Goal: Task Accomplishment & Management: Complete application form

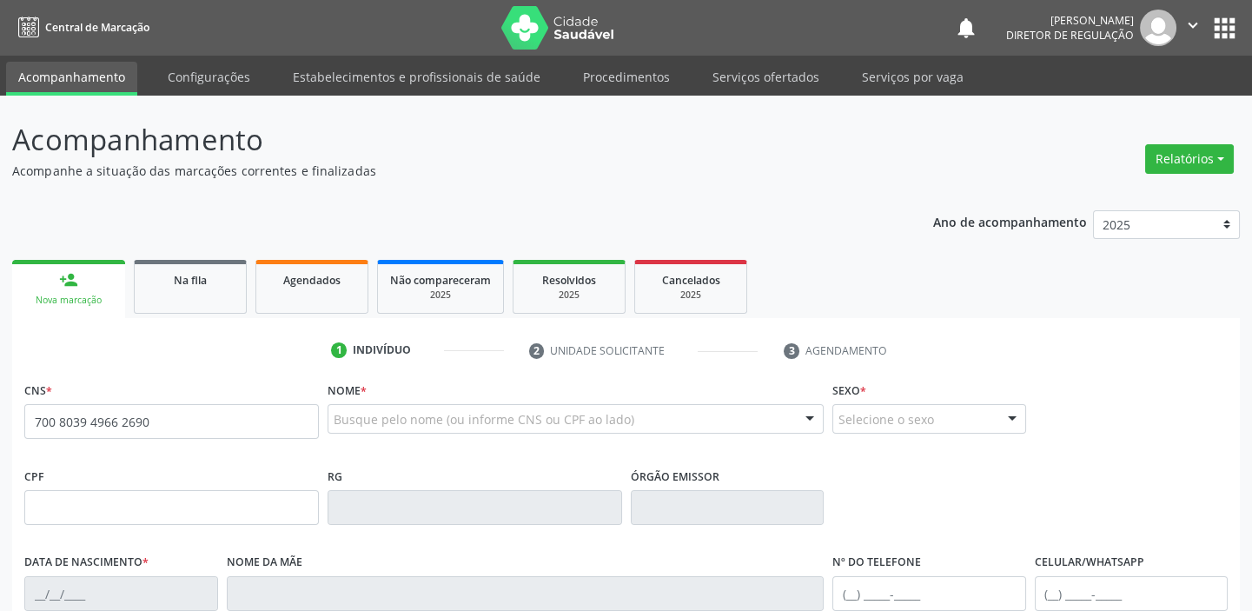
type input "700 8039 4966 2690"
type input "037.476.824-21"
type input "0[DATE]"
type input "[PERSON_NAME]"
type input "[PHONE_NUMBER]"
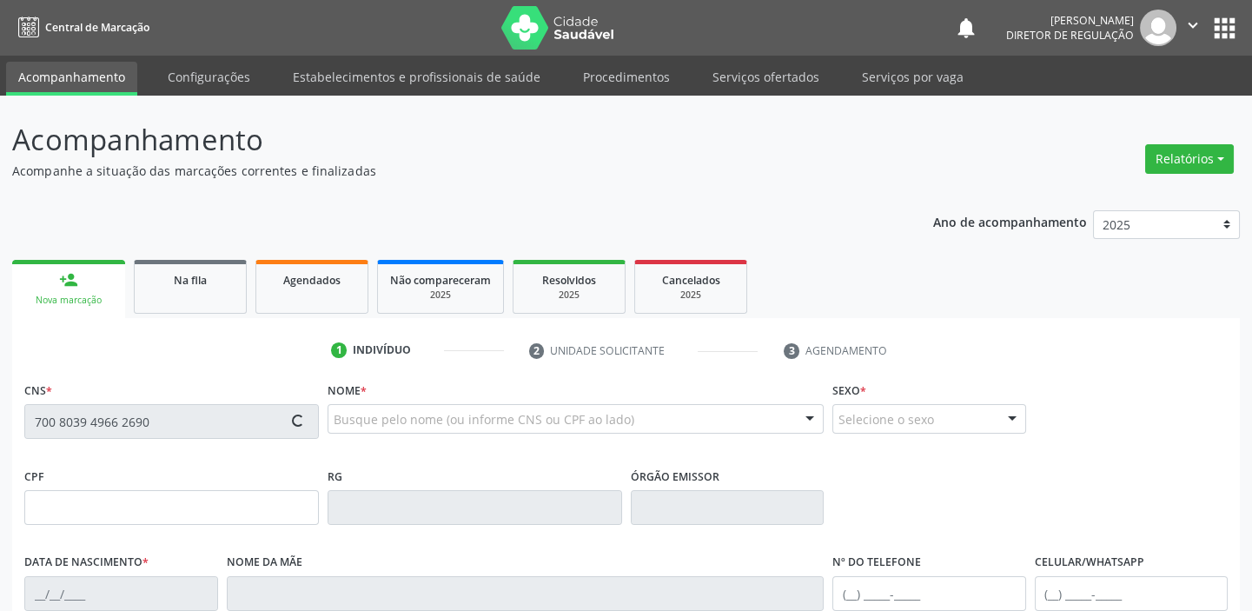
type input "[PHONE_NUMBER]"
type input "29"
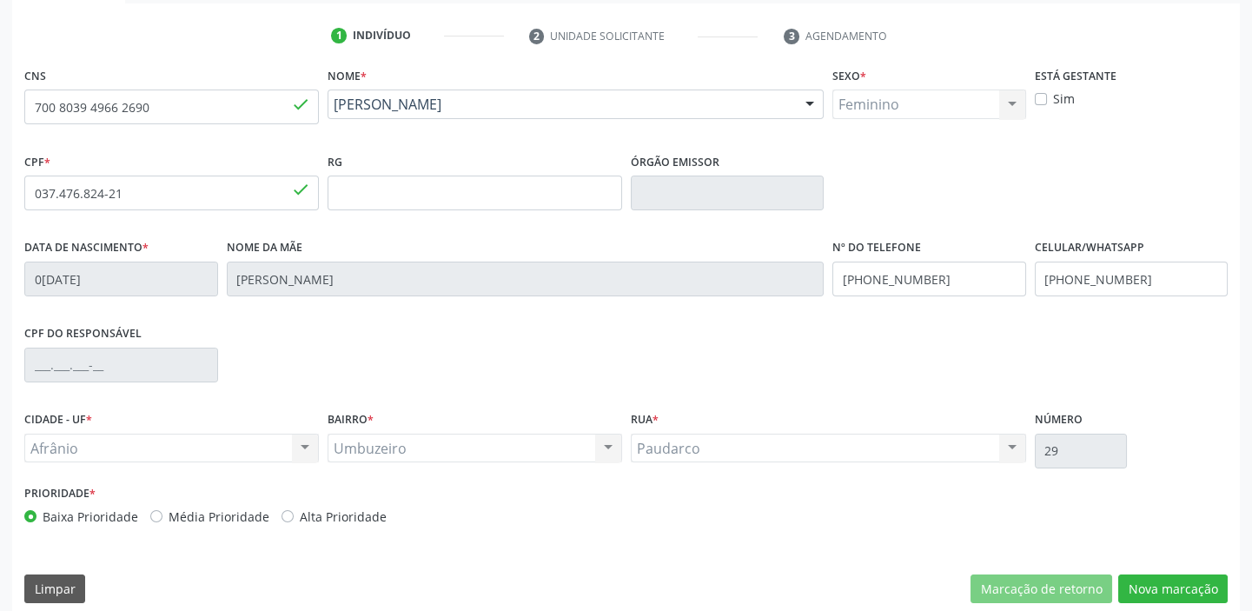
scroll to position [330, 0]
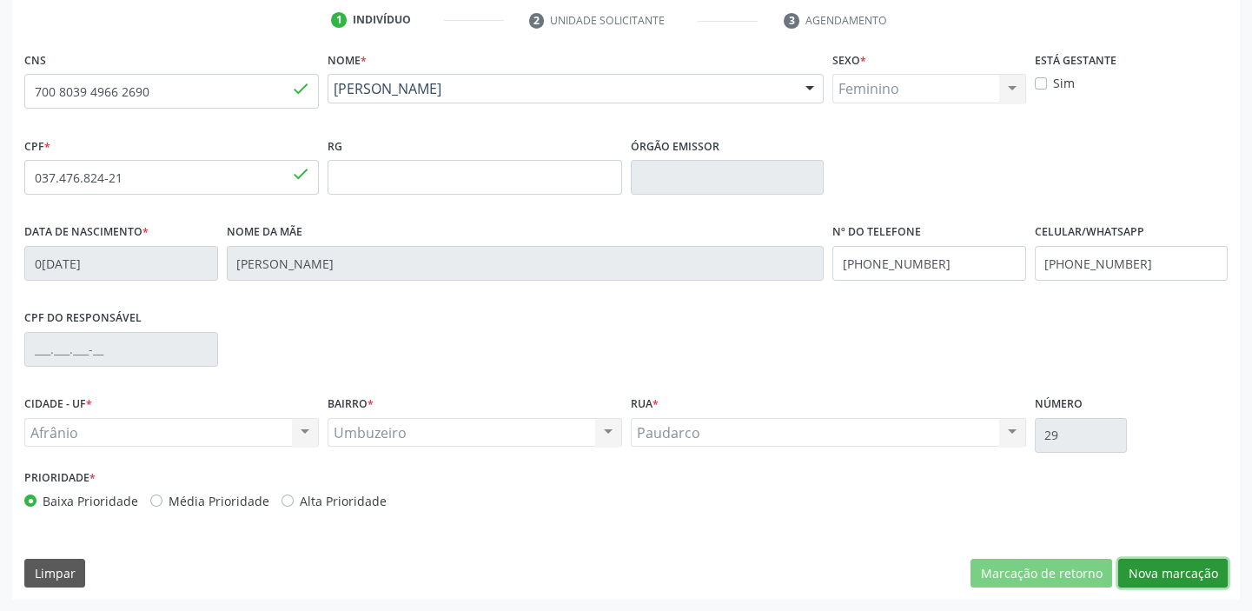
click at [1163, 575] on button "Nova marcação" at bounding box center [1172, 574] width 109 height 30
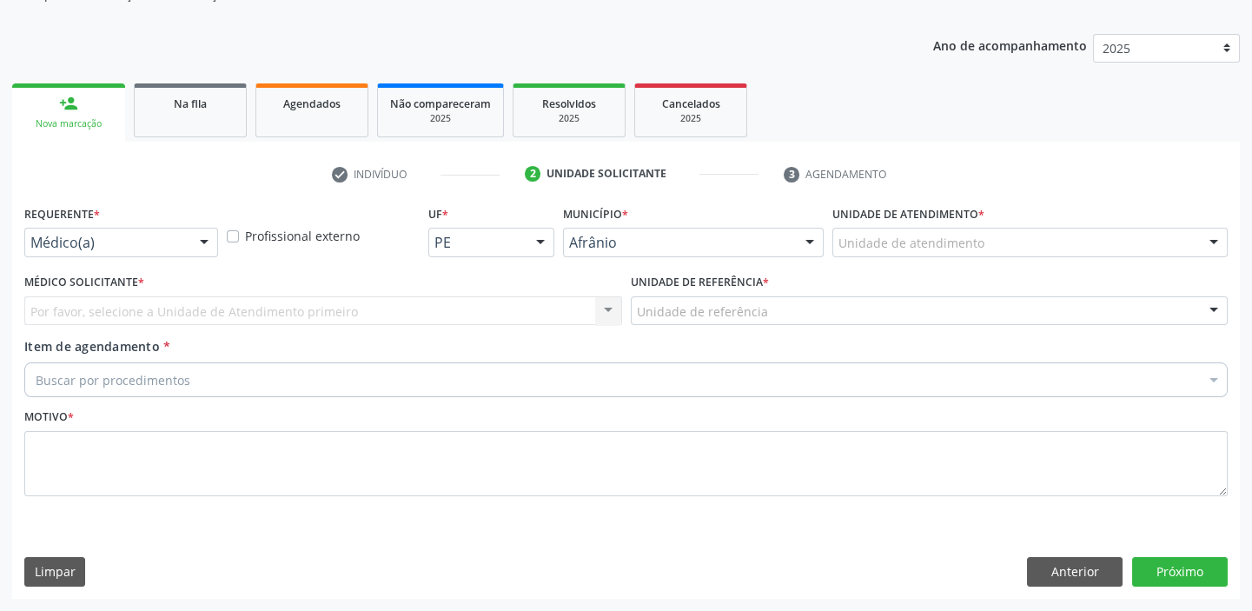
scroll to position [175, 0]
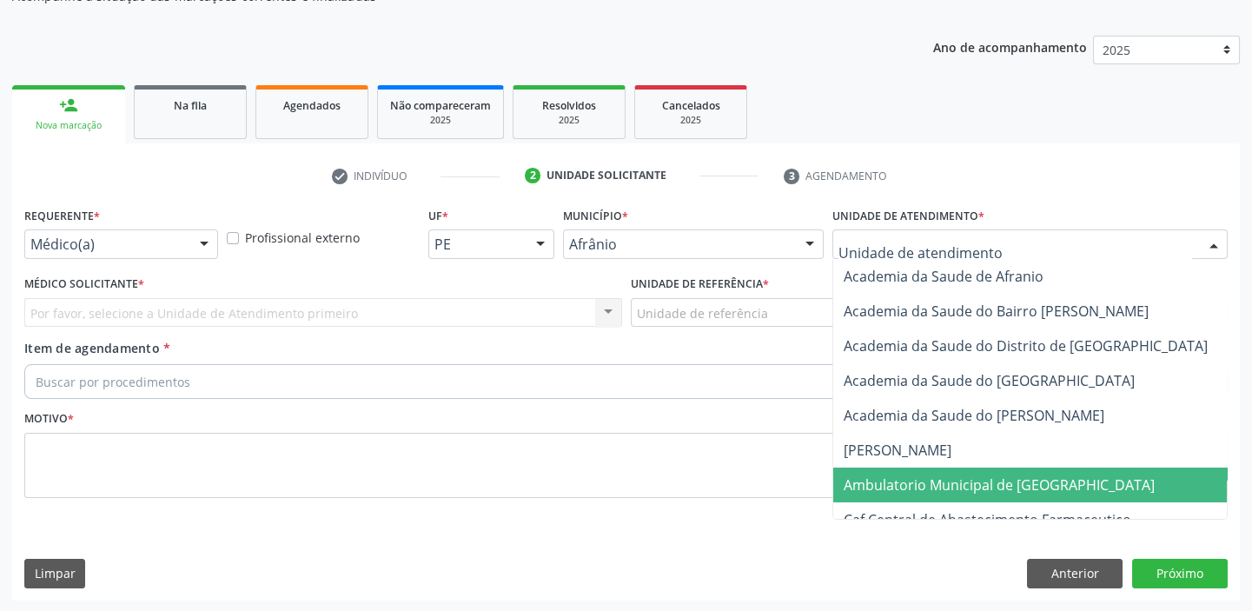
click at [924, 484] on span "Ambulatorio Municipal de [GEOGRAPHIC_DATA]" at bounding box center [999, 484] width 311 height 19
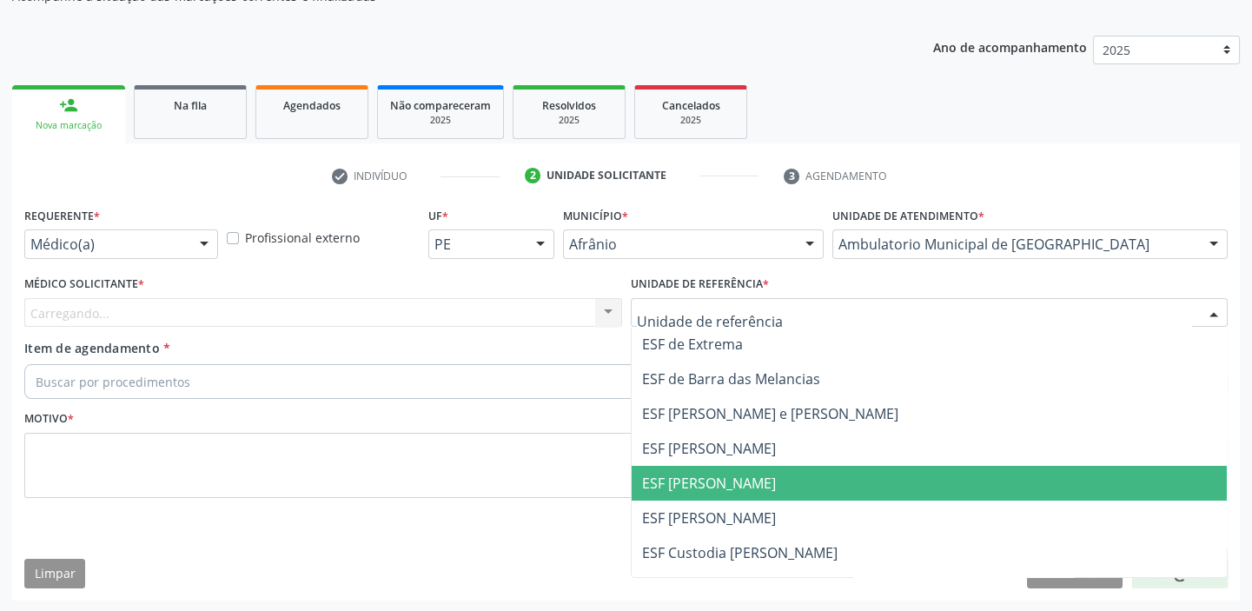
click at [676, 498] on span "ESF [PERSON_NAME]" at bounding box center [930, 483] width 596 height 35
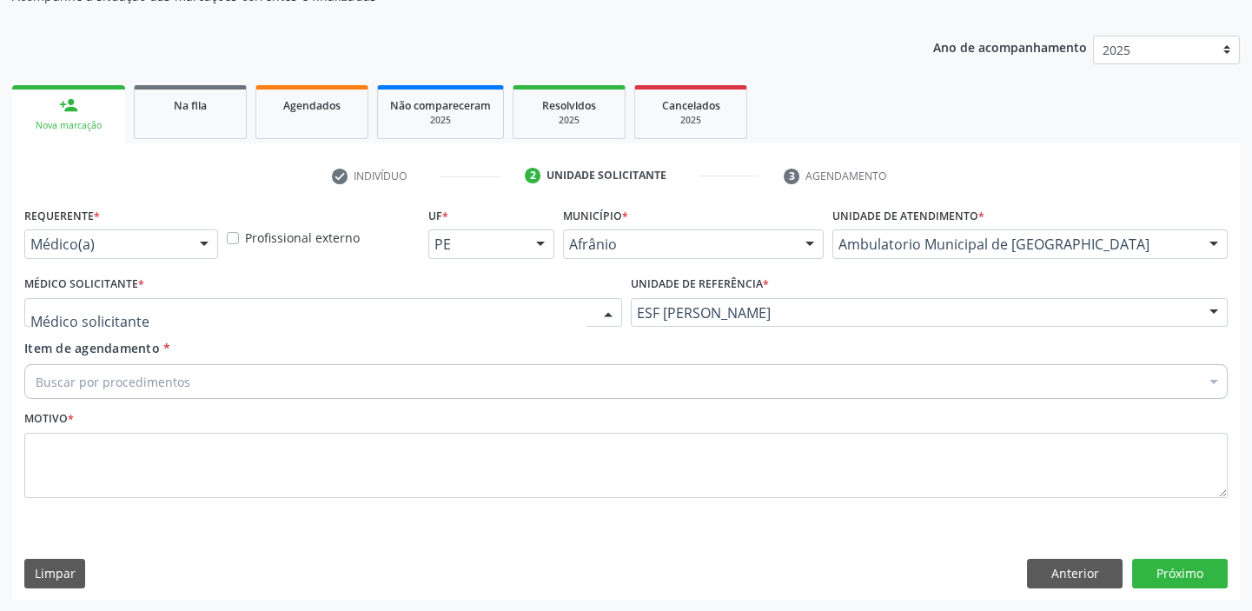
click at [155, 311] on div at bounding box center [323, 313] width 598 height 30
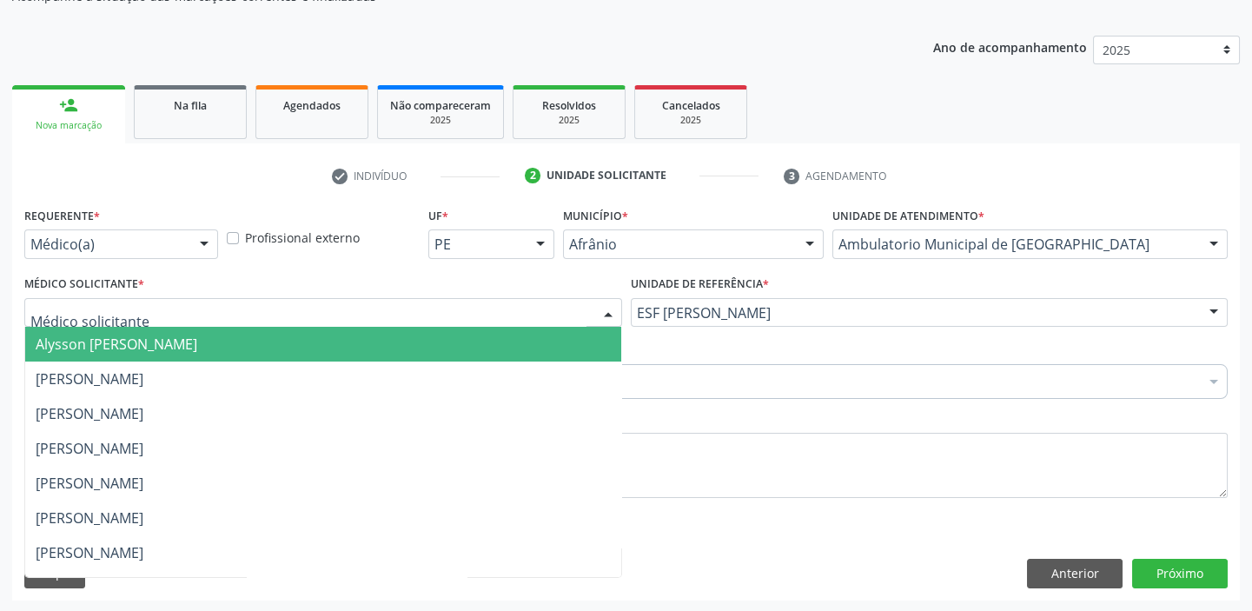
click at [140, 347] on span "Alysson [PERSON_NAME]" at bounding box center [117, 343] width 162 height 19
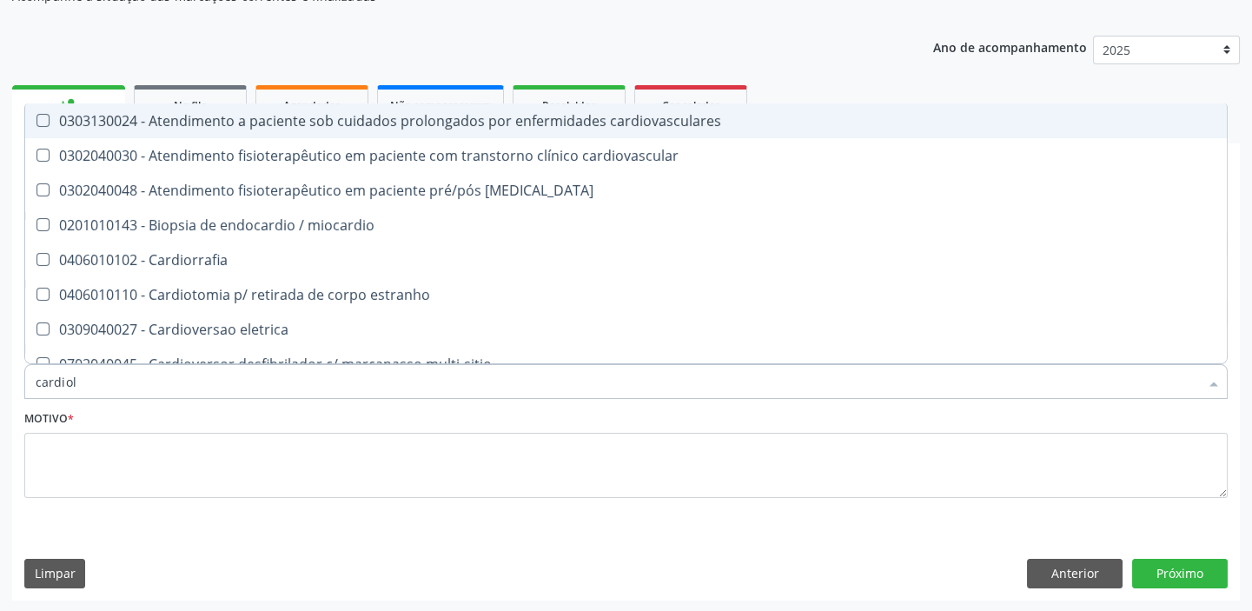
type input "cardiolo"
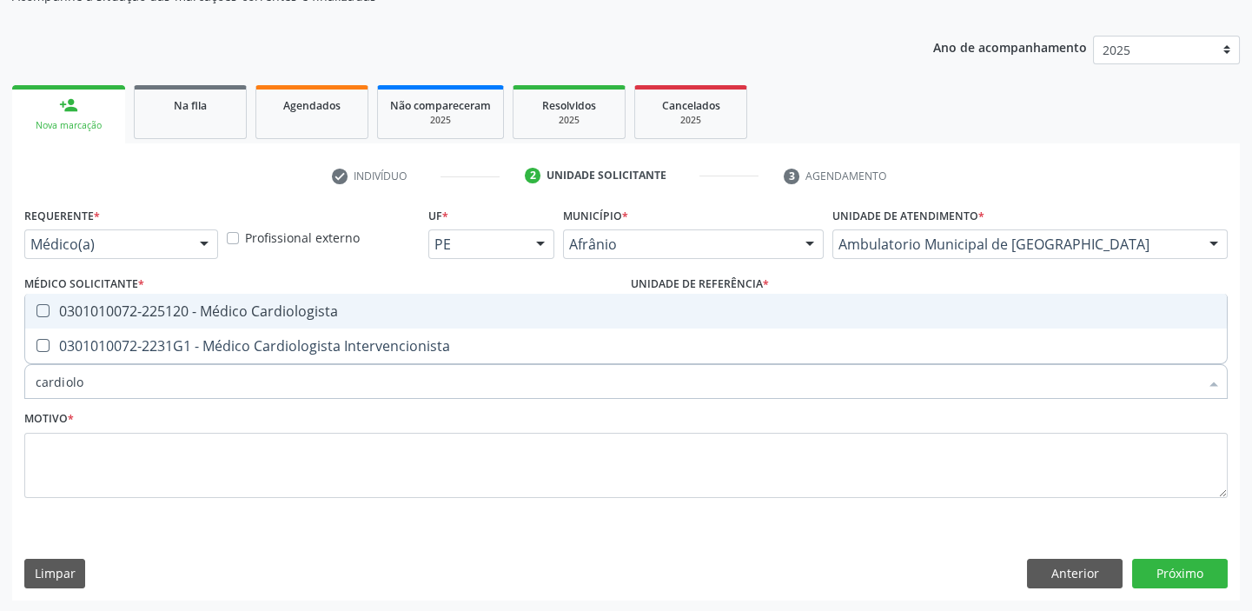
click at [153, 312] on div "0301010072-225120 - Médico Cardiologista" at bounding box center [626, 311] width 1181 height 14
checkbox Cardiologista "true"
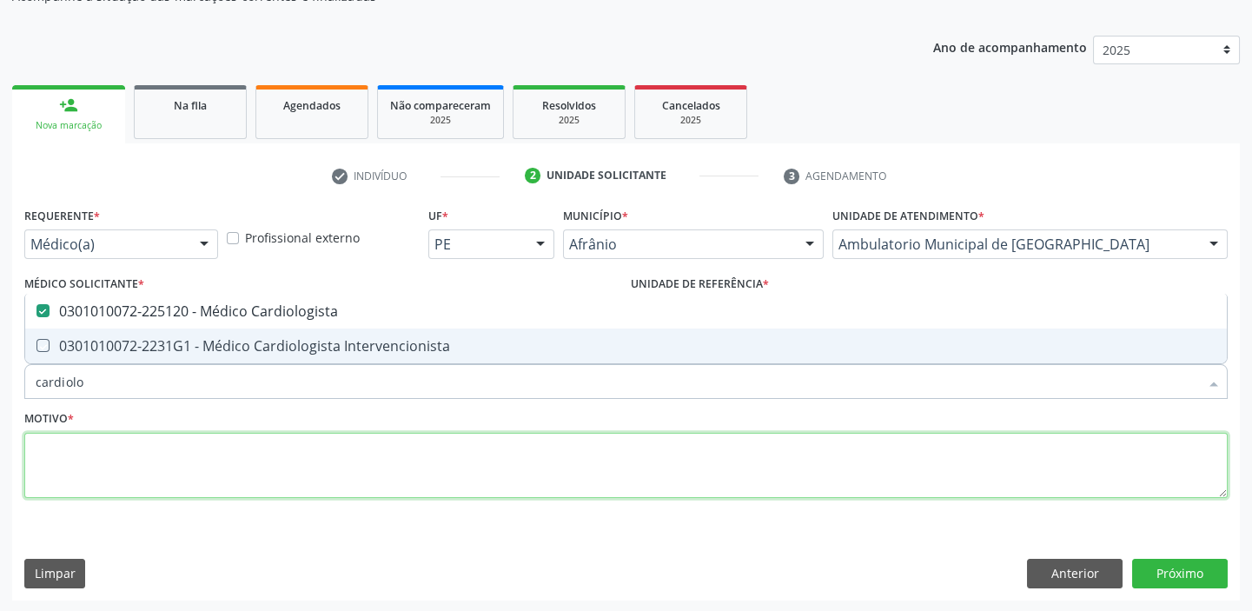
click at [83, 463] on textarea at bounding box center [625, 466] width 1203 height 66
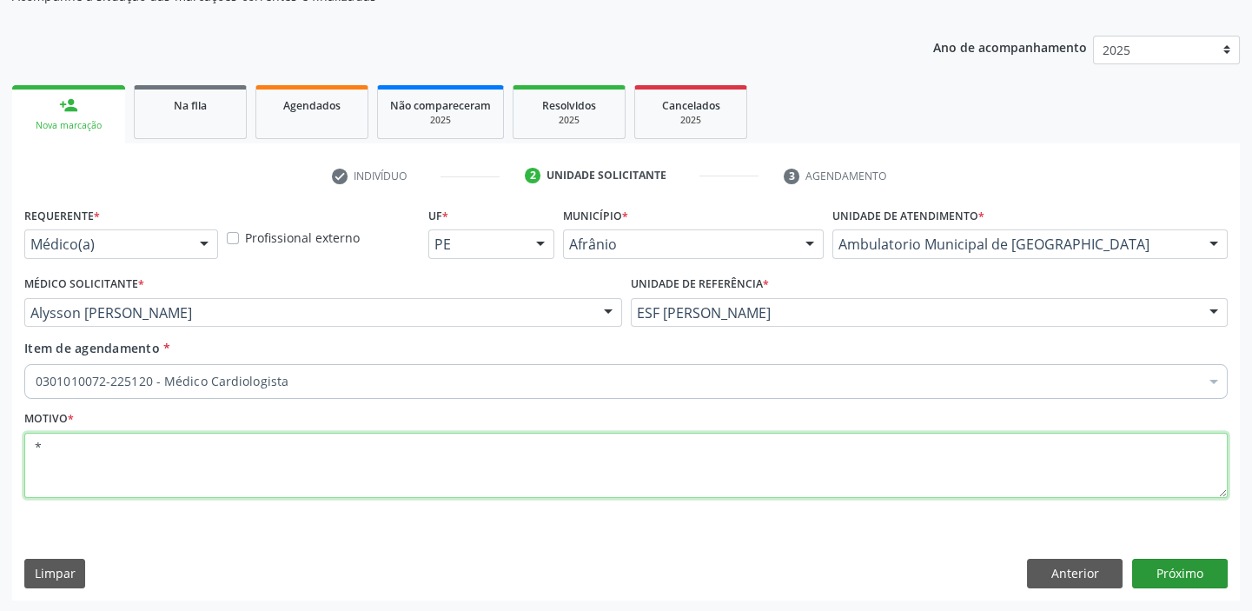
type textarea "*"
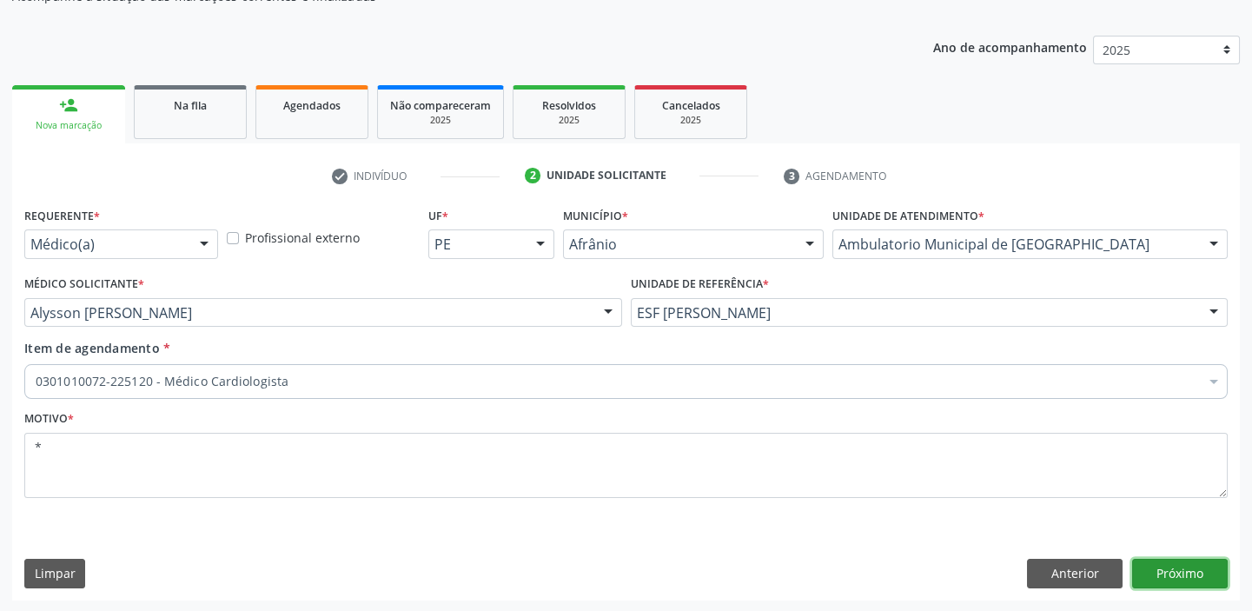
click at [1150, 564] on button "Próximo" at bounding box center [1180, 574] width 96 height 30
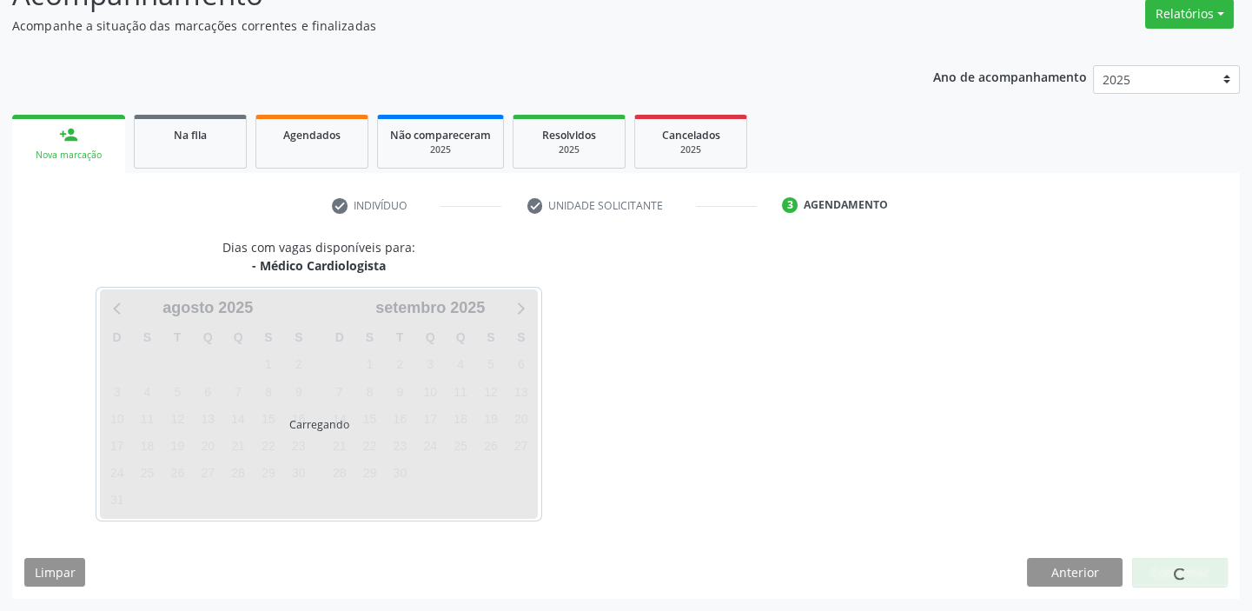
scroll to position [144, 0]
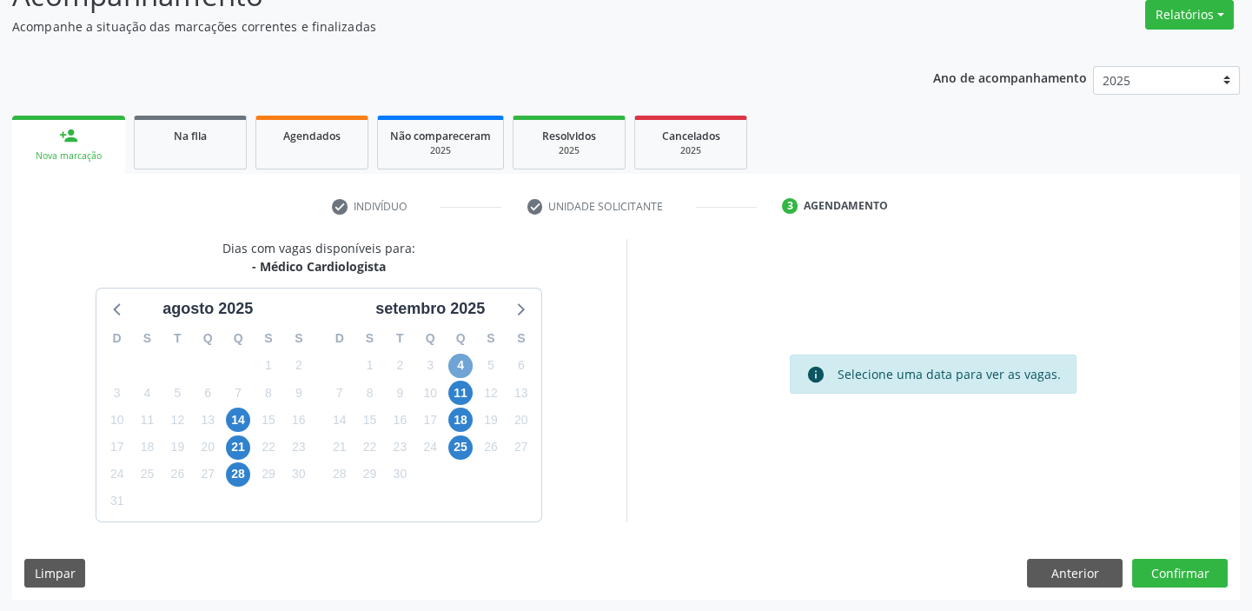
click at [465, 367] on span "4" at bounding box center [460, 366] width 24 height 24
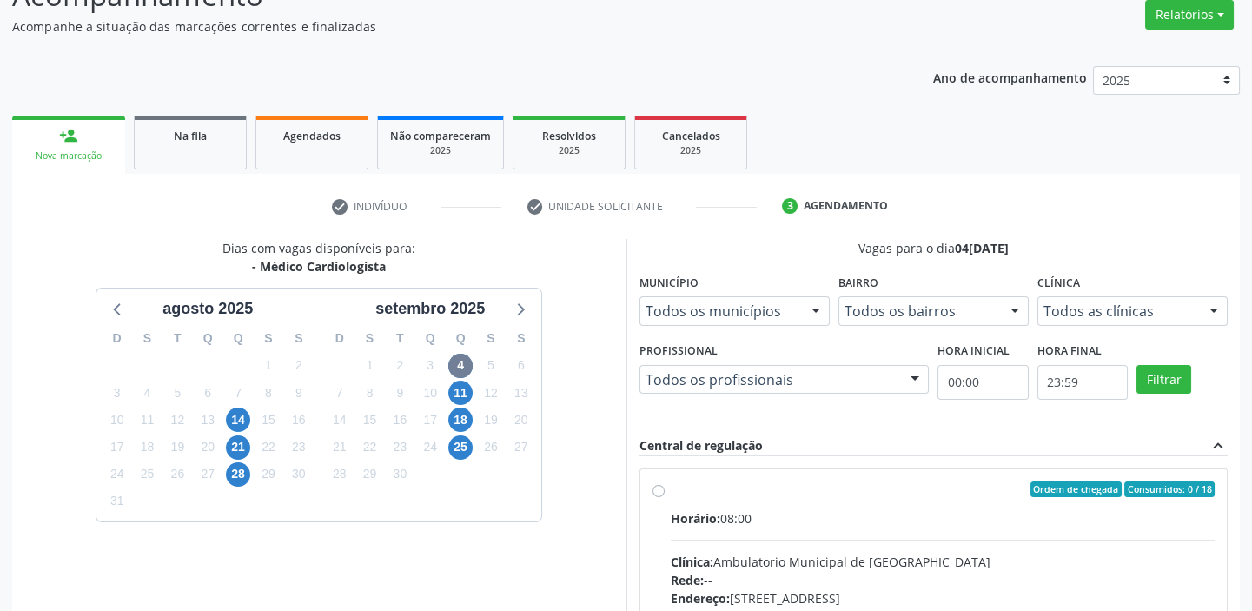
click at [845, 521] on div "Horário: 08:00" at bounding box center [943, 518] width 545 height 18
click at [665, 497] on input "Ordem de chegada Consumidos: 0 / 18 Horário: 08:00 Clínica: Ambulatorio Municip…" at bounding box center [658, 489] width 12 height 16
radio input "true"
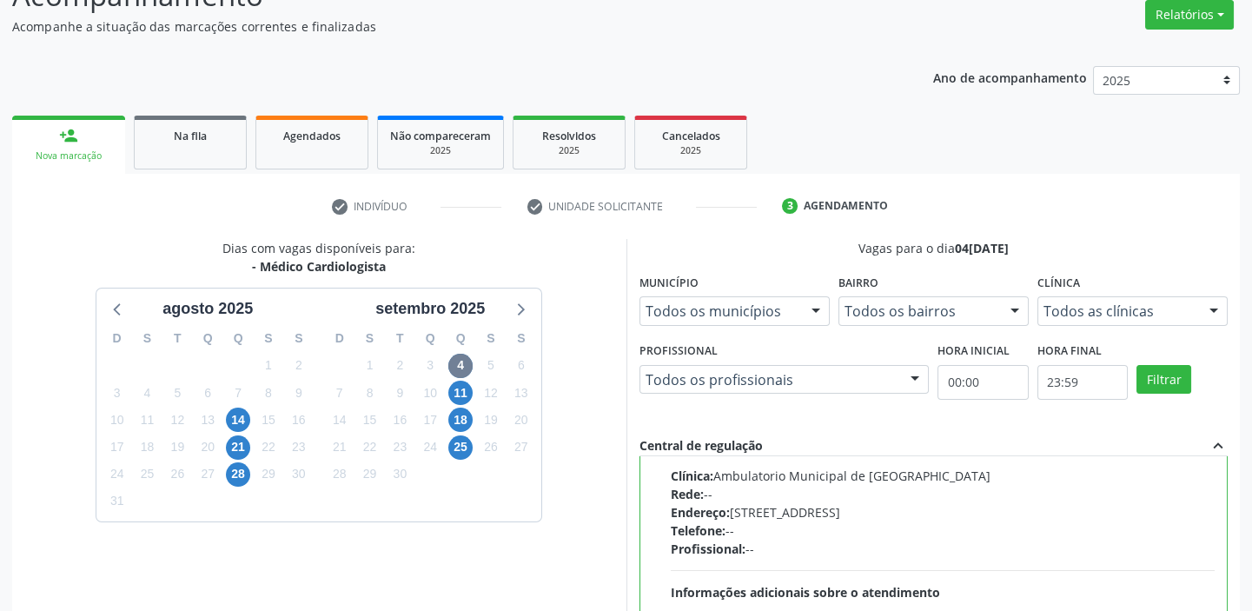
scroll to position [426, 0]
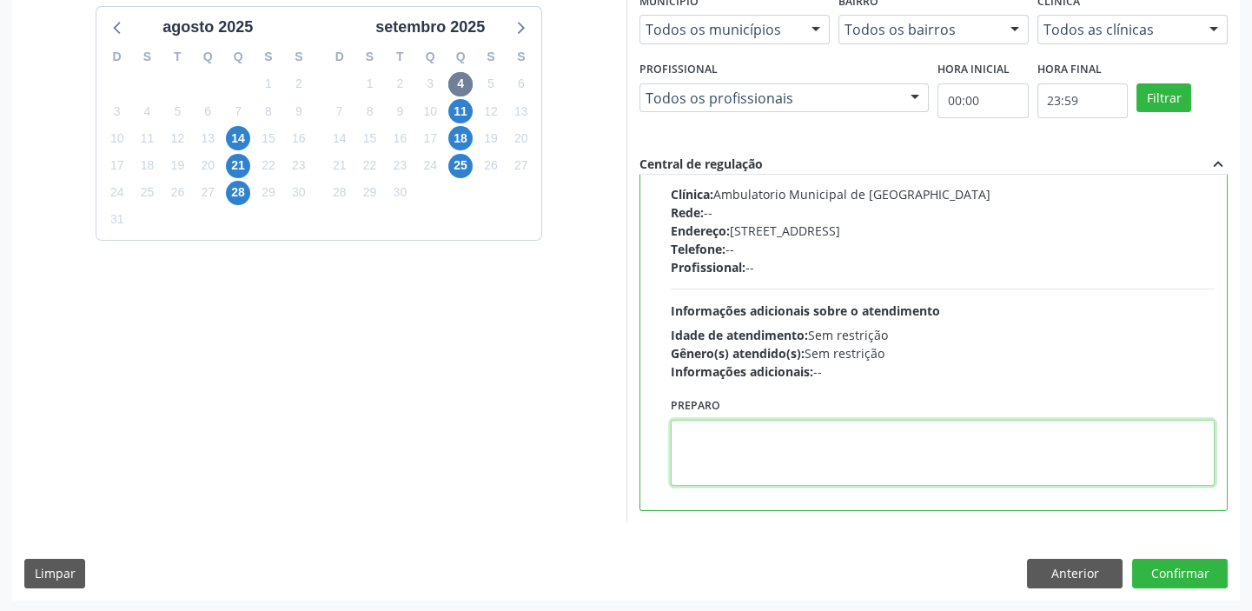
click at [775, 460] on textarea at bounding box center [943, 453] width 545 height 66
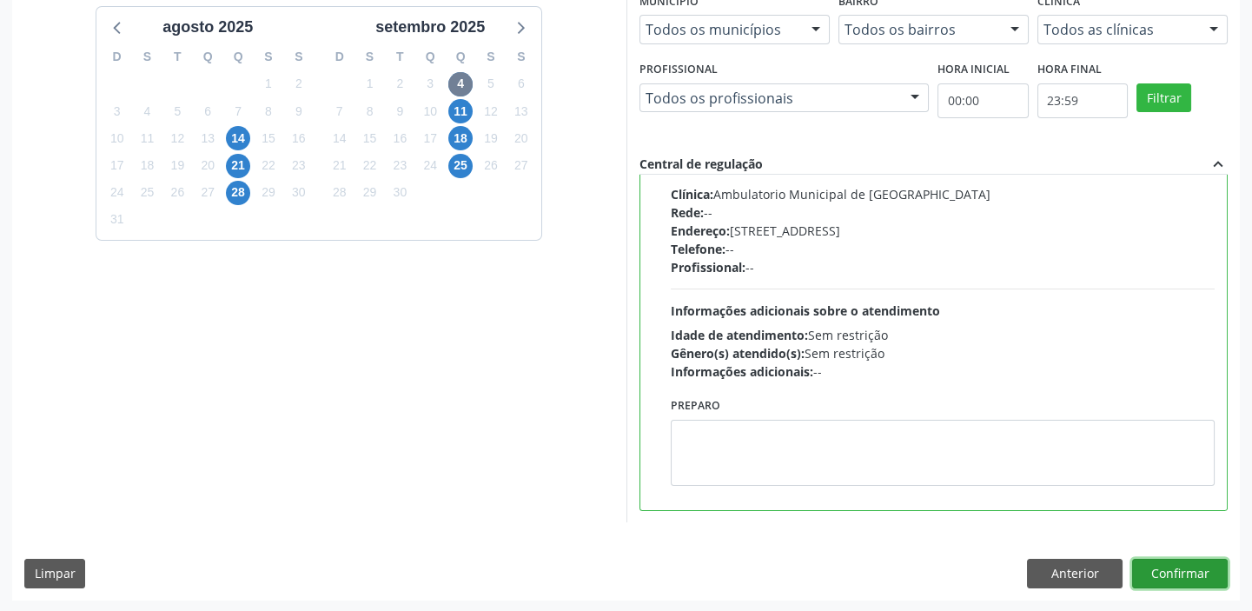
click at [1152, 581] on button "Confirmar" at bounding box center [1180, 574] width 96 height 30
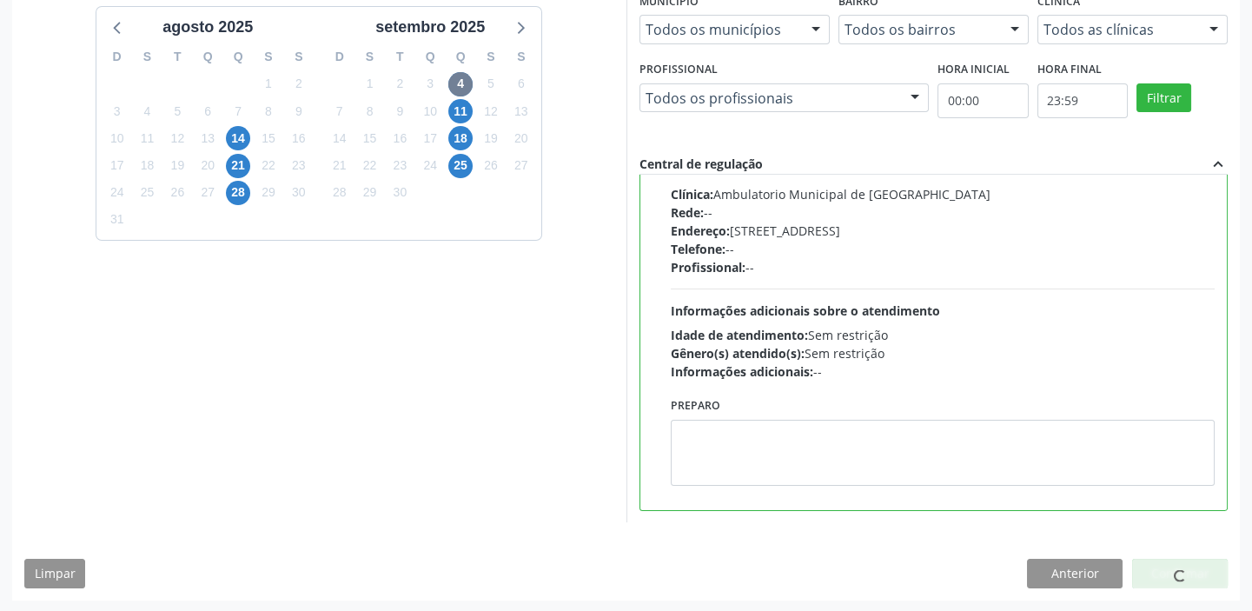
scroll to position [0, 0]
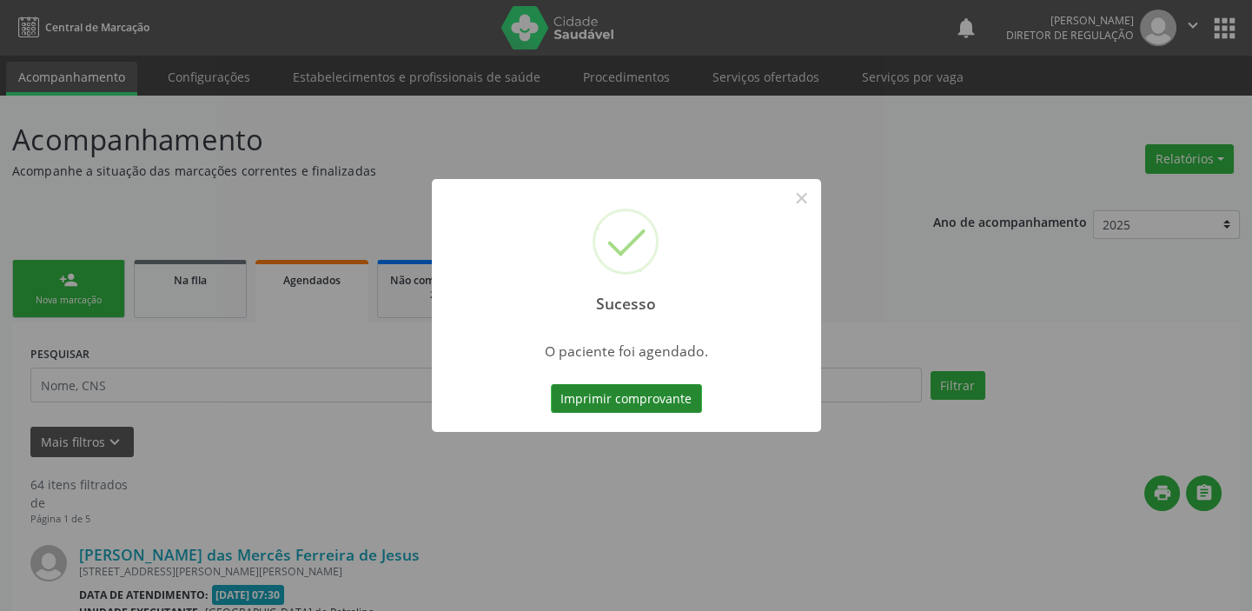
click at [631, 392] on button "Imprimir comprovante" at bounding box center [626, 399] width 151 height 30
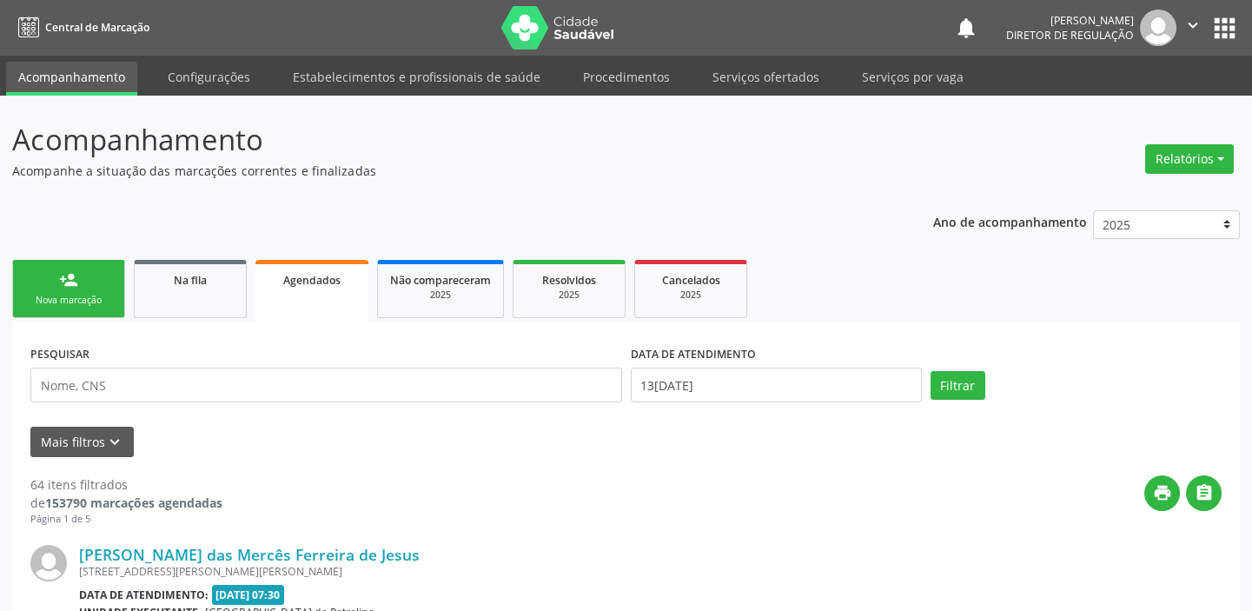
click at [94, 290] on link "person_add Nova marcação" at bounding box center [68, 289] width 113 height 58
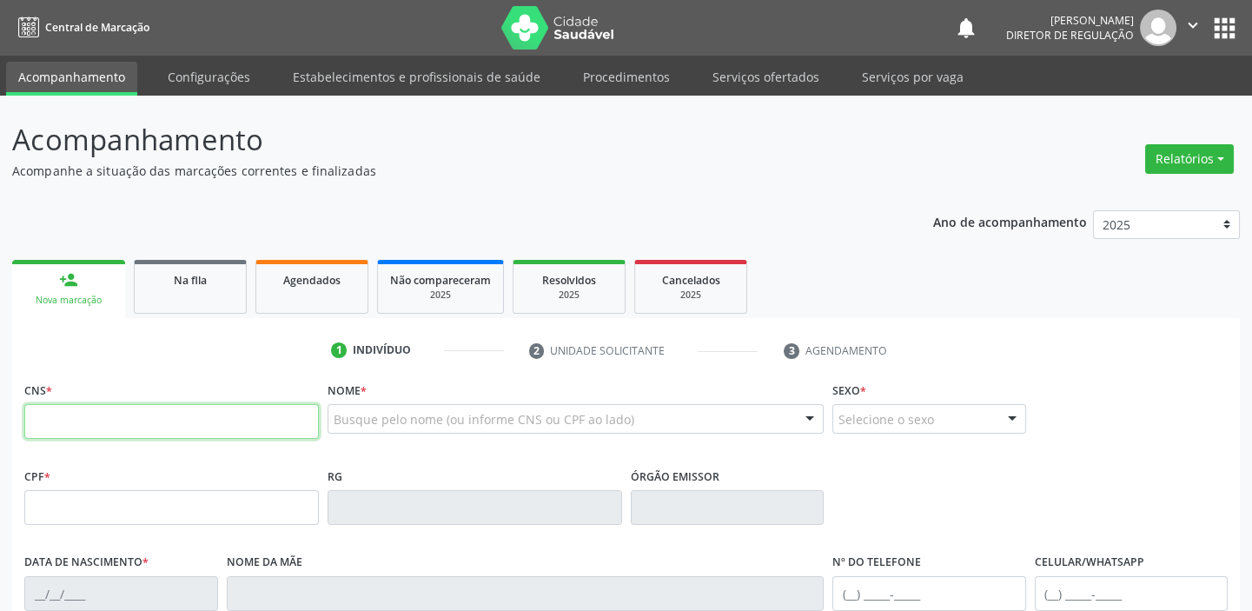
click at [103, 433] on input "text" at bounding box center [171, 421] width 294 height 35
type input "700 8039 4966 2690"
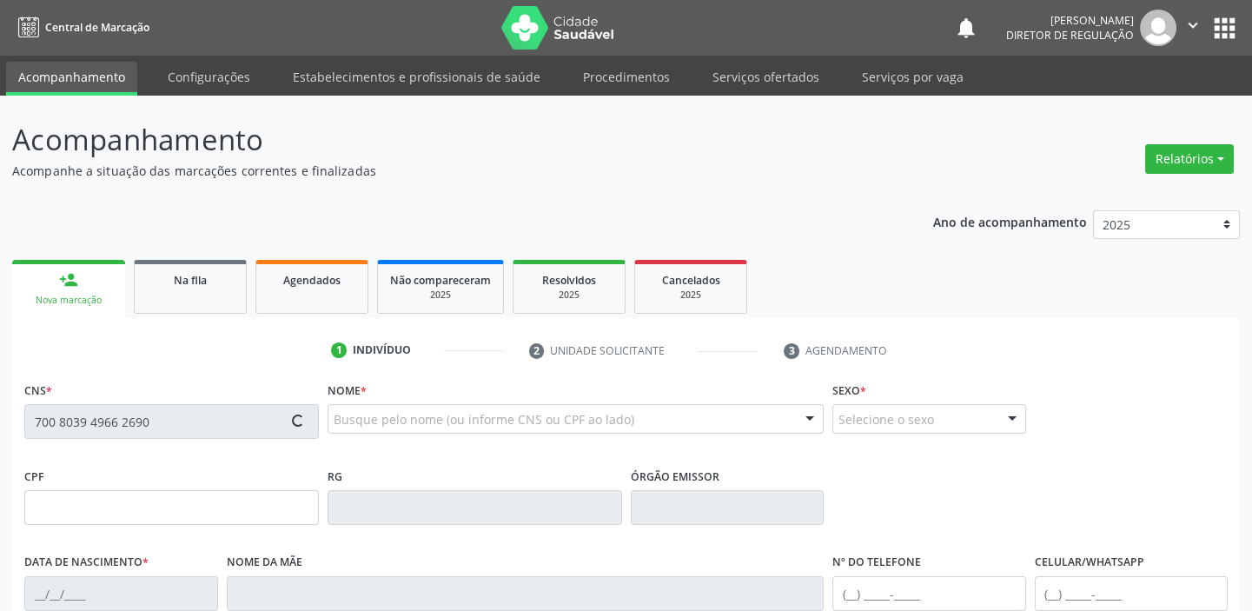
type input "037.476.824-21"
type input "0[DATE]"
type input "[PERSON_NAME]"
type input "[PHONE_NUMBER]"
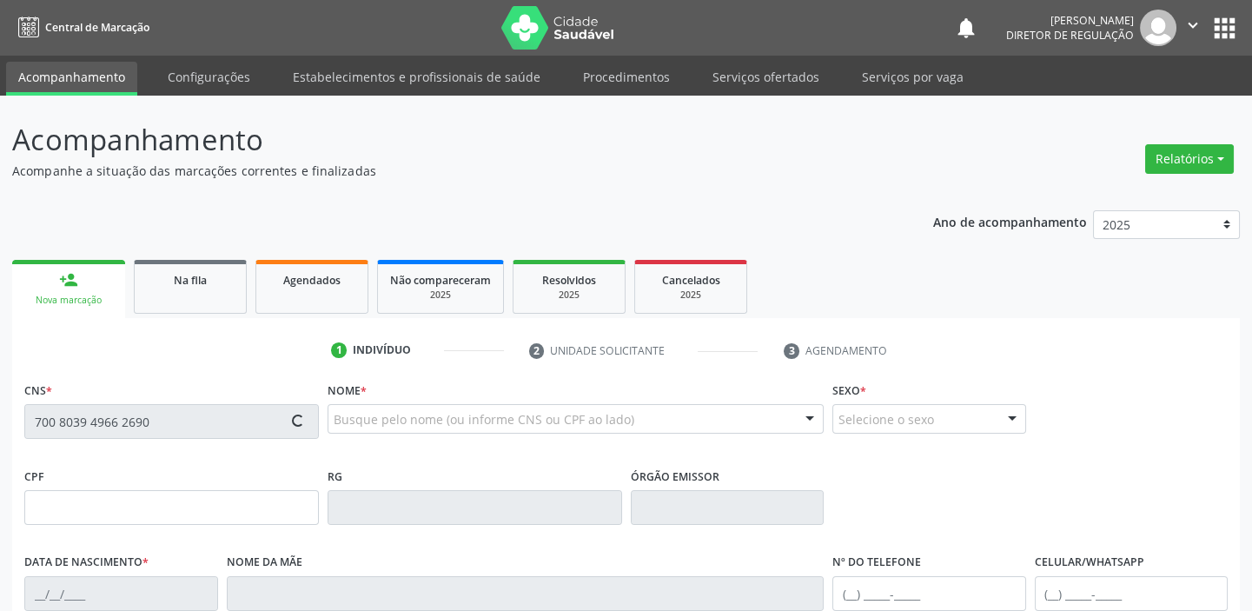
type input "29"
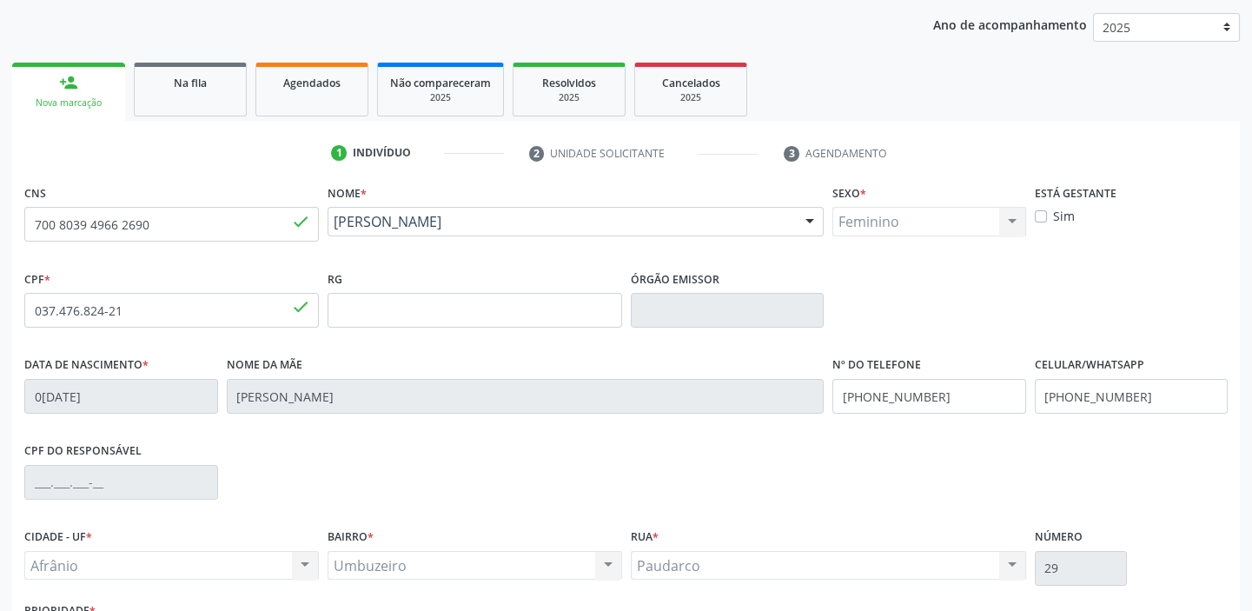
scroll to position [330, 0]
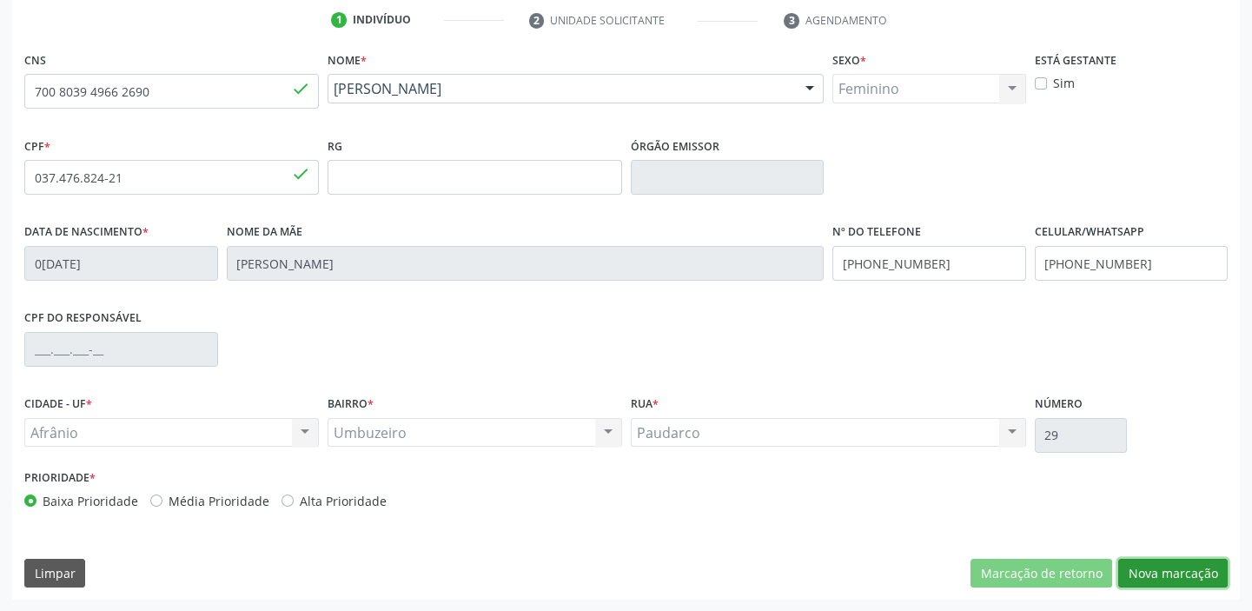
click at [1138, 573] on button "Nova marcação" at bounding box center [1172, 574] width 109 height 30
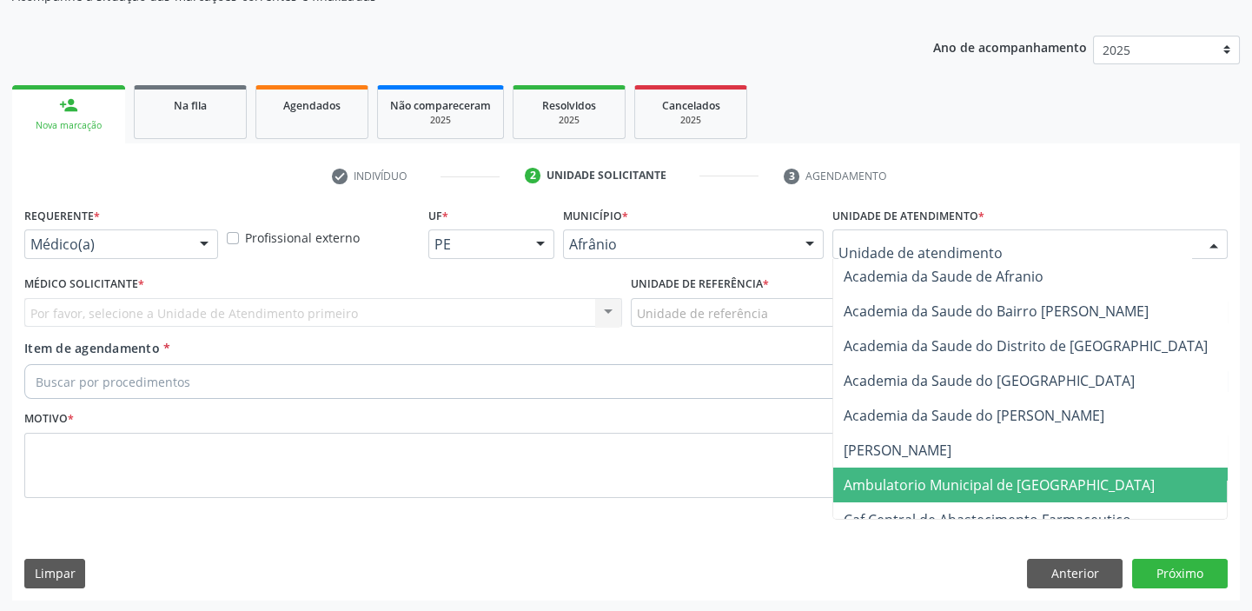
click at [902, 484] on span "Ambulatorio Municipal de [GEOGRAPHIC_DATA]" at bounding box center [999, 484] width 311 height 19
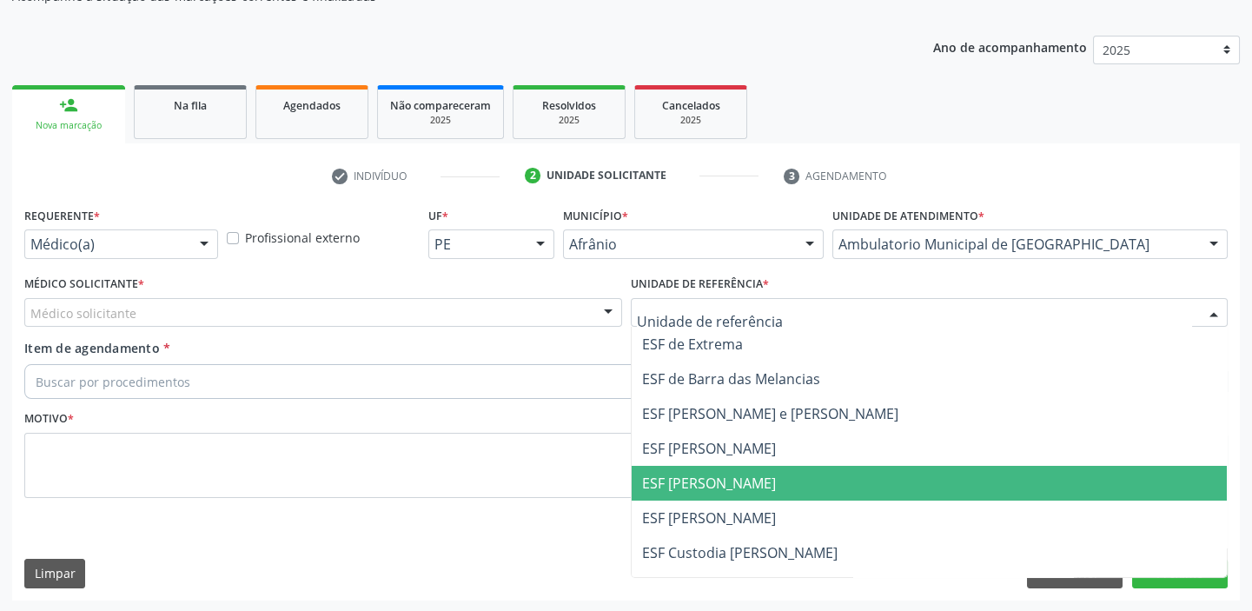
click at [678, 478] on span "ESF [PERSON_NAME]" at bounding box center [709, 482] width 134 height 19
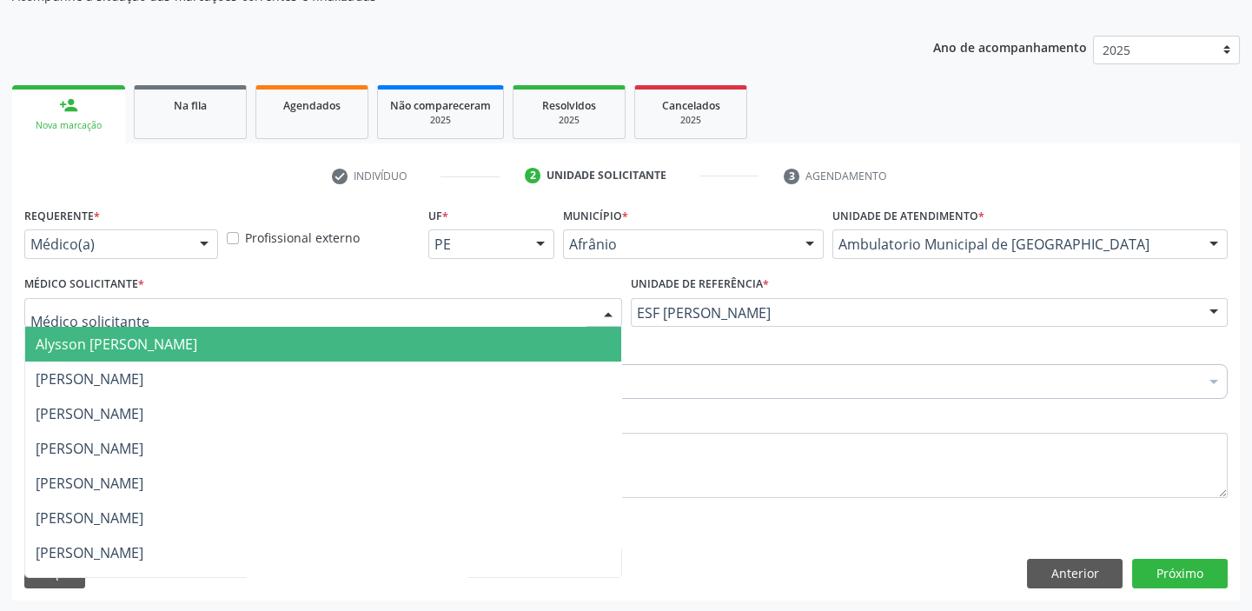
click at [56, 341] on span "Alysson [PERSON_NAME]" at bounding box center [117, 343] width 162 height 19
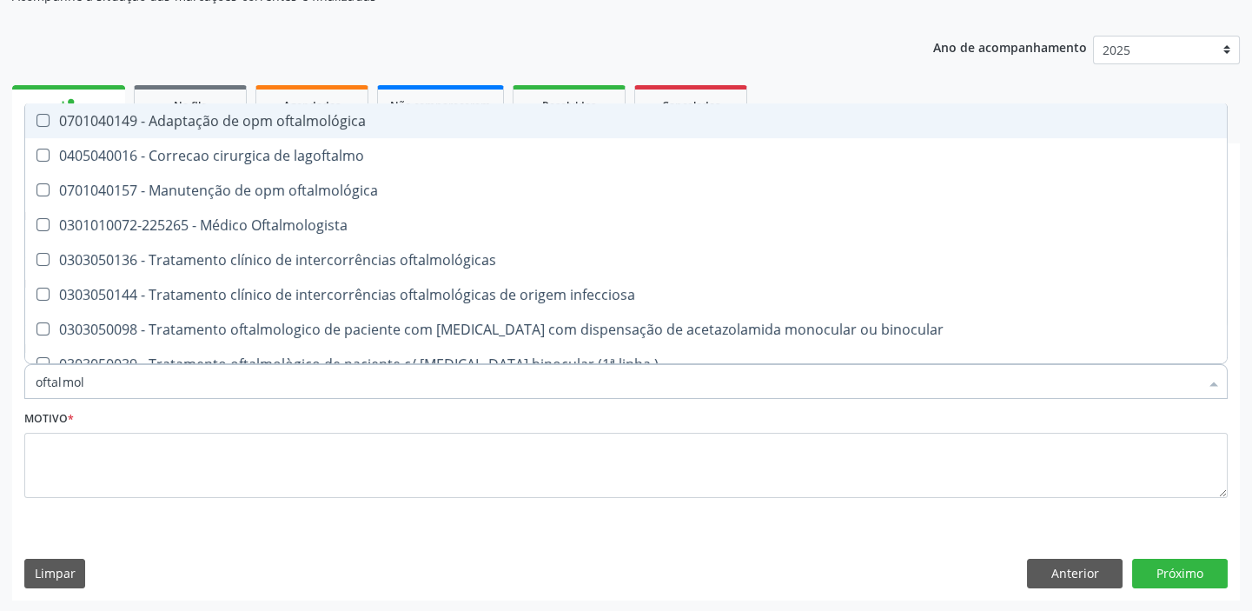
type input "oftalmolo"
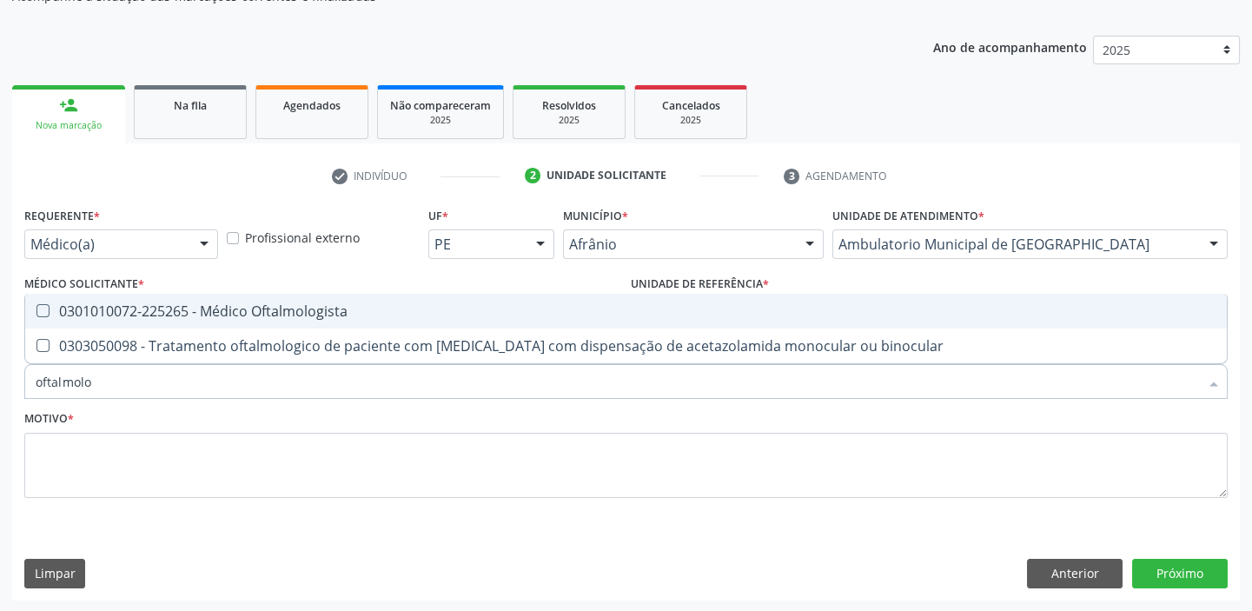
click at [127, 309] on div "0301010072-225265 - Médico Oftalmologista" at bounding box center [626, 311] width 1181 height 14
checkbox Oftalmologista "true"
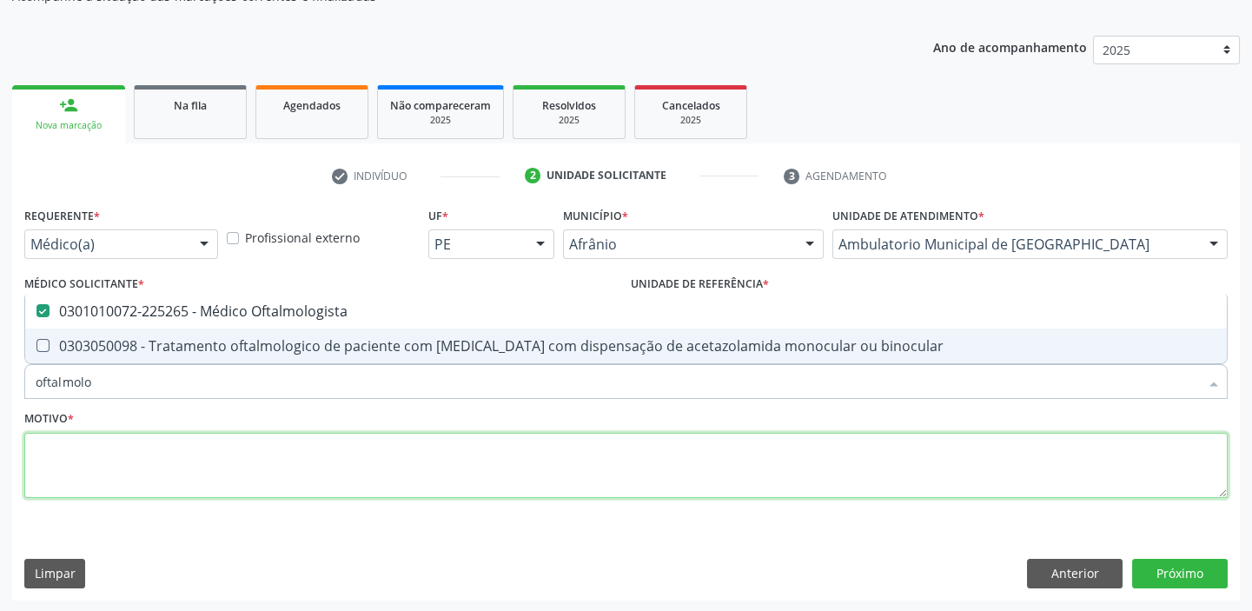
click at [107, 452] on textarea at bounding box center [625, 466] width 1203 height 66
checkbox binocular "true"
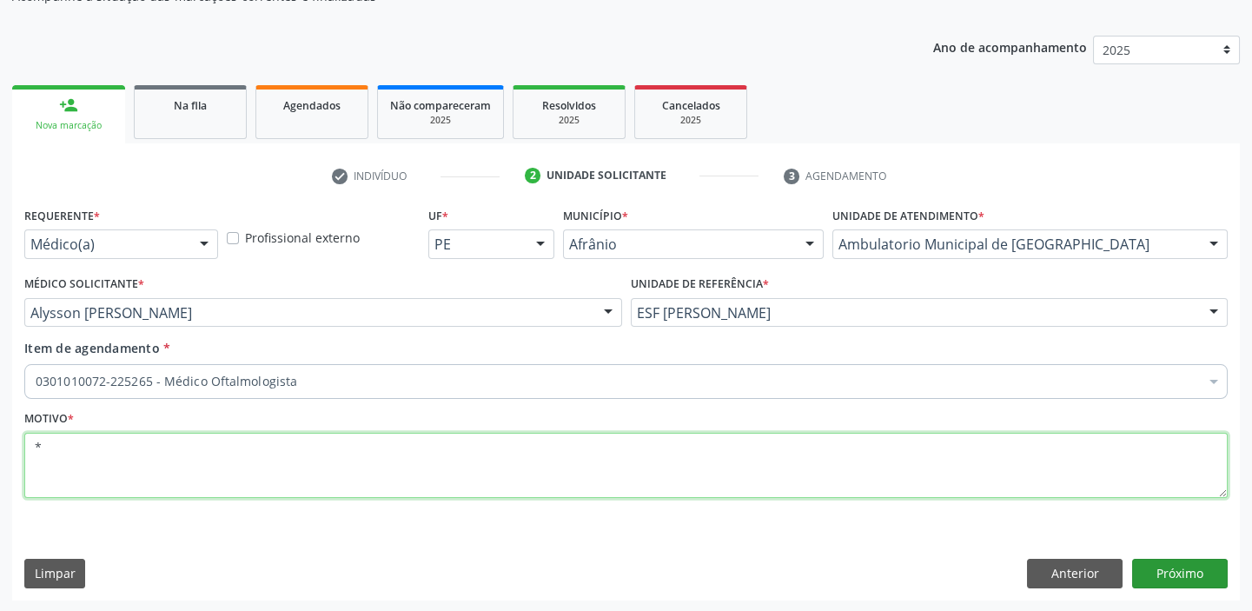
type textarea "*"
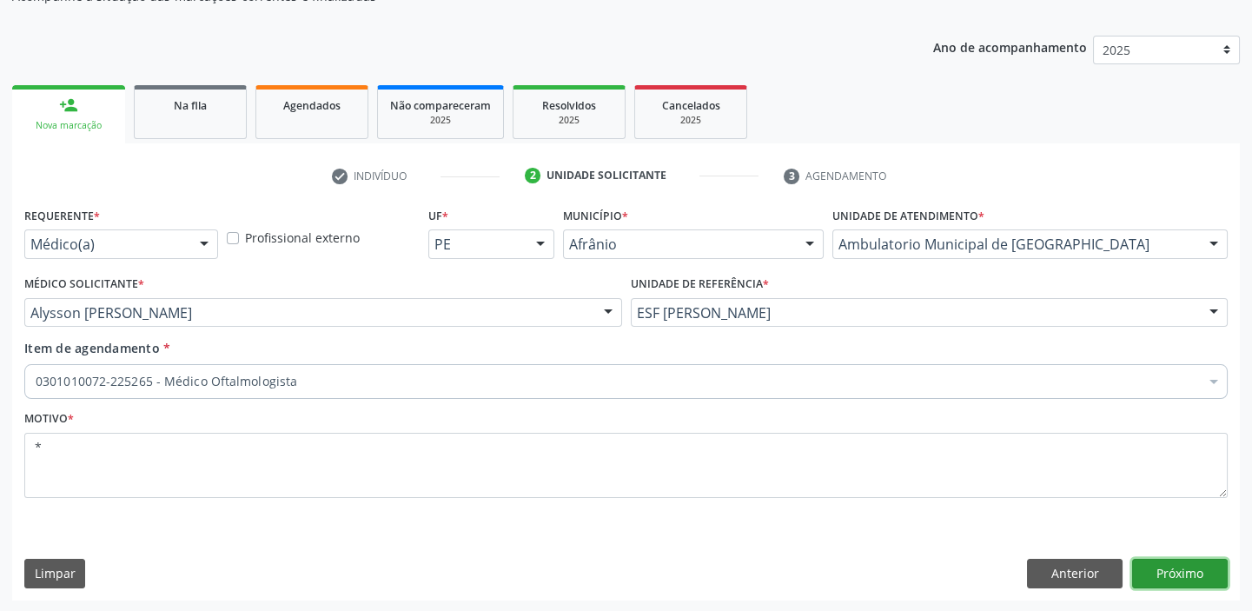
click at [1174, 560] on button "Próximo" at bounding box center [1180, 574] width 96 height 30
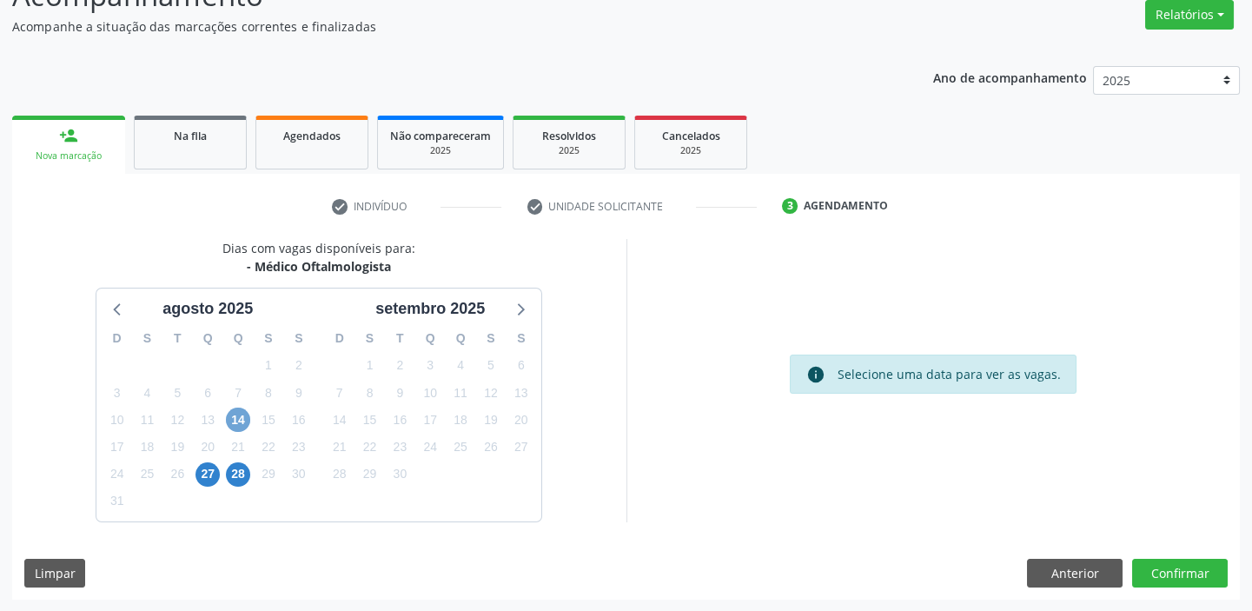
click at [237, 416] on span "14" at bounding box center [238, 419] width 24 height 24
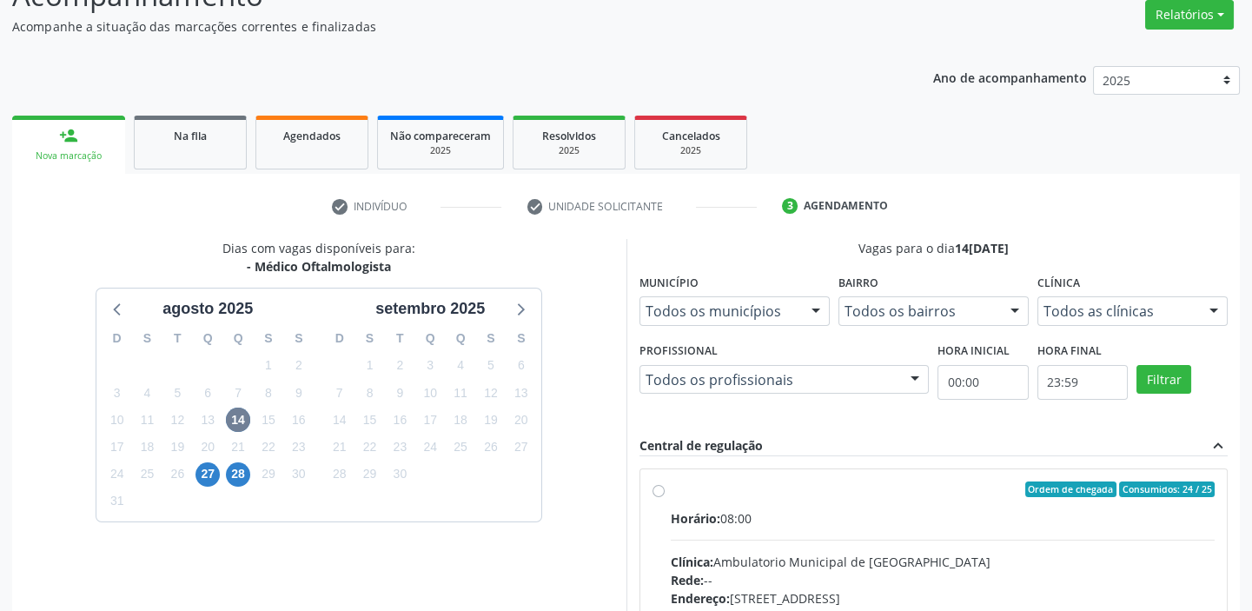
click at [929, 494] on div "Ordem de chegada Consumidos: 24 / 25" at bounding box center [943, 489] width 545 height 16
click at [665, 494] on input "Ordem de chegada Consumidos: 24 / 25 Horário: 08:00 Clínica: Ambulatorio Munici…" at bounding box center [658, 489] width 12 height 16
radio input "true"
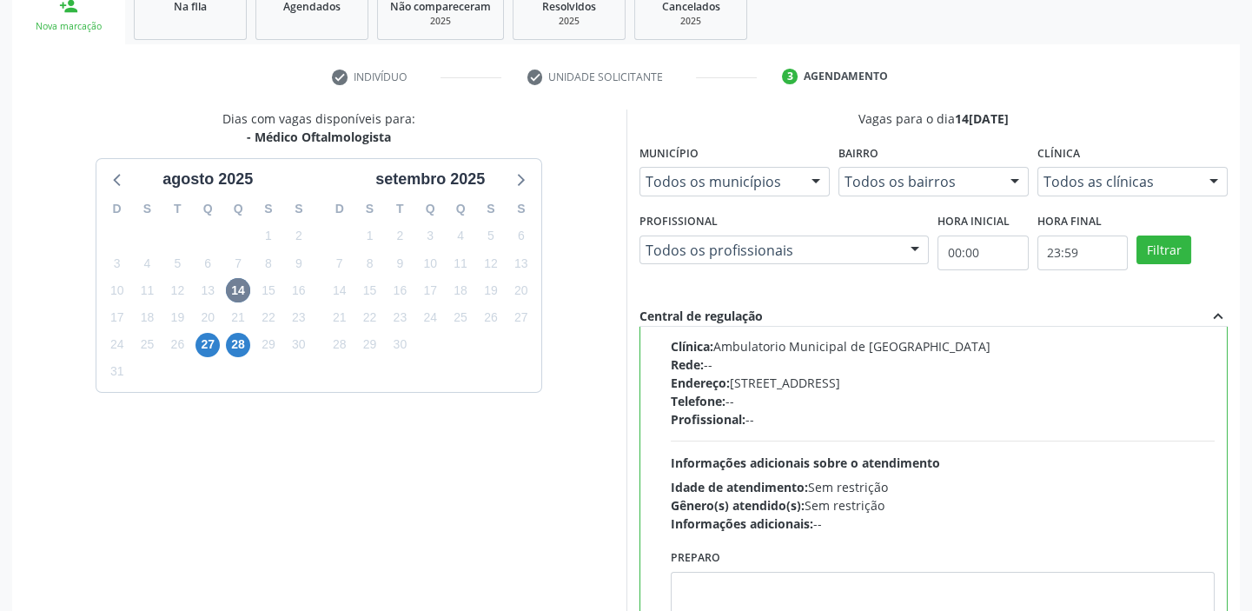
scroll to position [426, 0]
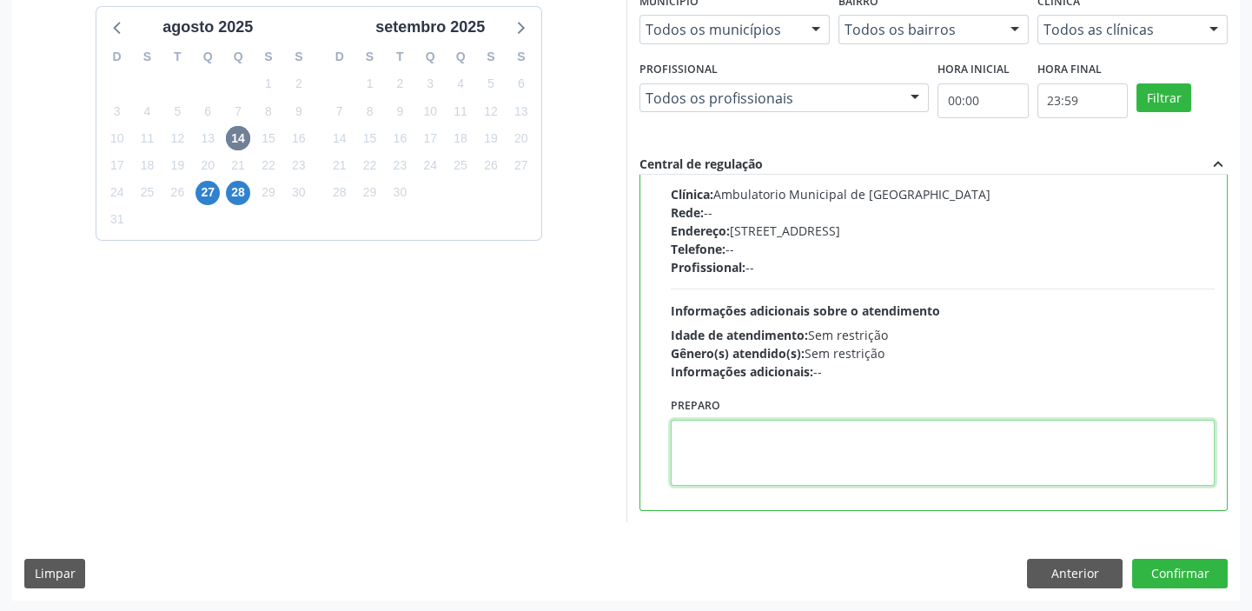
click at [909, 477] on textarea at bounding box center [943, 453] width 545 height 66
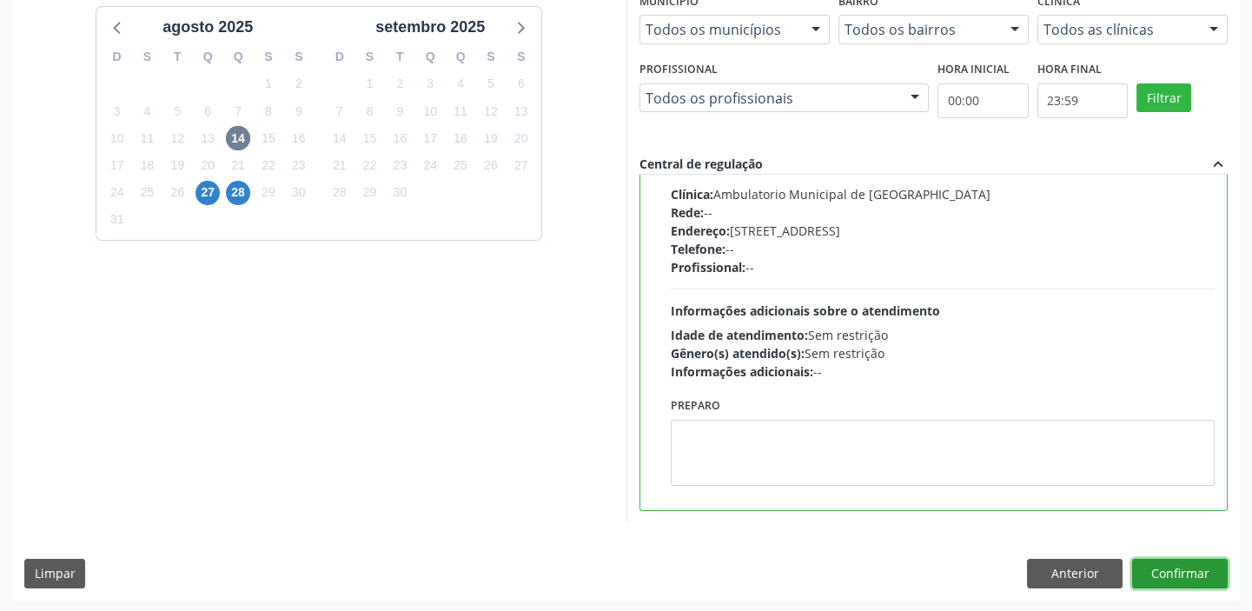
click at [1181, 568] on button "Confirmar" at bounding box center [1180, 574] width 96 height 30
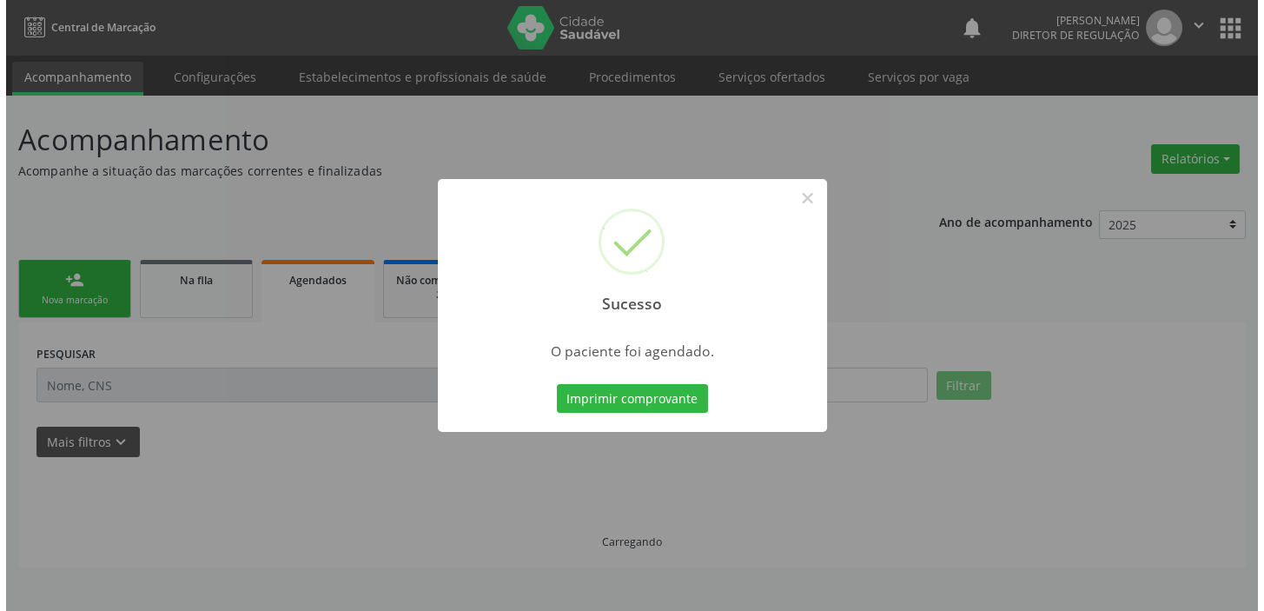
scroll to position [0, 0]
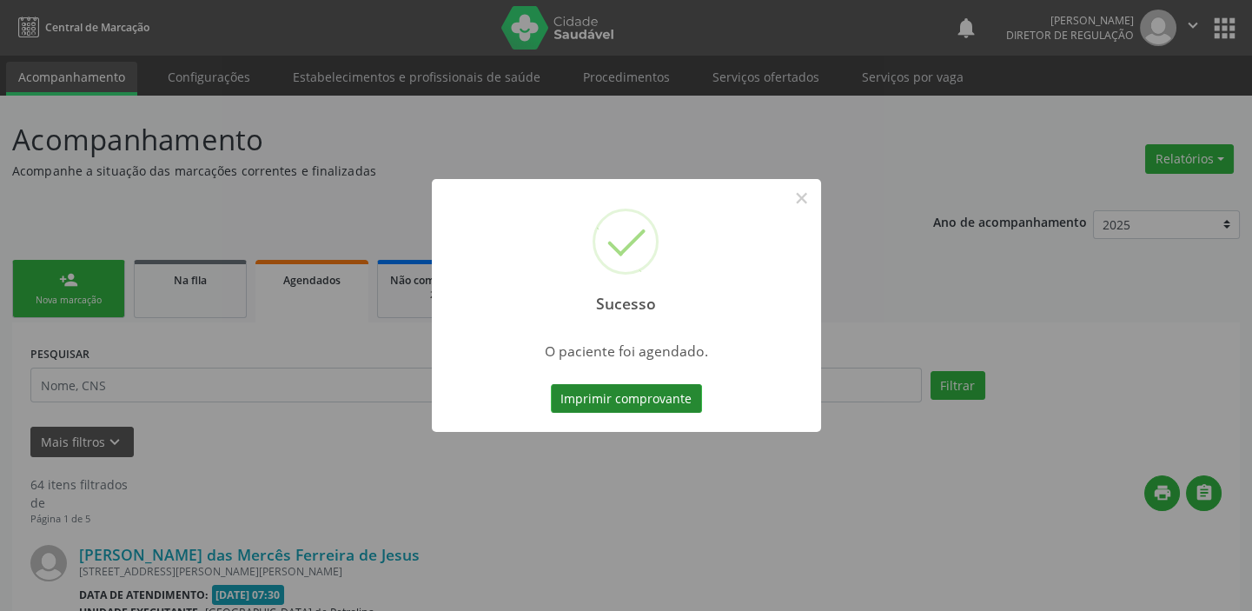
click at [599, 395] on button "Imprimir comprovante" at bounding box center [626, 399] width 151 height 30
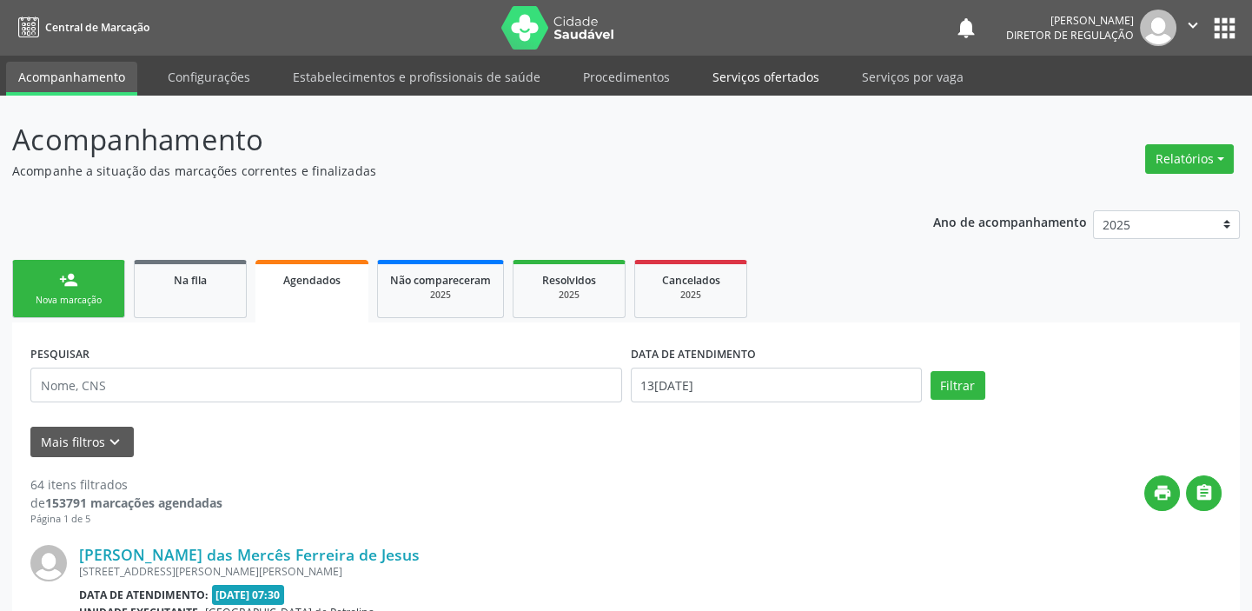
click at [774, 68] on link "Serviços ofertados" at bounding box center [765, 77] width 131 height 30
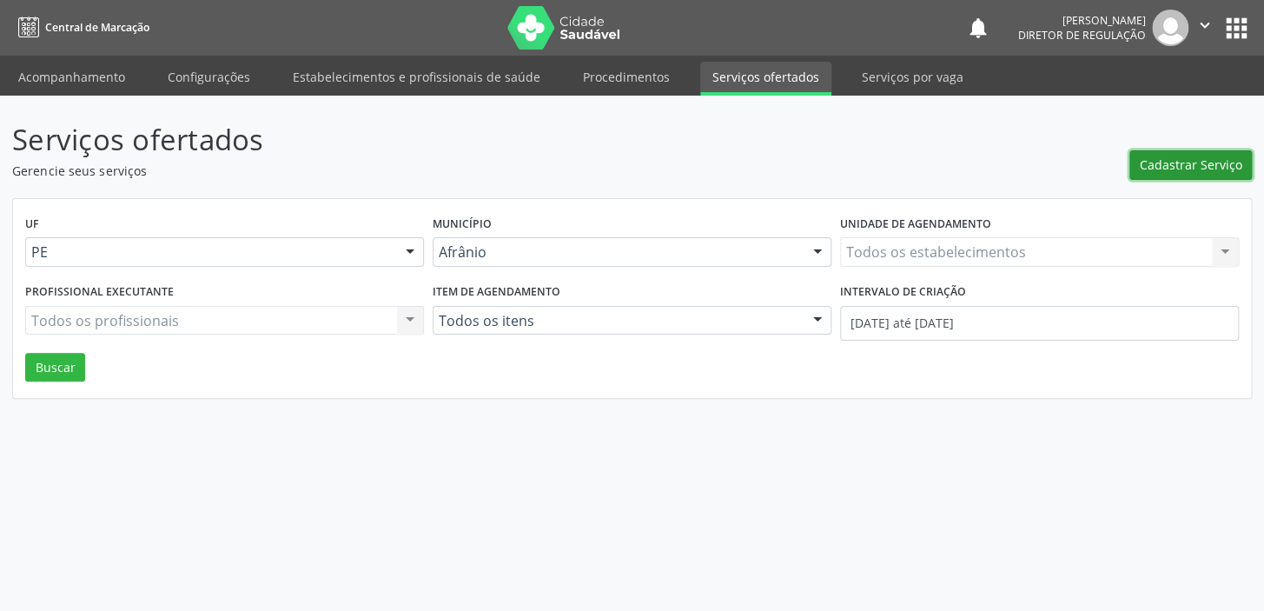
click at [1157, 165] on span "Cadastrar Serviço" at bounding box center [1191, 164] width 103 height 18
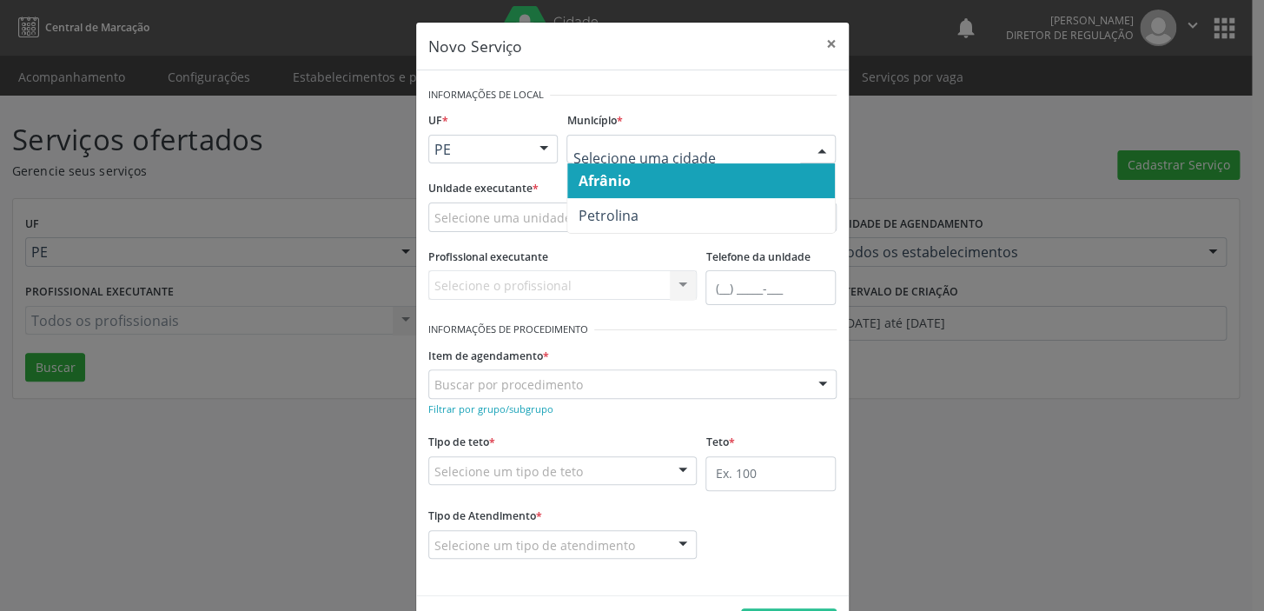
click at [600, 177] on span "Afrânio" at bounding box center [604, 180] width 52 height 19
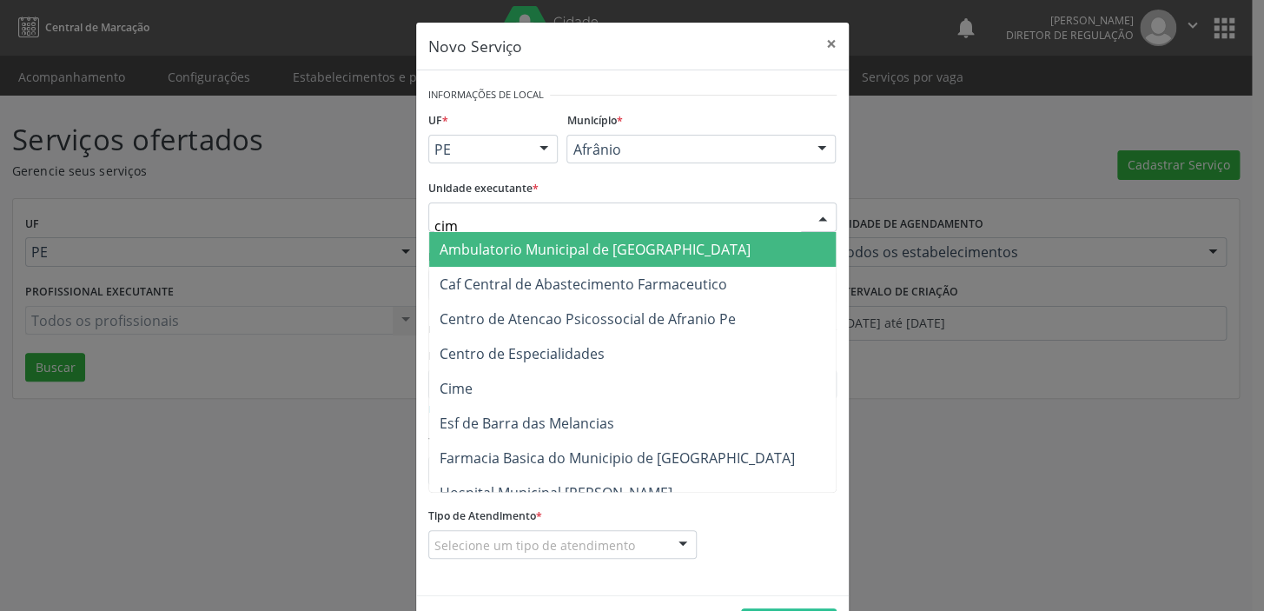
type input "cime"
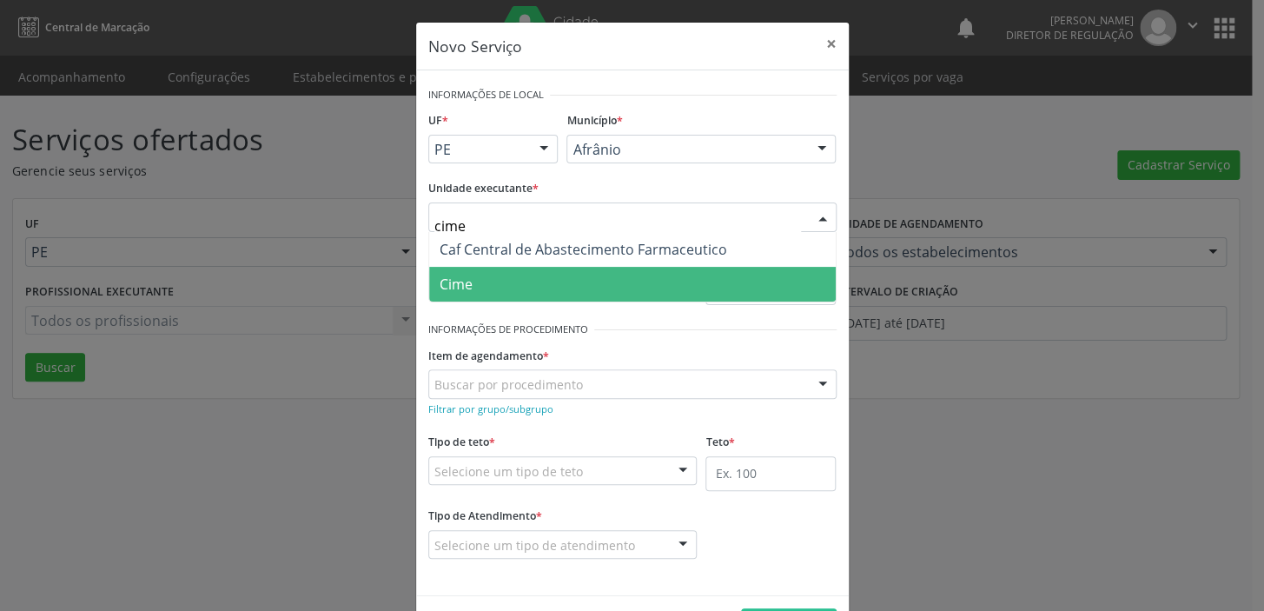
click at [444, 288] on span "Cime" at bounding box center [456, 284] width 33 height 19
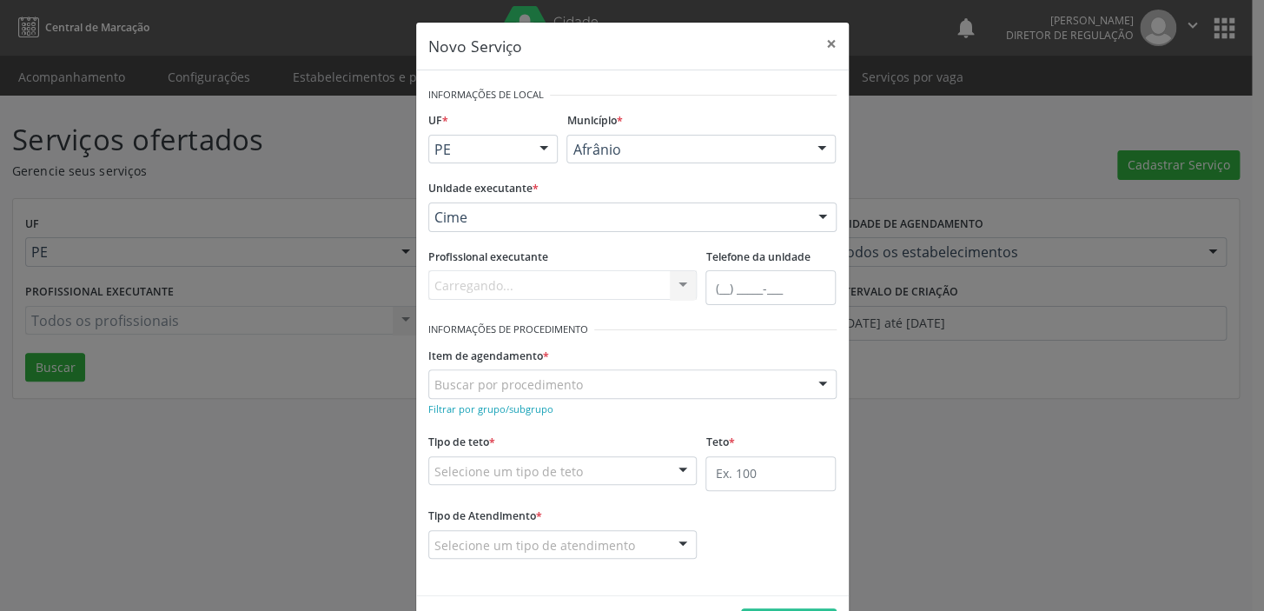
click at [493, 394] on div "Buscar por procedimento" at bounding box center [632, 384] width 408 height 30
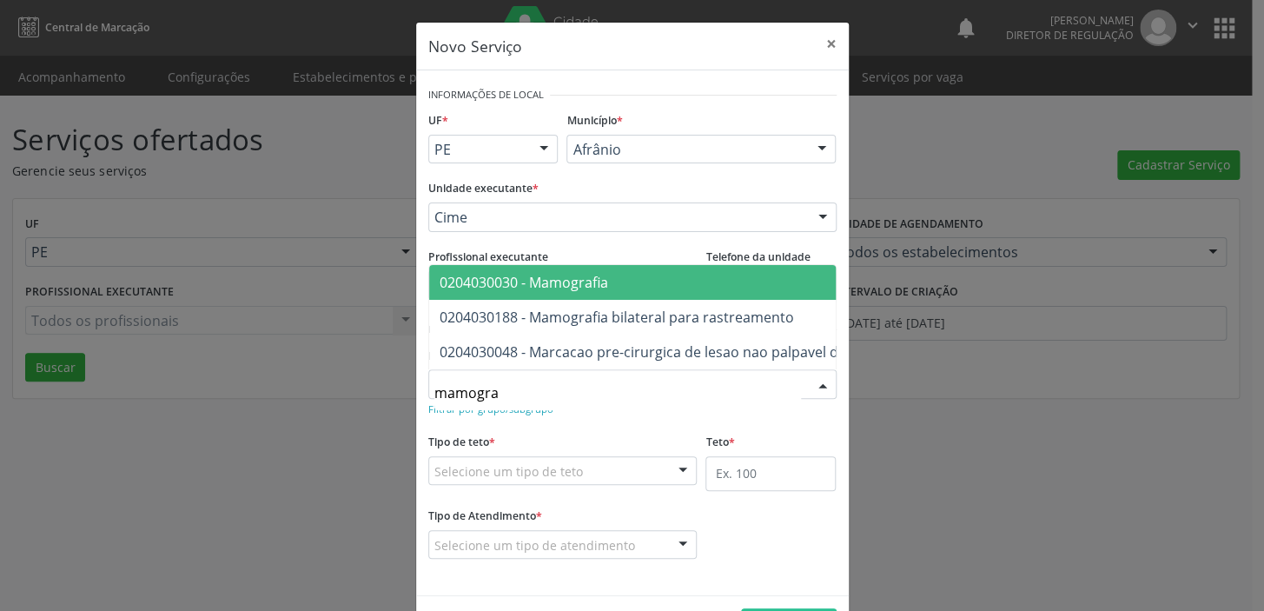
type input "mamograf"
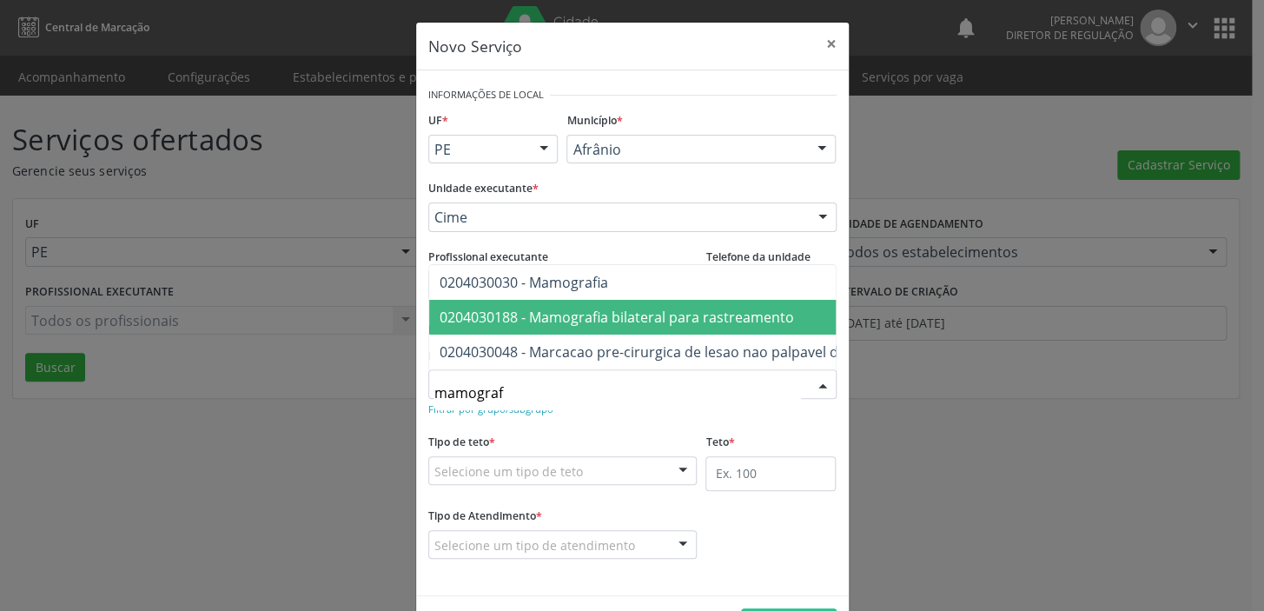
click at [537, 308] on span "0204030188 - Mamografia bilateral para rastreamento" at bounding box center [617, 317] width 354 height 19
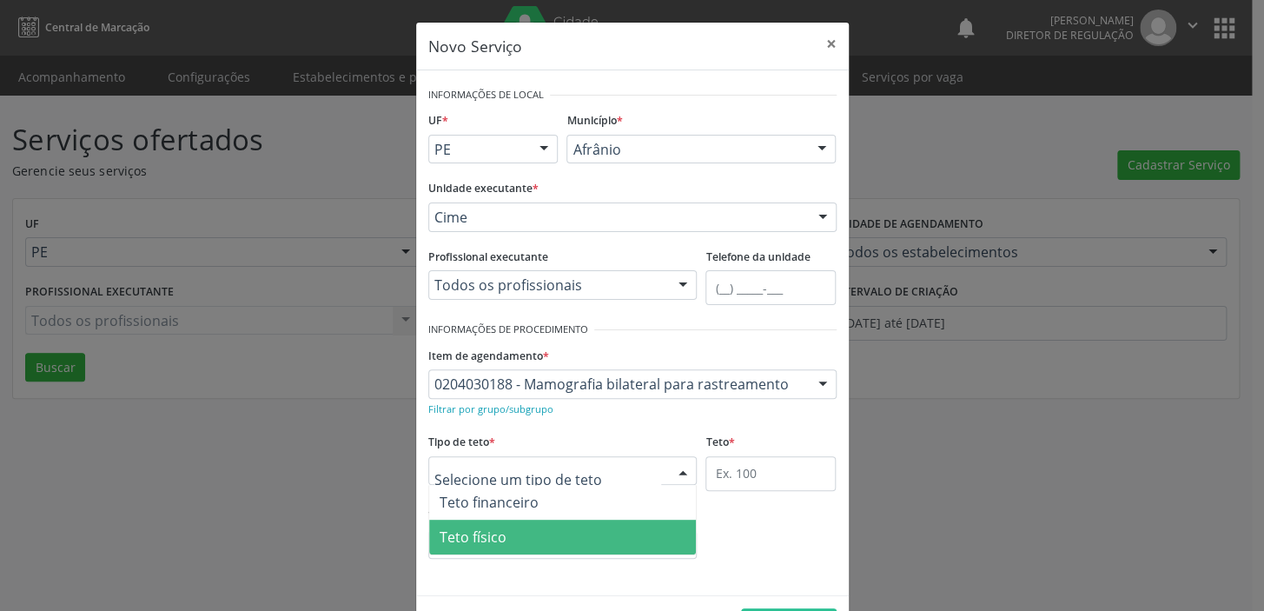
click at [486, 540] on span "Teto físico" at bounding box center [473, 536] width 67 height 19
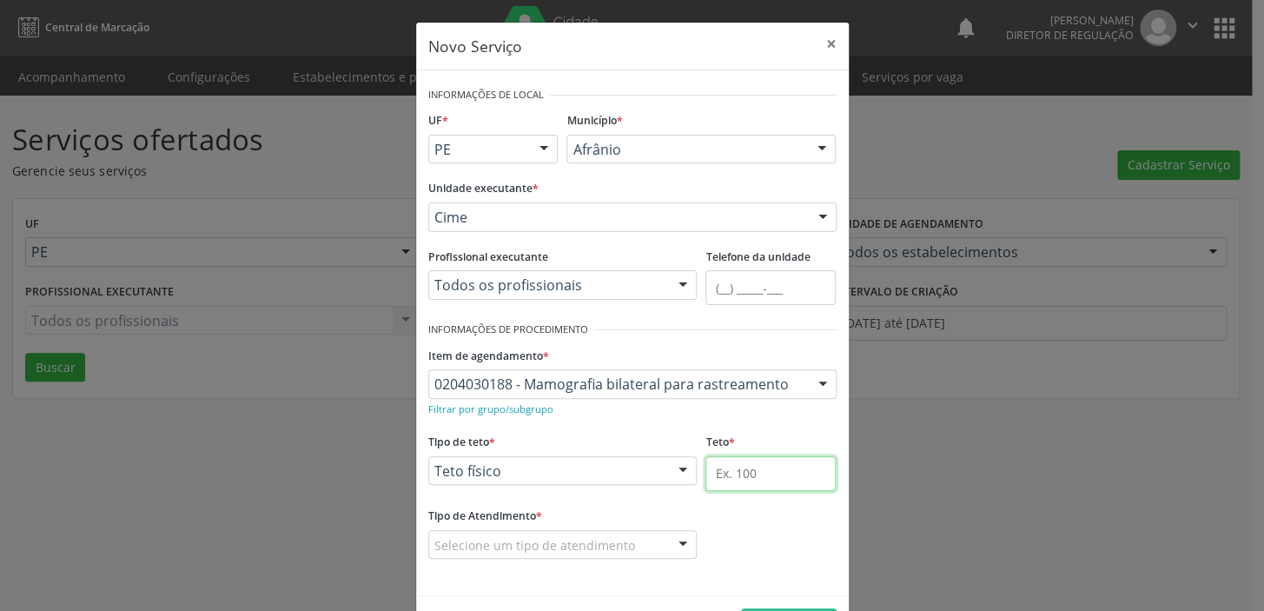
click at [716, 472] on input "text" at bounding box center [770, 473] width 130 height 35
type input "1"
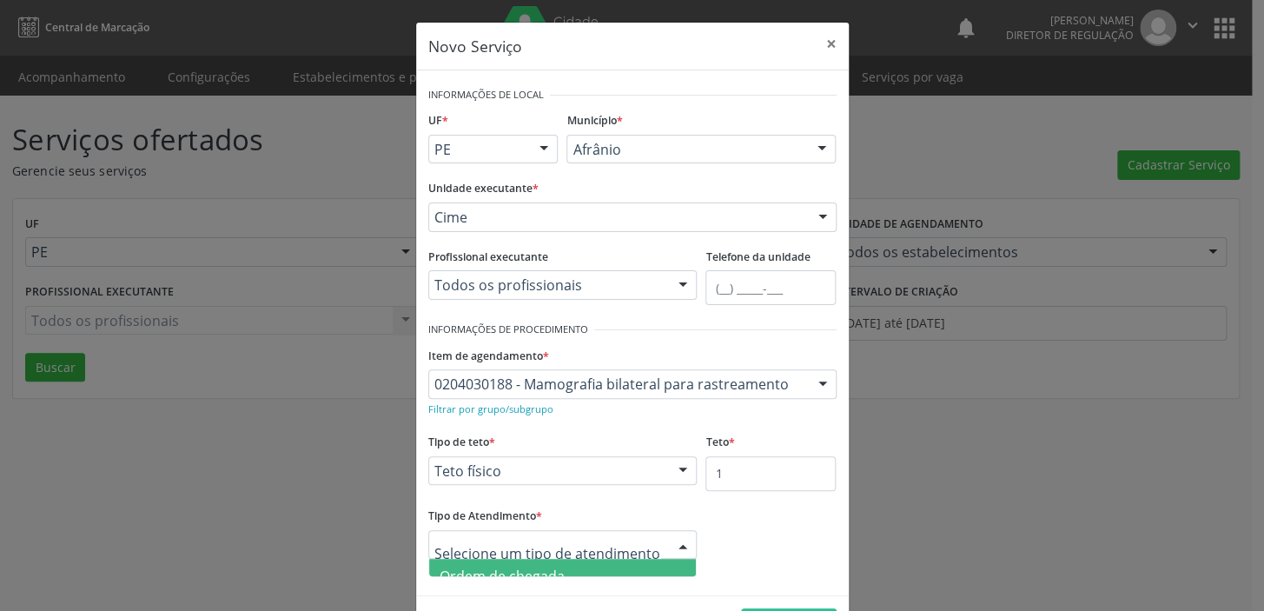
click at [531, 572] on span "Ordem de chegada" at bounding box center [502, 575] width 125 height 19
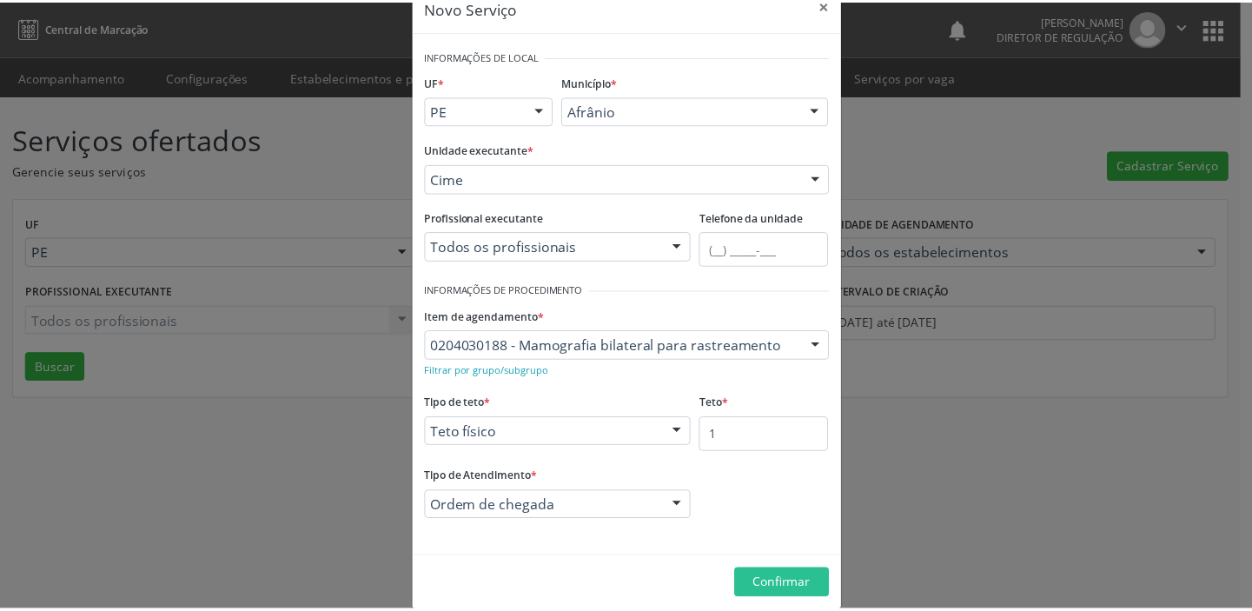
scroll to position [60, 0]
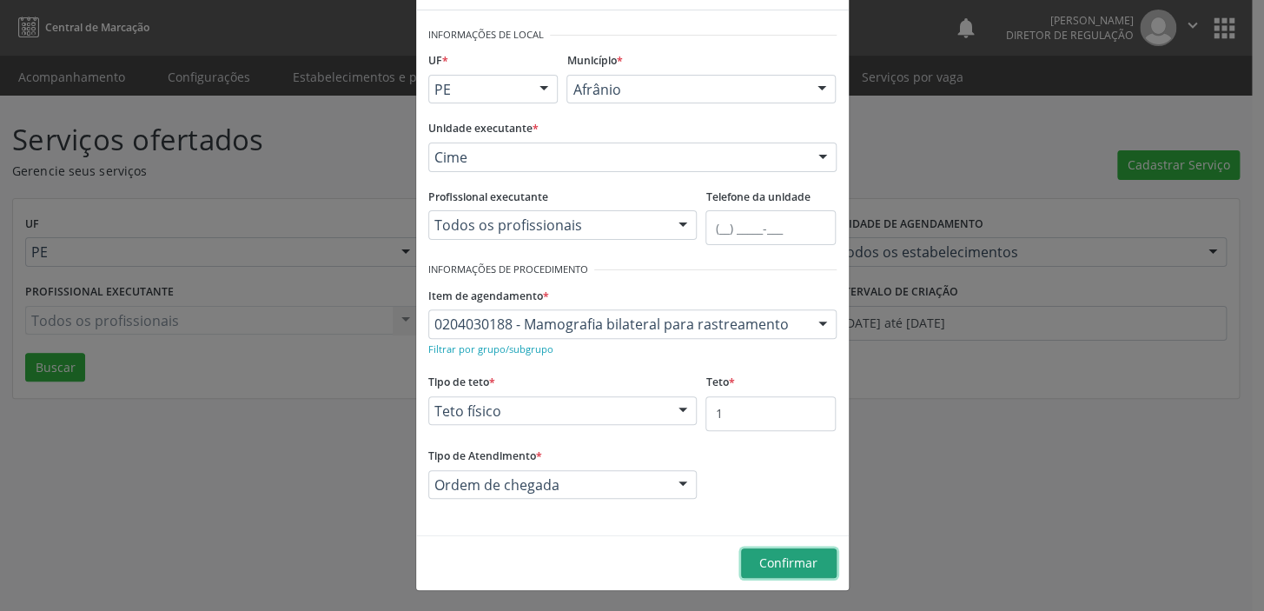
click at [747, 566] on button "Confirmar" at bounding box center [789, 563] width 96 height 30
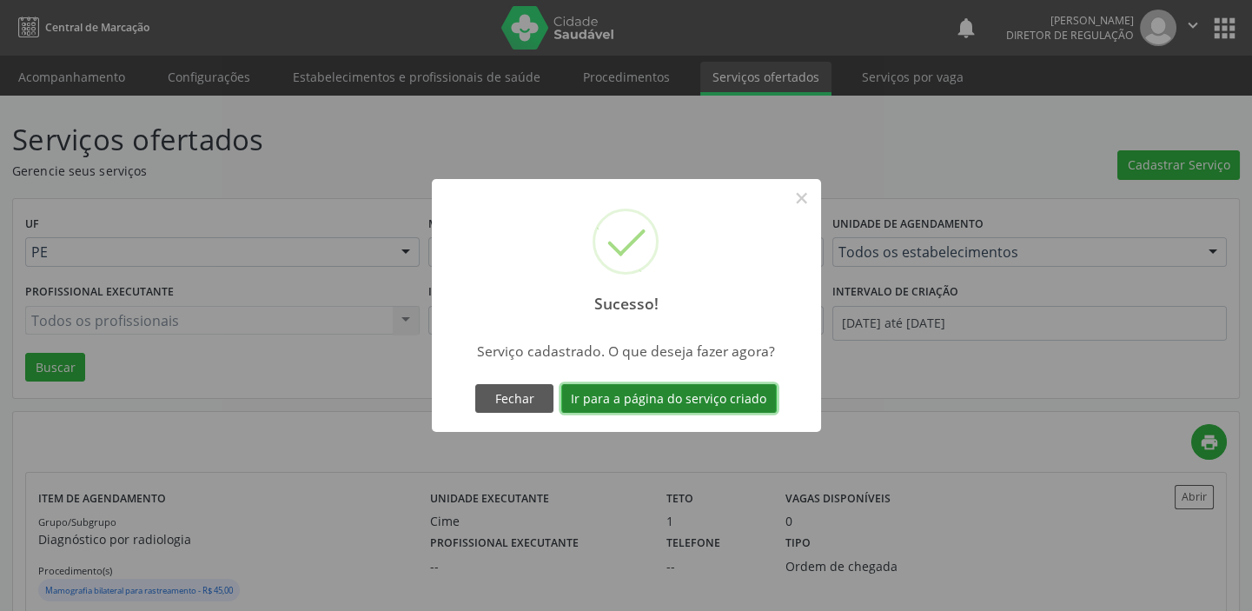
click at [643, 391] on button "Ir para a página do serviço criado" at bounding box center [668, 399] width 215 height 30
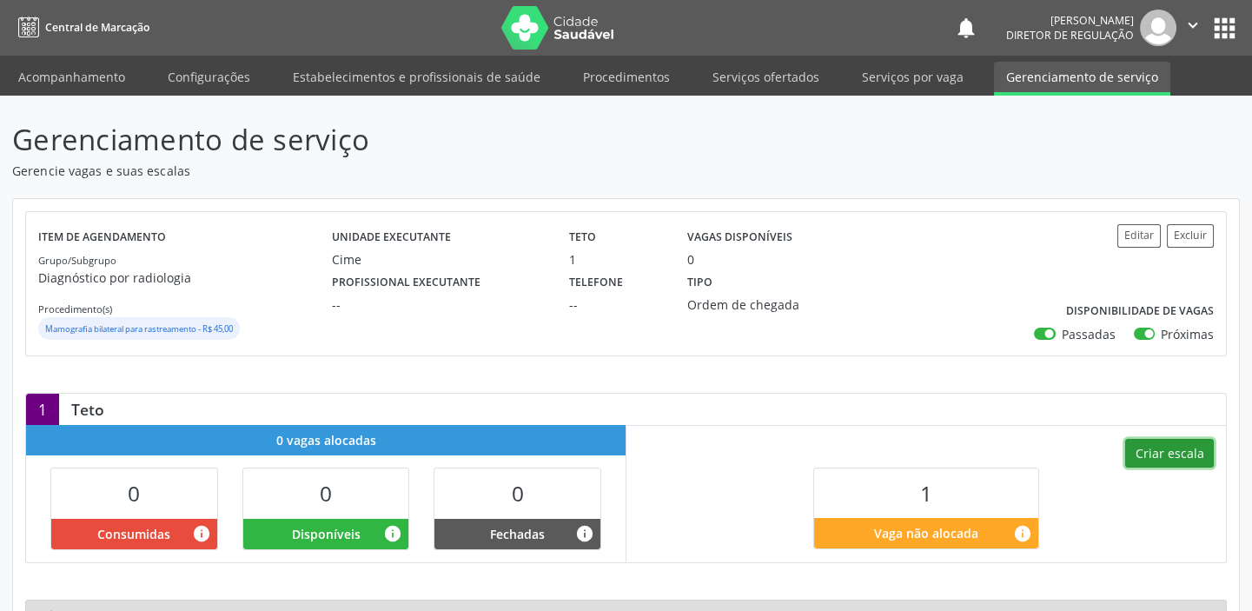
click at [1160, 455] on button "Criar escala" at bounding box center [1169, 454] width 89 height 30
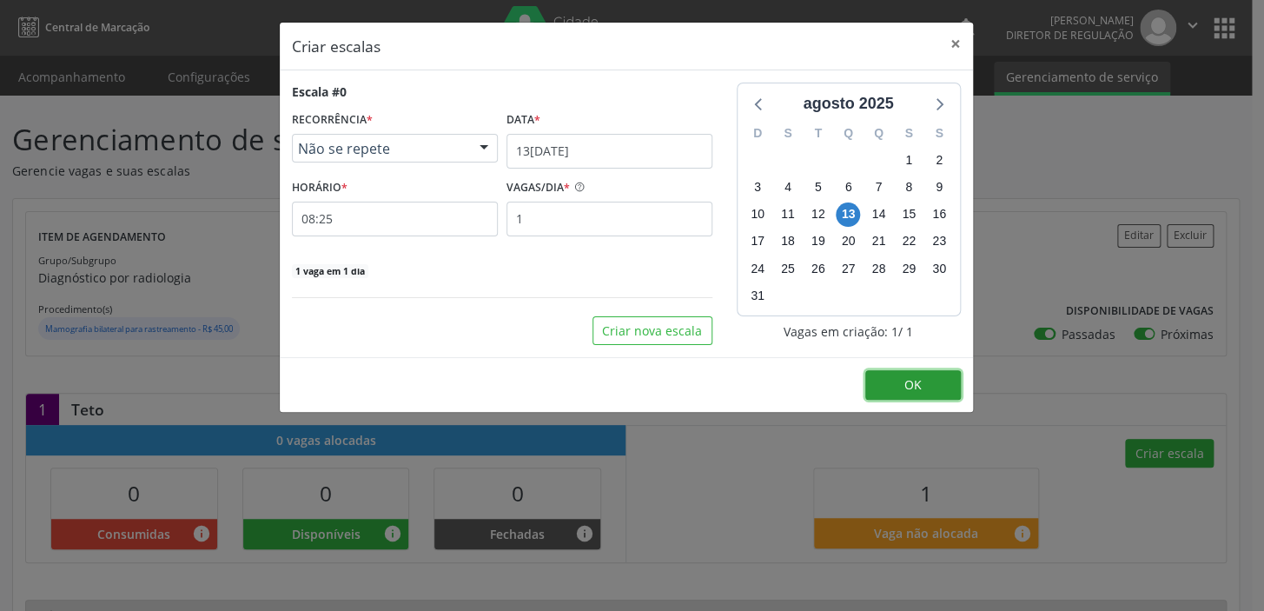
click at [908, 391] on span "OK" at bounding box center [912, 384] width 17 height 17
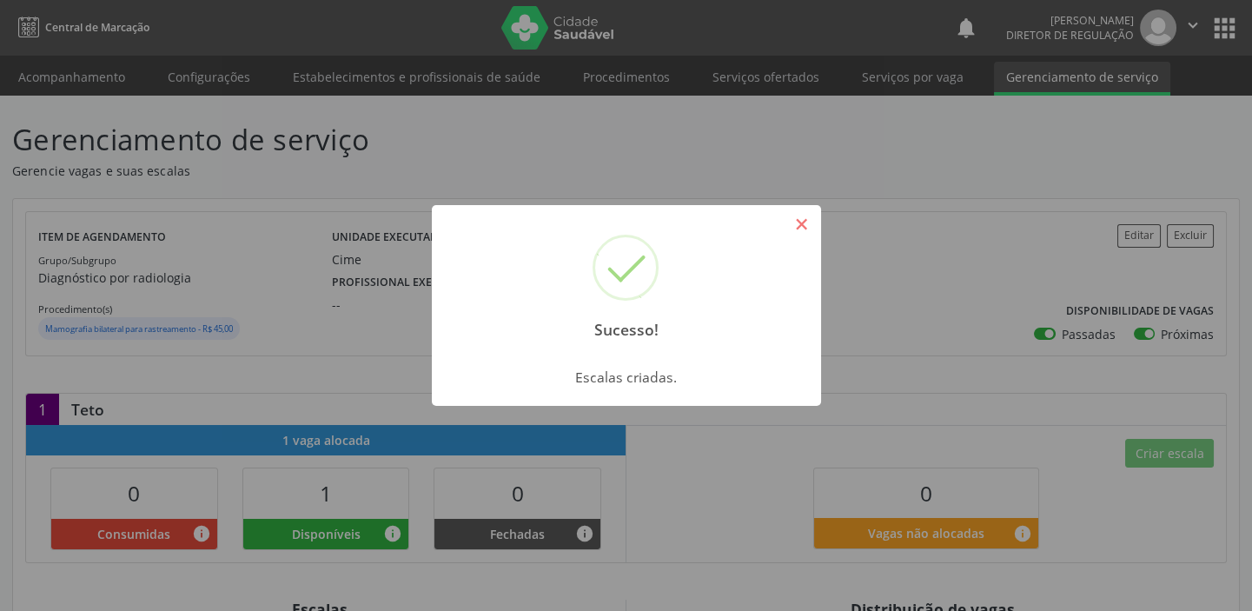
click at [796, 223] on button "×" at bounding box center [802, 224] width 30 height 30
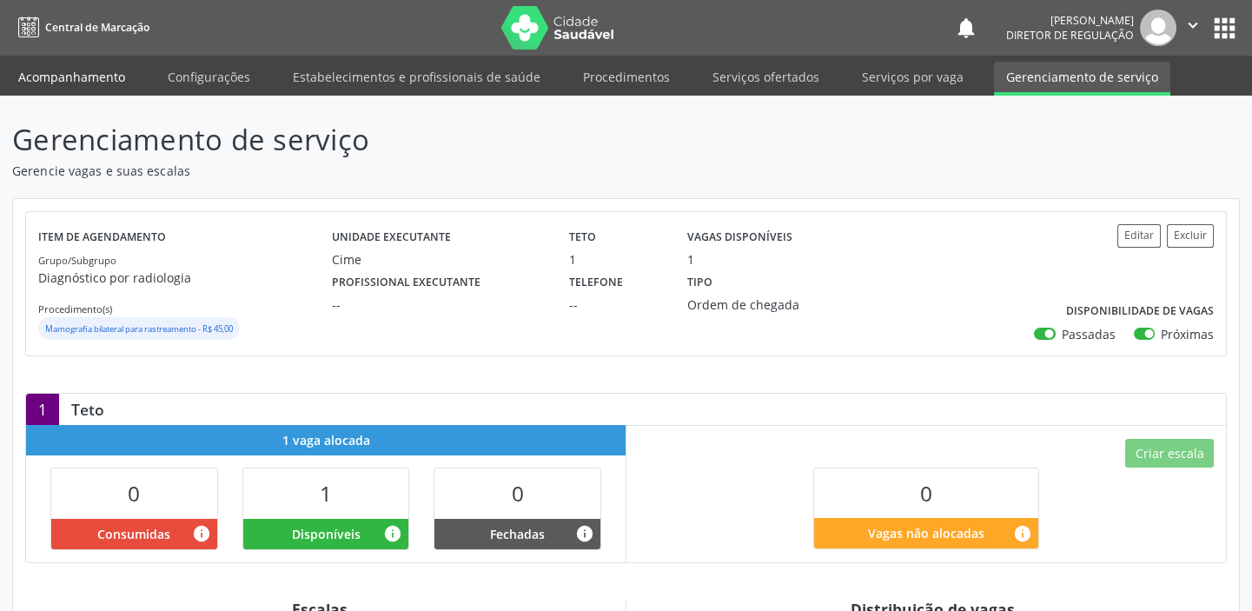
click at [52, 73] on link "Acompanhamento" at bounding box center [71, 77] width 131 height 30
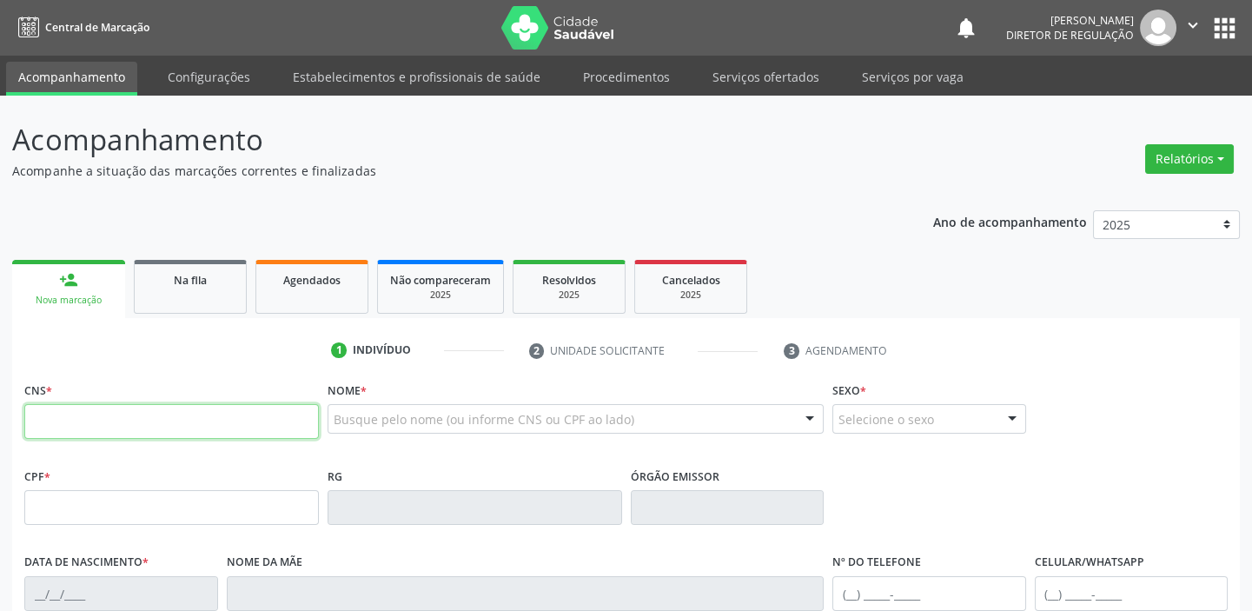
click at [77, 412] on input "text" at bounding box center [171, 421] width 294 height 35
type input "707 0028 0761 8334"
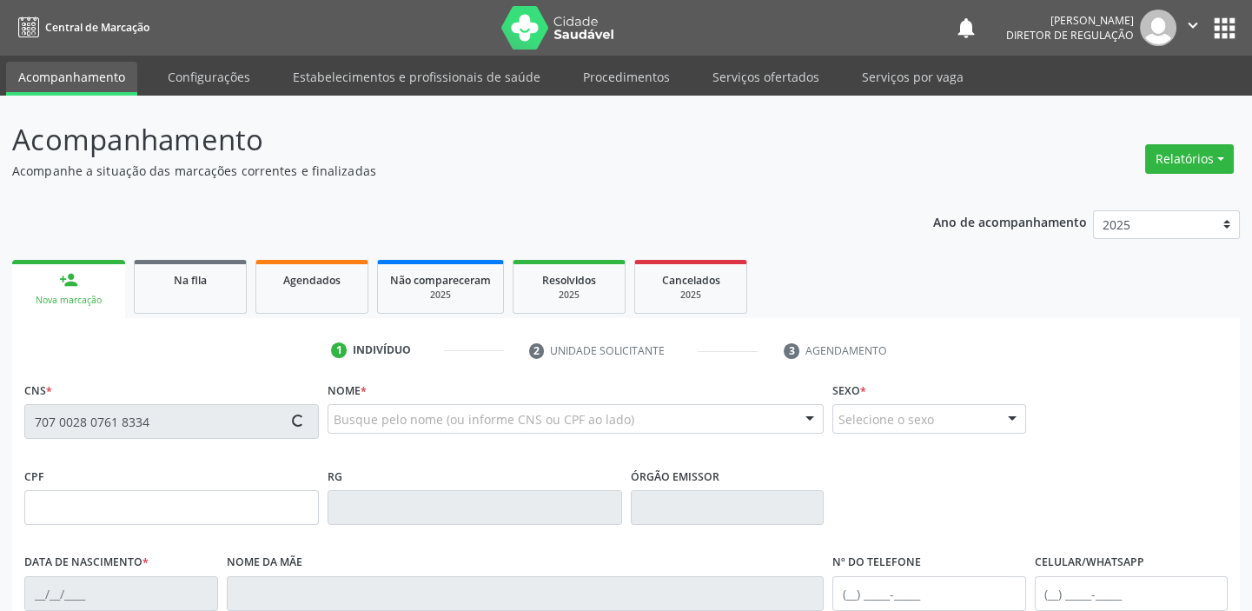
type input "2[DATE]"
type input "[PHONE_NUMBER]"
type input "S/N"
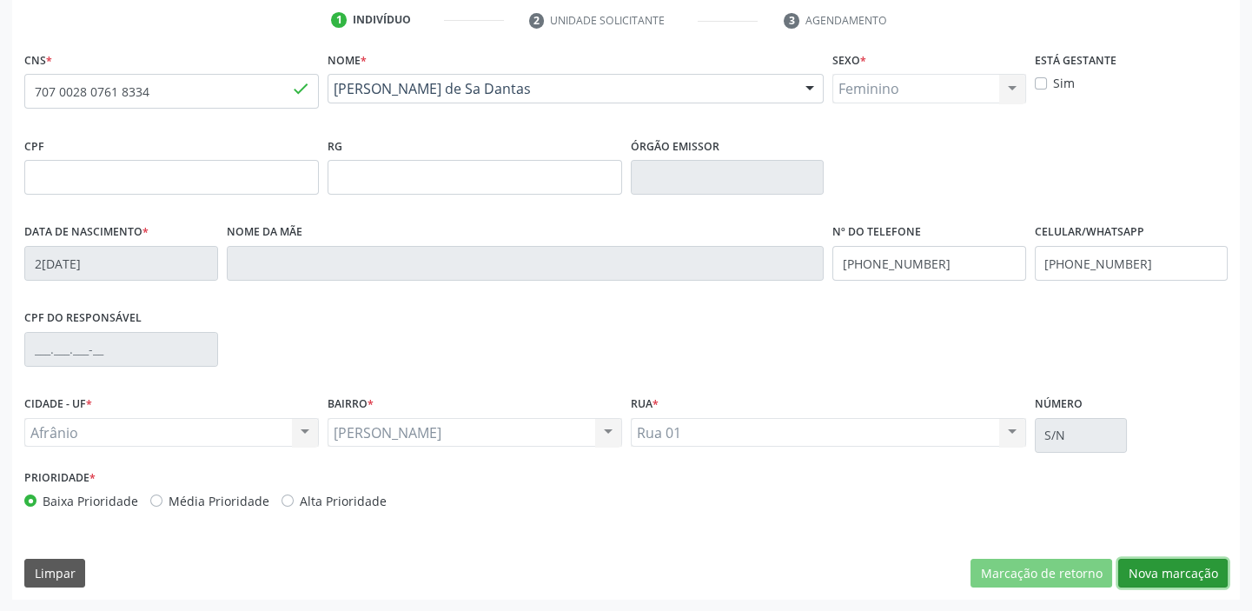
click at [1147, 572] on button "Nova marcação" at bounding box center [1172, 574] width 109 height 30
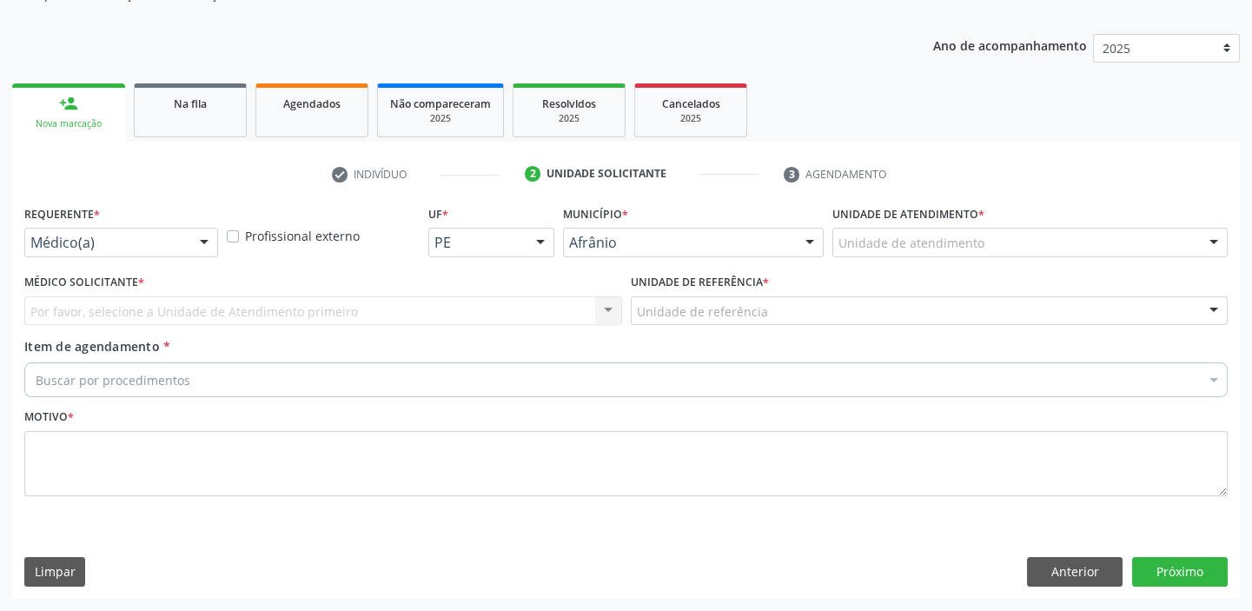
scroll to position [175, 0]
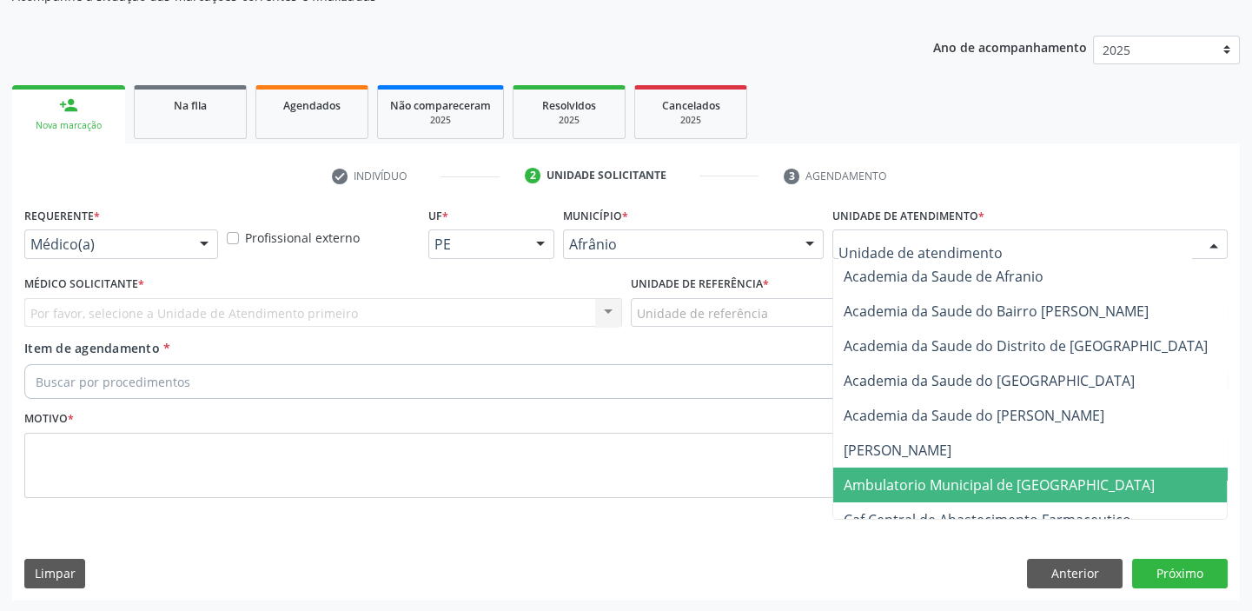
click at [885, 481] on span "Ambulatorio Municipal de [GEOGRAPHIC_DATA]" at bounding box center [999, 484] width 311 height 19
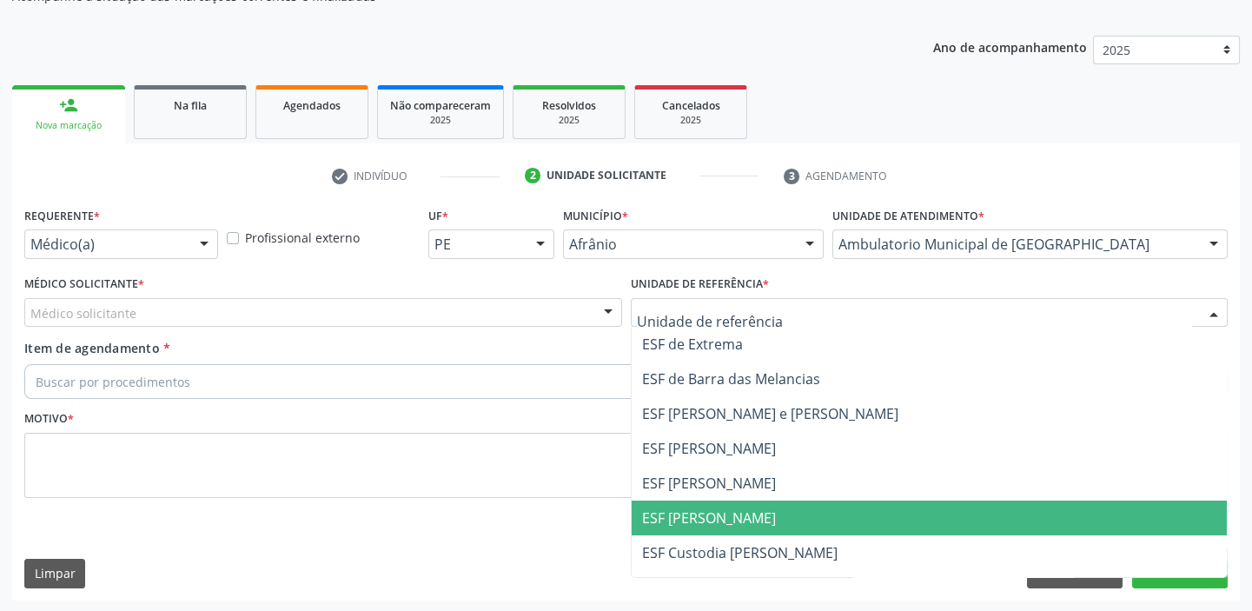
click at [689, 516] on span "ESF [PERSON_NAME]" at bounding box center [709, 517] width 134 height 19
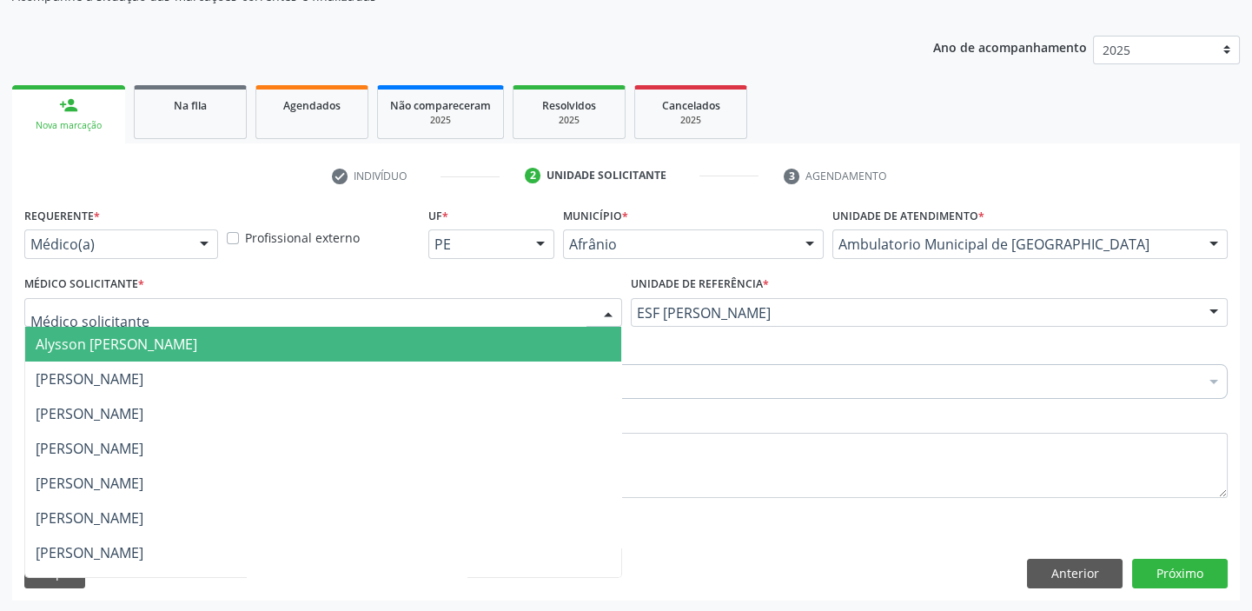
click at [147, 318] on div at bounding box center [323, 313] width 598 height 30
click at [151, 358] on span "Alysson [PERSON_NAME]" at bounding box center [323, 344] width 596 height 35
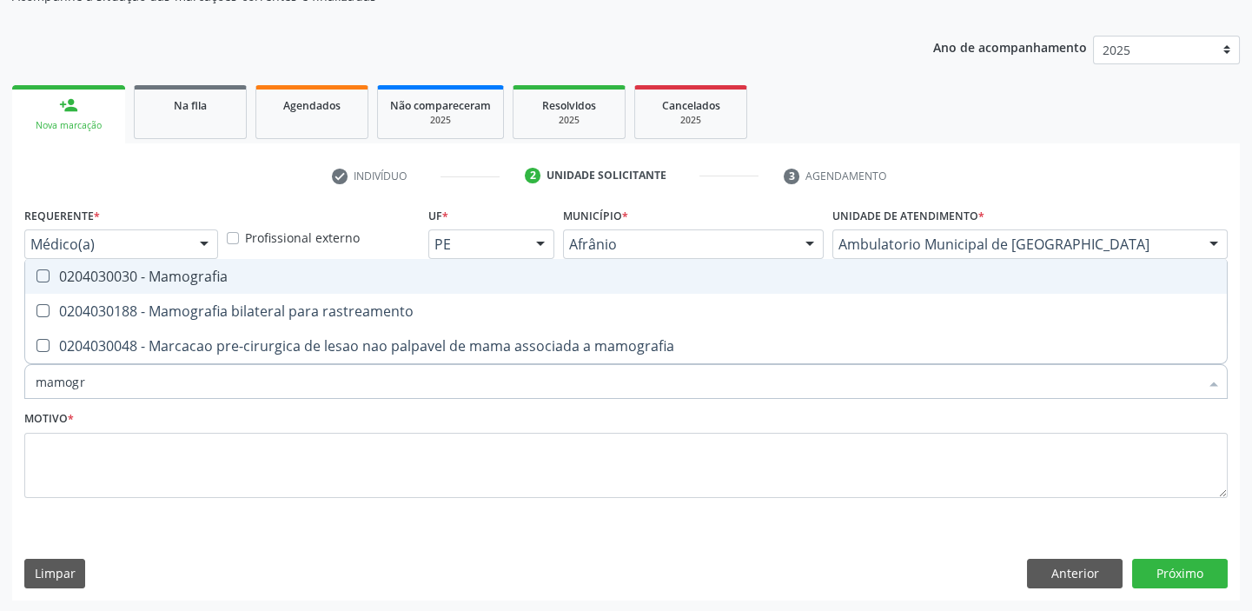
type input "mamogra"
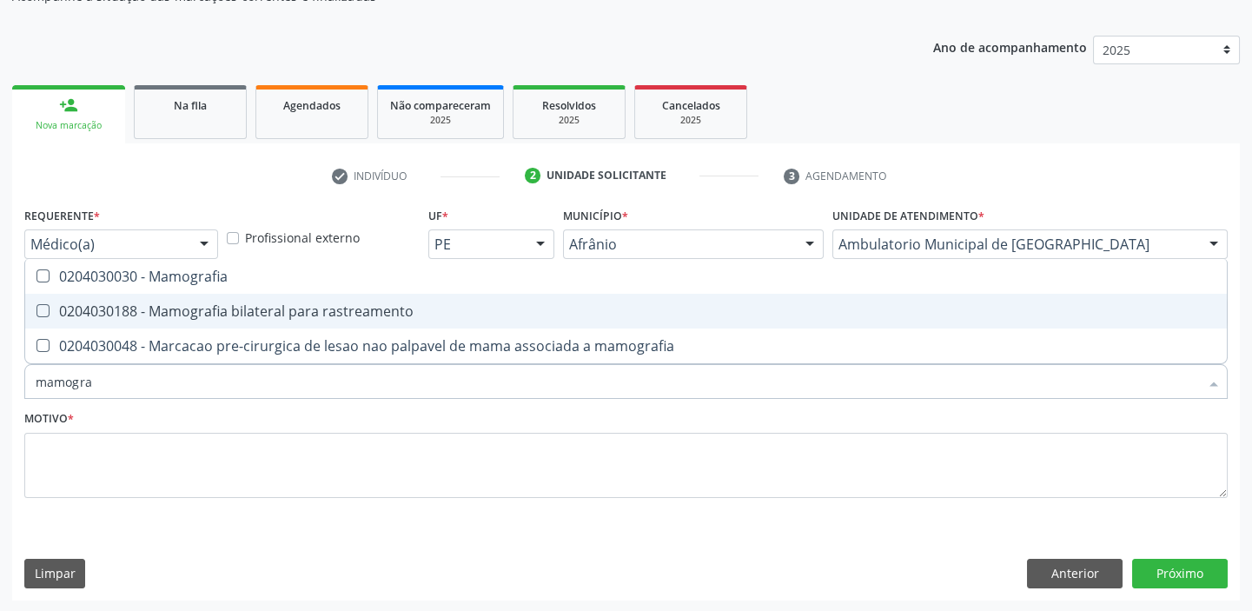
click at [156, 310] on div "0204030188 - Mamografia bilateral para rastreamento" at bounding box center [626, 311] width 1181 height 14
checkbox rastreamento "true"
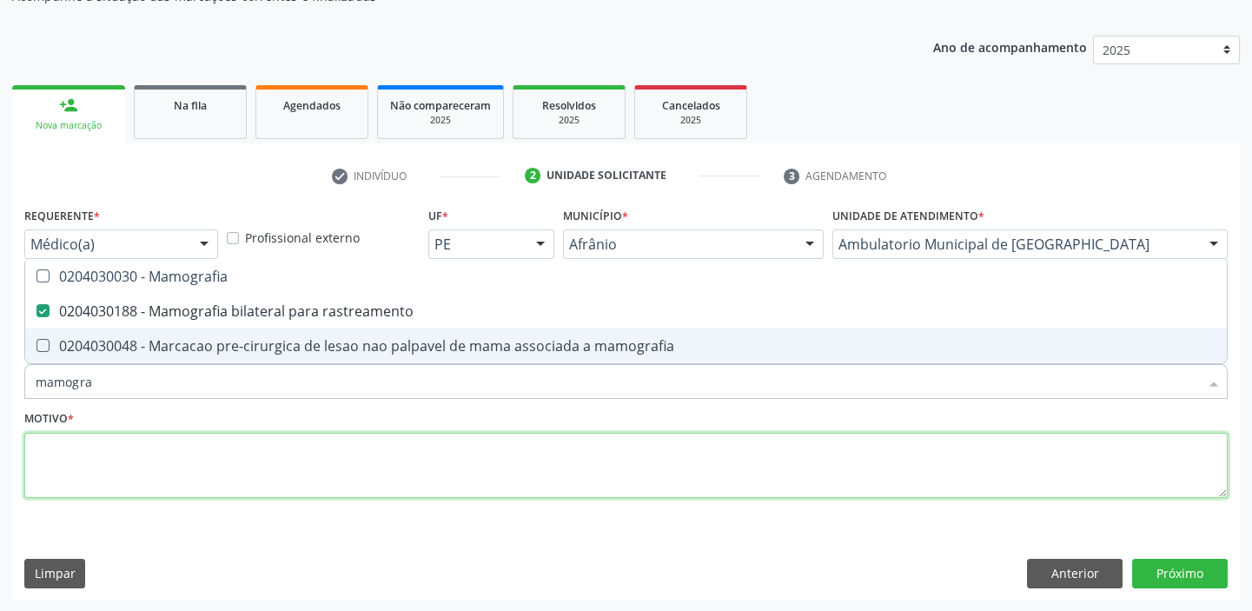
click at [114, 445] on textarea at bounding box center [625, 466] width 1203 height 66
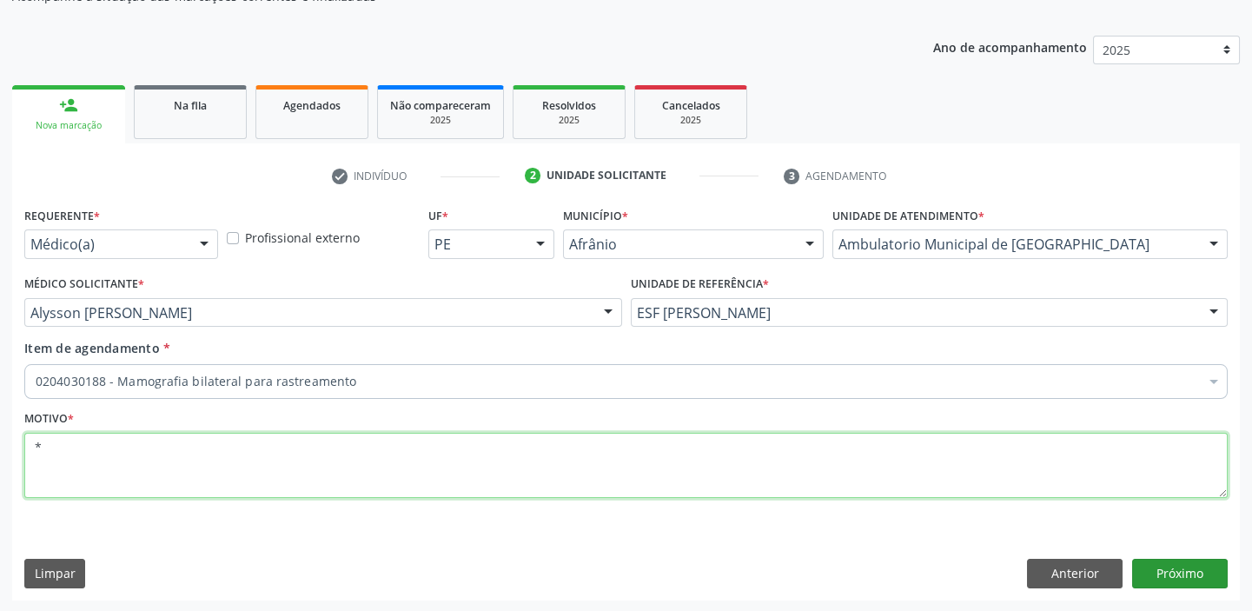
type textarea "*"
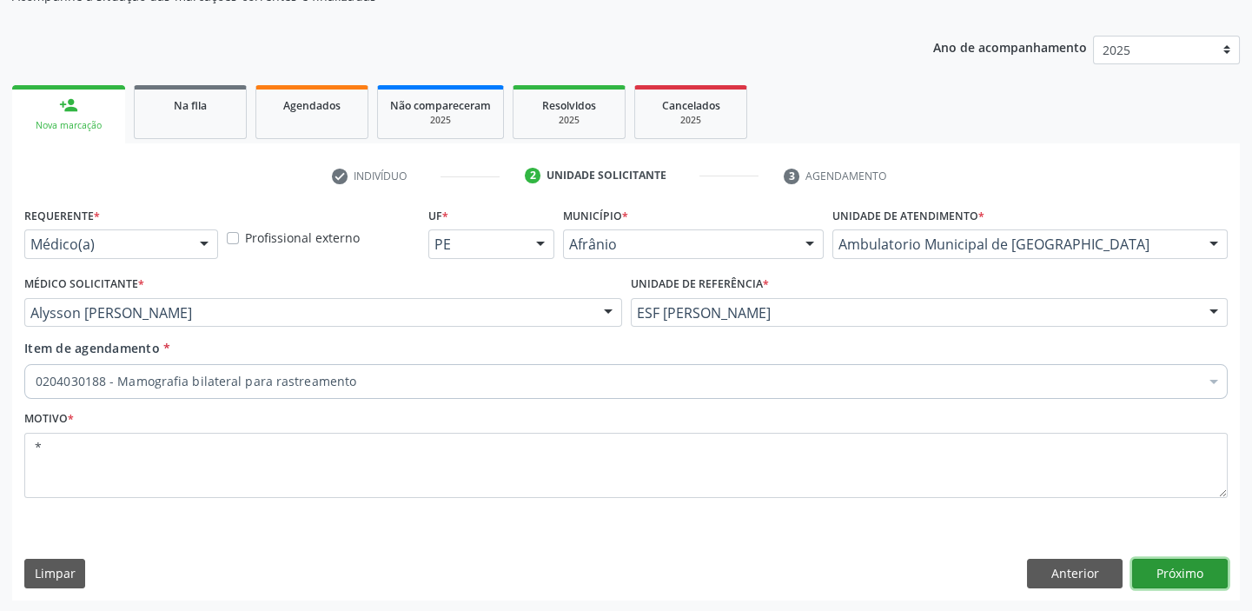
click at [1165, 569] on button "Próximo" at bounding box center [1180, 574] width 96 height 30
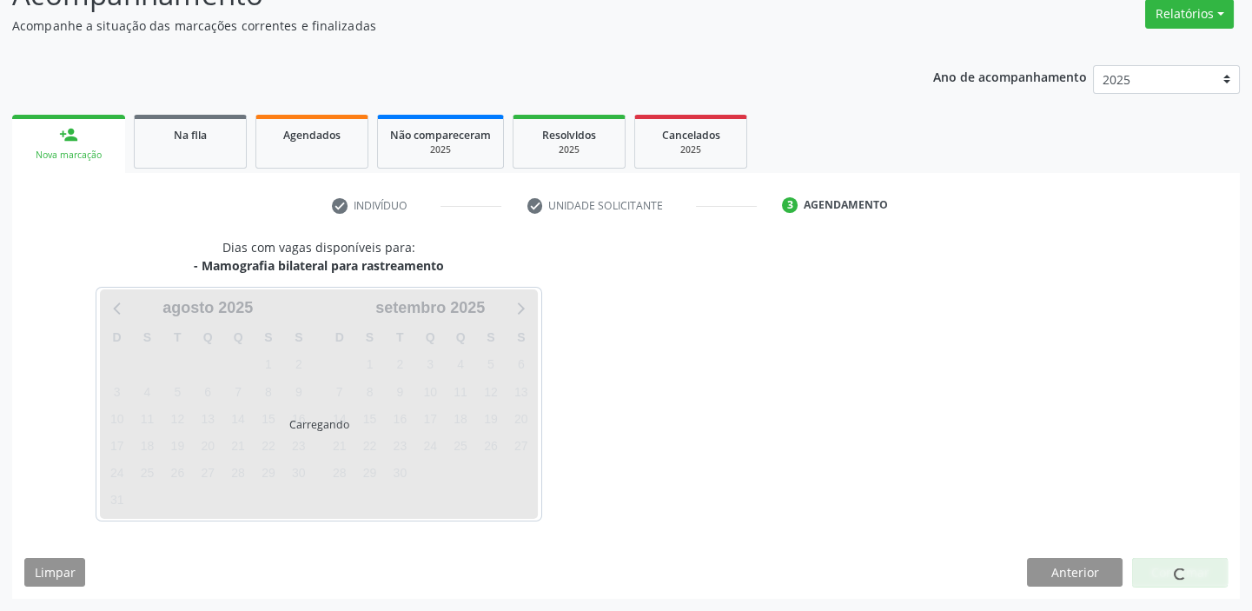
scroll to position [144, 0]
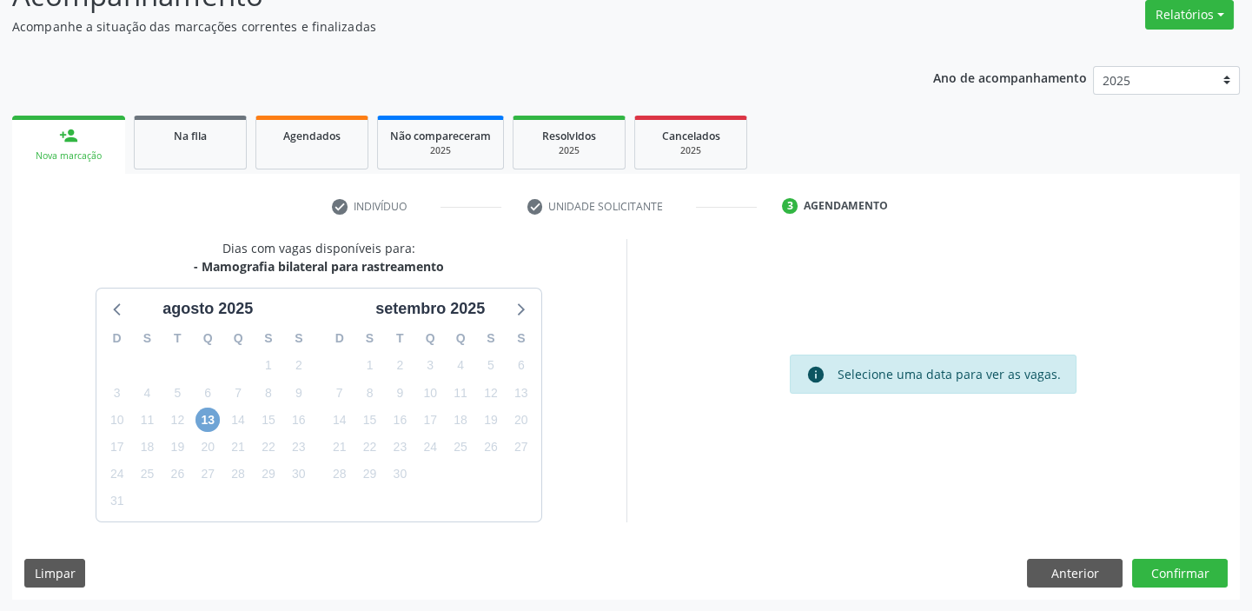
click at [213, 417] on span "13" at bounding box center [207, 419] width 24 height 24
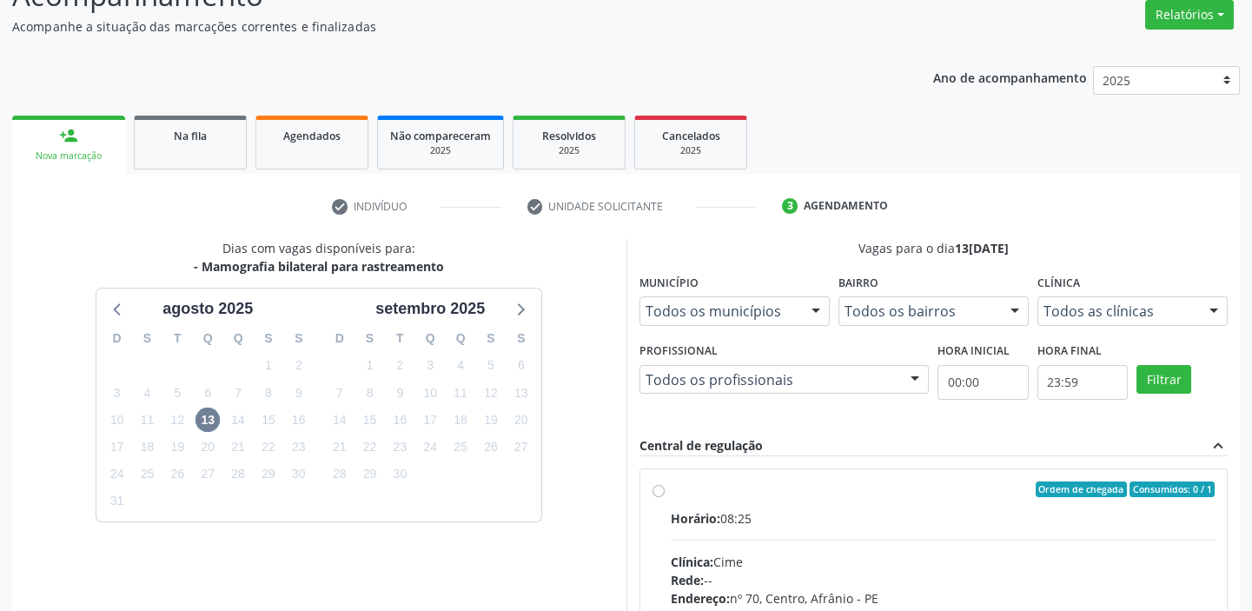
click at [941, 519] on div "Horário: 08:25" at bounding box center [943, 518] width 545 height 18
click at [665, 497] on input "Ordem de chegada Consumidos: 0 / 1 Horário: 08:25 Clínica: Cime Rede: -- Endere…" at bounding box center [658, 489] width 12 height 16
radio input "true"
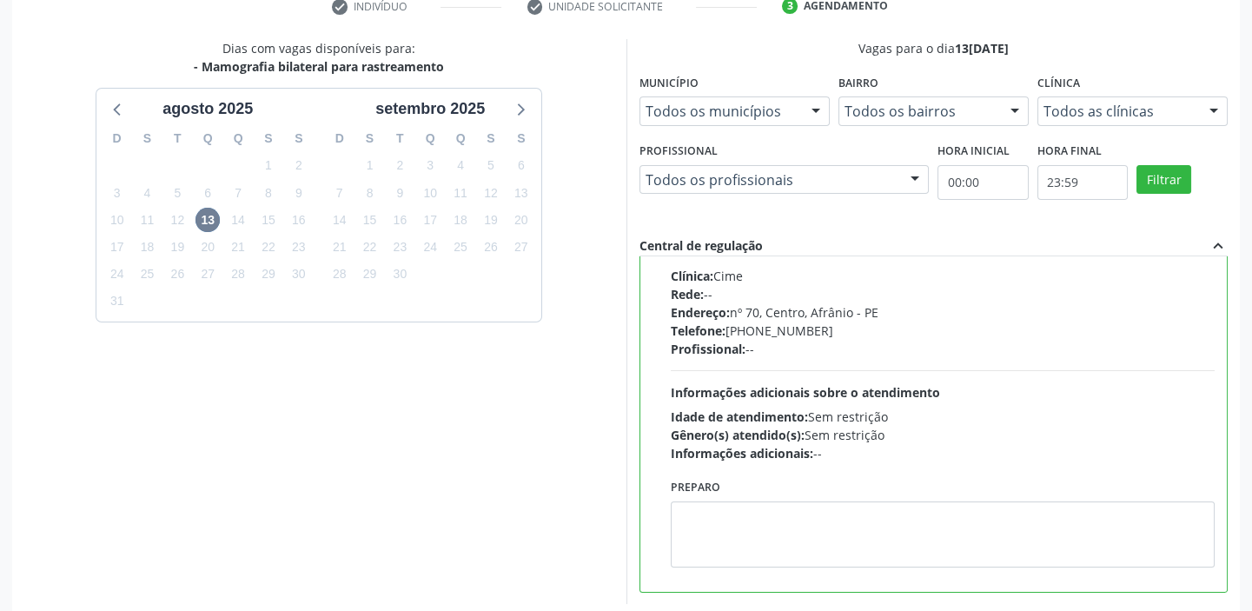
scroll to position [426, 0]
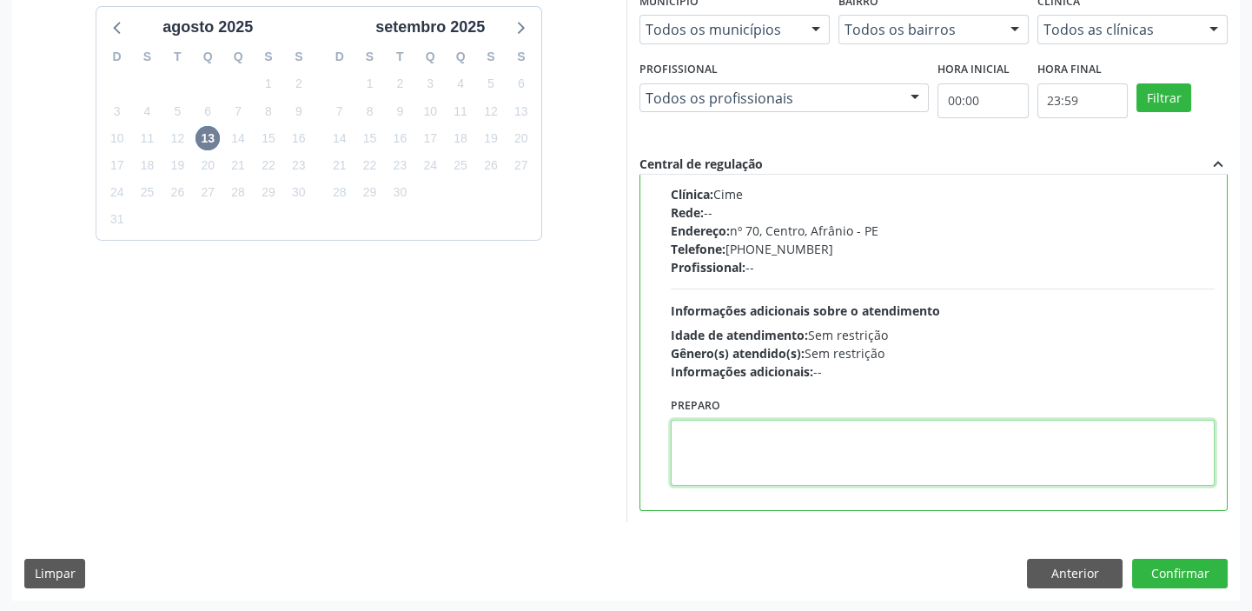
click at [829, 472] on textarea at bounding box center [943, 453] width 545 height 66
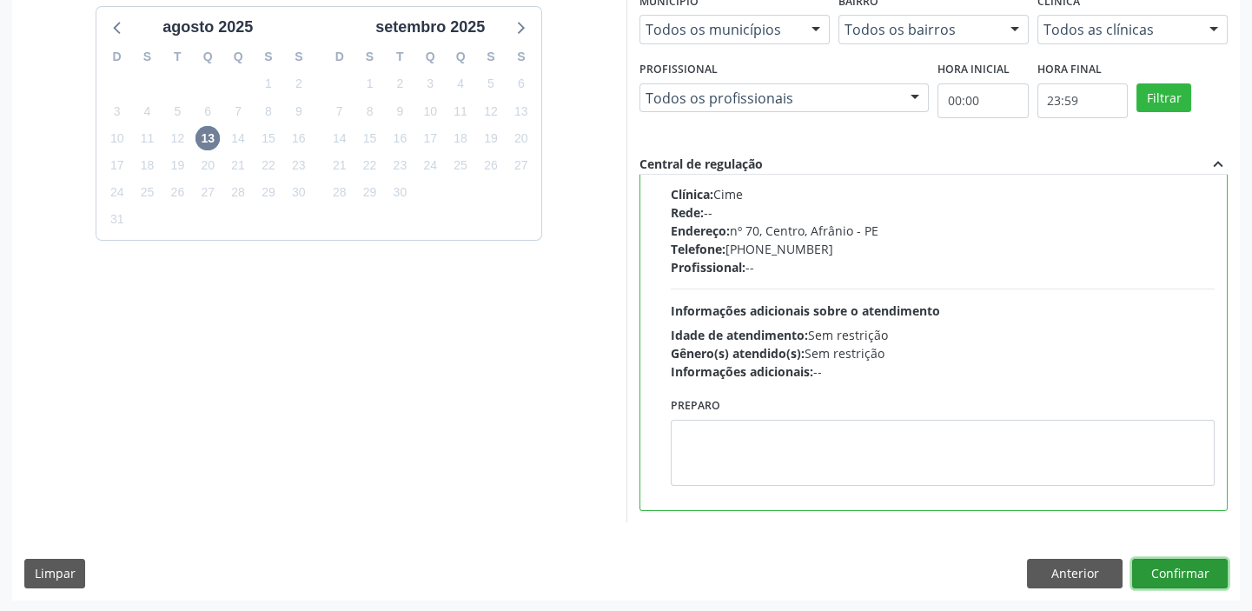
click at [1139, 565] on button "Confirmar" at bounding box center [1180, 574] width 96 height 30
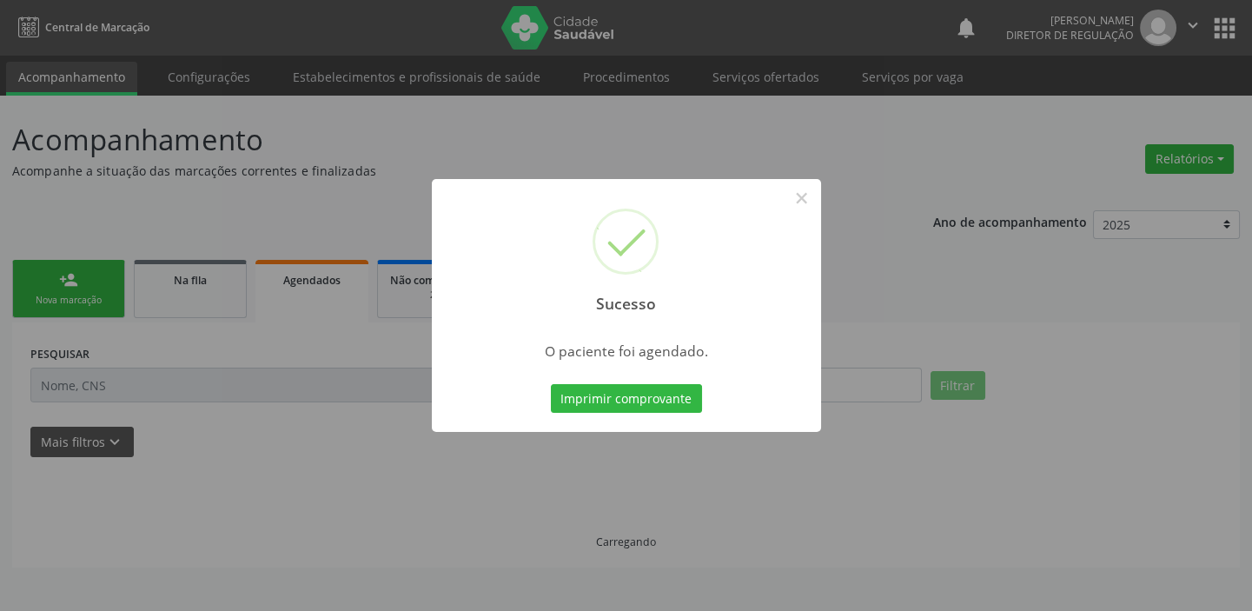
scroll to position [0, 0]
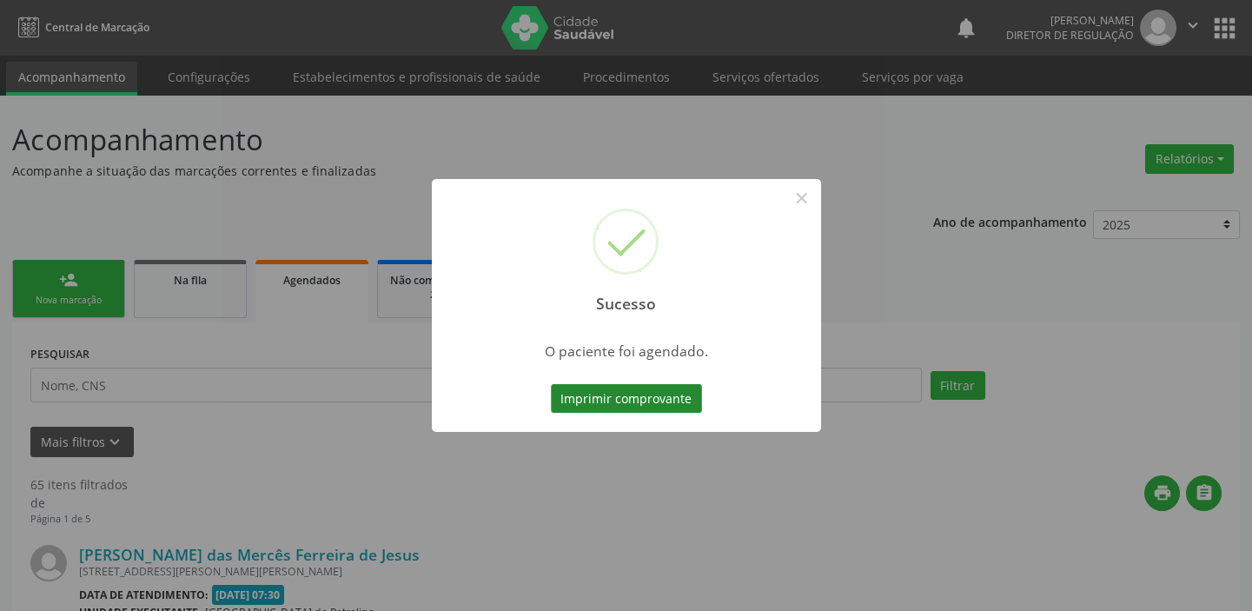
click at [635, 406] on button "Imprimir comprovante" at bounding box center [626, 399] width 151 height 30
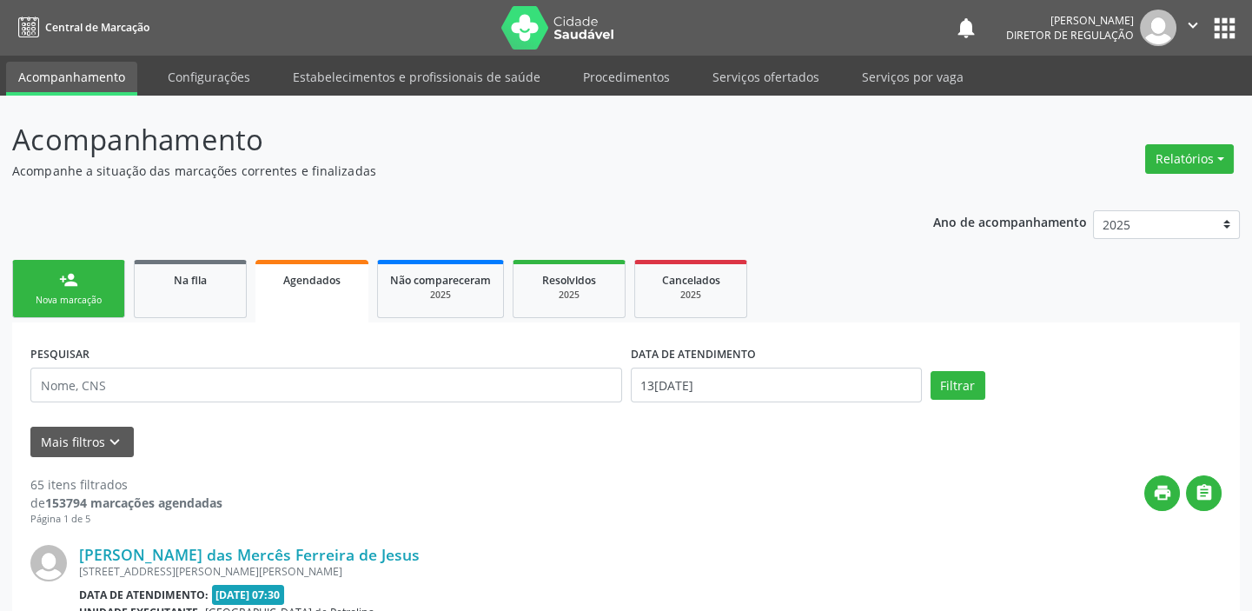
click at [78, 294] on div "Nova marcação" at bounding box center [68, 300] width 87 height 13
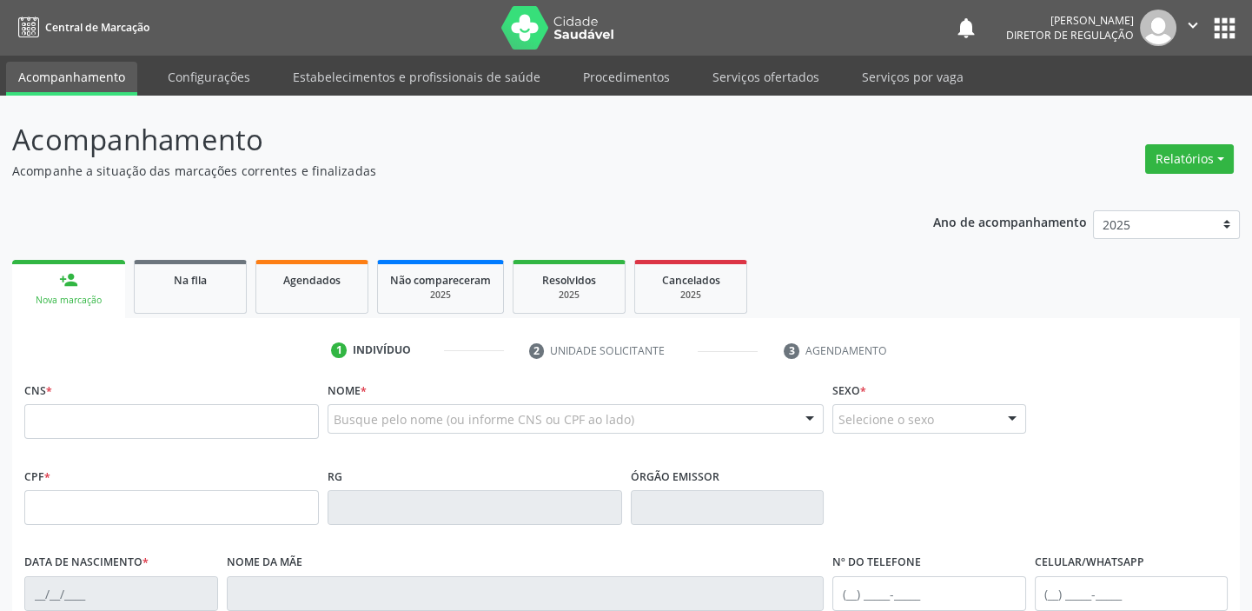
drag, startPoint x: 95, startPoint y: 398, endPoint x: 89, endPoint y: 414, distance: 17.3
click at [93, 399] on div "CNS *" at bounding box center [171, 408] width 294 height 62
click at [89, 415] on input "text" at bounding box center [171, 421] width 294 height 35
type input "700 0070 5393 5404"
type input "301.640.524-53"
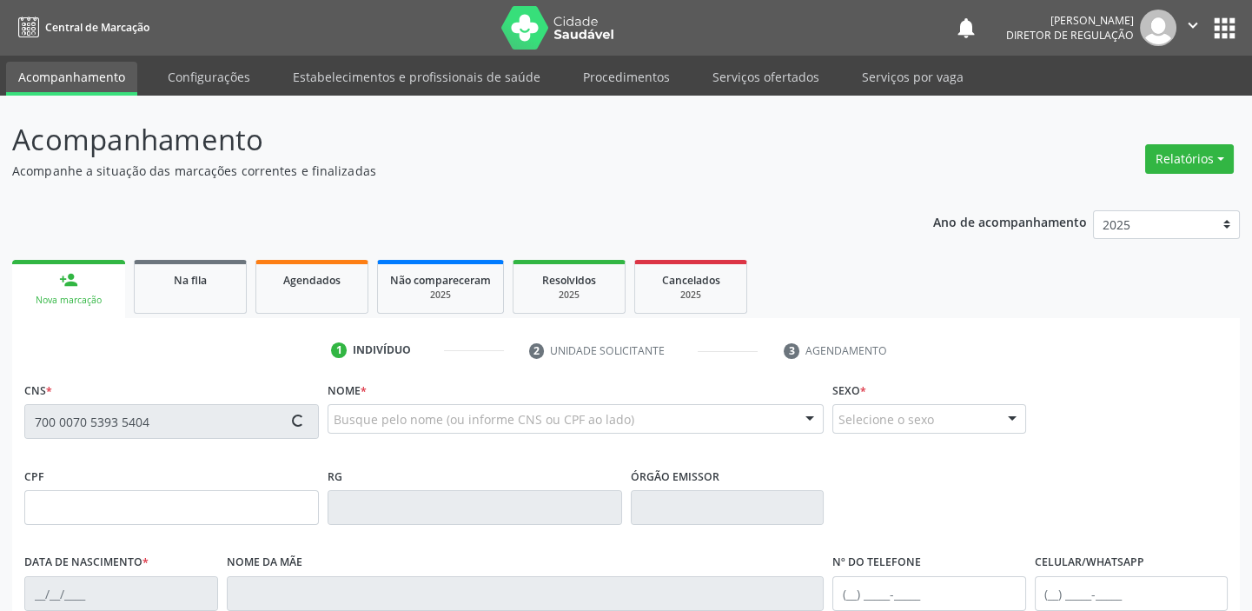
type input "05[DATE]"
type input "[PERSON_NAME]"
type input "[PHONE_NUMBER]"
type input "49"
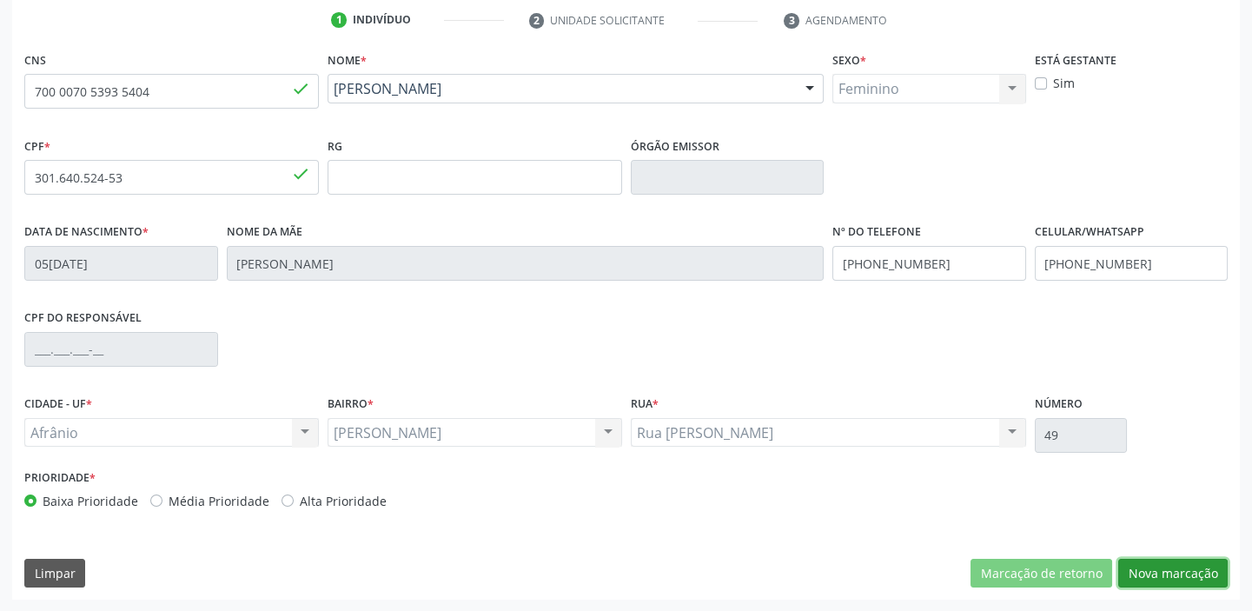
click at [1162, 570] on button "Nova marcação" at bounding box center [1172, 574] width 109 height 30
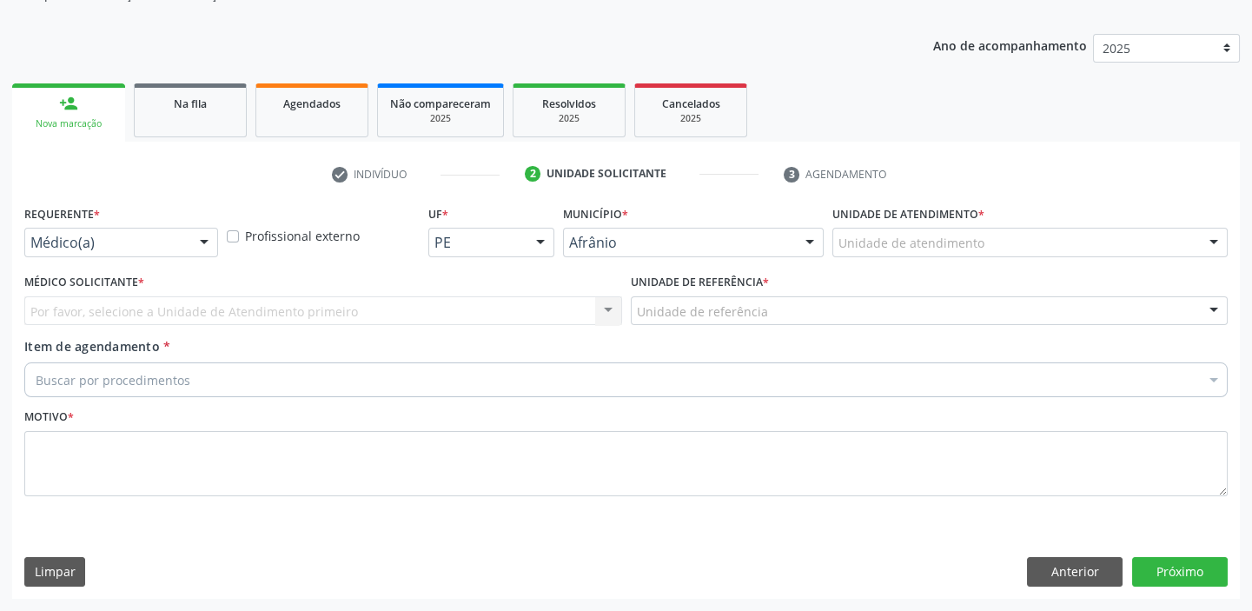
scroll to position [175, 0]
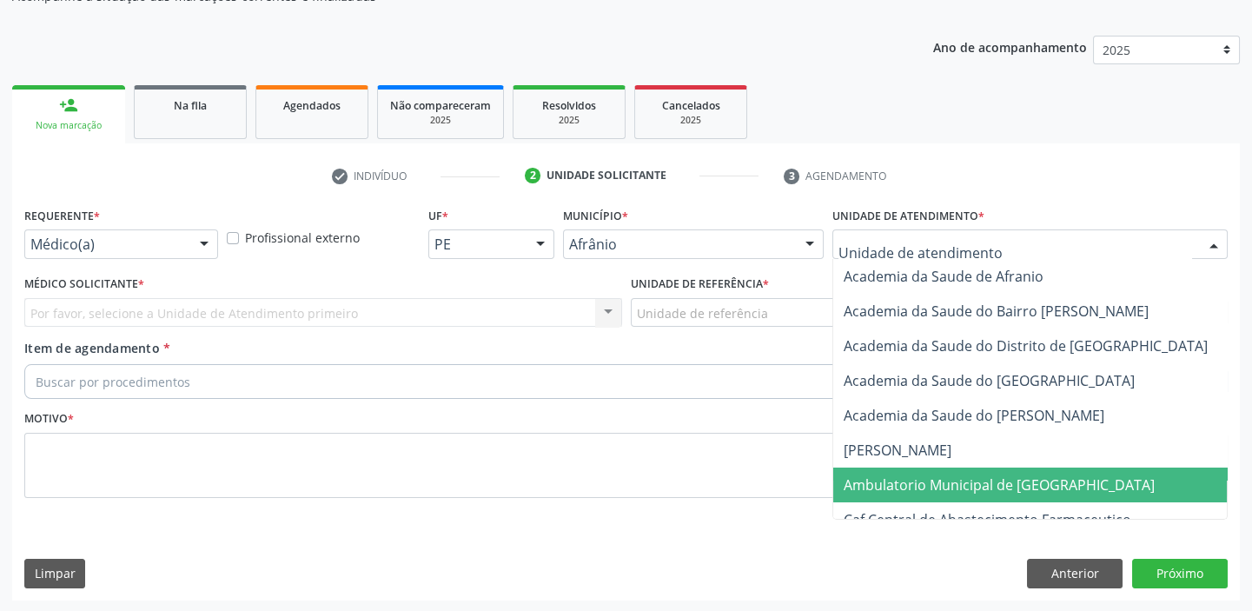
click at [905, 475] on span "Ambulatorio Municipal de [GEOGRAPHIC_DATA]" at bounding box center [999, 484] width 311 height 19
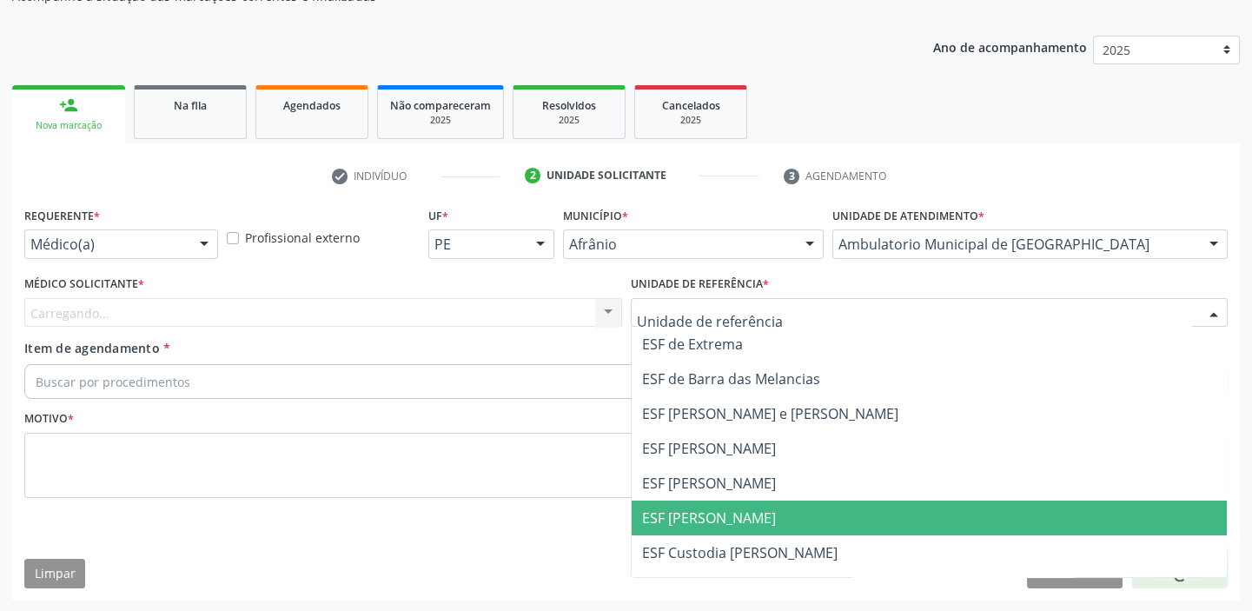
click at [699, 504] on span "ESF [PERSON_NAME]" at bounding box center [930, 517] width 596 height 35
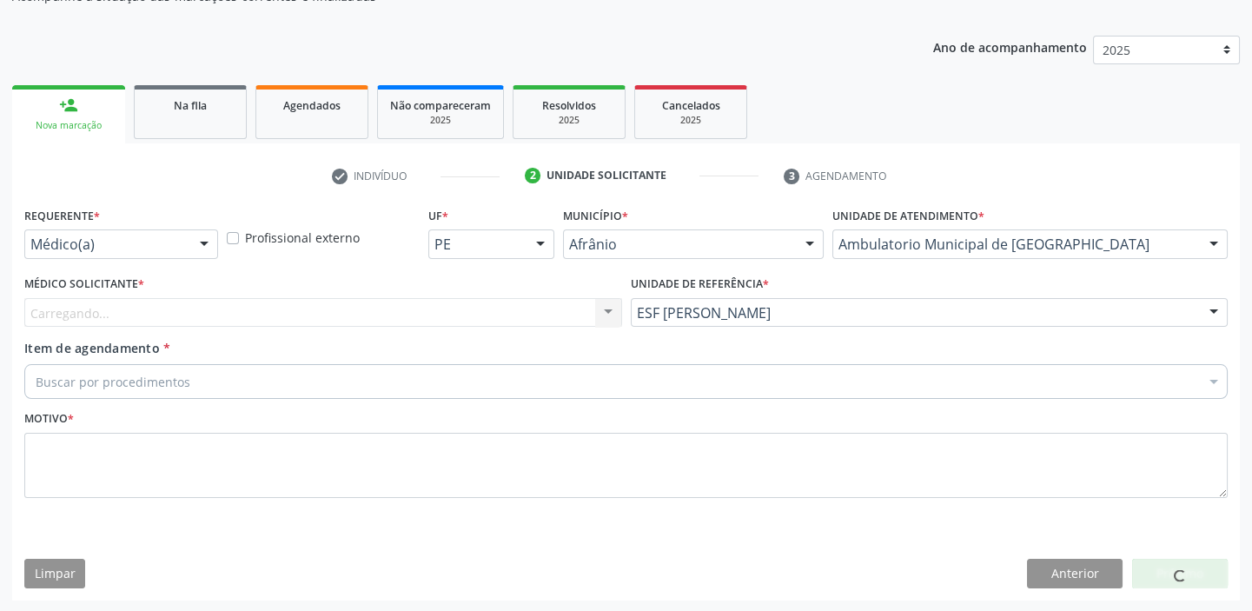
drag, startPoint x: 126, startPoint y: 316, endPoint x: 122, endPoint y: 334, distance: 18.8
click at [125, 316] on div "Carregando... Nenhum resultado encontrado para: " " Não há nenhuma opção para s…" at bounding box center [323, 313] width 598 height 30
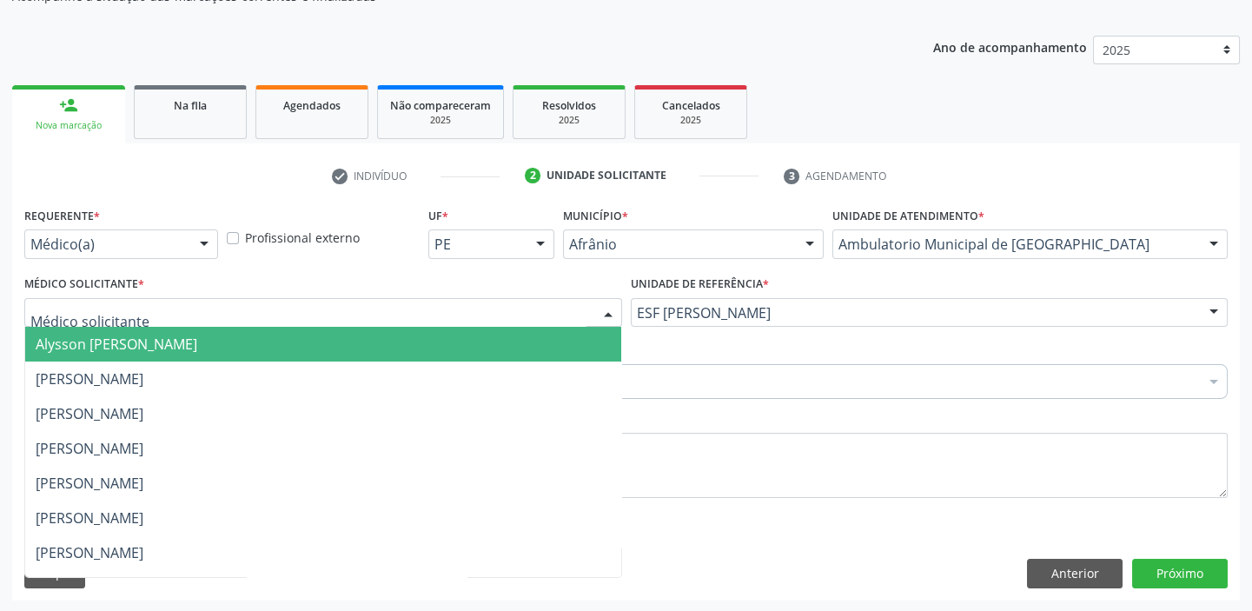
click at [129, 339] on span "Alysson [PERSON_NAME]" at bounding box center [117, 343] width 162 height 19
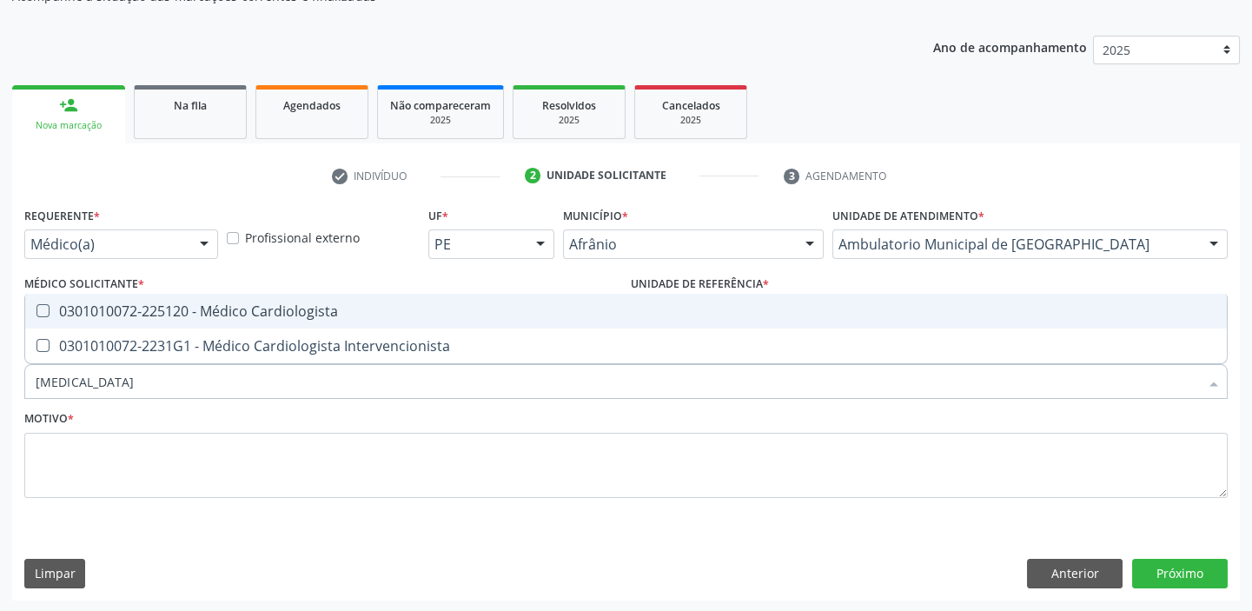
type input "cardiologista"
click at [147, 306] on div "0301010072-225120 - Médico Cardiologista" at bounding box center [626, 311] width 1181 height 14
checkbox Cardiologista "true"
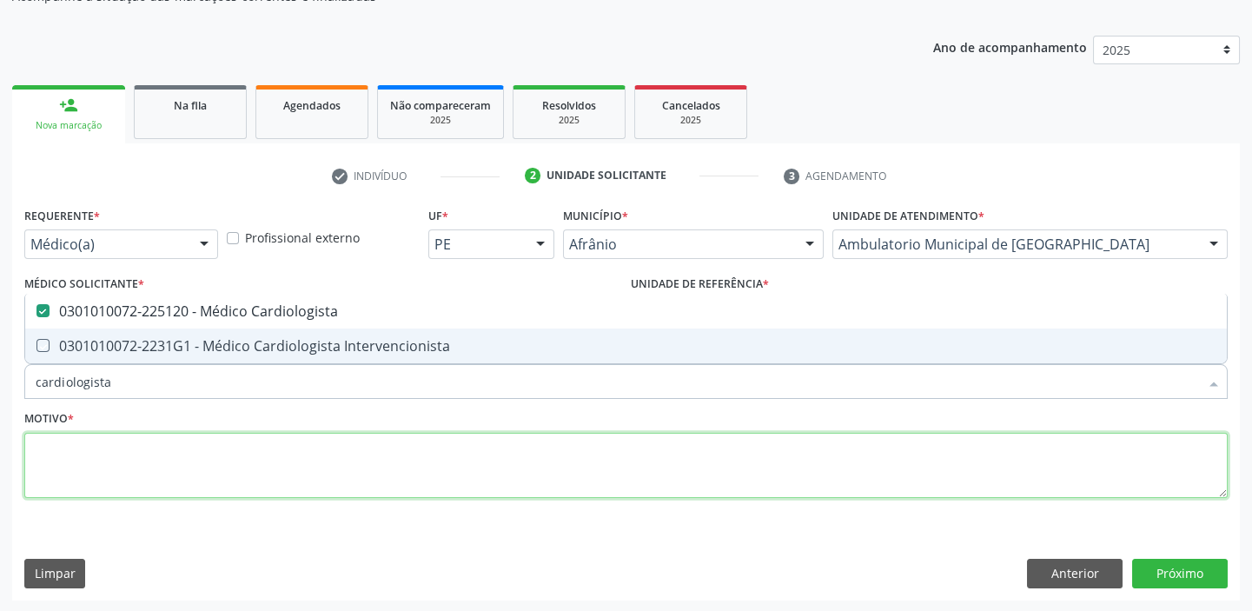
click at [69, 466] on textarea at bounding box center [625, 466] width 1203 height 66
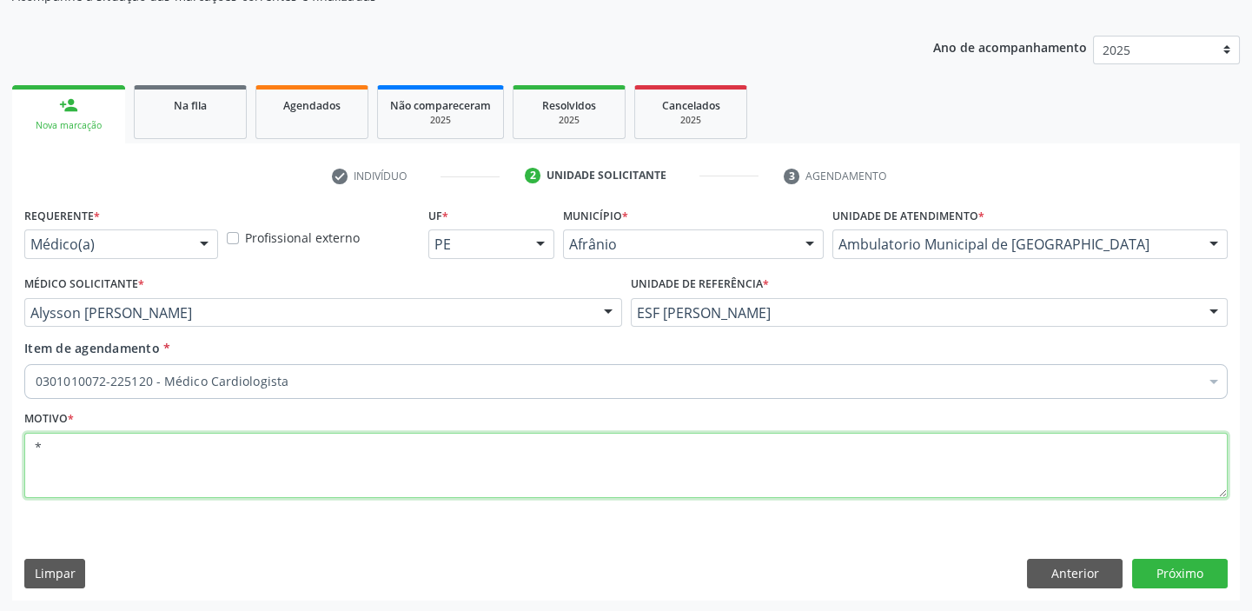
type textarea "*"
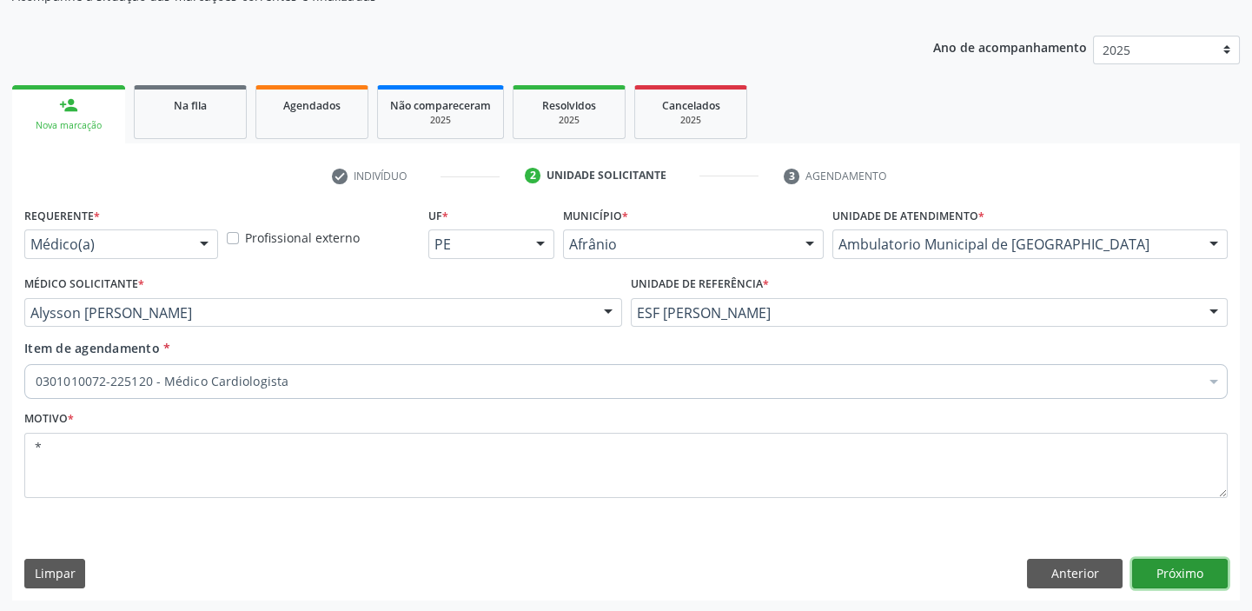
click at [1170, 572] on button "Próximo" at bounding box center [1180, 574] width 96 height 30
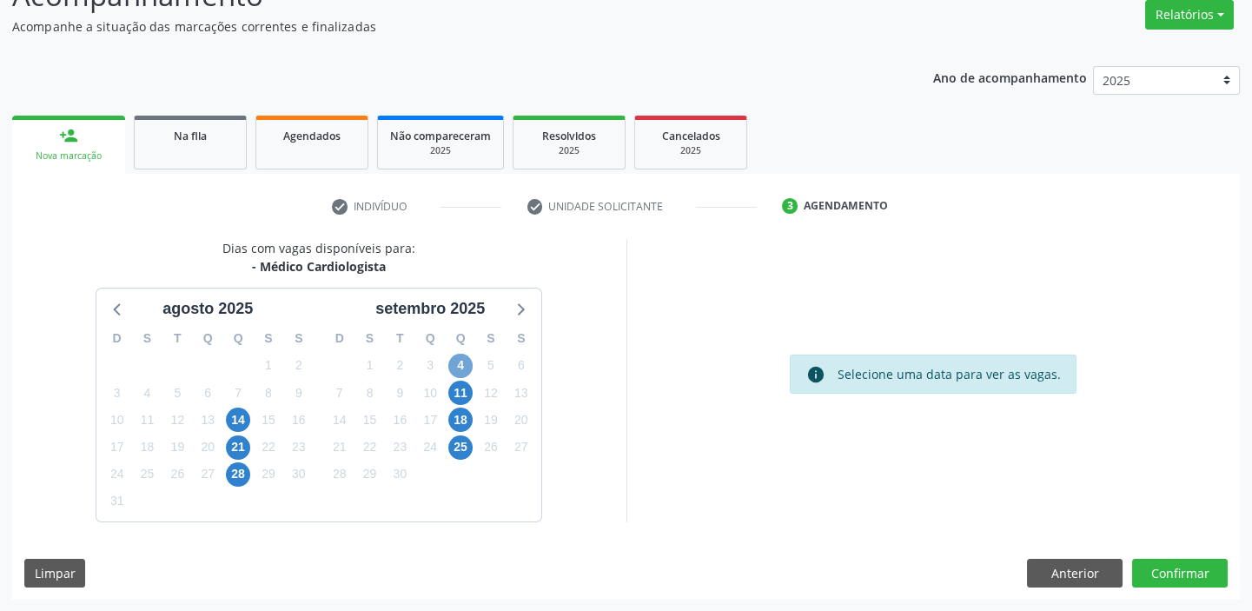
click at [452, 365] on span "4" at bounding box center [460, 366] width 24 height 24
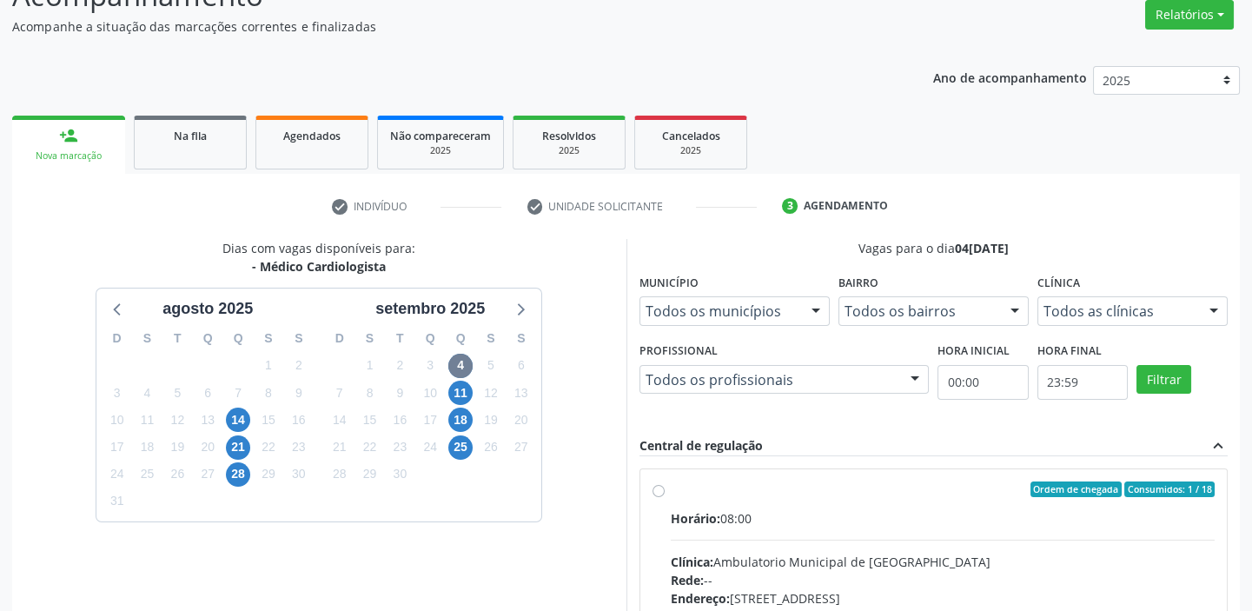
click at [889, 509] on div "Horário: 08:00" at bounding box center [943, 518] width 545 height 18
click at [665, 497] on input "Ordem de chegada Consumidos: 1 / 18 Horário: 08:00 Clínica: Ambulatorio Municip…" at bounding box center [658, 489] width 12 height 16
radio input "true"
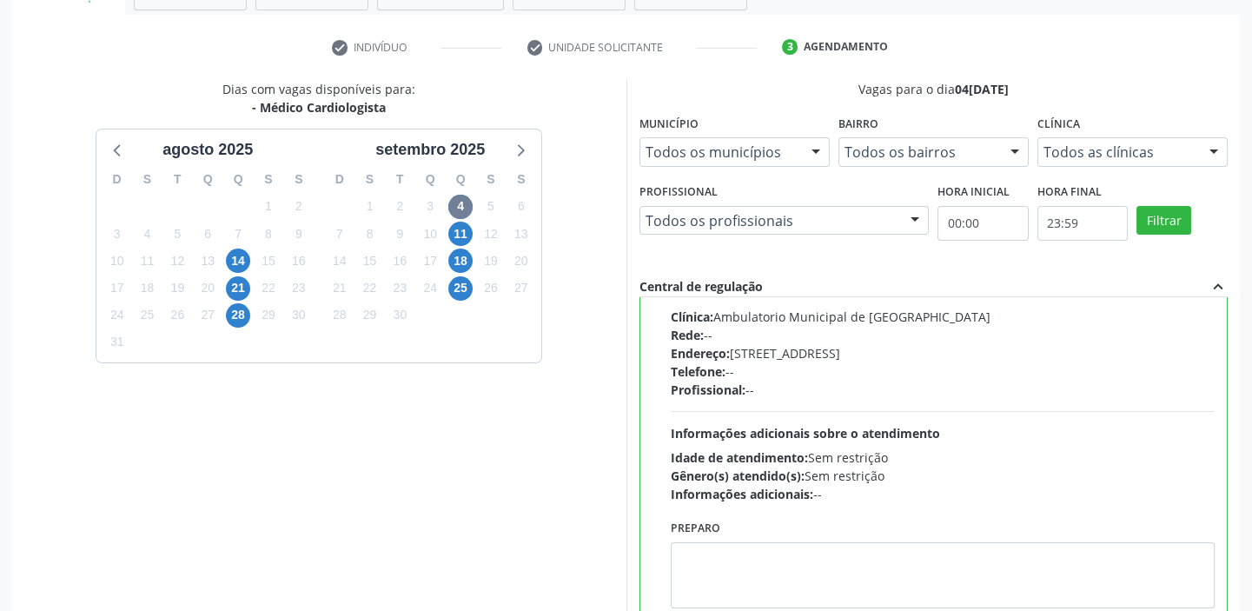
scroll to position [426, 0]
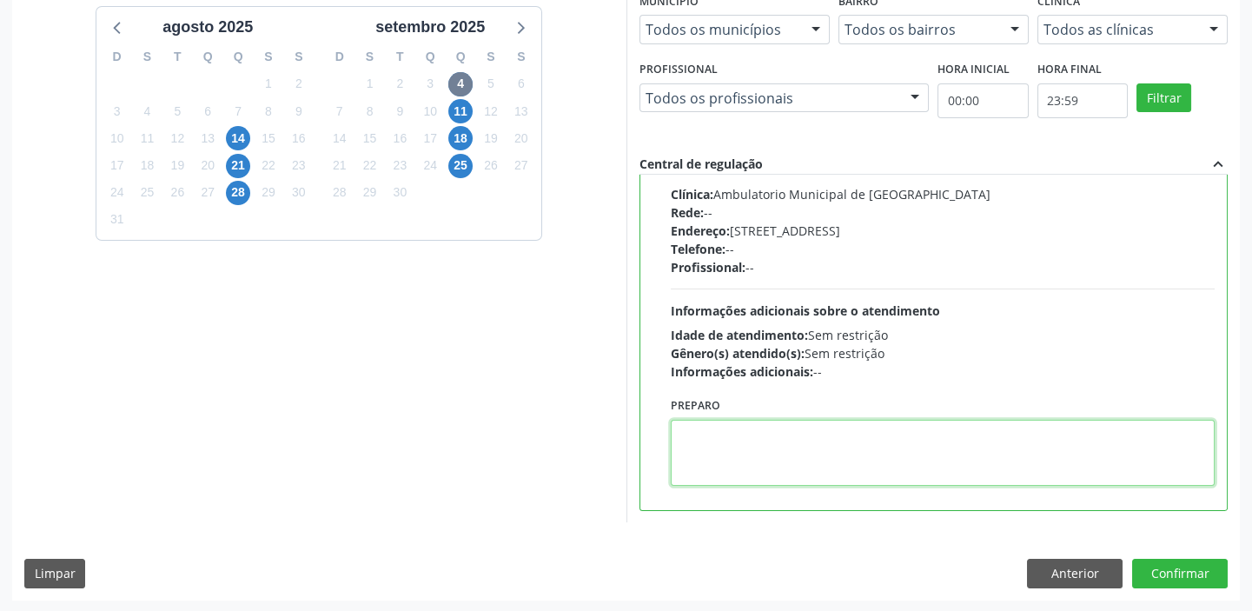
click at [781, 451] on textarea at bounding box center [943, 453] width 545 height 66
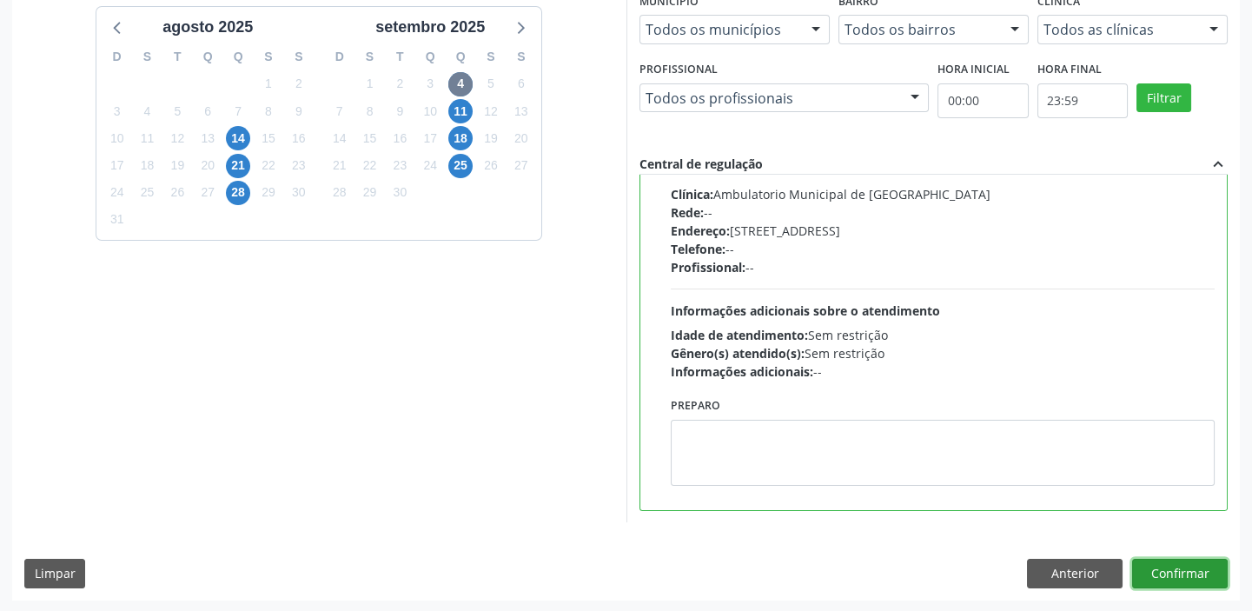
click at [1182, 577] on button "Confirmar" at bounding box center [1180, 574] width 96 height 30
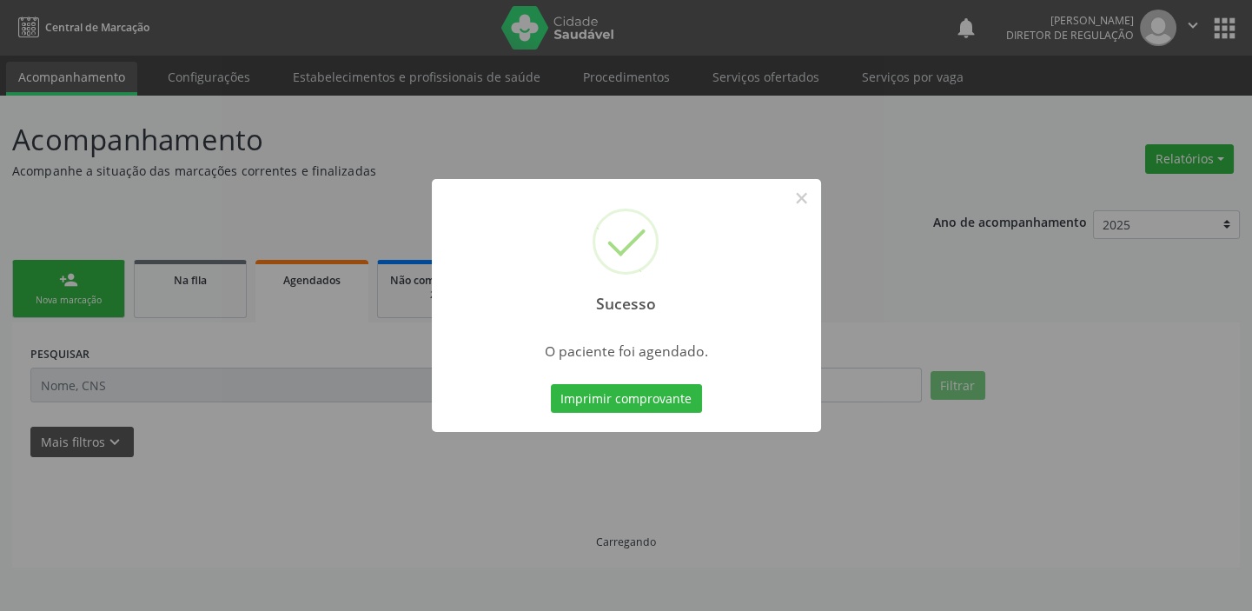
scroll to position [0, 0]
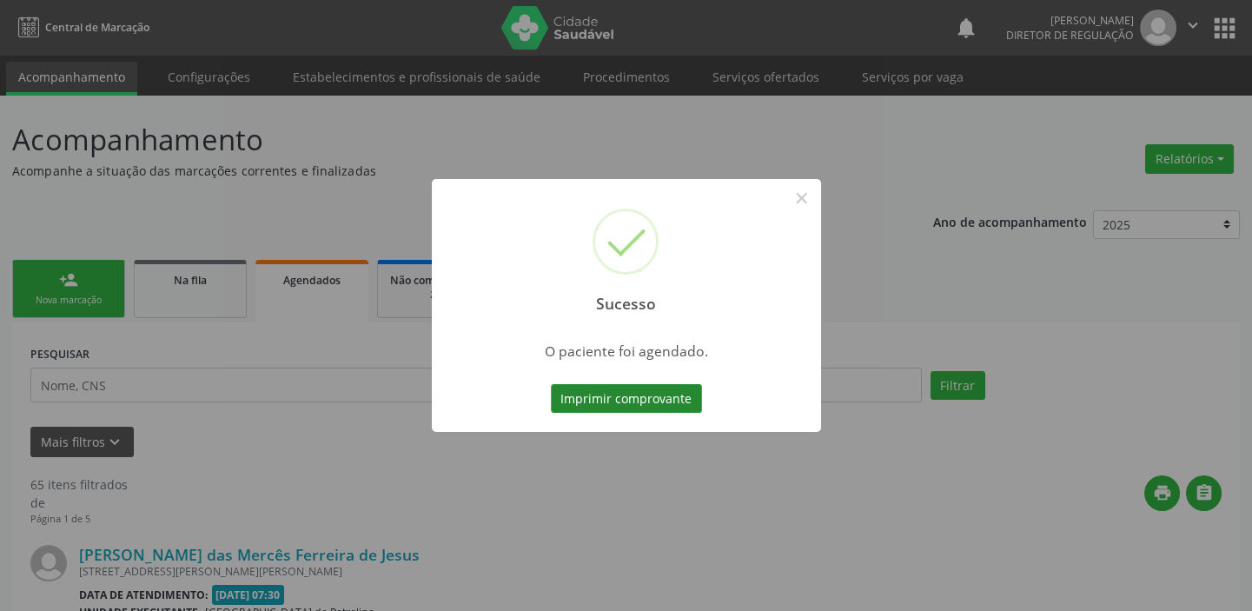
click at [584, 390] on button "Imprimir comprovante" at bounding box center [626, 399] width 151 height 30
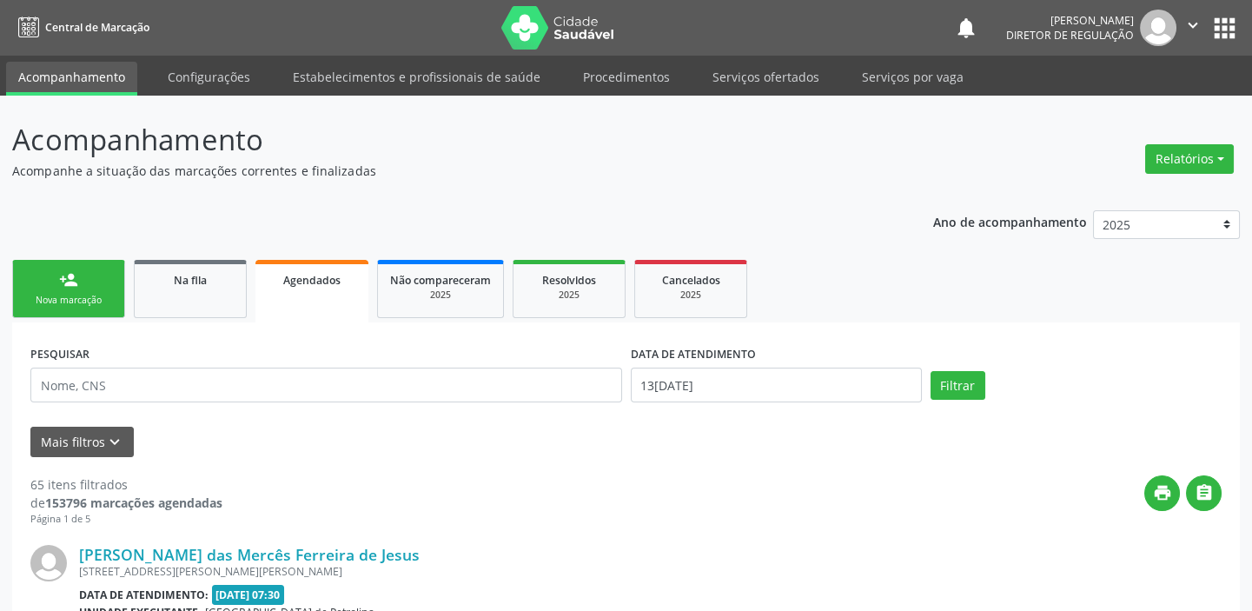
drag, startPoint x: 76, startPoint y: 237, endPoint x: 68, endPoint y: 261, distance: 25.0
click at [68, 261] on link "person_add Nova marcação" at bounding box center [68, 289] width 113 height 58
click at [67, 289] on link "person_add Nova marcação" at bounding box center [68, 289] width 113 height 58
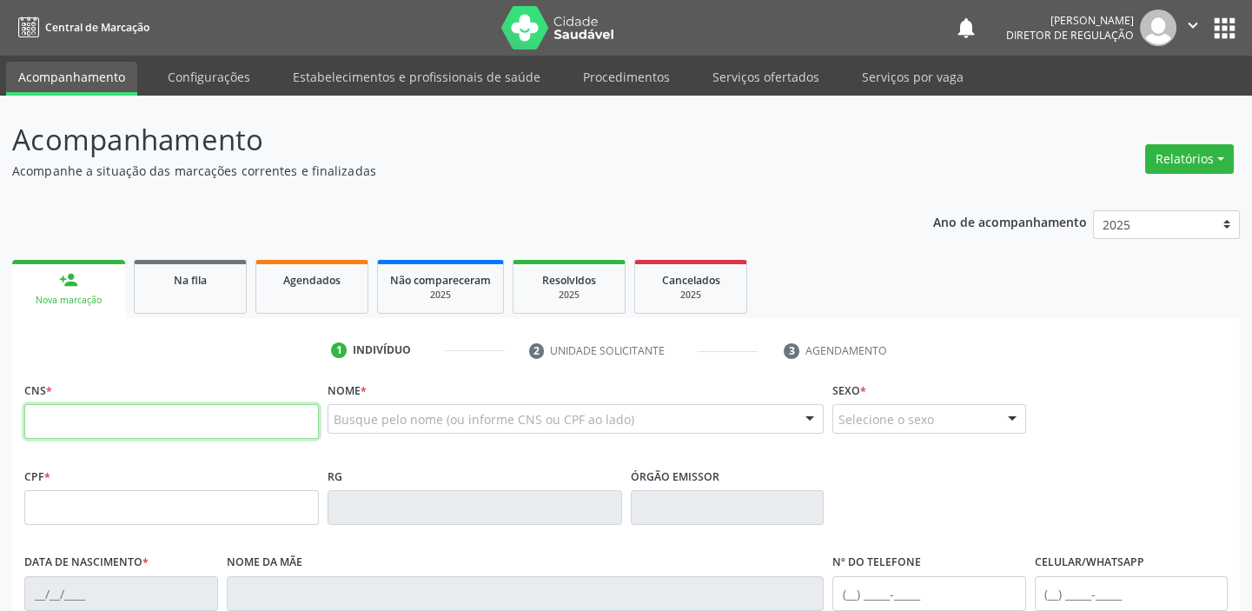
click at [88, 426] on input "text" at bounding box center [171, 421] width 294 height 35
type input "704 1087 3755 3980"
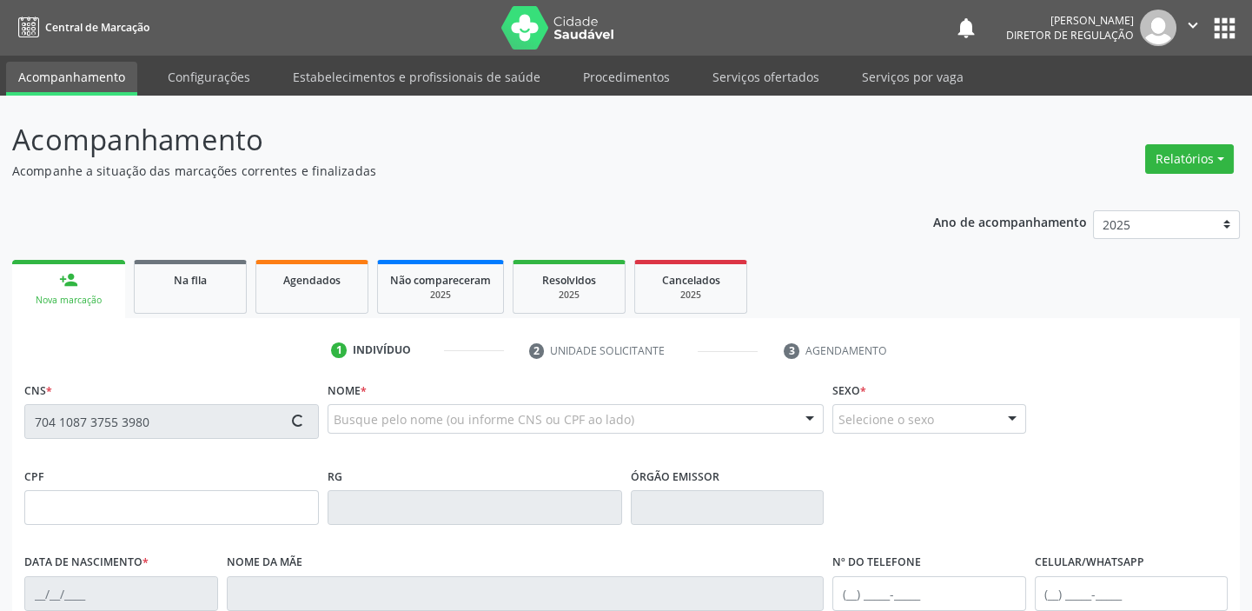
type input "29[DATE]"
type input "S/N"
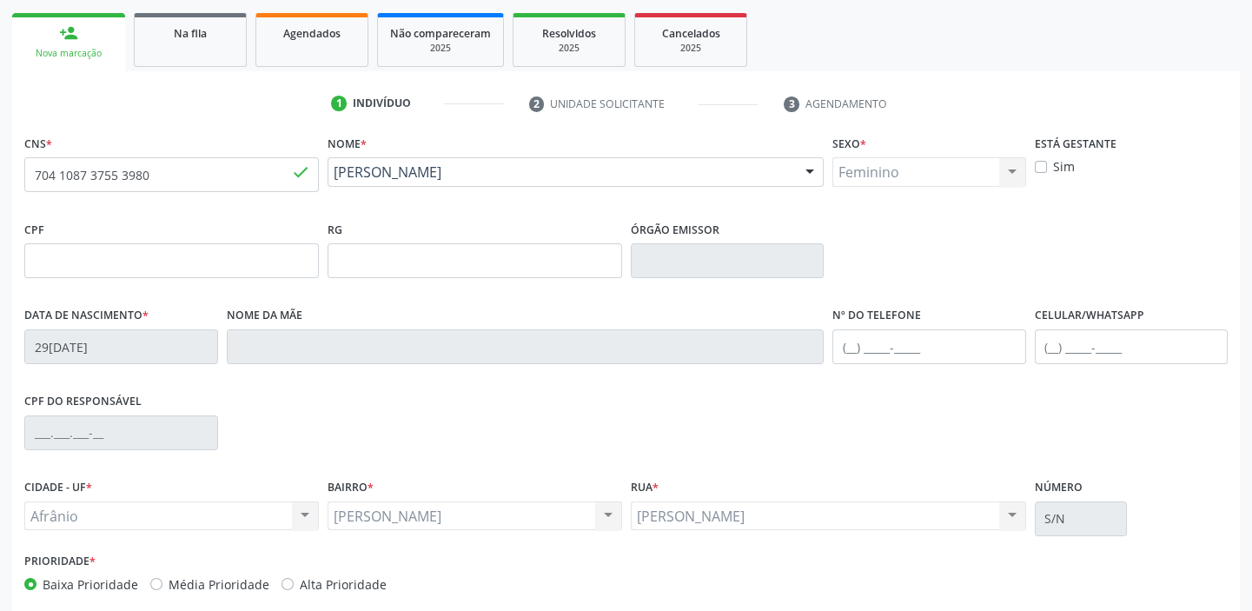
scroll to position [330, 0]
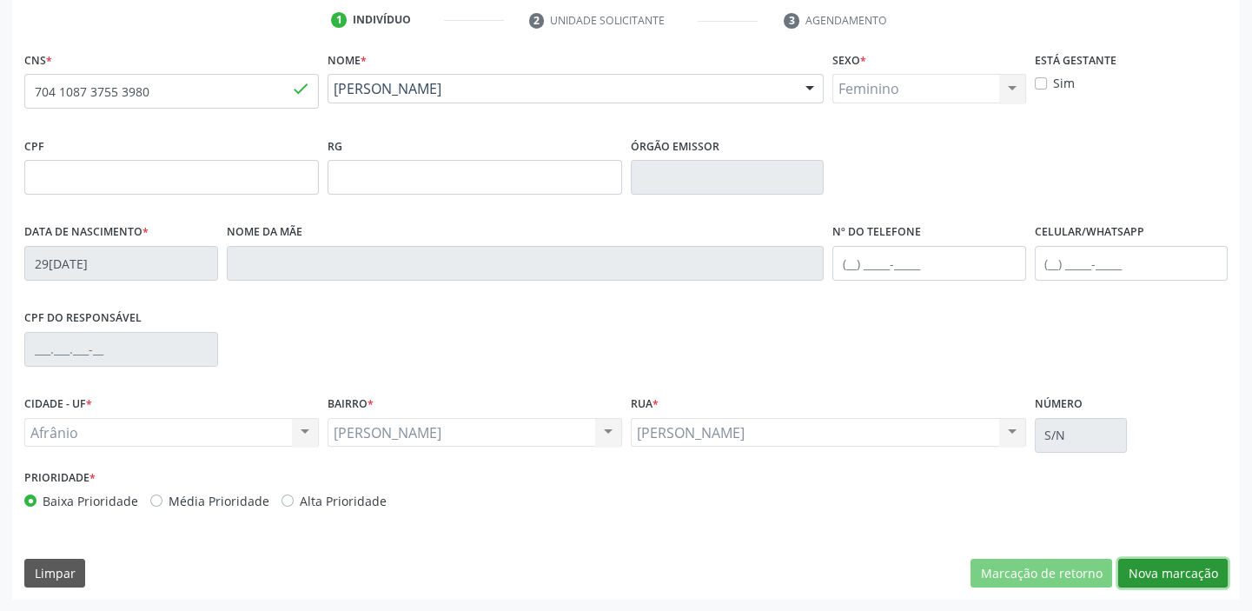
click at [1164, 573] on button "Nova marcação" at bounding box center [1172, 574] width 109 height 30
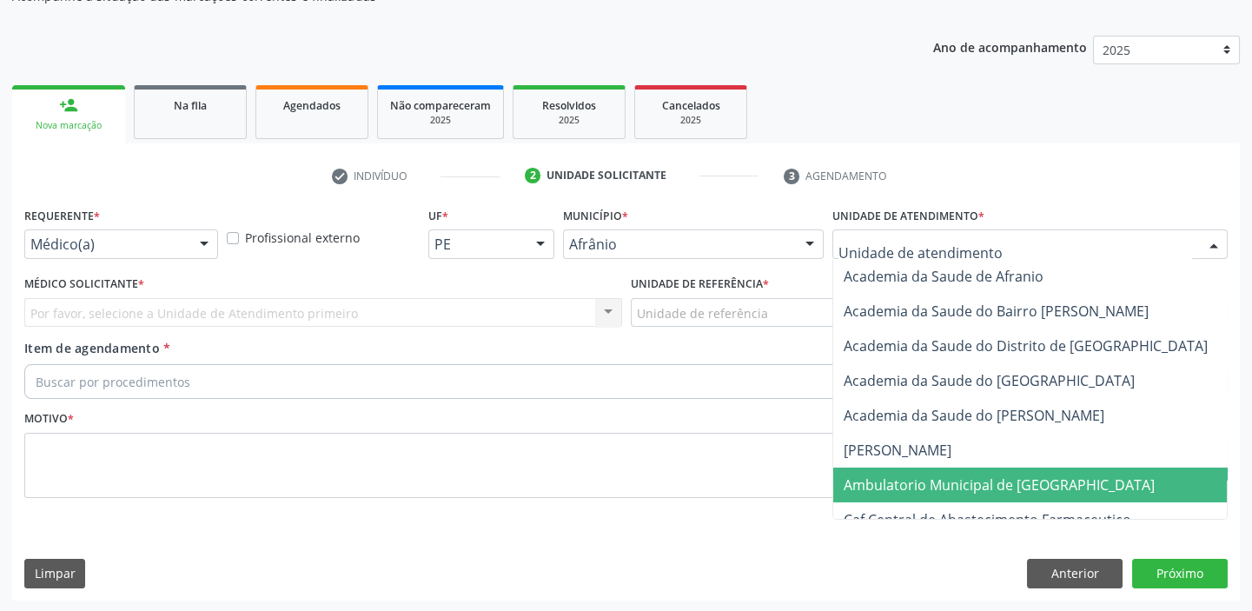
click at [910, 491] on span "Ambulatorio Municipal de [GEOGRAPHIC_DATA]" at bounding box center [999, 484] width 311 height 19
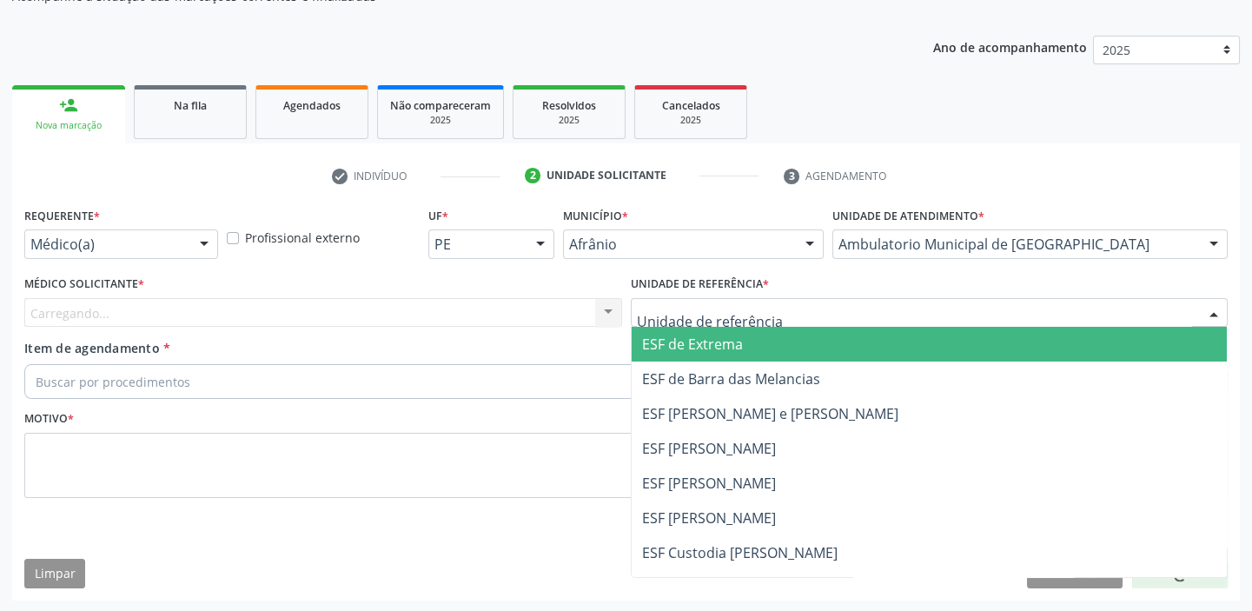
click at [669, 325] on div "ESF de Extrema ESF de Barra das Melancias ESF [PERSON_NAME] e [PERSON_NAME] ESF…" at bounding box center [930, 313] width 598 height 30
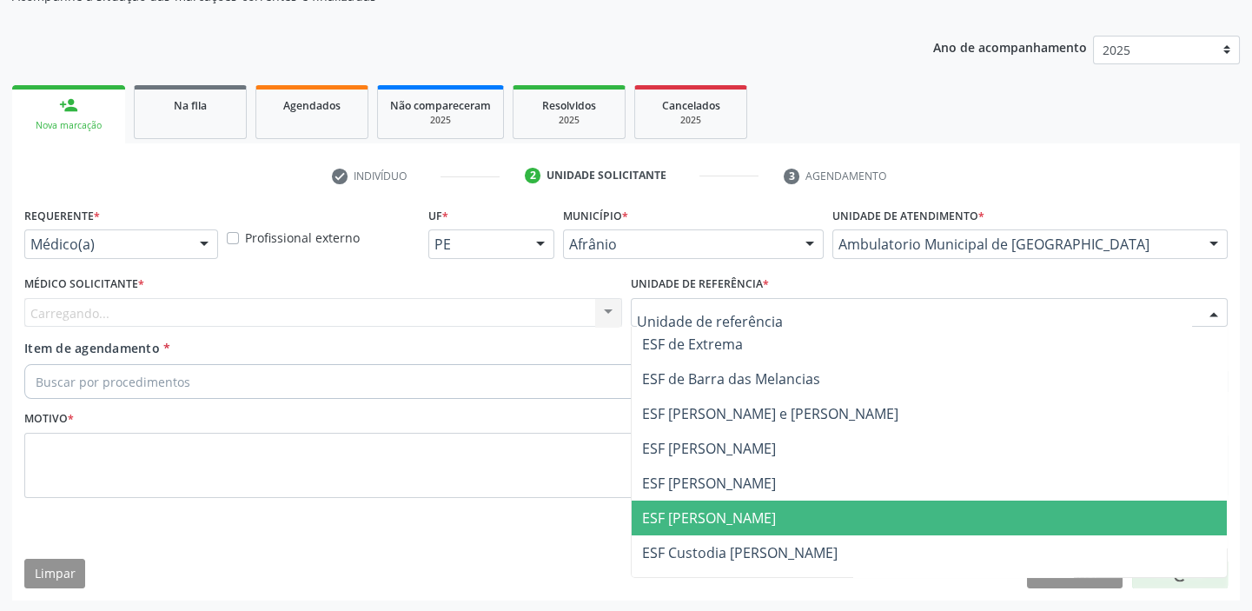
click at [708, 504] on span "ESF [PERSON_NAME]" at bounding box center [930, 517] width 596 height 35
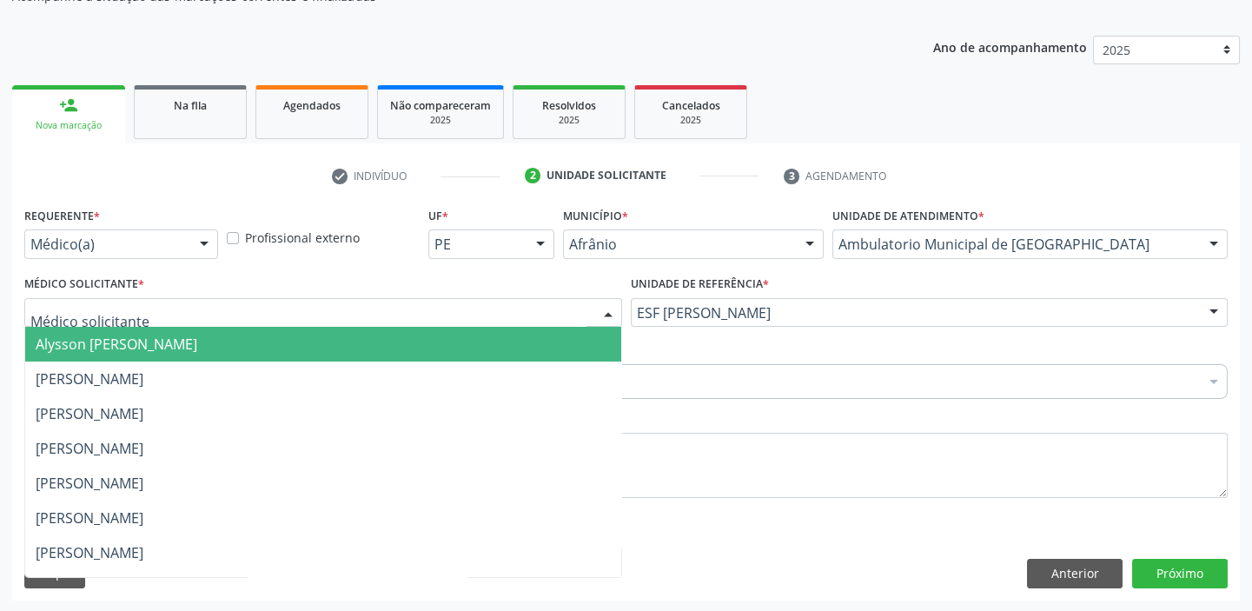
click at [92, 349] on span "Alysson [PERSON_NAME]" at bounding box center [117, 343] width 162 height 19
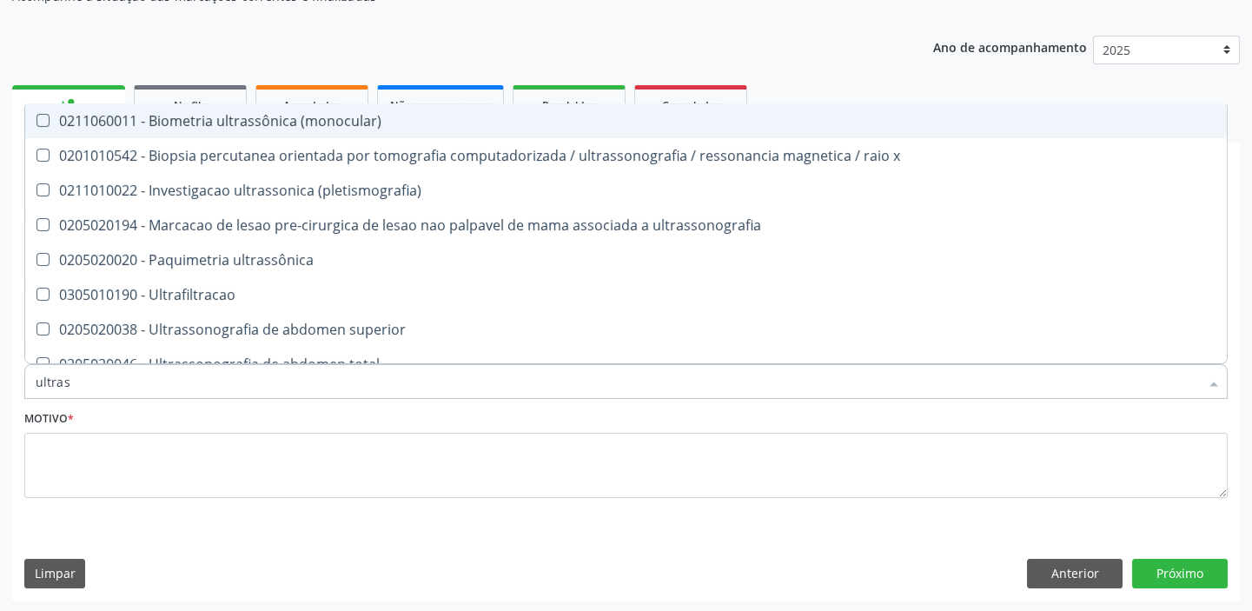
type input "ultrass"
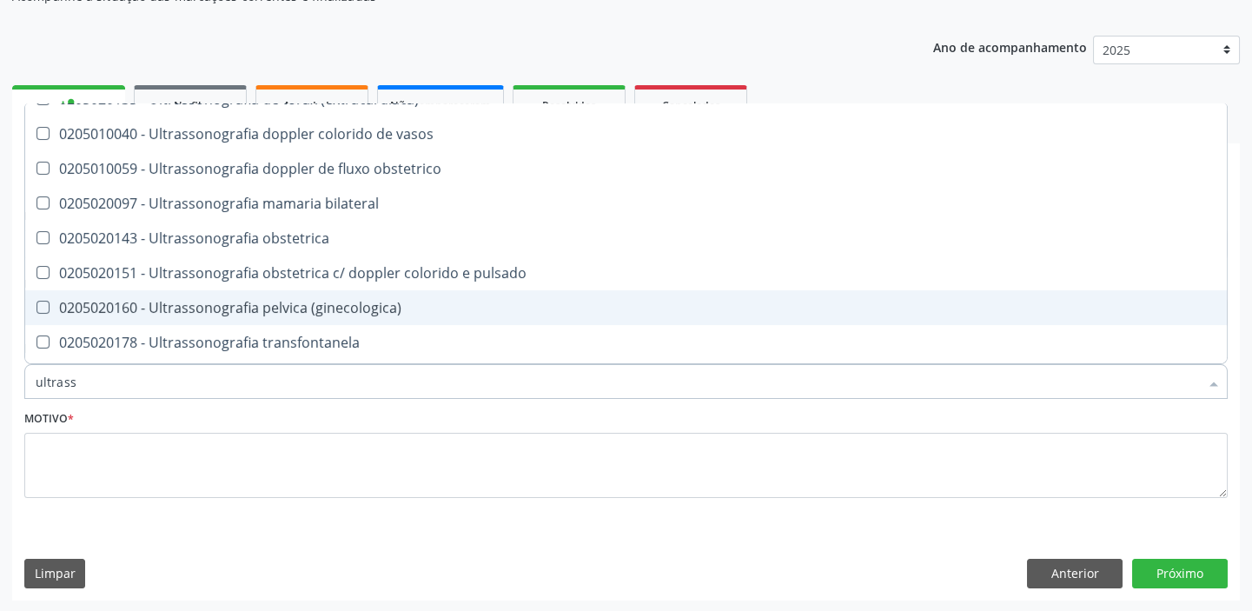
scroll to position [539, 0]
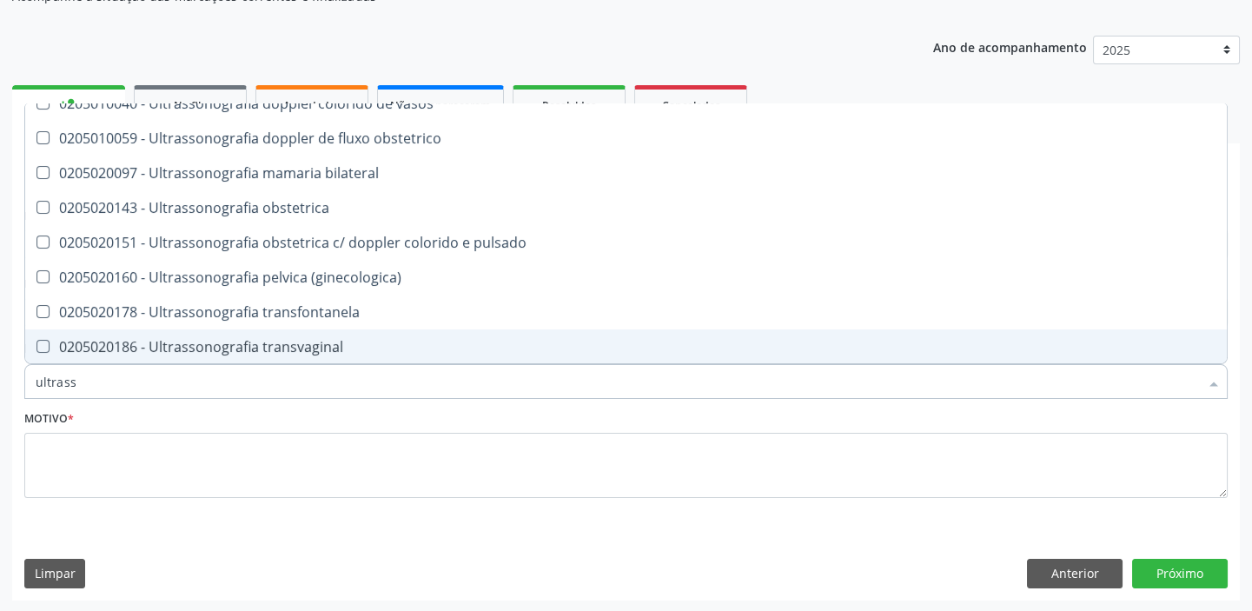
click at [308, 346] on div "0205020186 - Ultrassonografia transvaginal" at bounding box center [626, 347] width 1181 height 14
checkbox transvaginal "true"
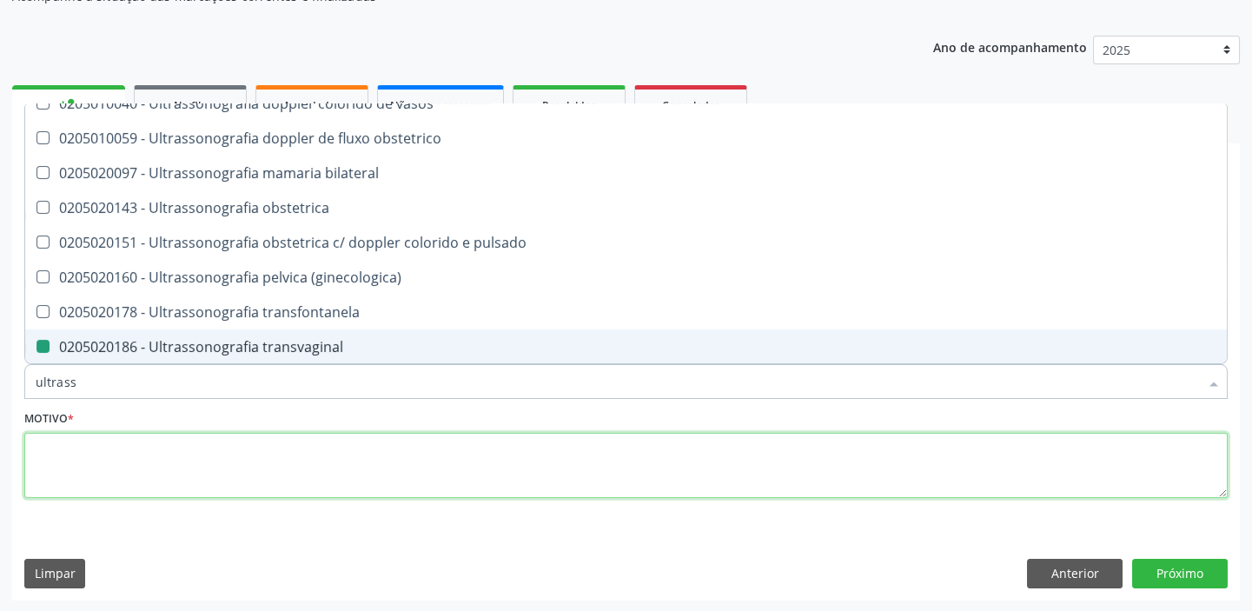
click at [101, 455] on textarea at bounding box center [625, 466] width 1203 height 66
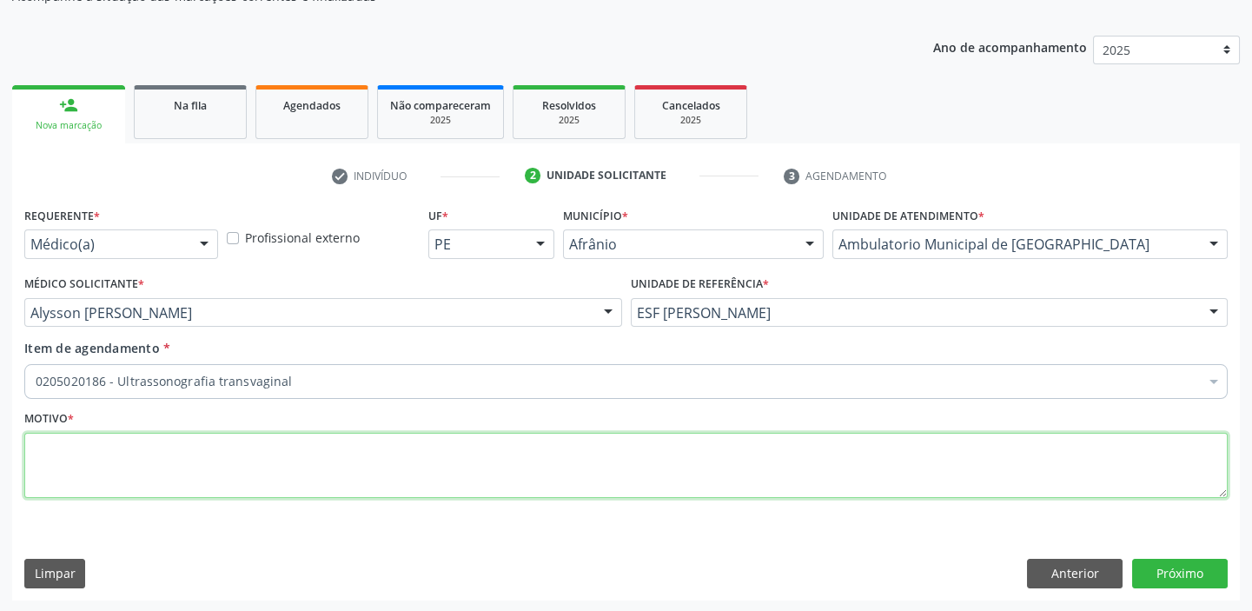
scroll to position [0, 0]
type textarea "*"
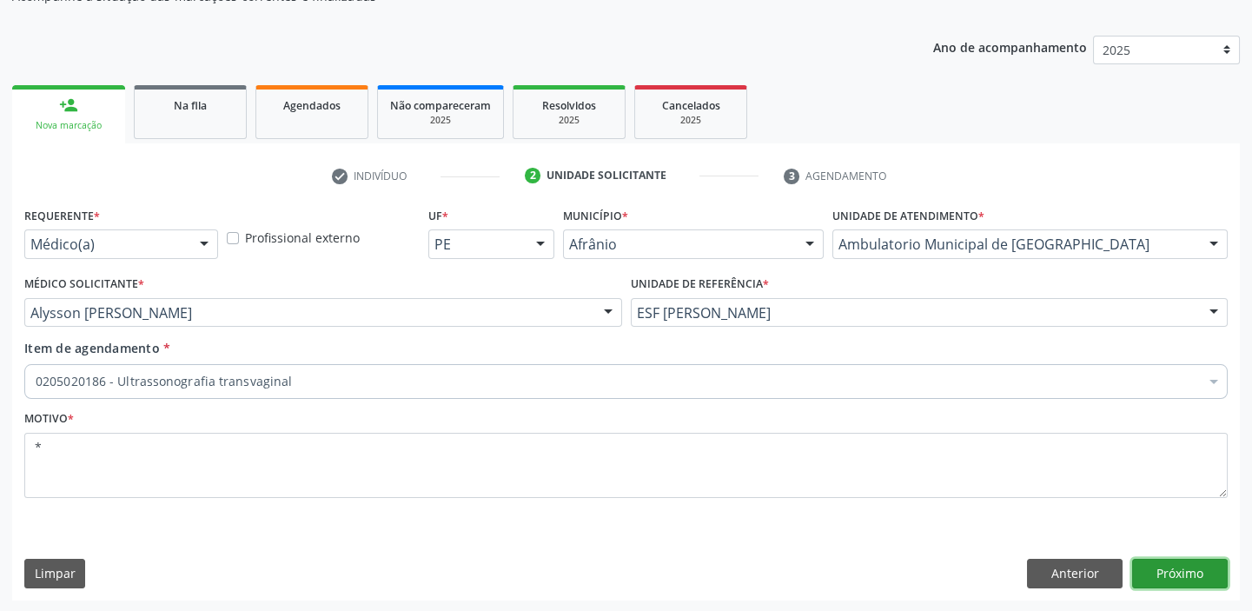
click at [1177, 573] on button "Próximo" at bounding box center [1180, 574] width 96 height 30
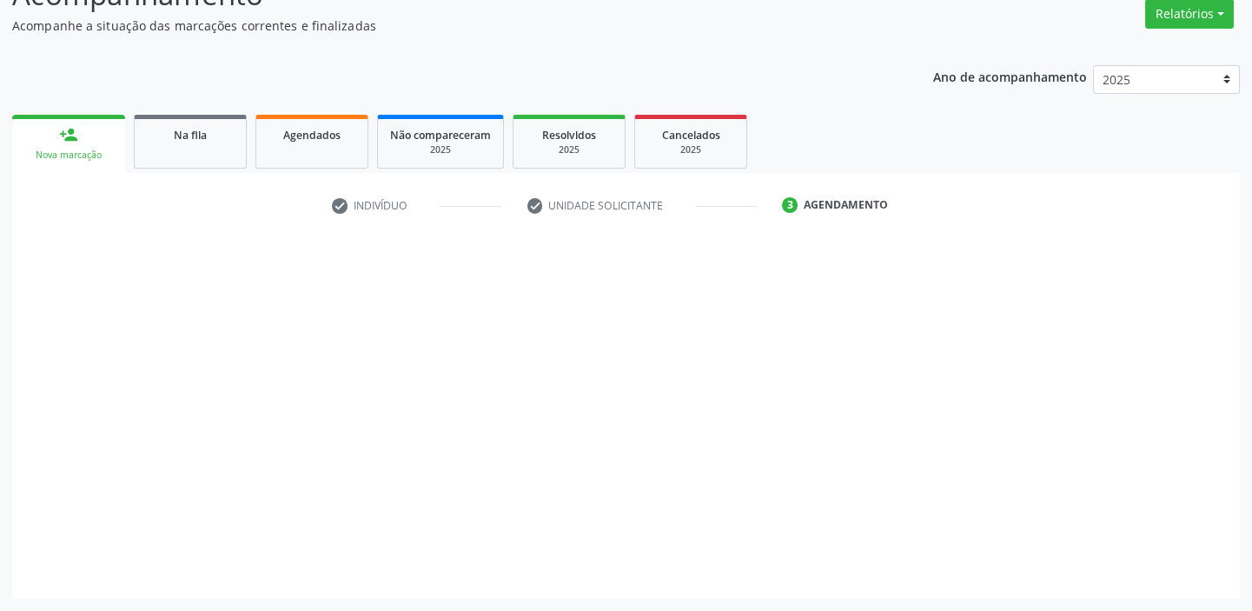
scroll to position [144, 0]
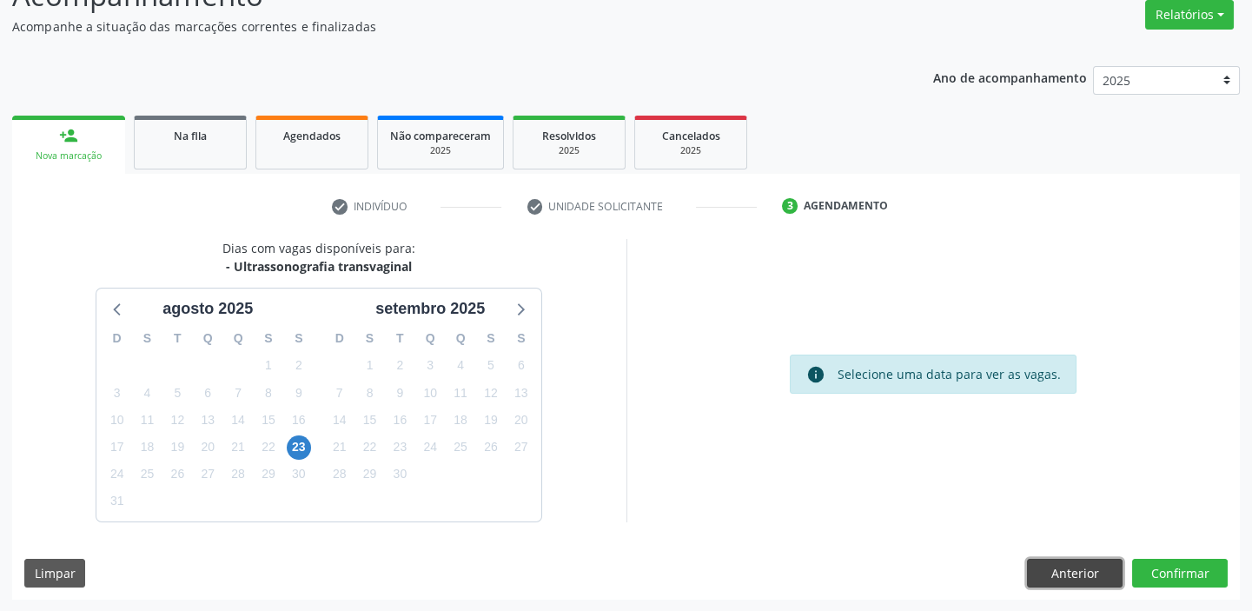
click at [1062, 568] on button "Anterior" at bounding box center [1075, 574] width 96 height 30
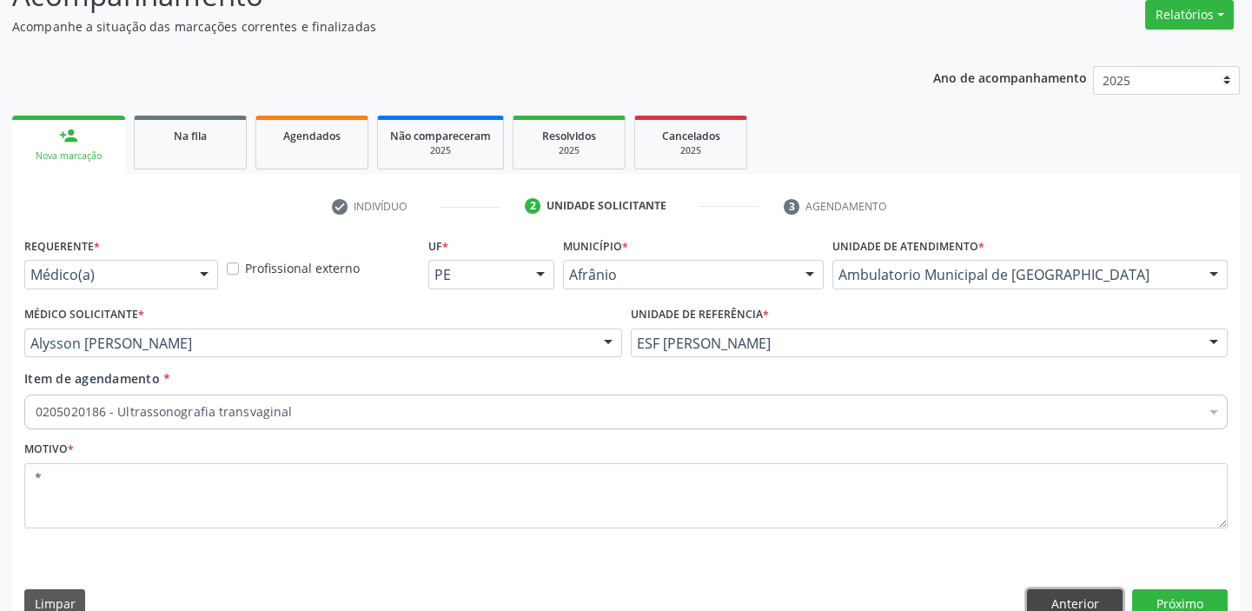
click at [1048, 592] on button "Anterior" at bounding box center [1075, 604] width 96 height 30
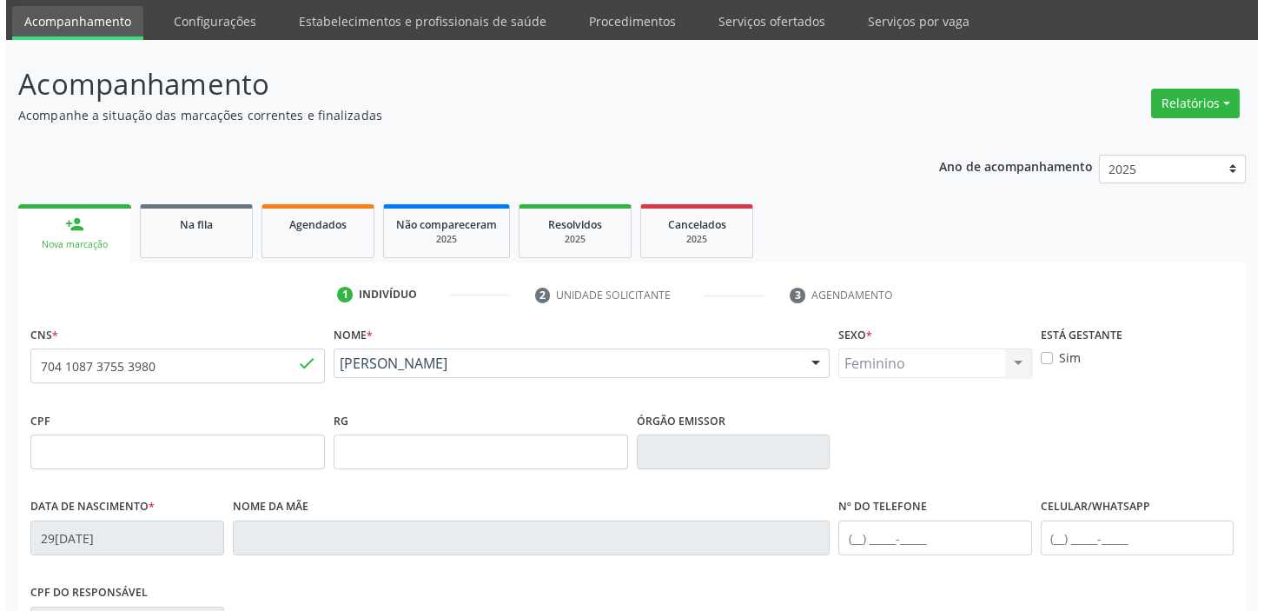
scroll to position [0, 0]
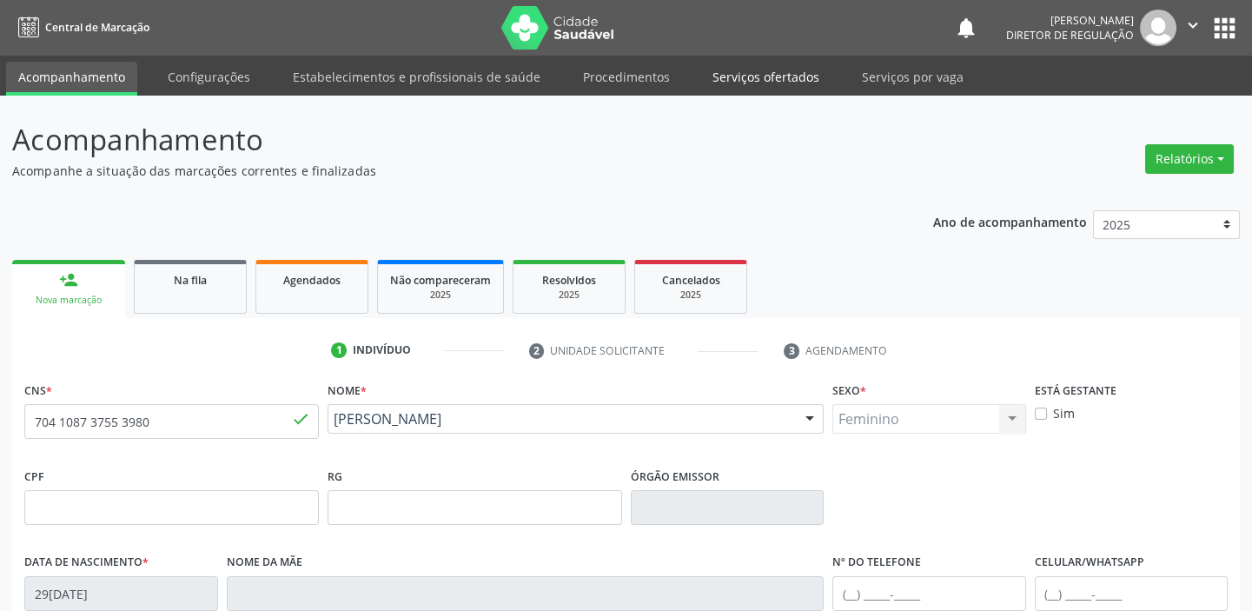
click at [734, 78] on link "Serviços ofertados" at bounding box center [765, 77] width 131 height 30
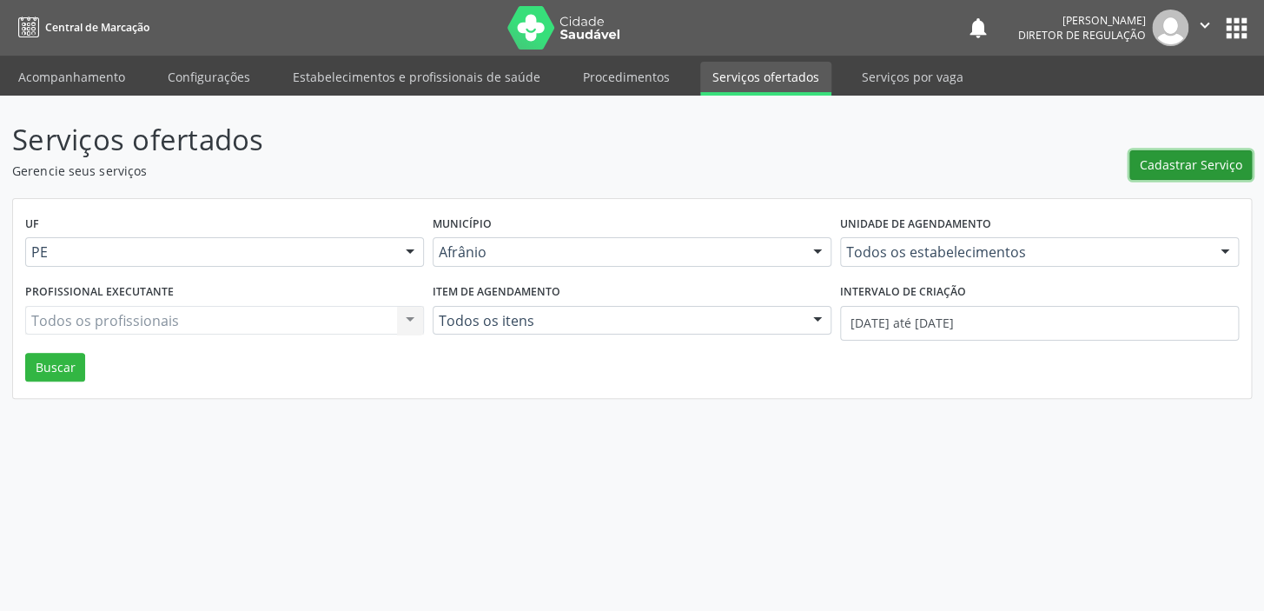
click at [1177, 165] on span "Cadastrar Serviço" at bounding box center [1191, 164] width 103 height 18
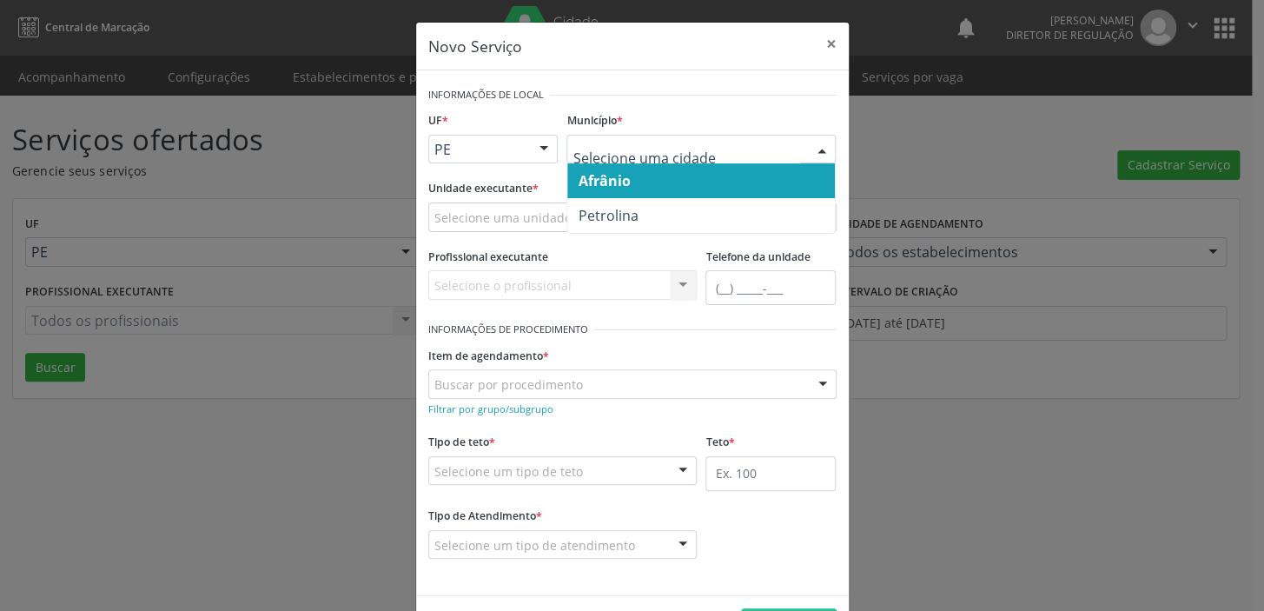
click at [582, 182] on span "Afrânio" at bounding box center [604, 180] width 52 height 19
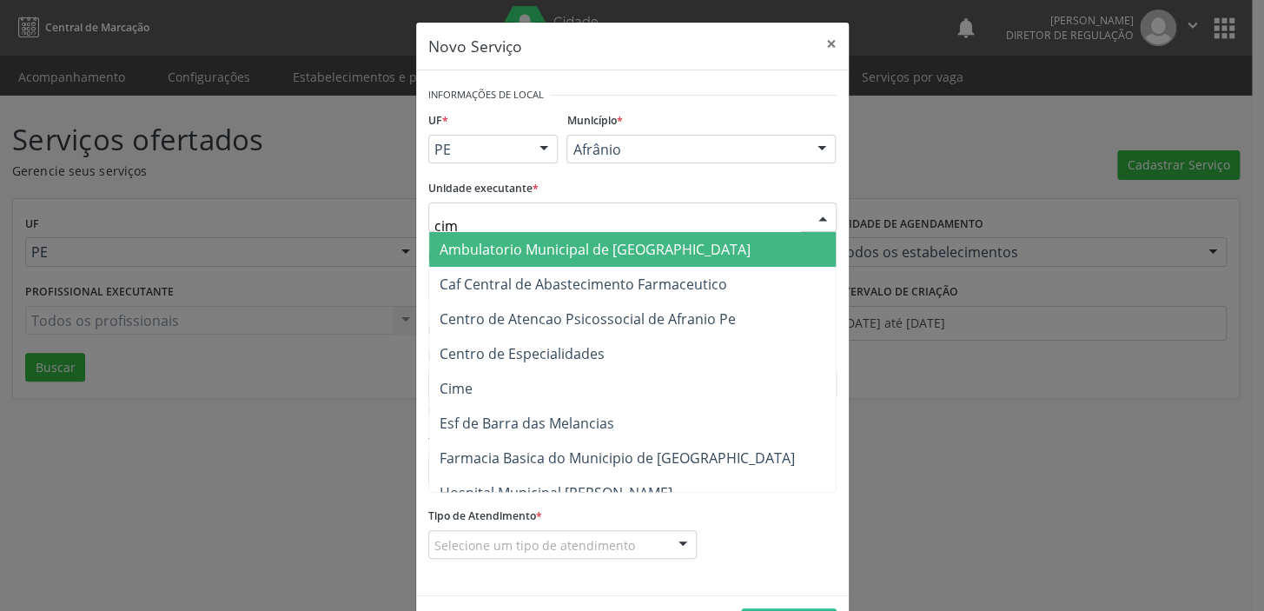
type input "cime"
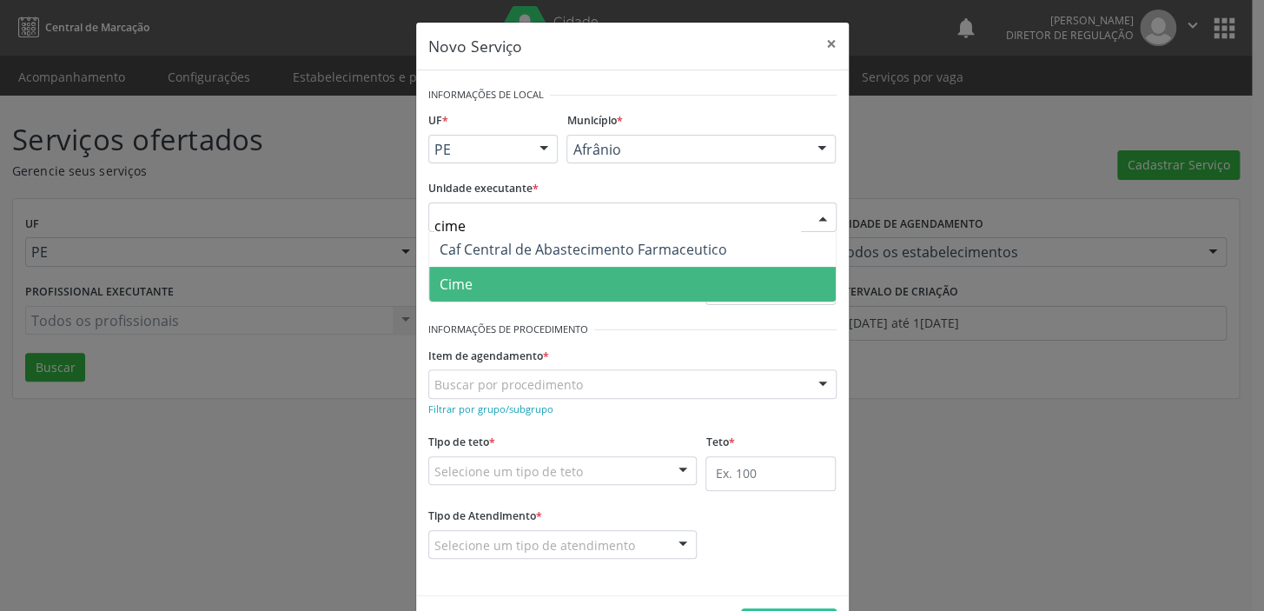
click at [486, 283] on span "Cime" at bounding box center [632, 284] width 407 height 35
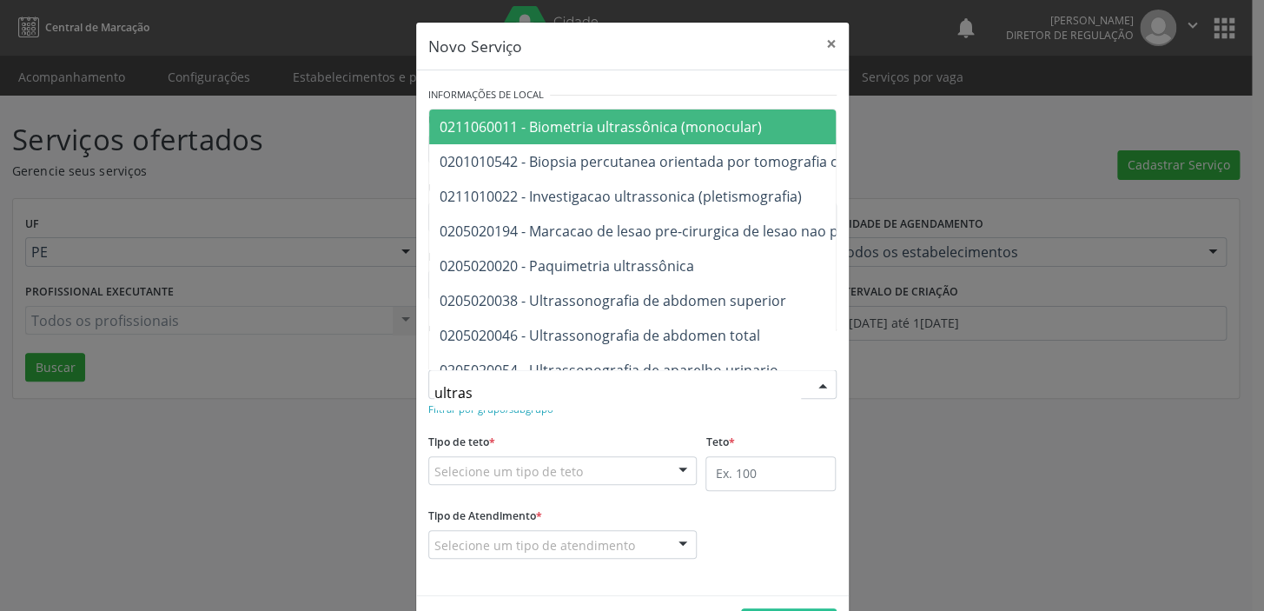
type input "ultrass"
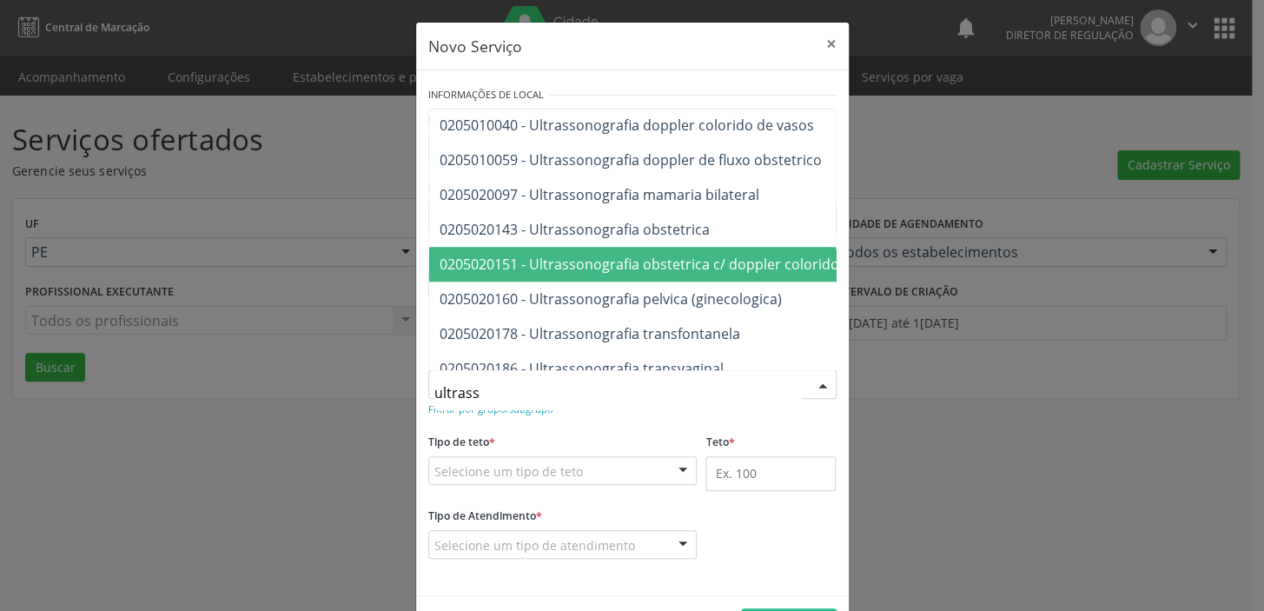
scroll to position [551, 0]
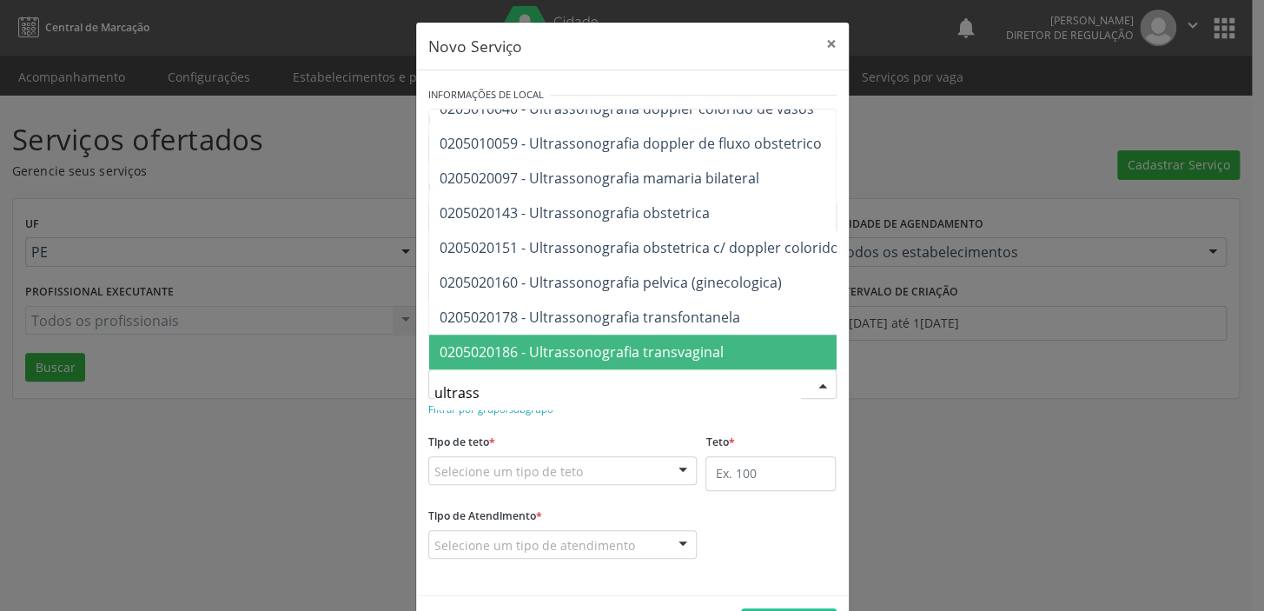
click at [684, 346] on span "0205020186 - Ultrassonografia transvaginal" at bounding box center [582, 351] width 284 height 19
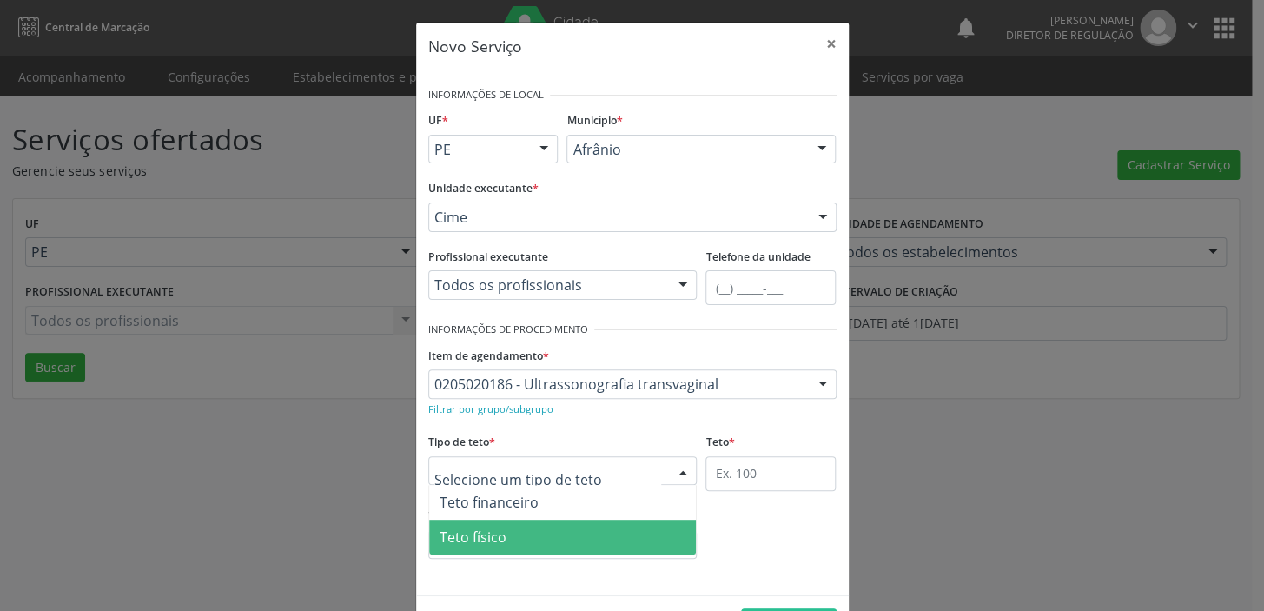
click at [510, 531] on span "Teto físico" at bounding box center [563, 536] width 268 height 35
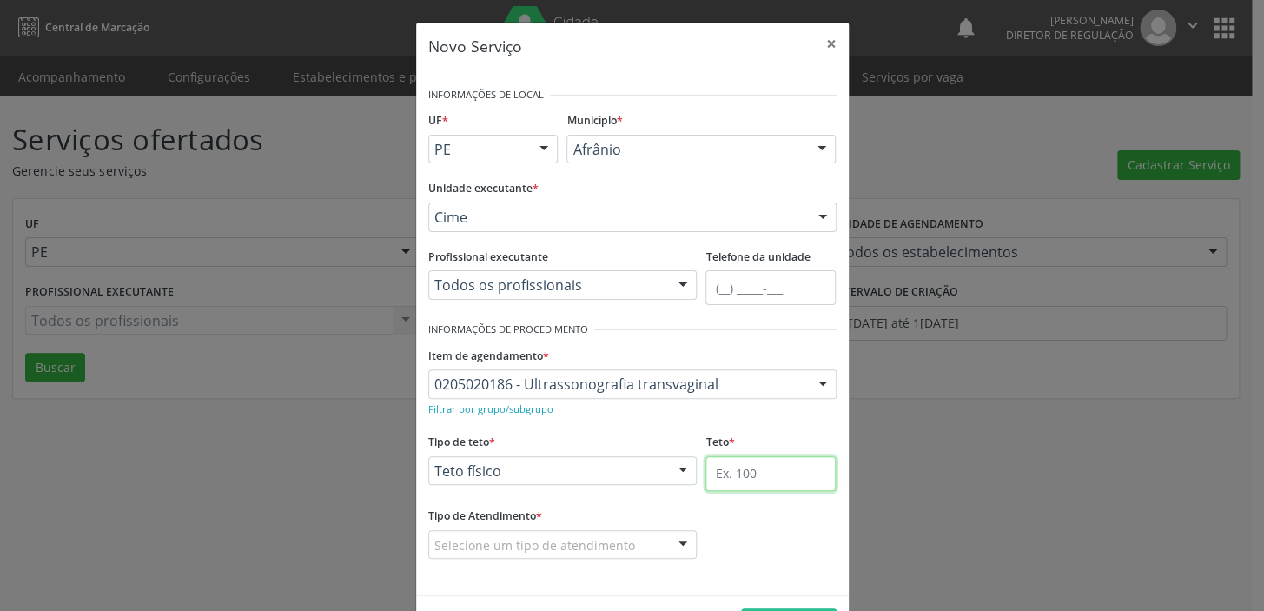
click at [746, 470] on input "text" at bounding box center [770, 473] width 130 height 35
type input "1"
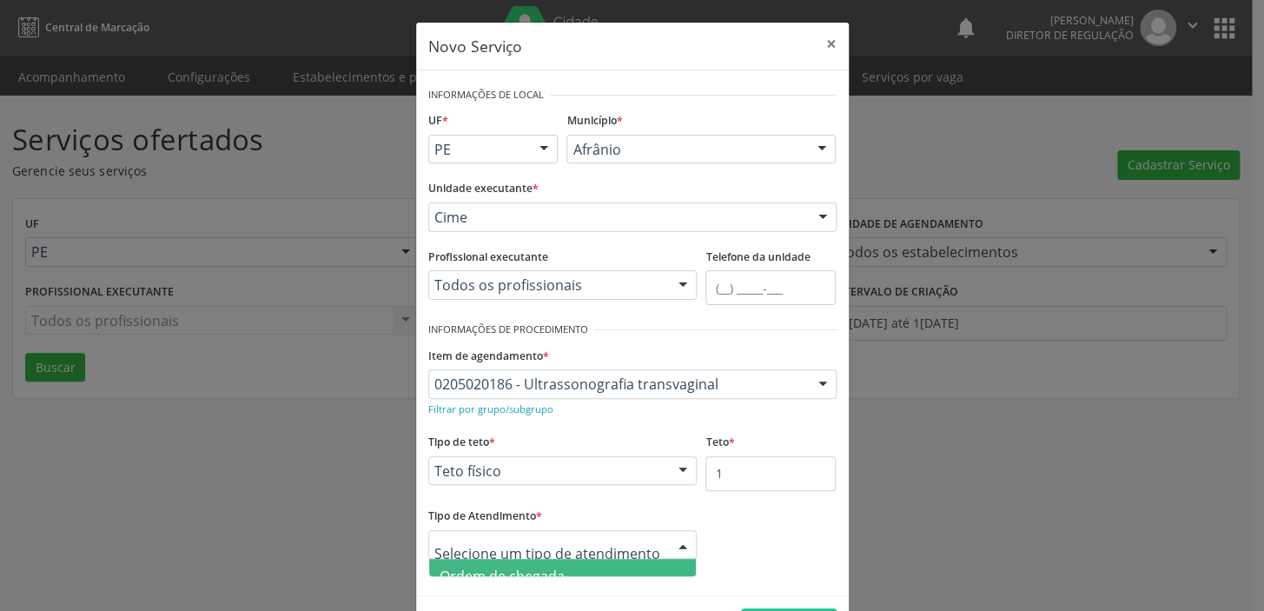
click at [525, 571] on span "Ordem de chegada" at bounding box center [502, 575] width 125 height 19
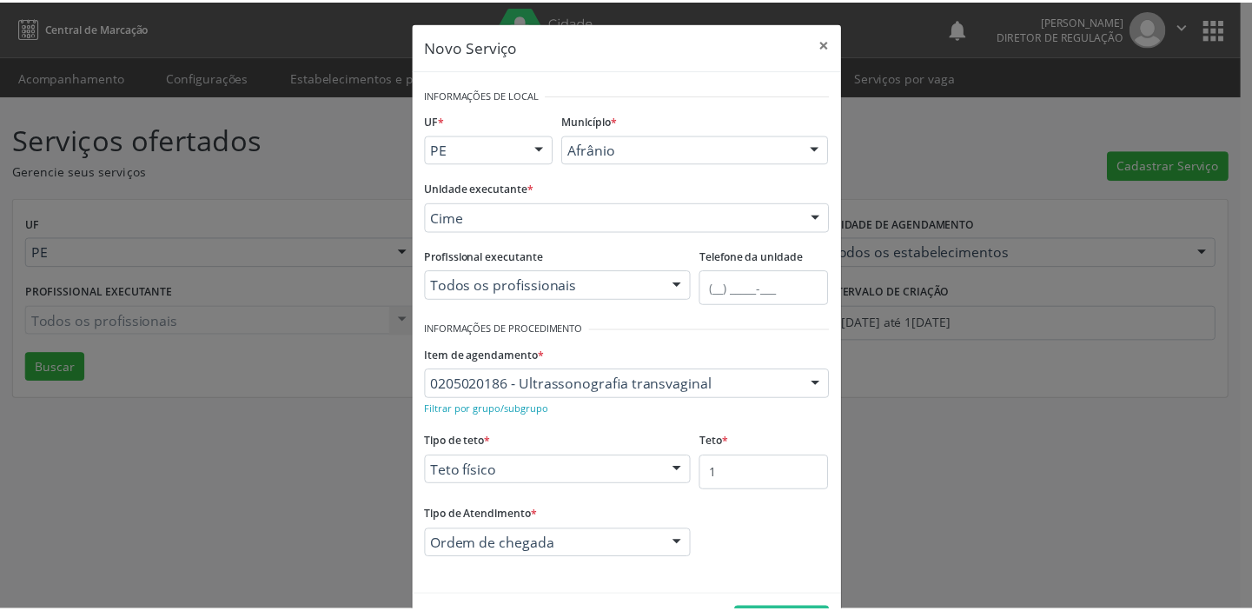
scroll to position [60, 0]
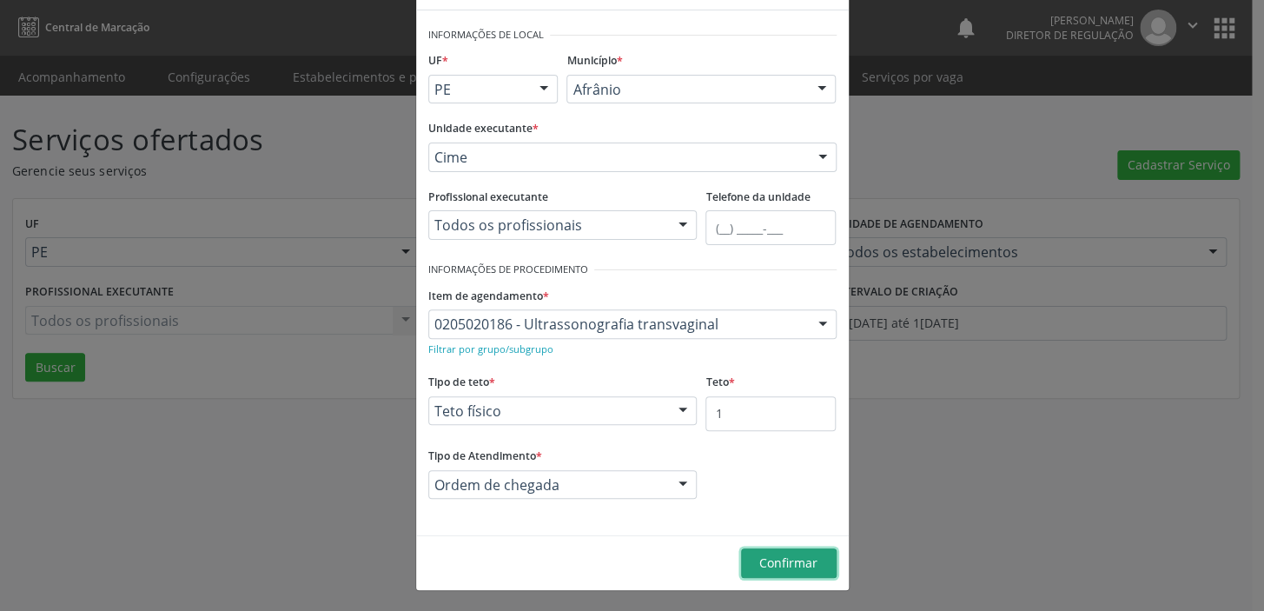
click at [786, 561] on span "Confirmar" at bounding box center [788, 562] width 58 height 17
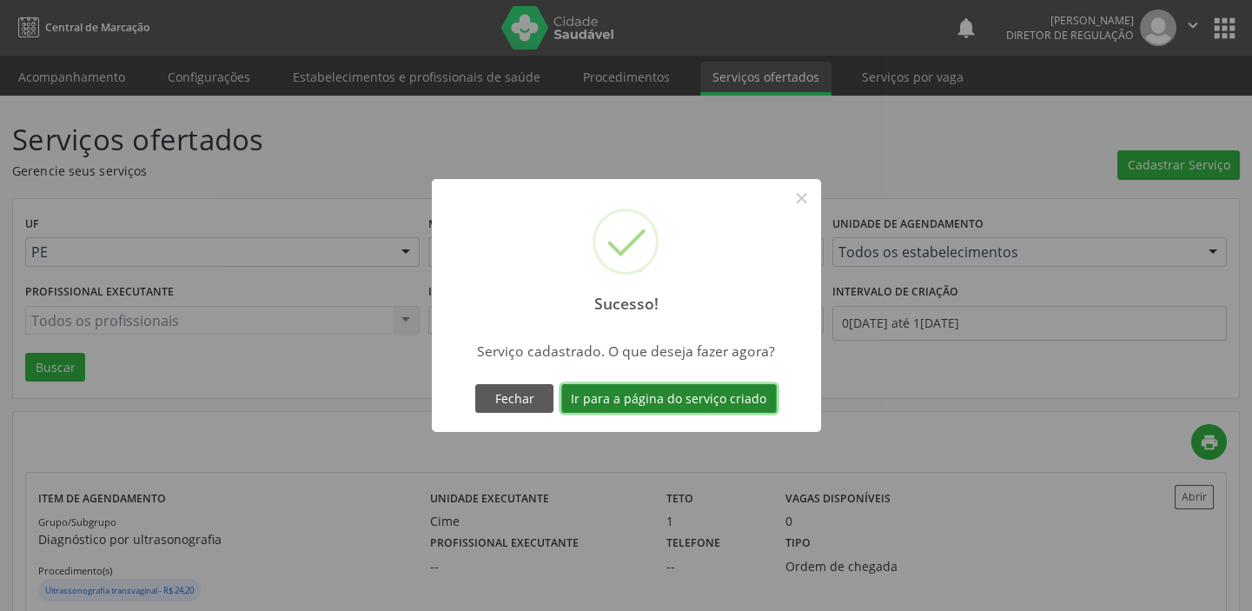
click at [626, 390] on button "Ir para a página do serviço criado" at bounding box center [668, 399] width 215 height 30
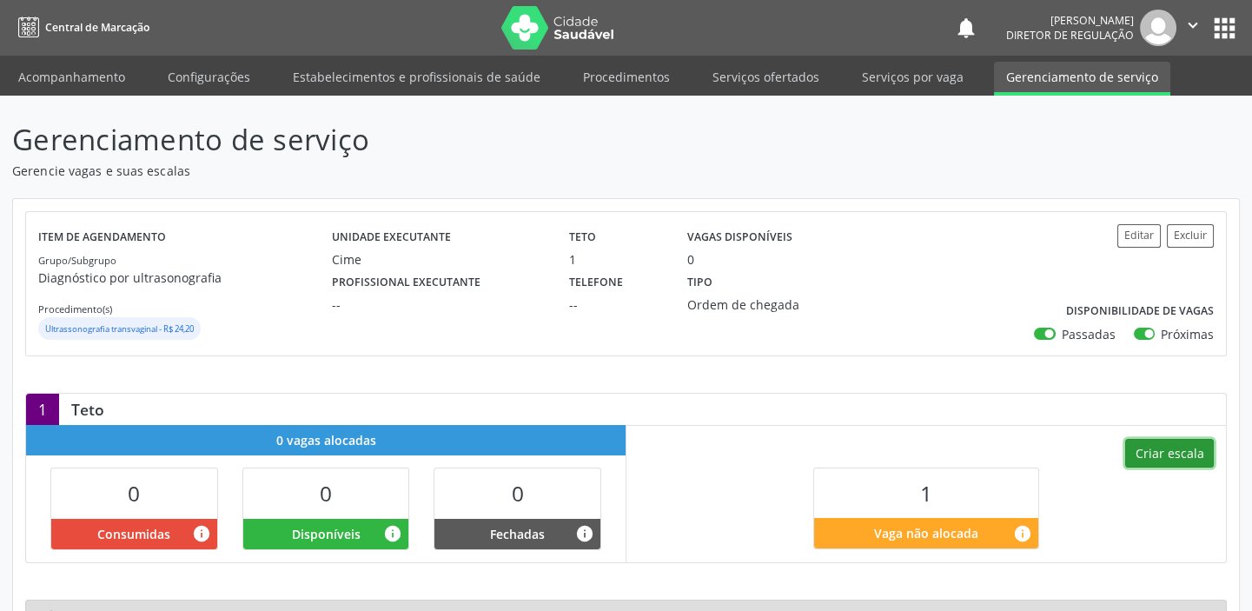
click at [1162, 460] on button "Criar escala" at bounding box center [1169, 454] width 89 height 30
select select "7"
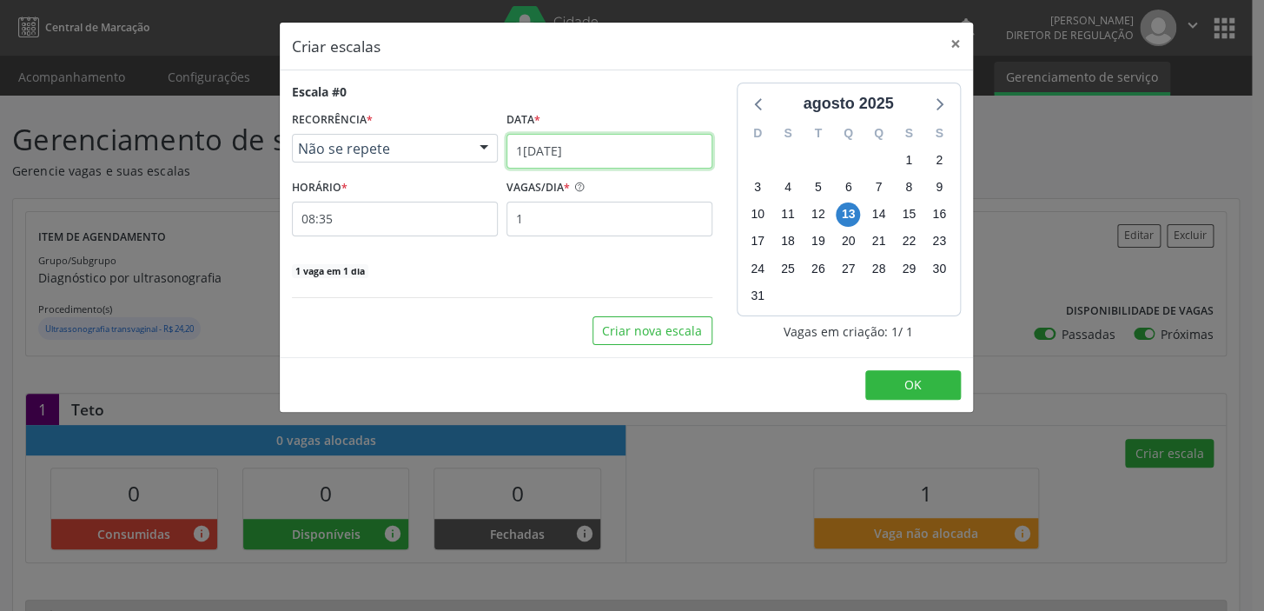
click at [579, 152] on input "13[DATE]" at bounding box center [609, 151] width 206 height 35
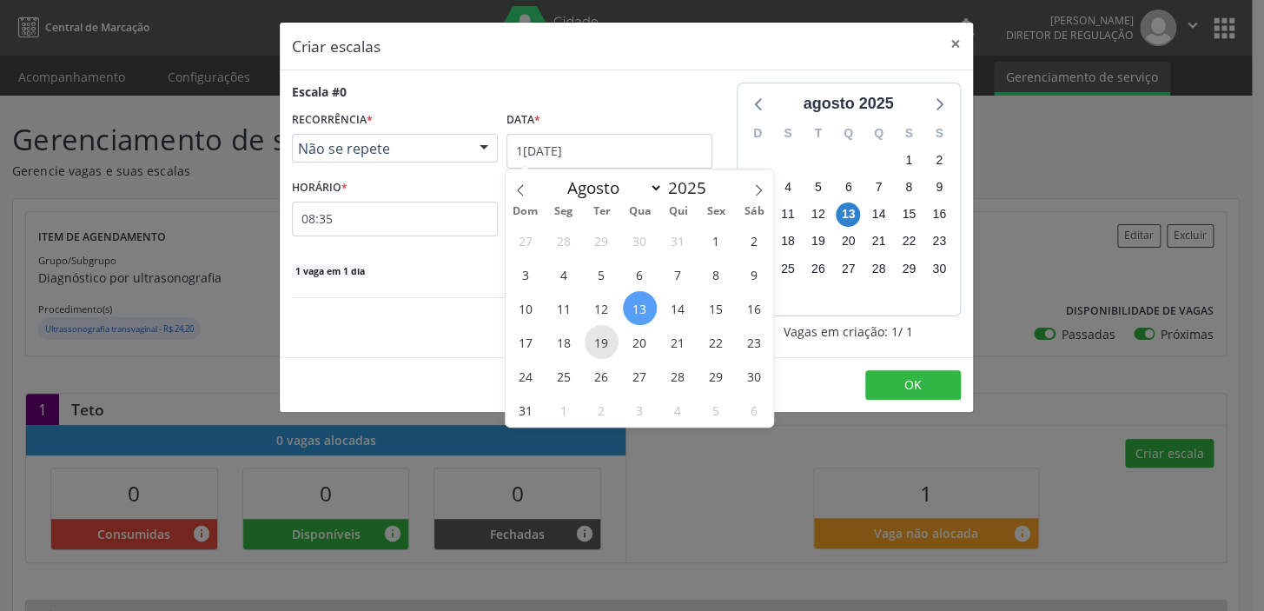
click at [598, 348] on span "19" at bounding box center [602, 342] width 34 height 34
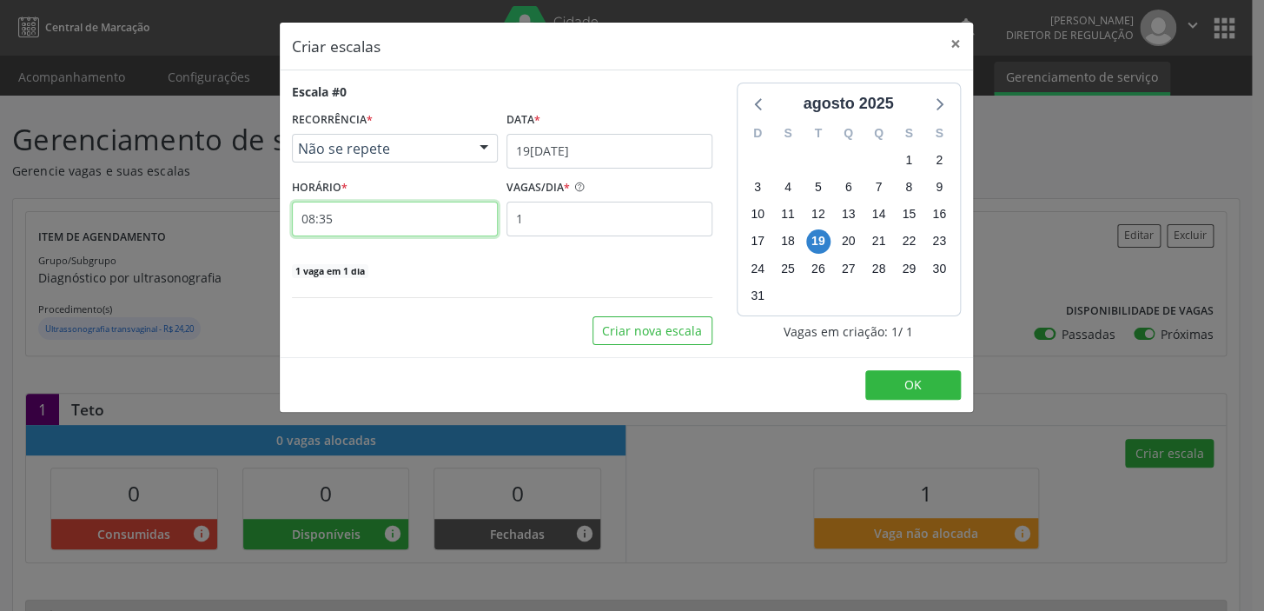
click at [380, 223] on input "08:35" at bounding box center [395, 219] width 206 height 35
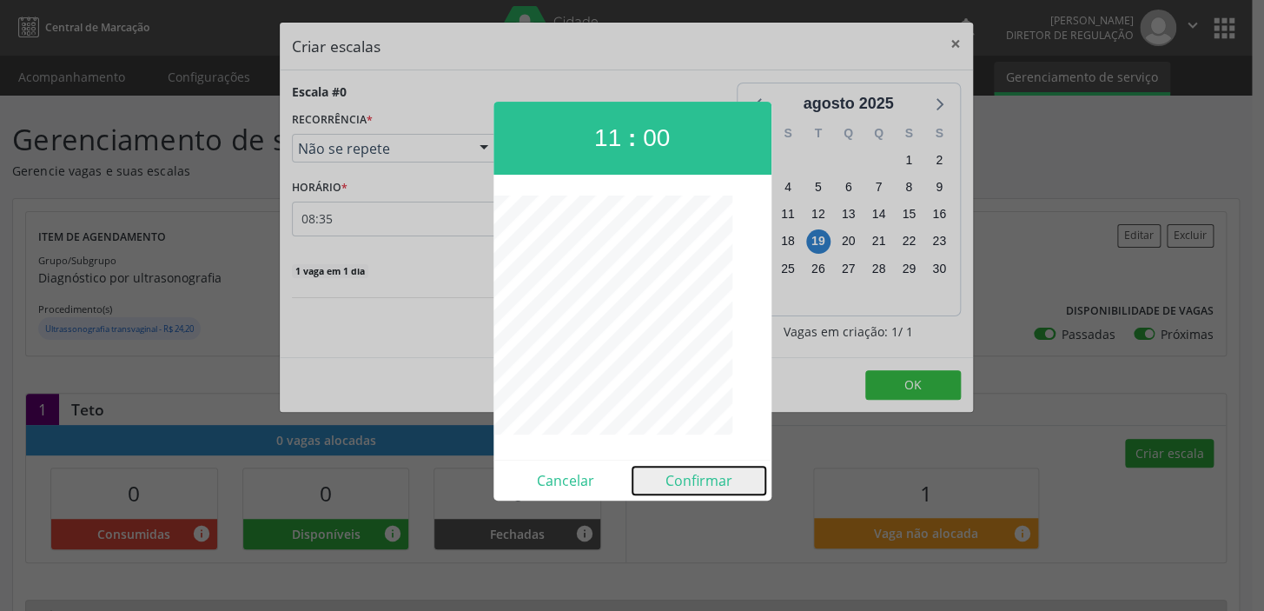
drag, startPoint x: 695, startPoint y: 473, endPoint x: 745, endPoint y: 434, distance: 63.2
click at [698, 469] on button "Confirmar" at bounding box center [698, 480] width 133 height 28
type input "11:00"
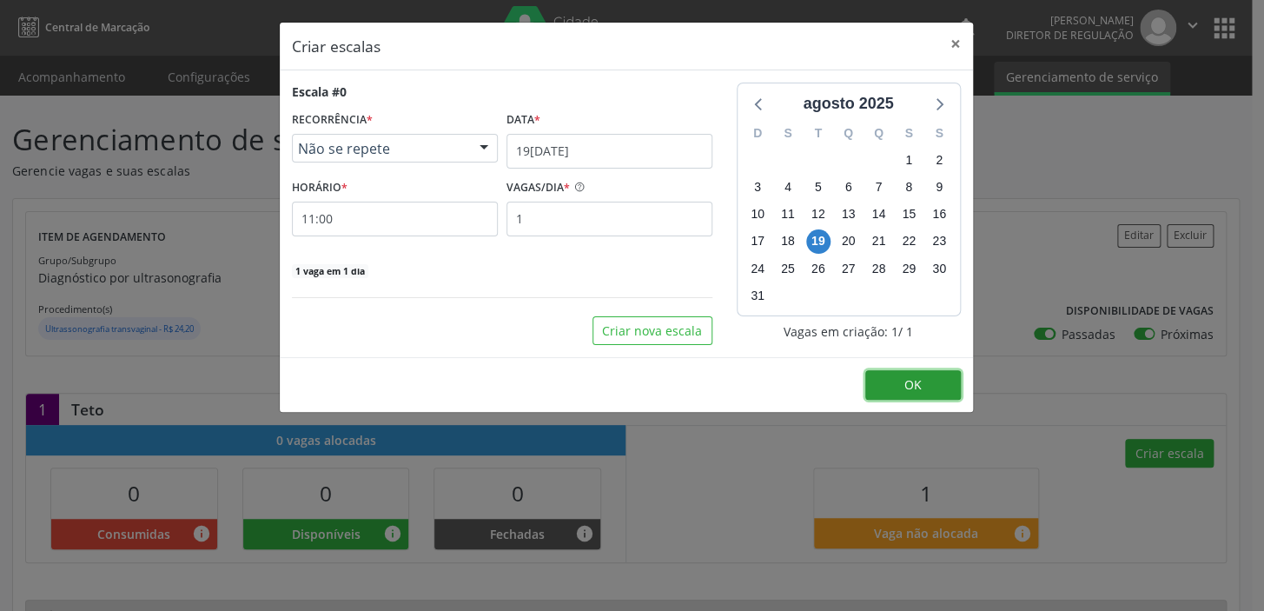
click at [897, 381] on button "OK" at bounding box center [913, 385] width 96 height 30
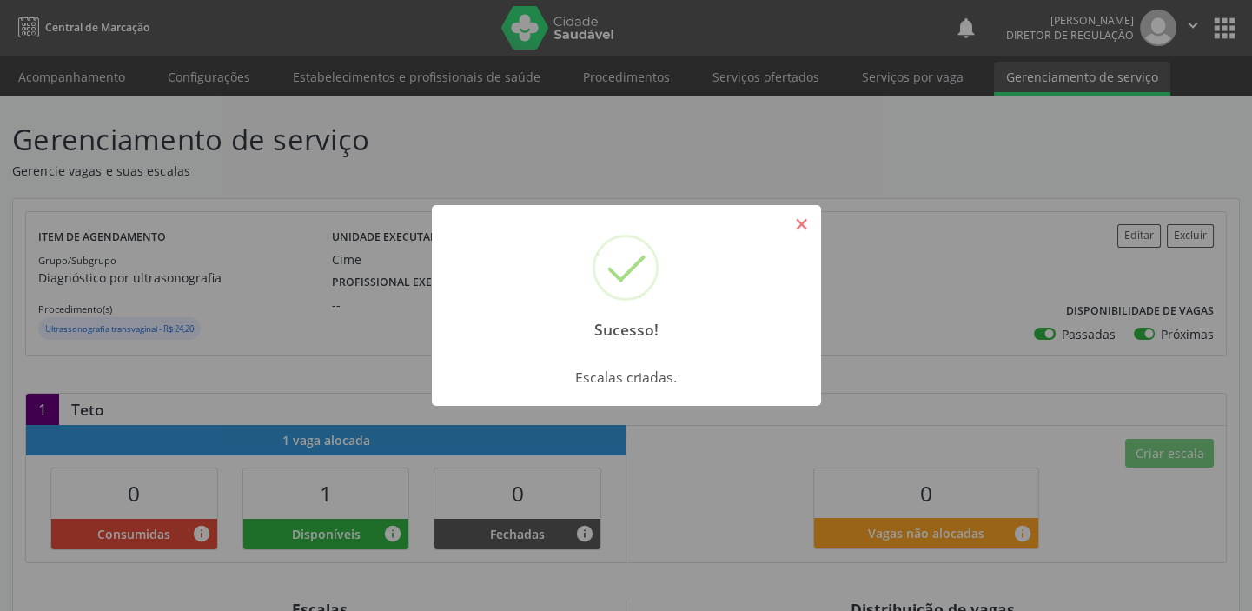
click at [800, 228] on button "×" at bounding box center [802, 224] width 30 height 30
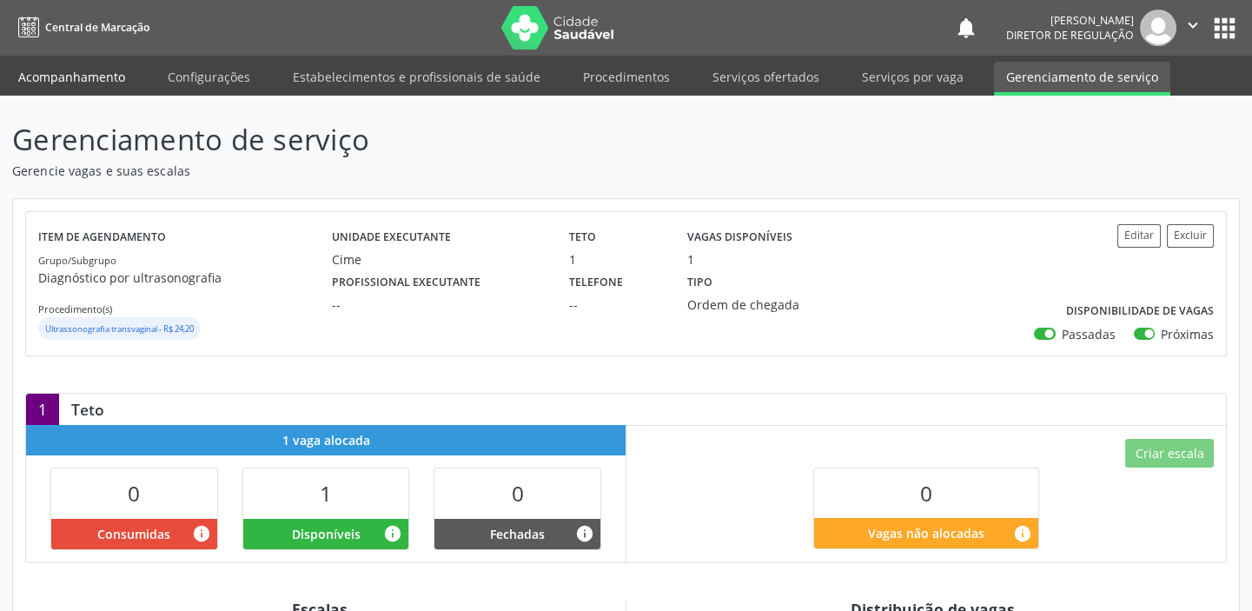
click at [99, 77] on link "Acompanhamento" at bounding box center [71, 77] width 131 height 30
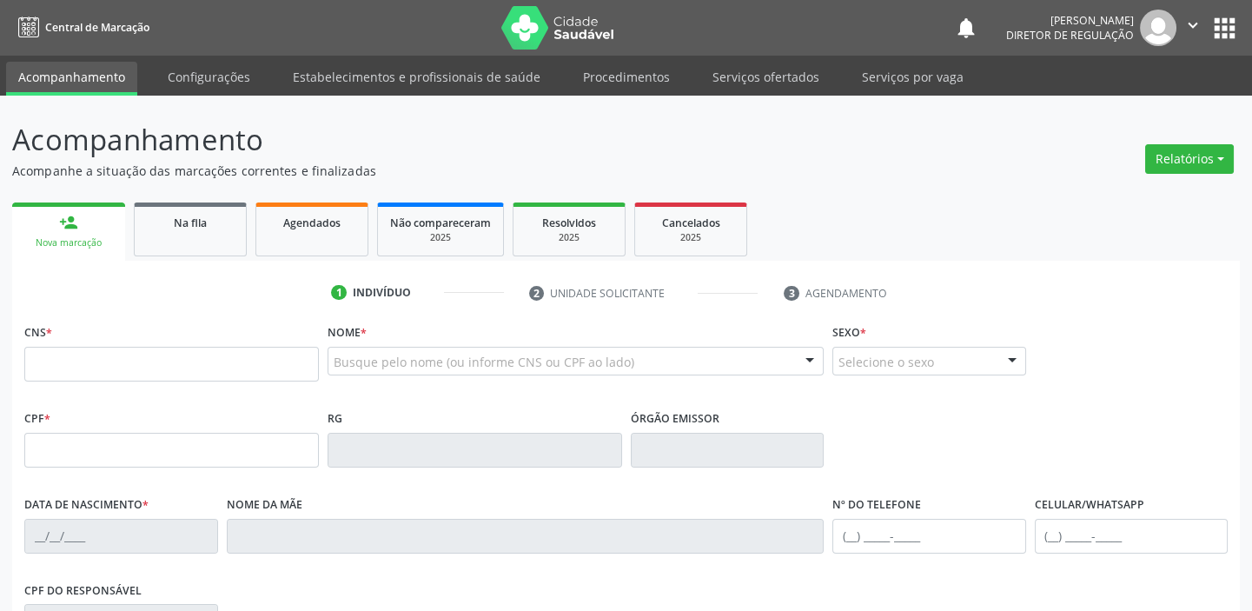
click at [99, 77] on link "Acompanhamento" at bounding box center [71, 79] width 131 height 34
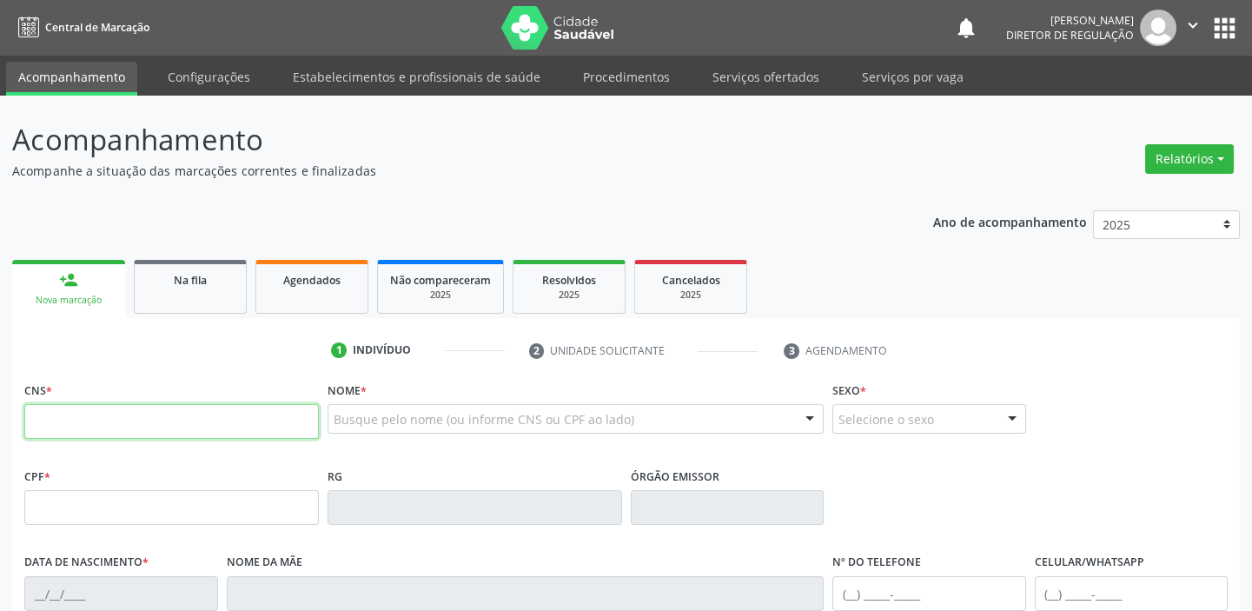
click at [71, 425] on input "text" at bounding box center [171, 421] width 294 height 35
type input "704 1087 3755 3980"
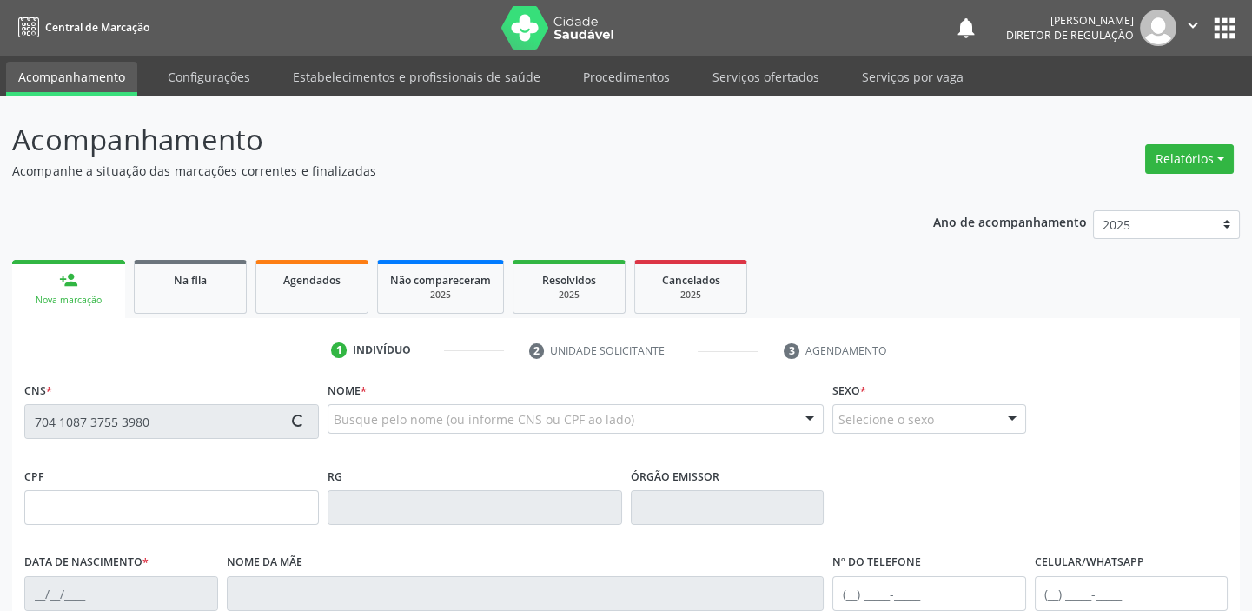
type input "29[DATE]"
type input "S/N"
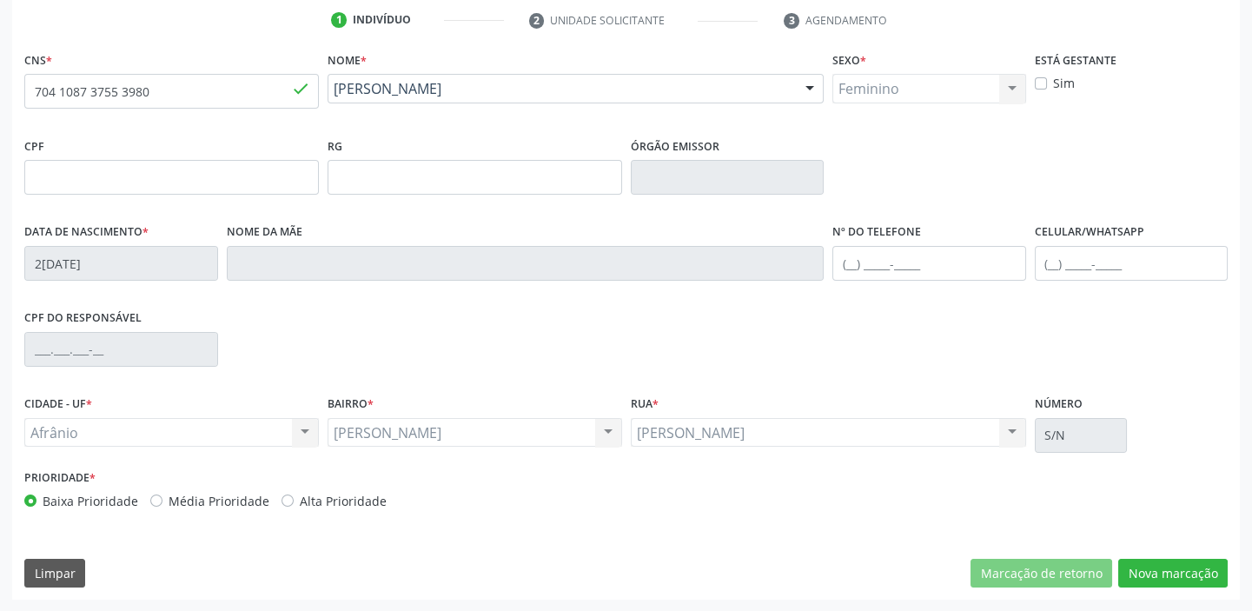
scroll to position [330, 0]
click at [1162, 576] on button "Nova marcação" at bounding box center [1172, 574] width 109 height 30
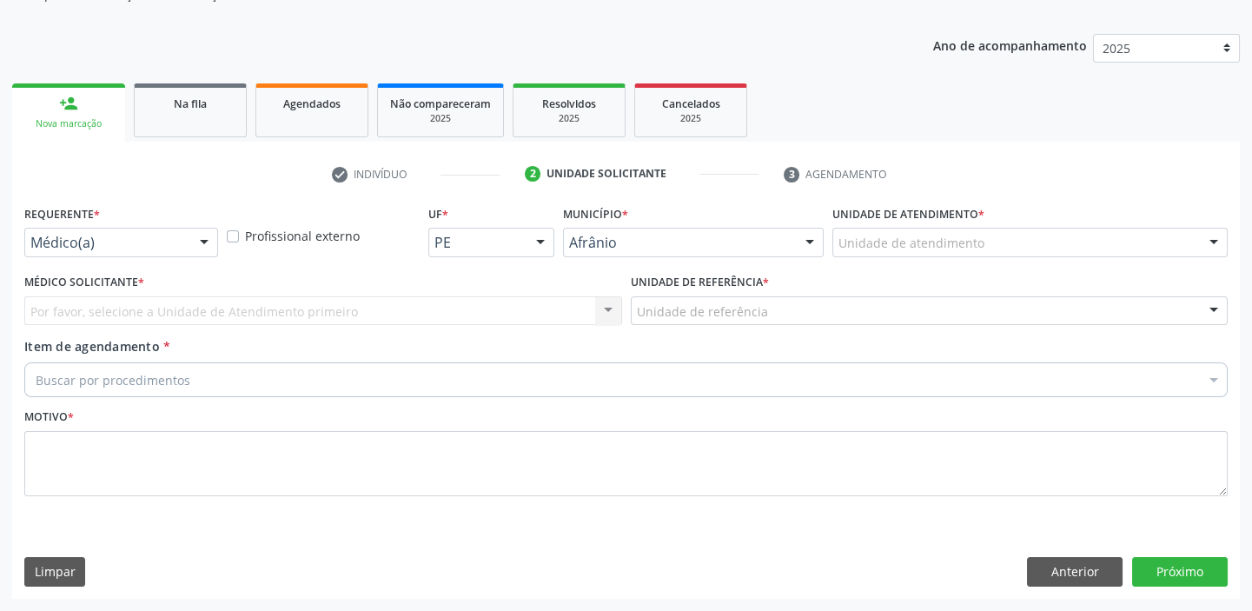
scroll to position [175, 0]
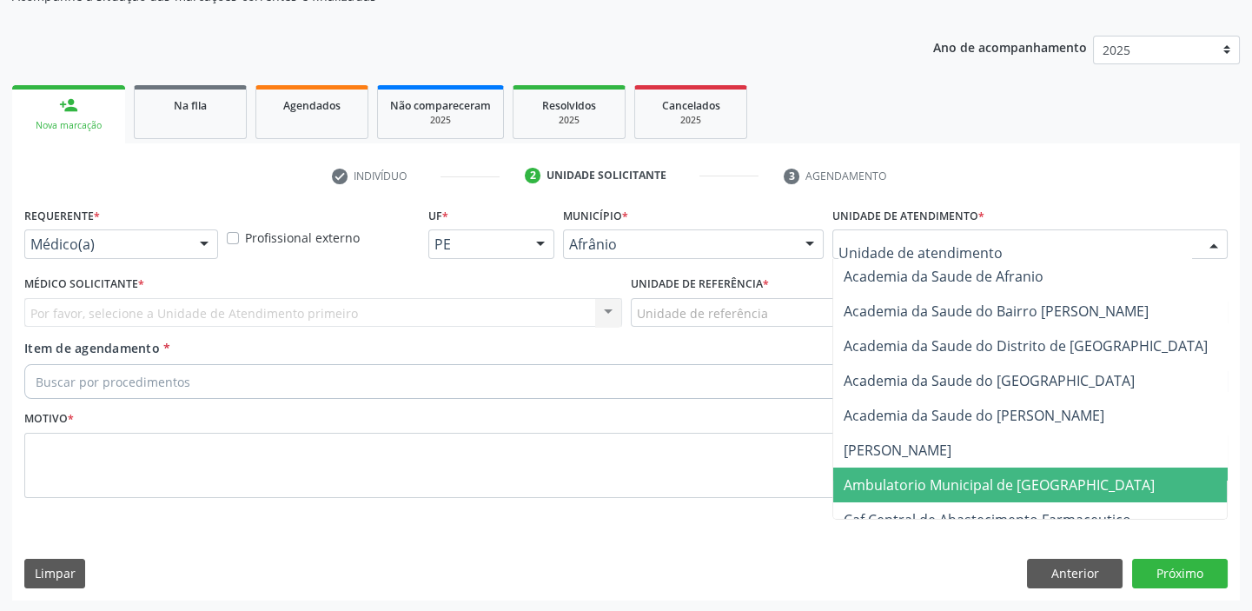
click at [870, 489] on span "Ambulatorio Municipal de [GEOGRAPHIC_DATA]" at bounding box center [999, 484] width 311 height 19
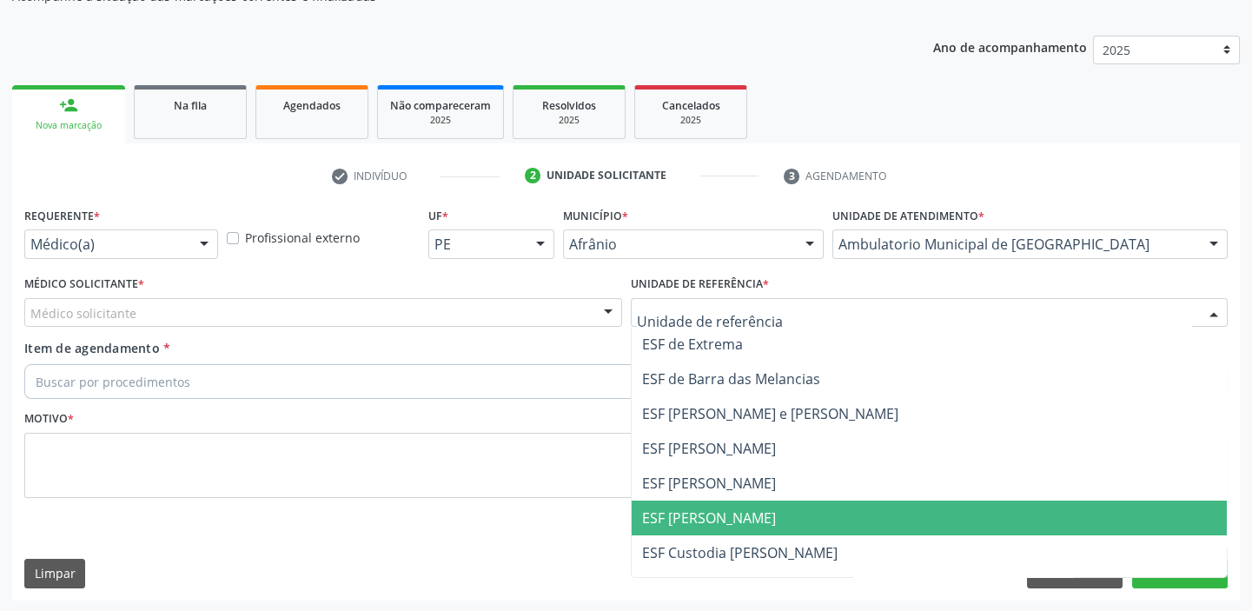
click at [685, 512] on span "ESF [PERSON_NAME]" at bounding box center [709, 517] width 134 height 19
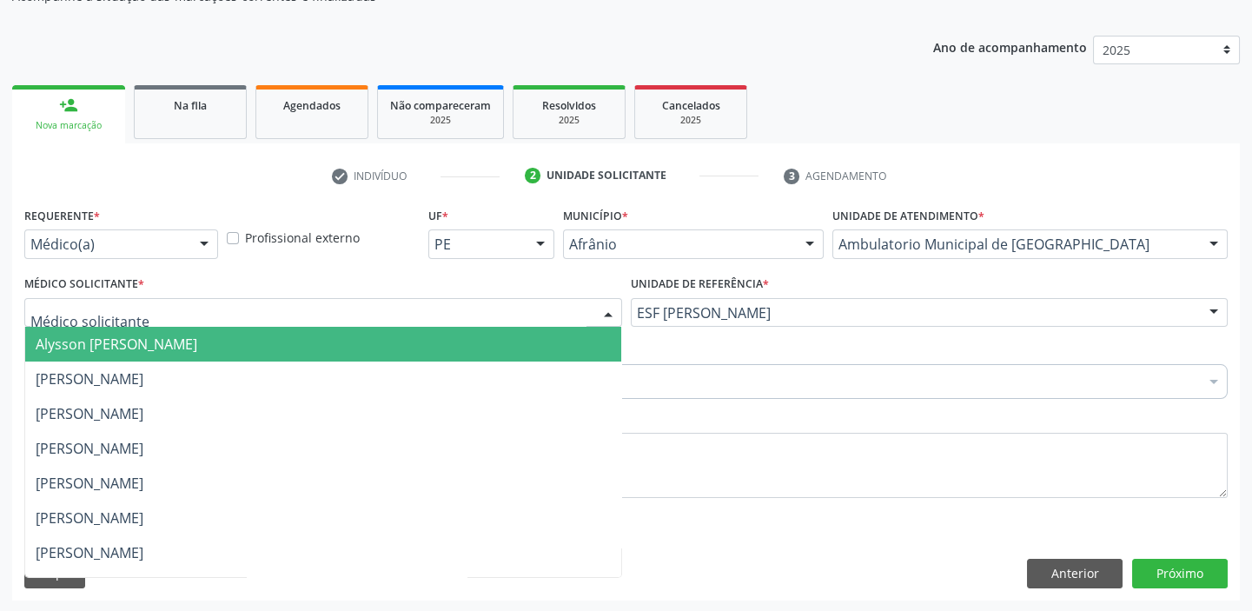
click at [49, 352] on span "Alysson [PERSON_NAME]" at bounding box center [323, 344] width 596 height 35
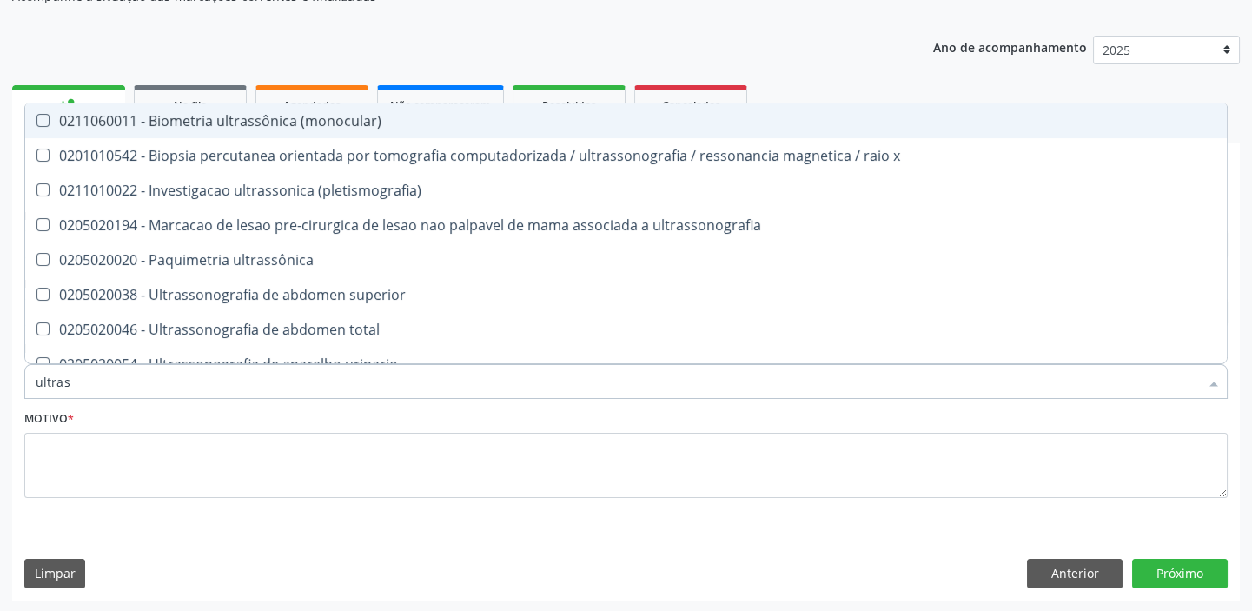
type input "ultrass"
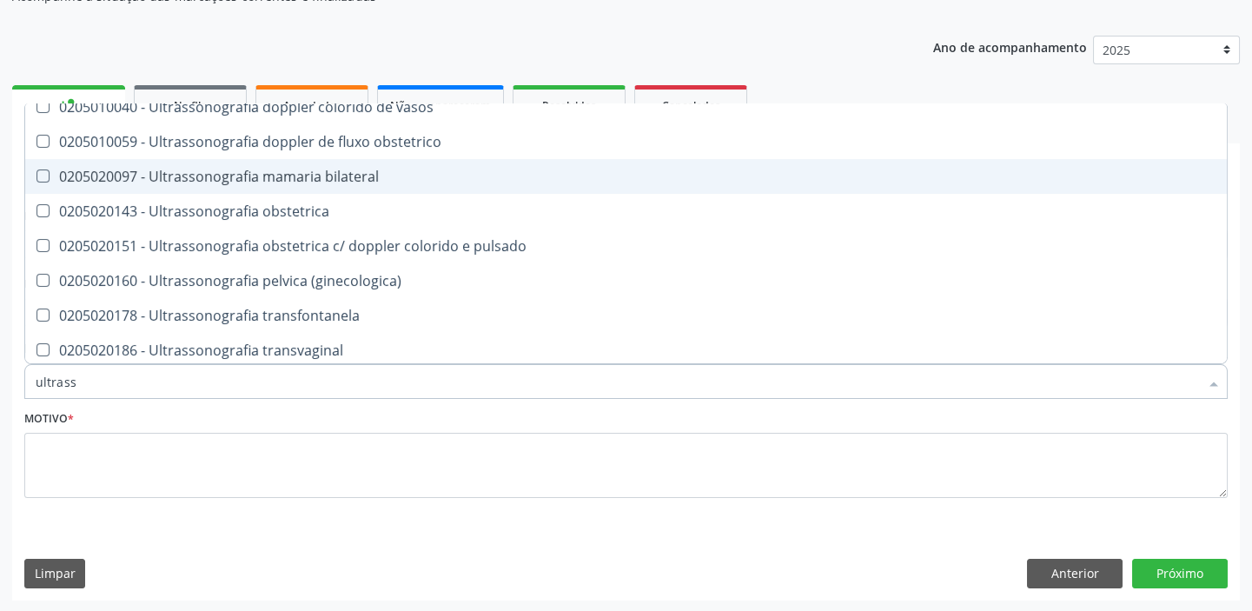
scroll to position [539, 0]
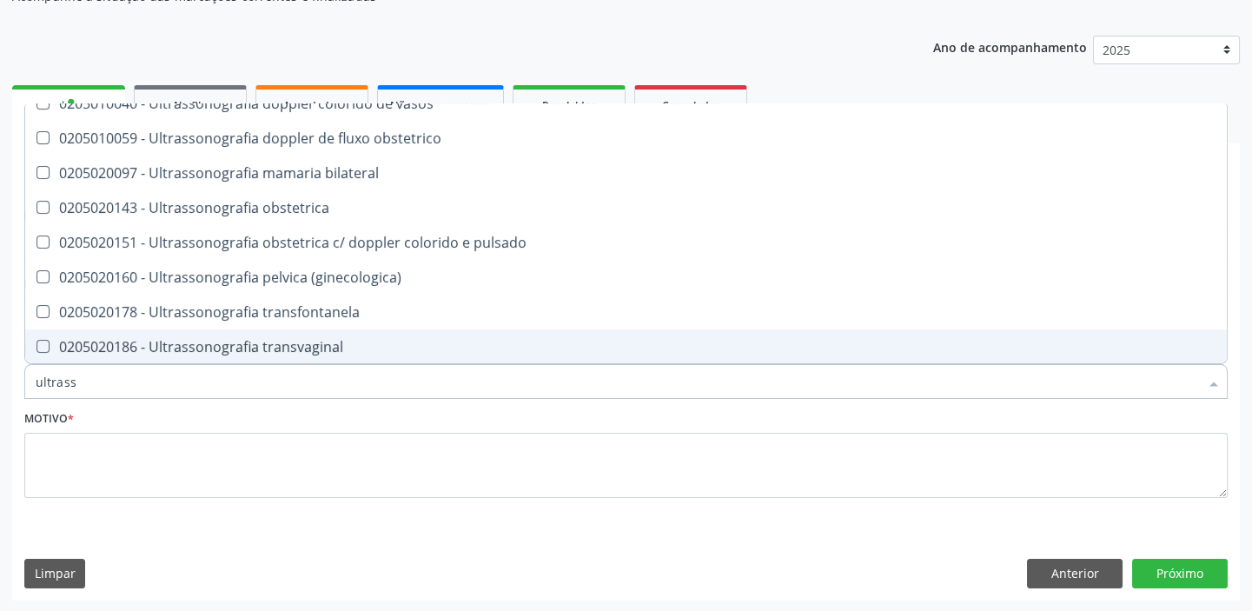
click at [209, 340] on div "0205020186 - Ultrassonografia transvaginal" at bounding box center [626, 347] width 1181 height 14
checkbox transvaginal "true"
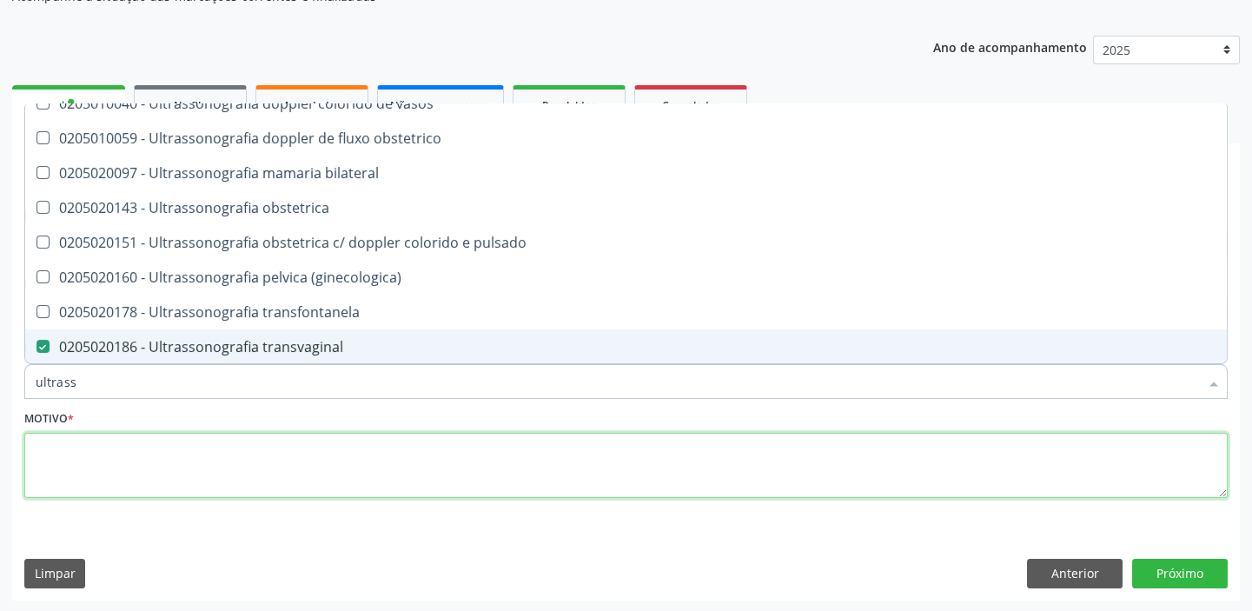
click at [117, 480] on textarea at bounding box center [625, 466] width 1203 height 66
checkbox x "true"
checkbox transvaginal "false"
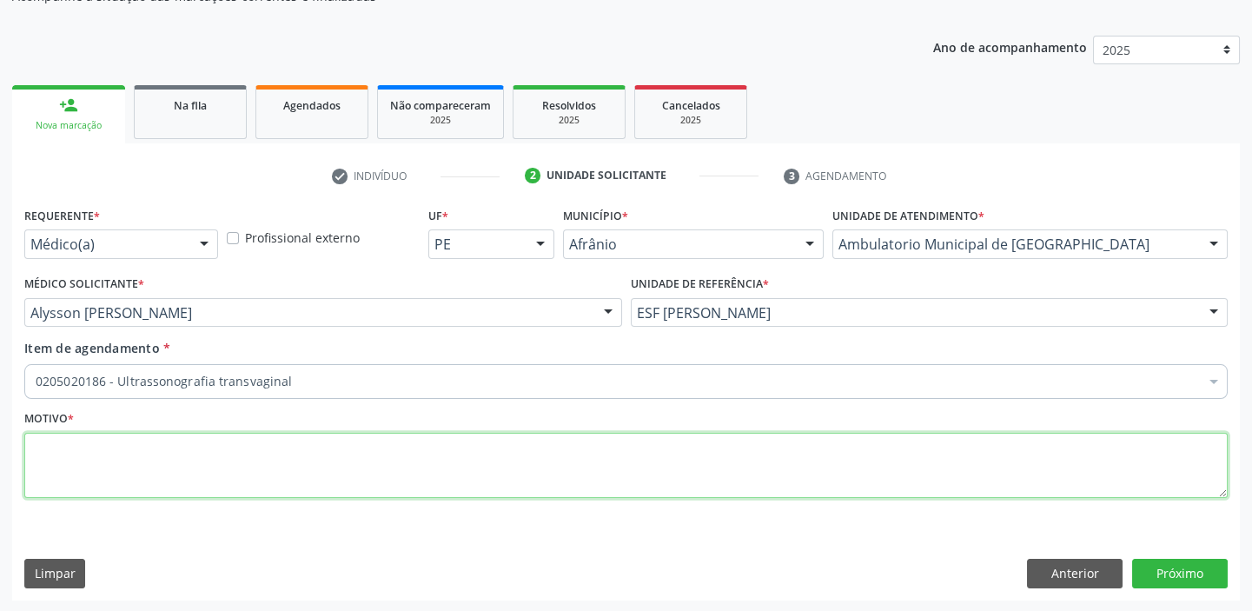
scroll to position [0, 0]
type textarea "*"
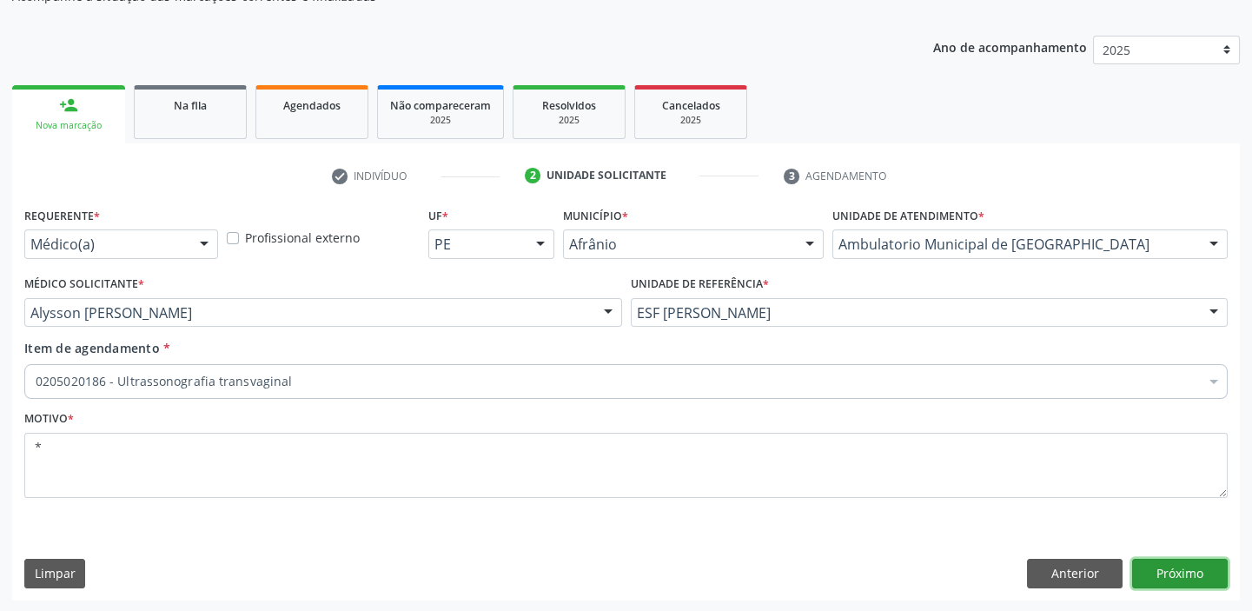
click at [1147, 574] on button "Próximo" at bounding box center [1180, 574] width 96 height 30
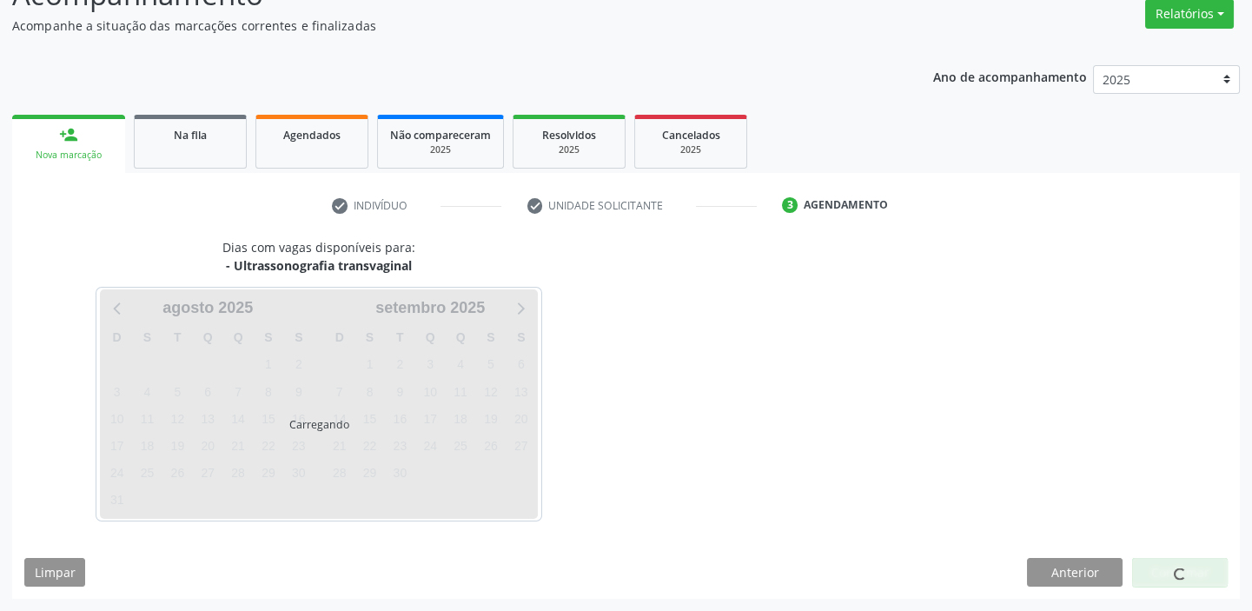
scroll to position [144, 0]
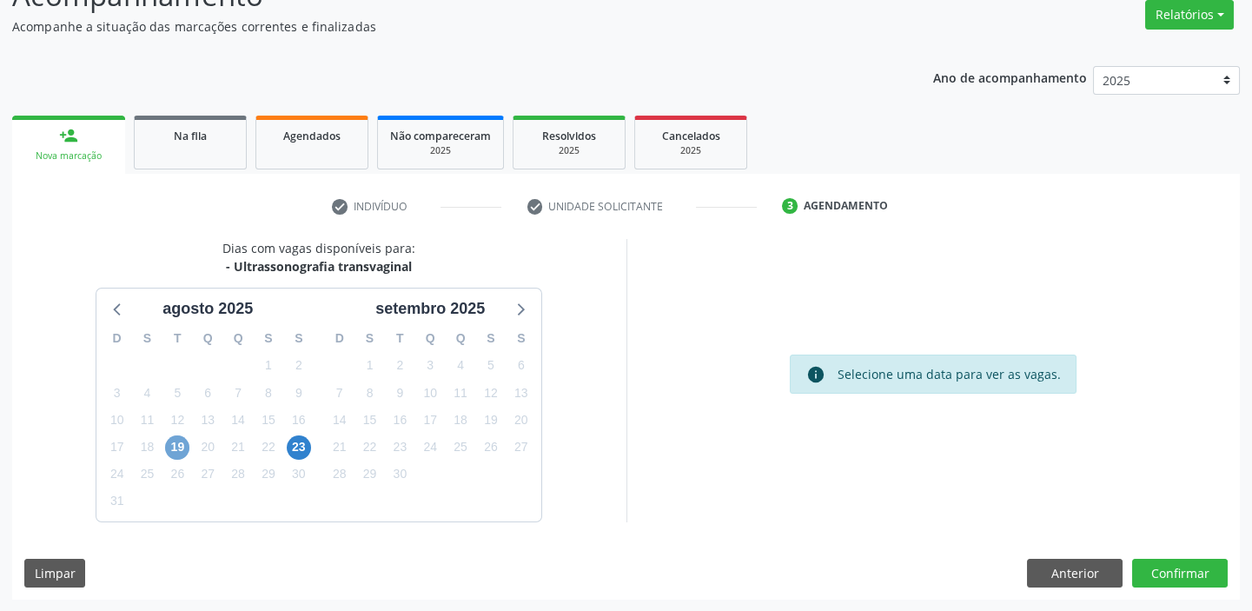
click at [177, 442] on span "19" at bounding box center [177, 447] width 24 height 24
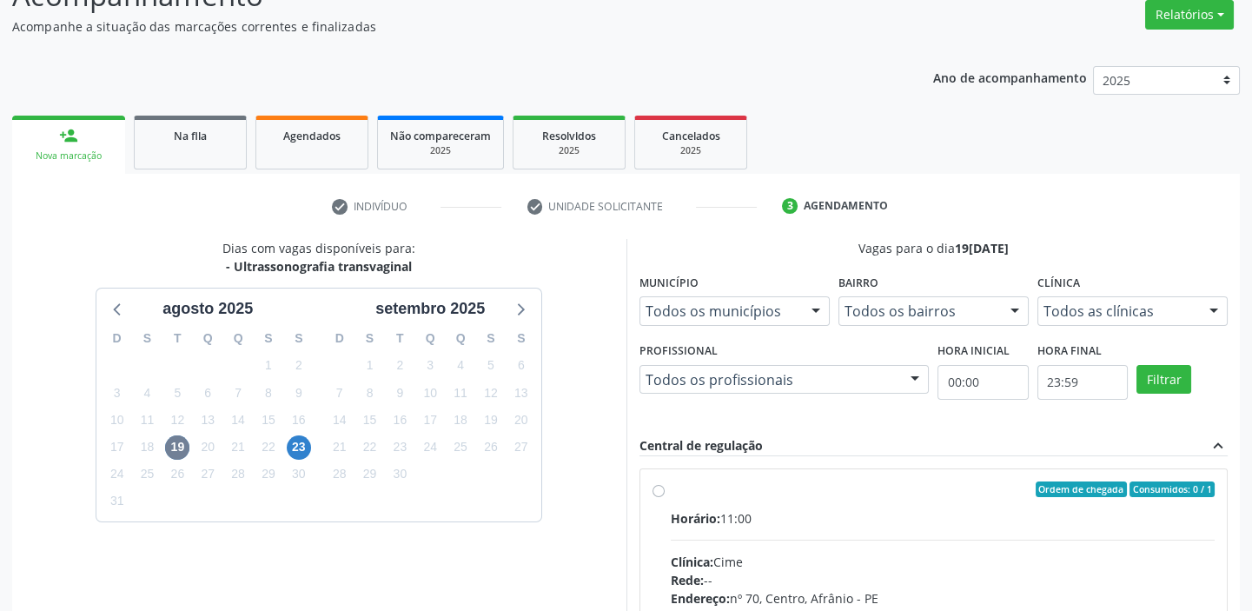
click at [976, 491] on div "Ordem de chegada Consumidos: 0 / 1" at bounding box center [943, 489] width 545 height 16
click at [665, 491] on input "Ordem de chegada Consumidos: 0 / 1 Horário: 11:00 Clínica: Cime Rede: -- Endere…" at bounding box center [658, 489] width 12 height 16
radio input "true"
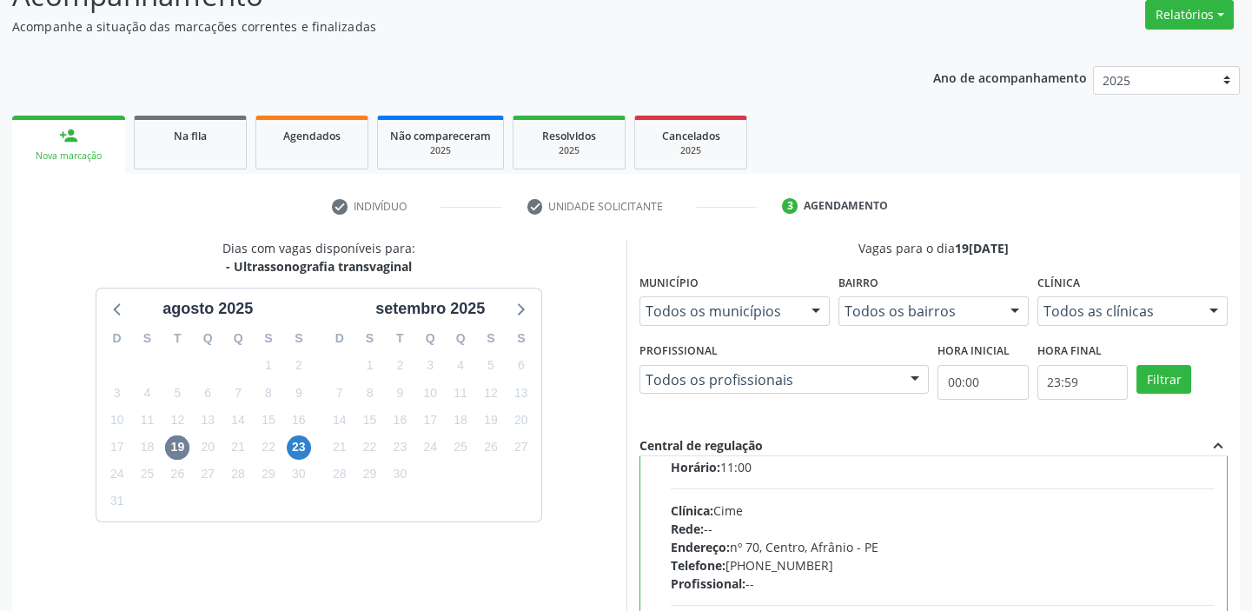
scroll to position [86, 0]
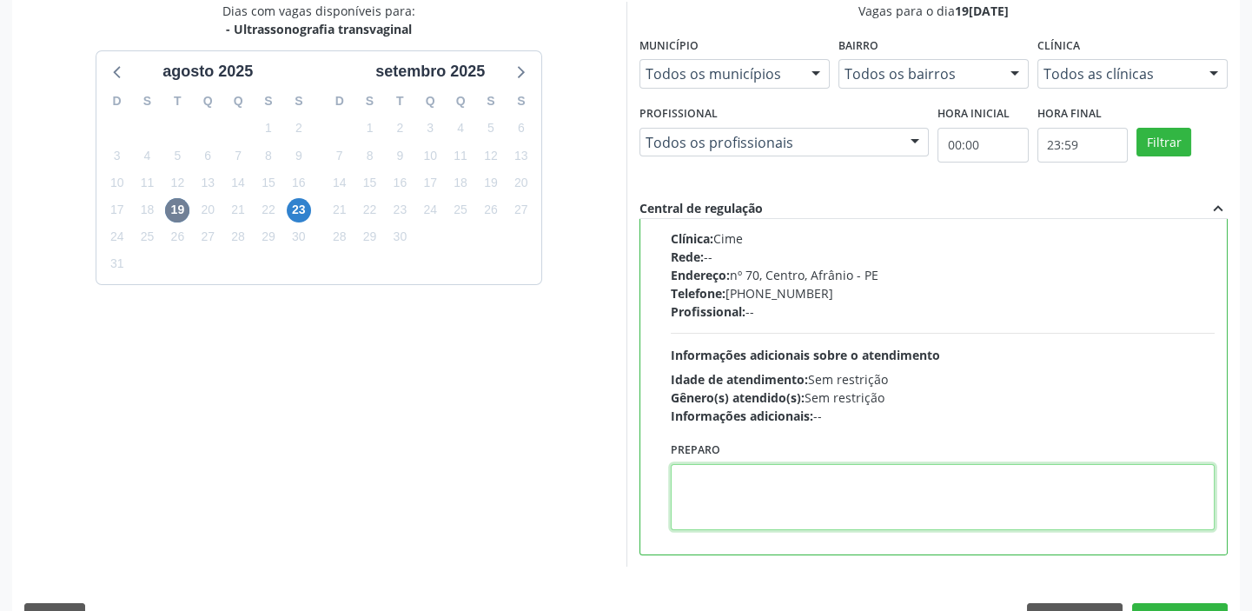
click at [746, 504] on textarea at bounding box center [943, 497] width 545 height 66
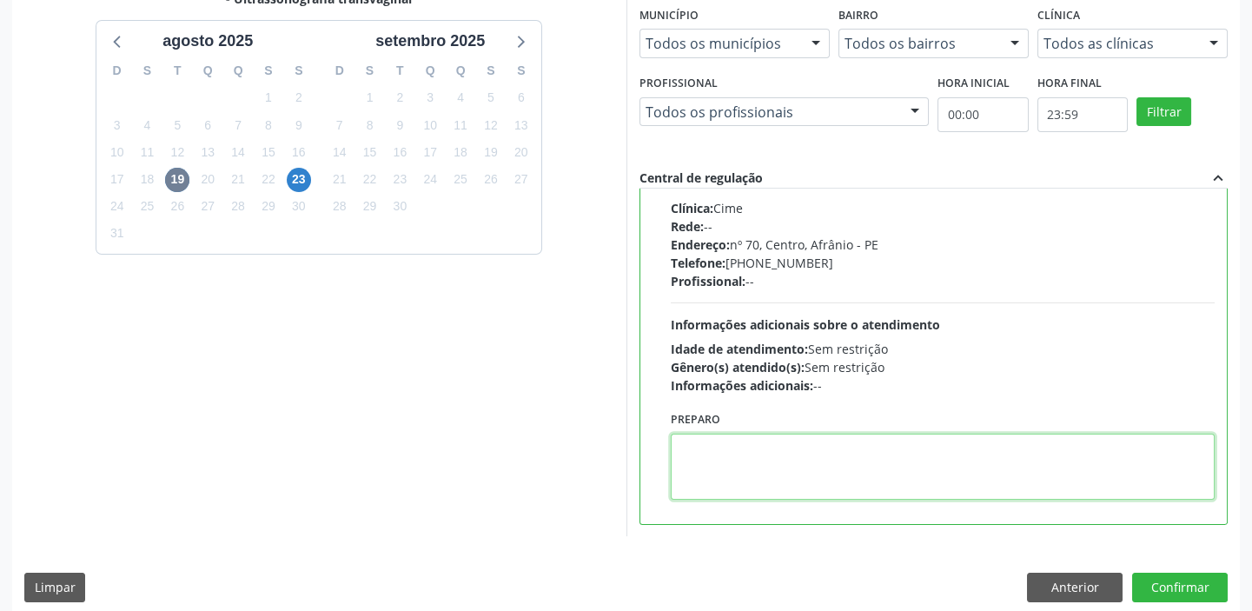
scroll to position [426, 0]
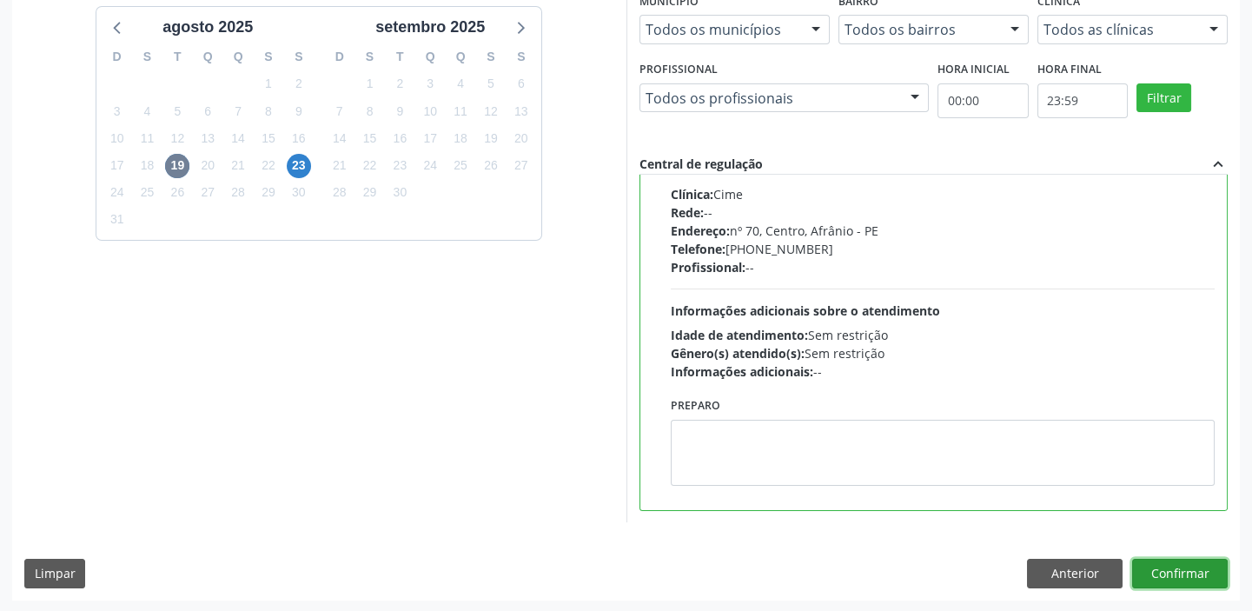
click at [1159, 568] on button "Confirmar" at bounding box center [1180, 574] width 96 height 30
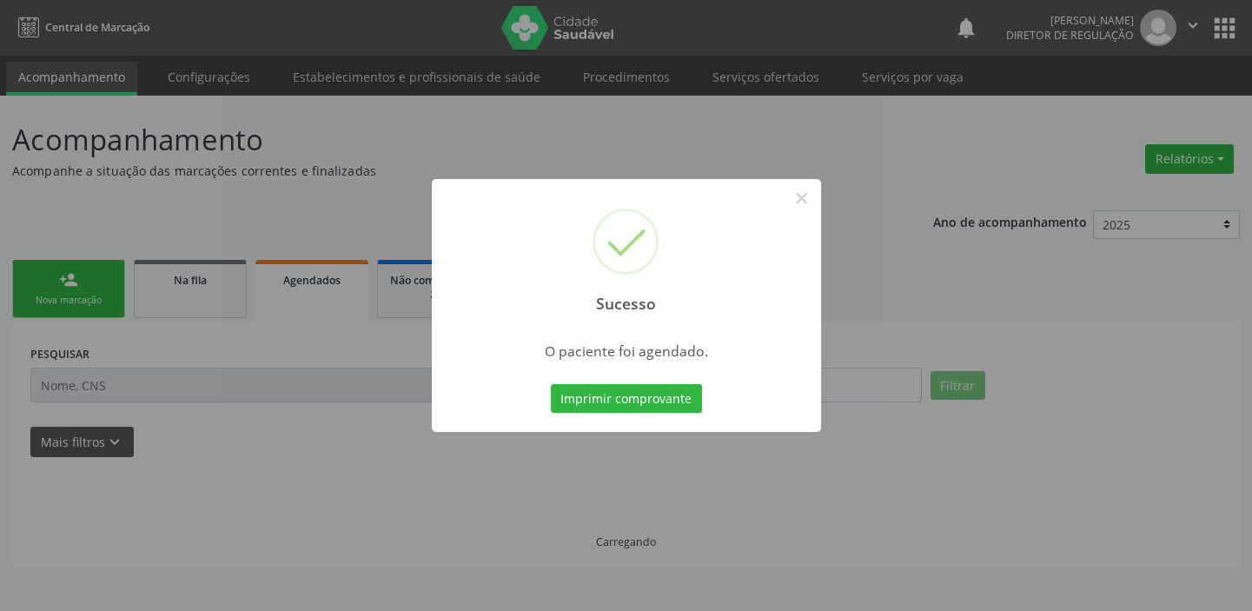
scroll to position [0, 0]
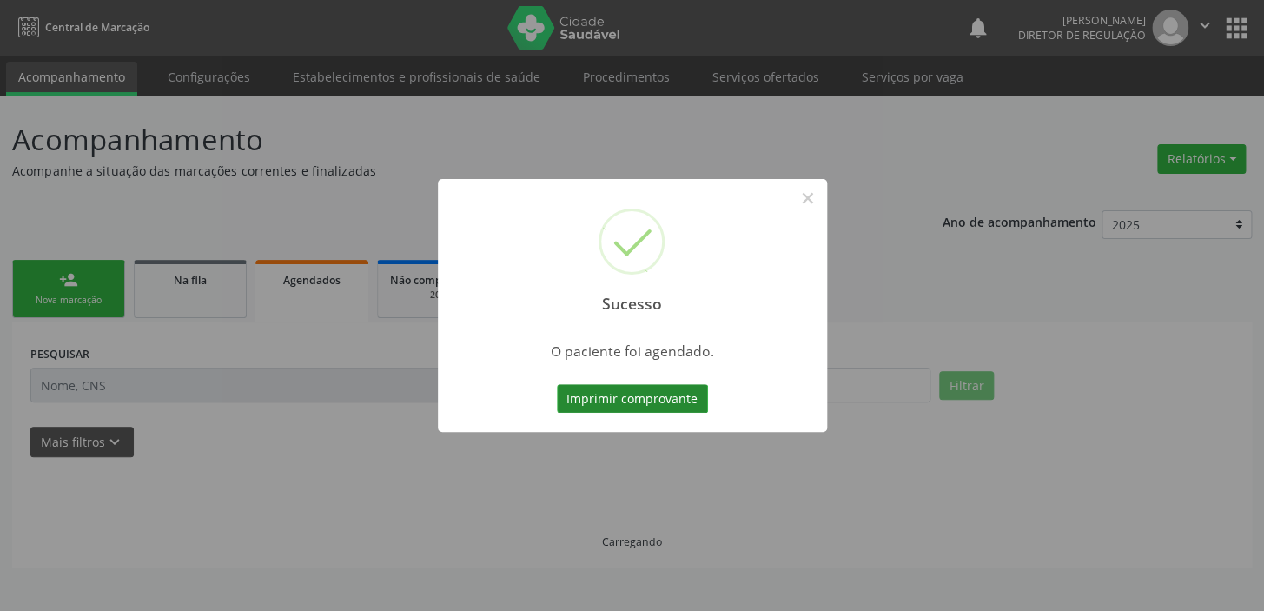
click at [602, 390] on button "Imprimir comprovante" at bounding box center [632, 399] width 151 height 30
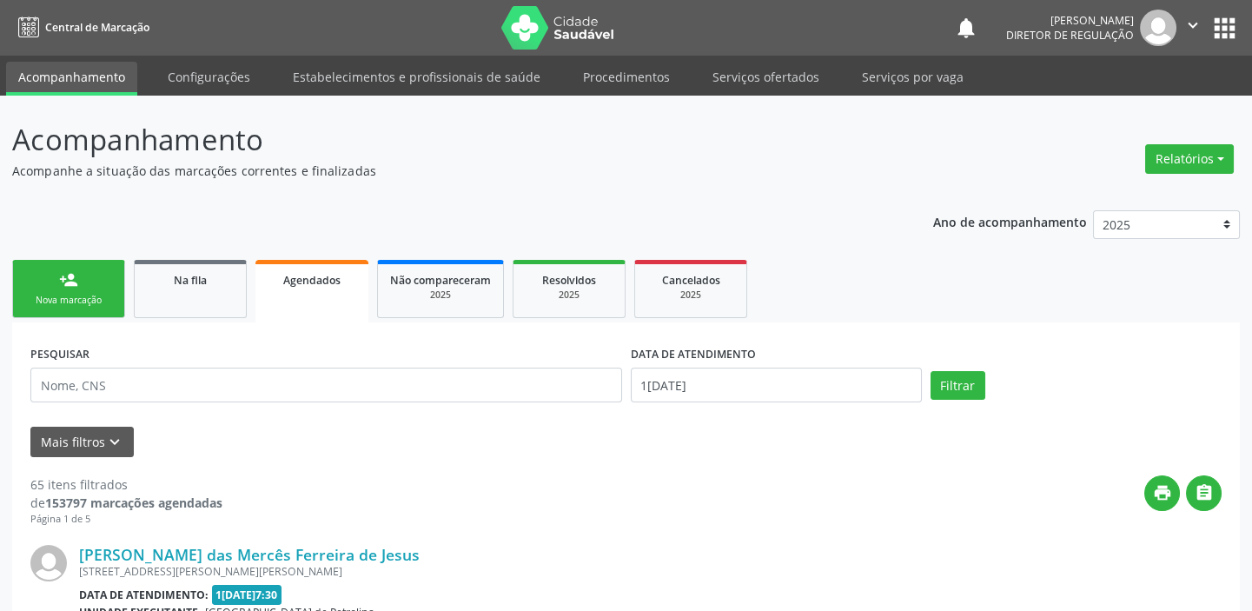
click at [95, 309] on link "person_add Nova marcação" at bounding box center [68, 289] width 113 height 58
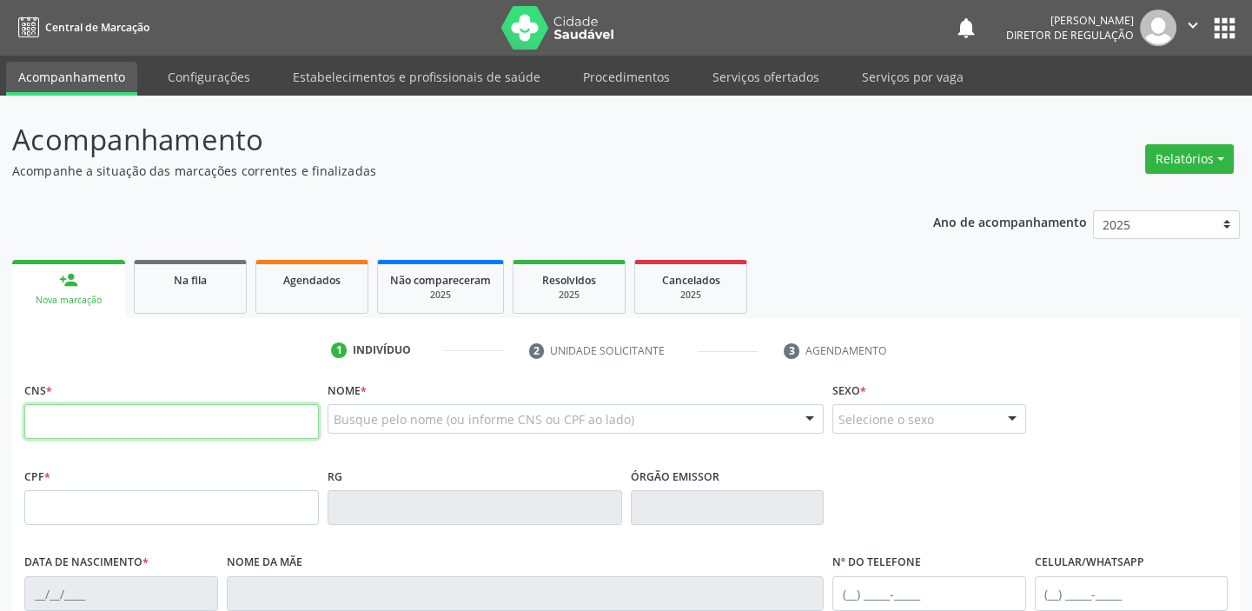
click at [158, 424] on input "text" at bounding box center [171, 421] width 294 height 35
type input "703 2056 9081 6695"
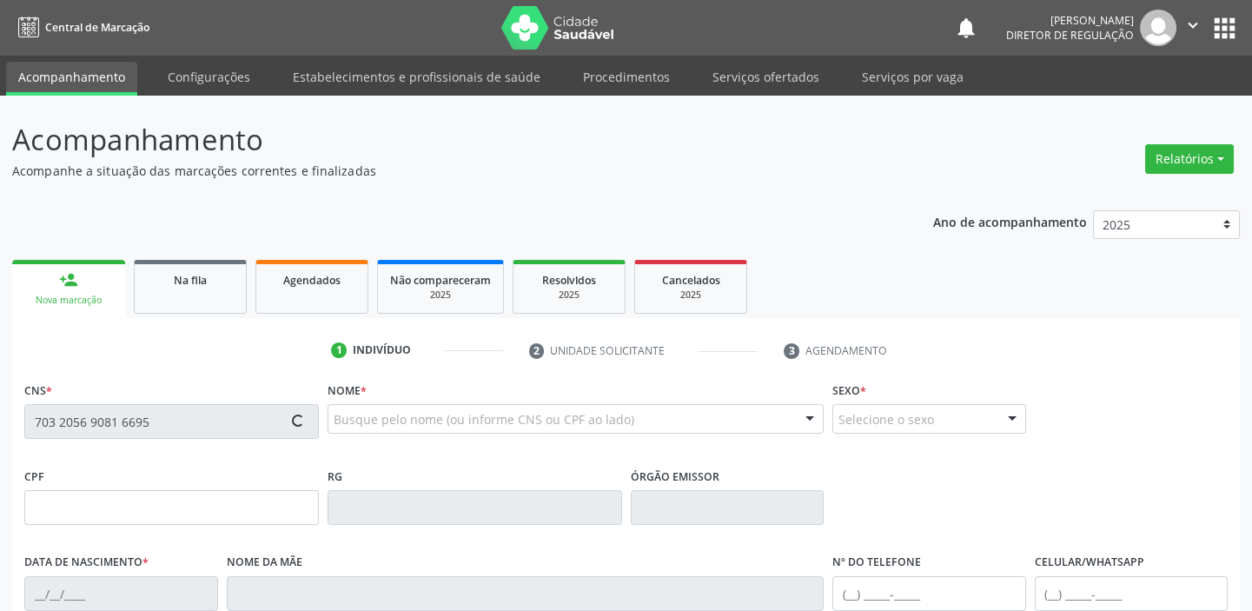
type input "009.683.764-01"
type input "18/05/1984"
type input "Geneide de Araújo Silva Souza"
type input "(87) 98854-9958"
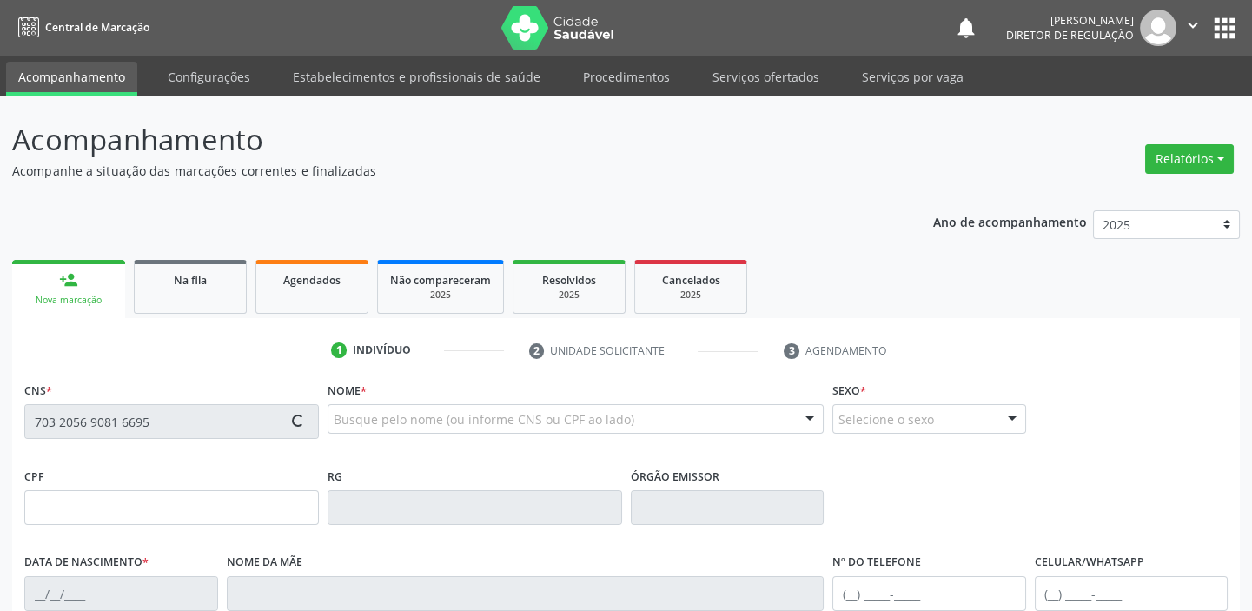
type input "70"
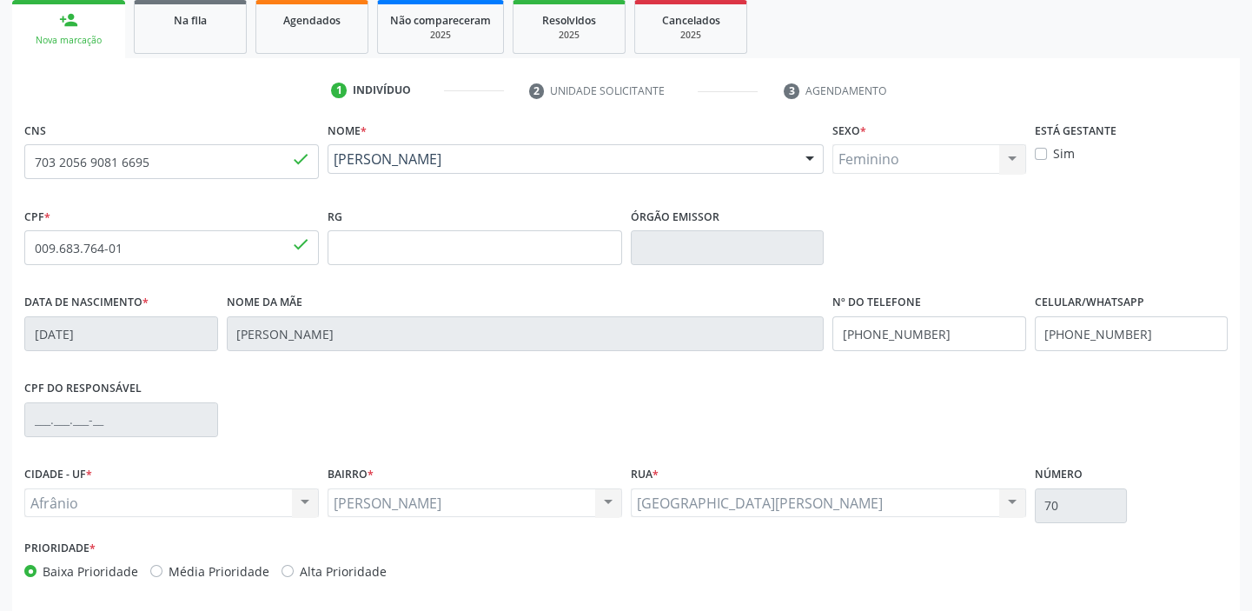
scroll to position [330, 0]
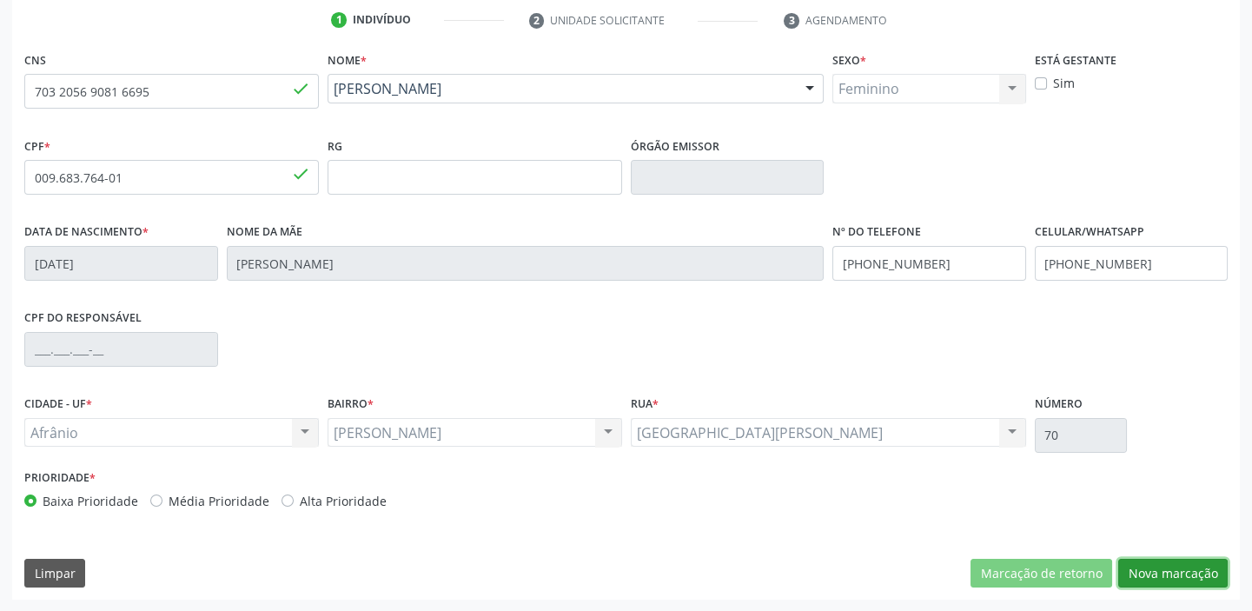
click at [1151, 575] on button "Nova marcação" at bounding box center [1172, 574] width 109 height 30
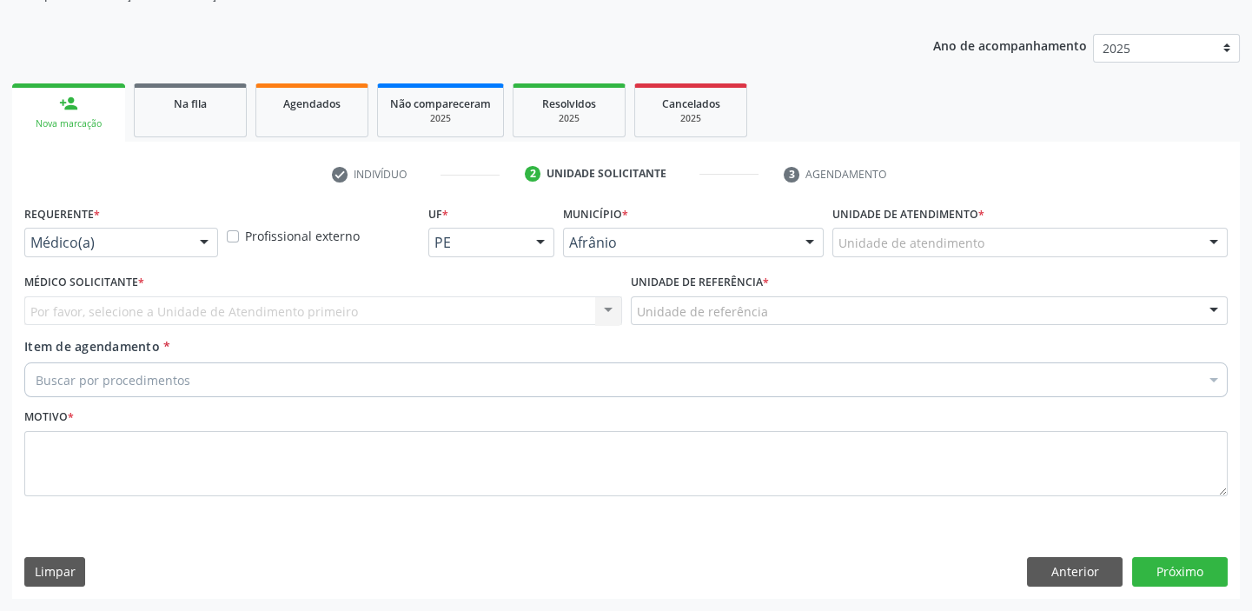
scroll to position [175, 0]
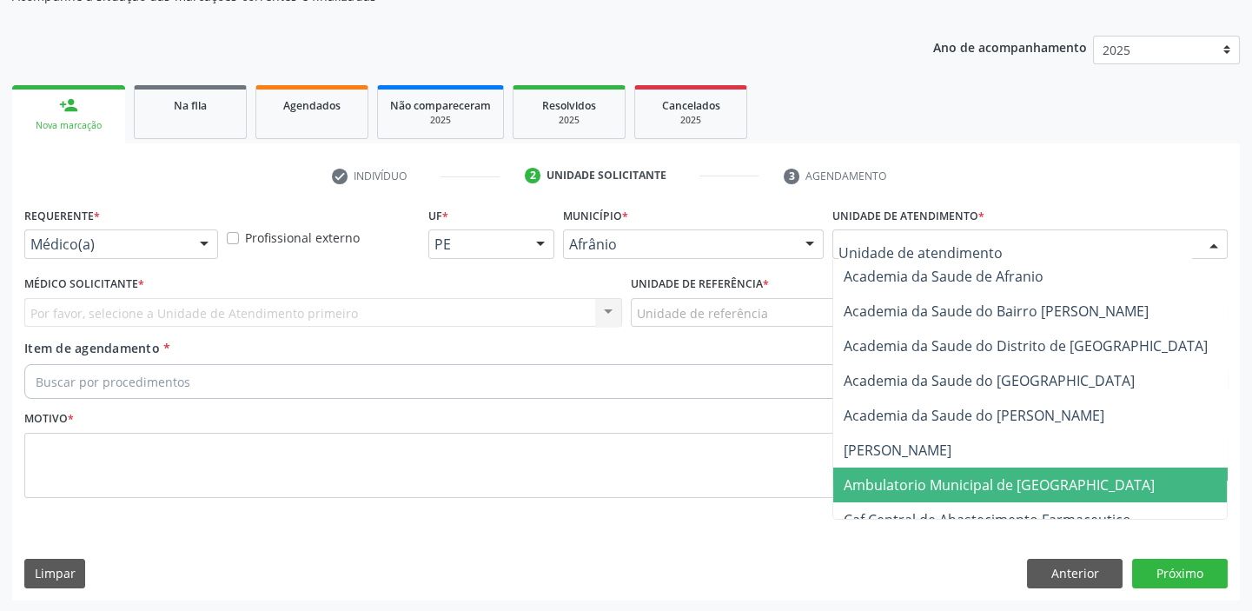
click at [877, 472] on span "Ambulatorio Municipal de [GEOGRAPHIC_DATA]" at bounding box center [1045, 484] width 424 height 35
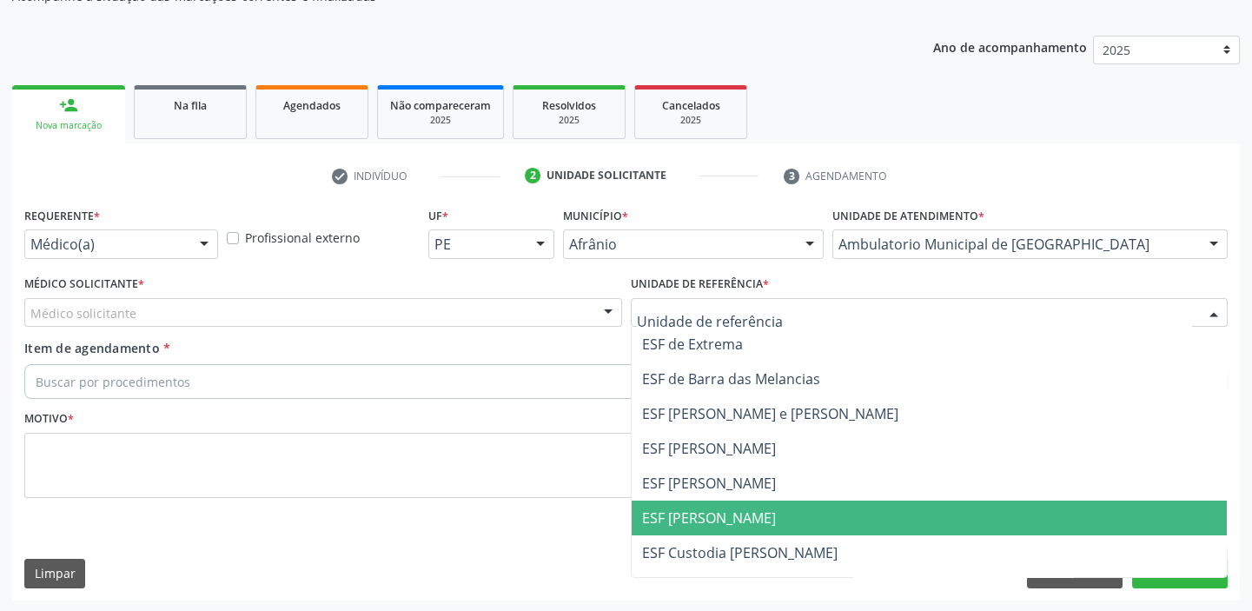
click at [687, 508] on span "ESF [PERSON_NAME]" at bounding box center [709, 517] width 134 height 19
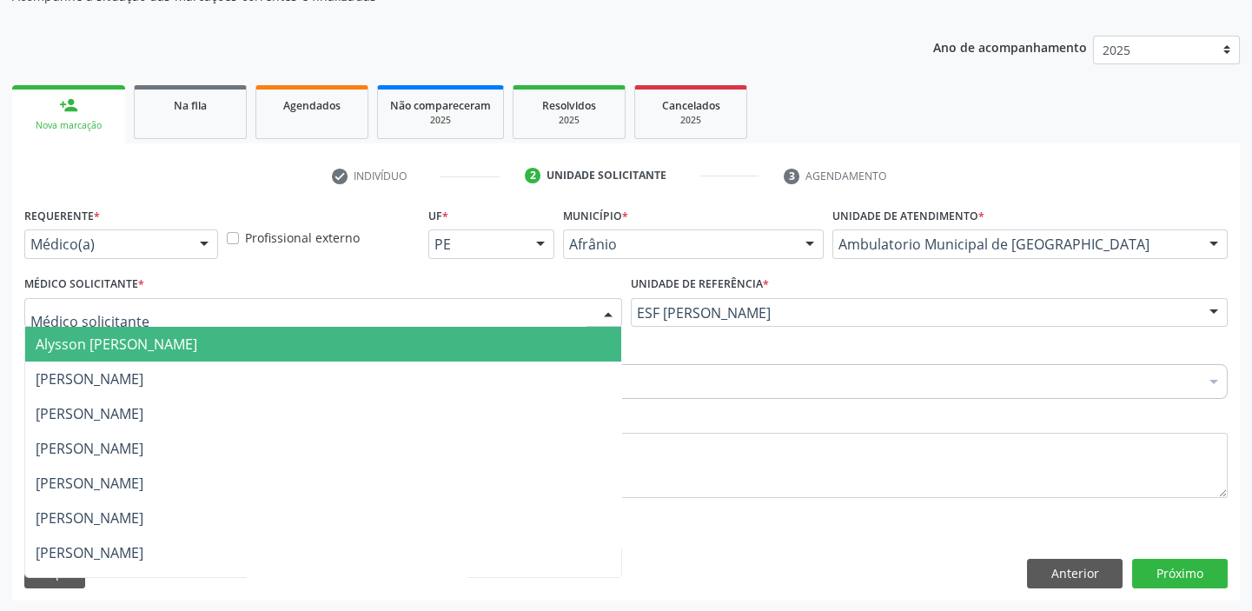
click at [69, 348] on span "Alysson [PERSON_NAME]" at bounding box center [117, 343] width 162 height 19
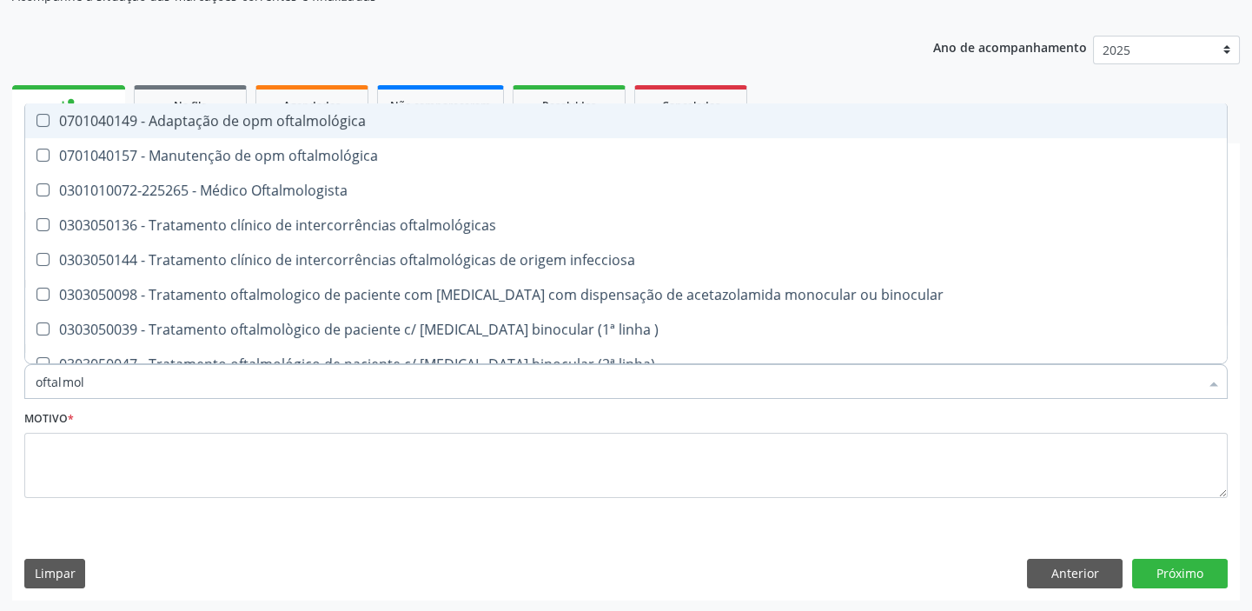
type input "oftalmolo"
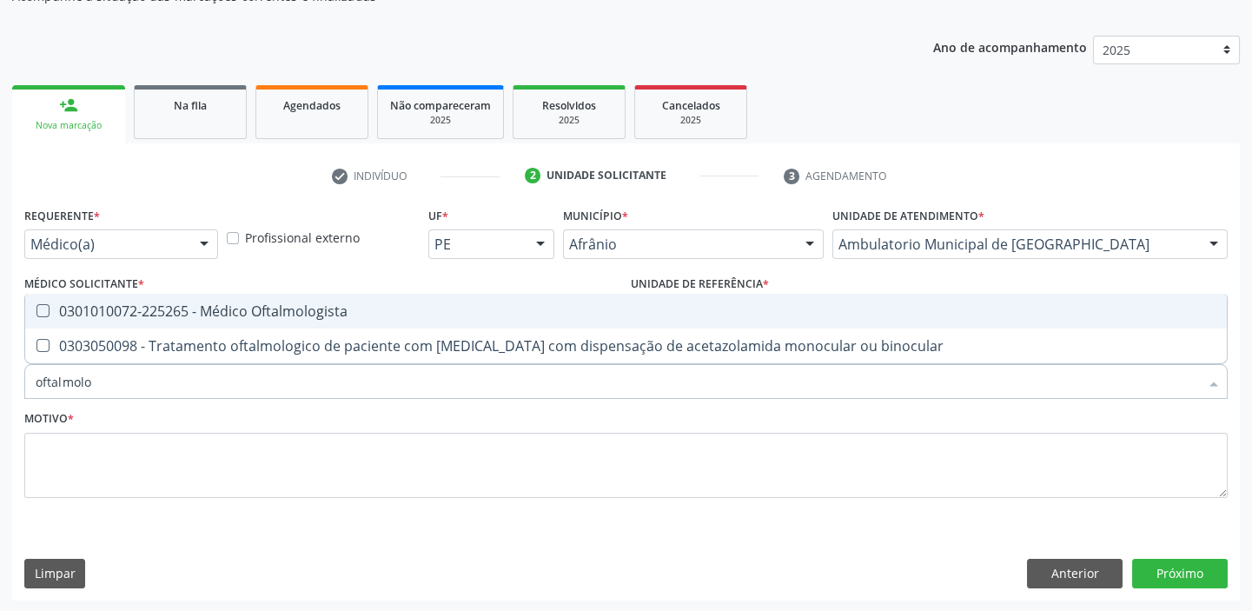
click at [166, 304] on div "0301010072-225265 - Médico Oftalmologista" at bounding box center [626, 311] width 1181 height 14
checkbox Oftalmologista "true"
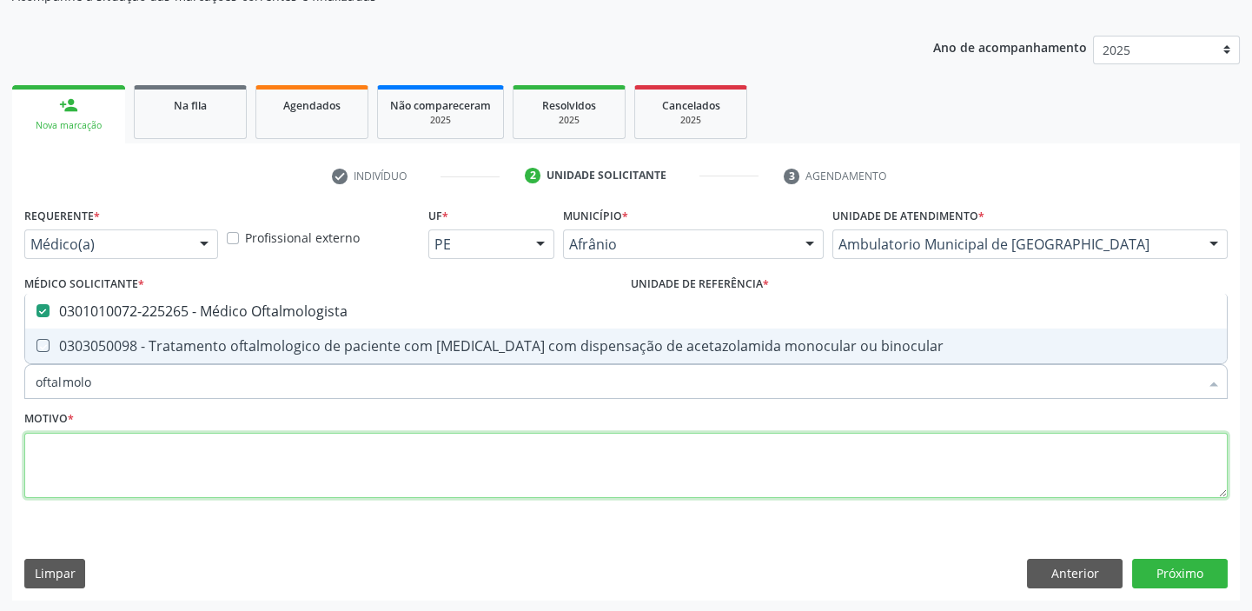
click at [68, 455] on textarea at bounding box center [625, 466] width 1203 height 66
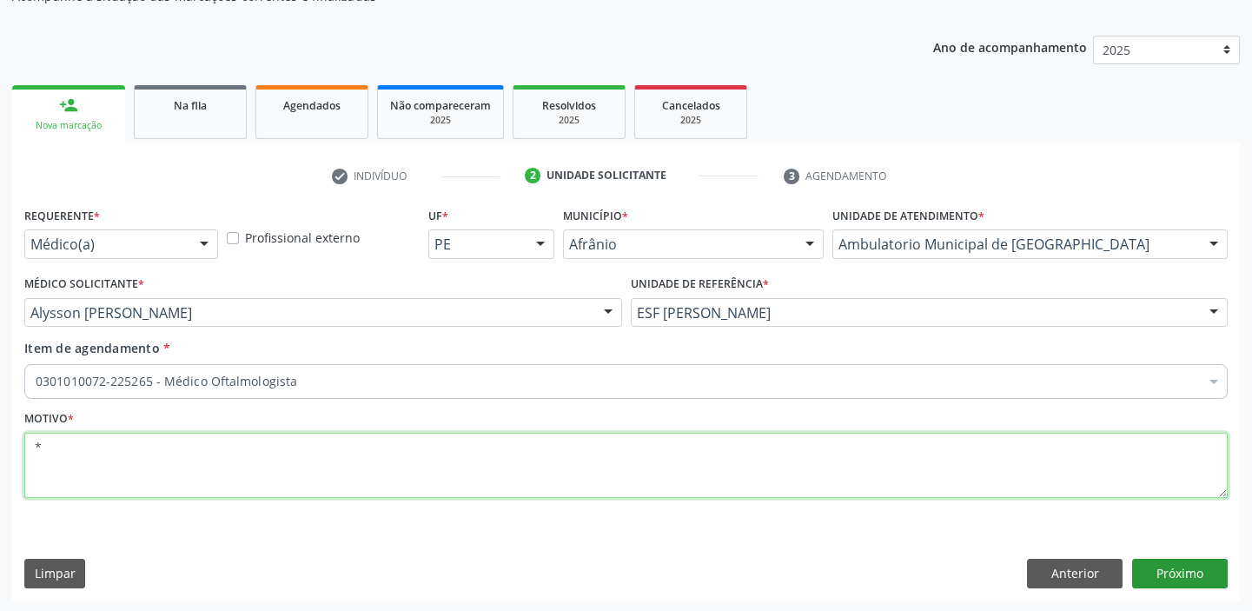
type textarea "*"
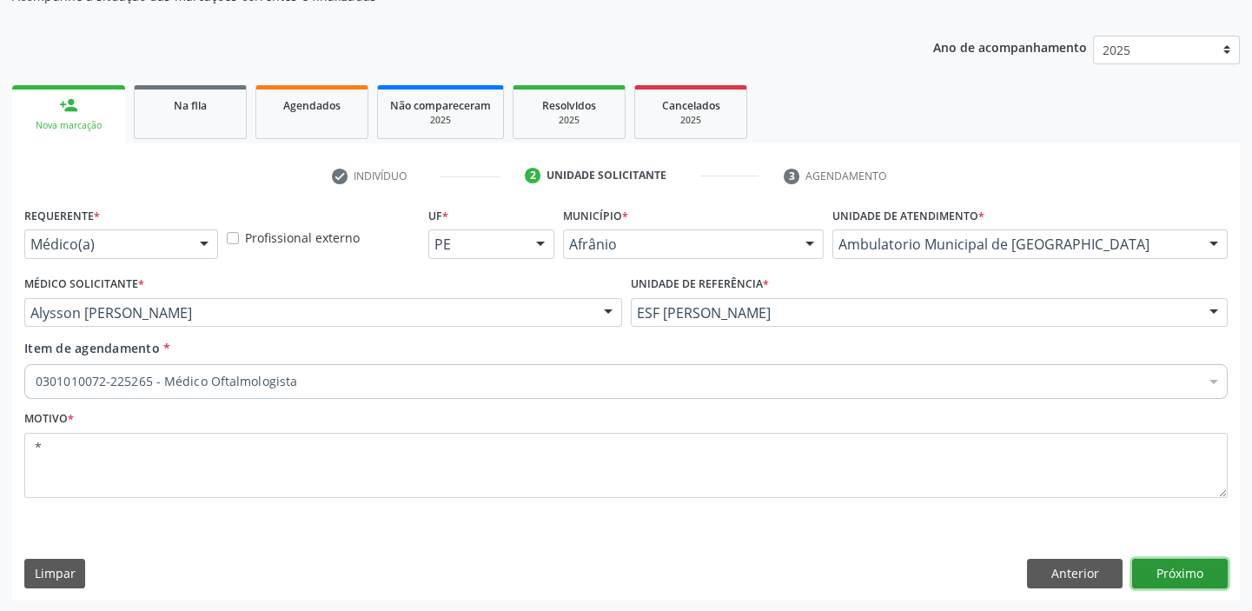
click at [1162, 566] on button "Próximo" at bounding box center [1180, 574] width 96 height 30
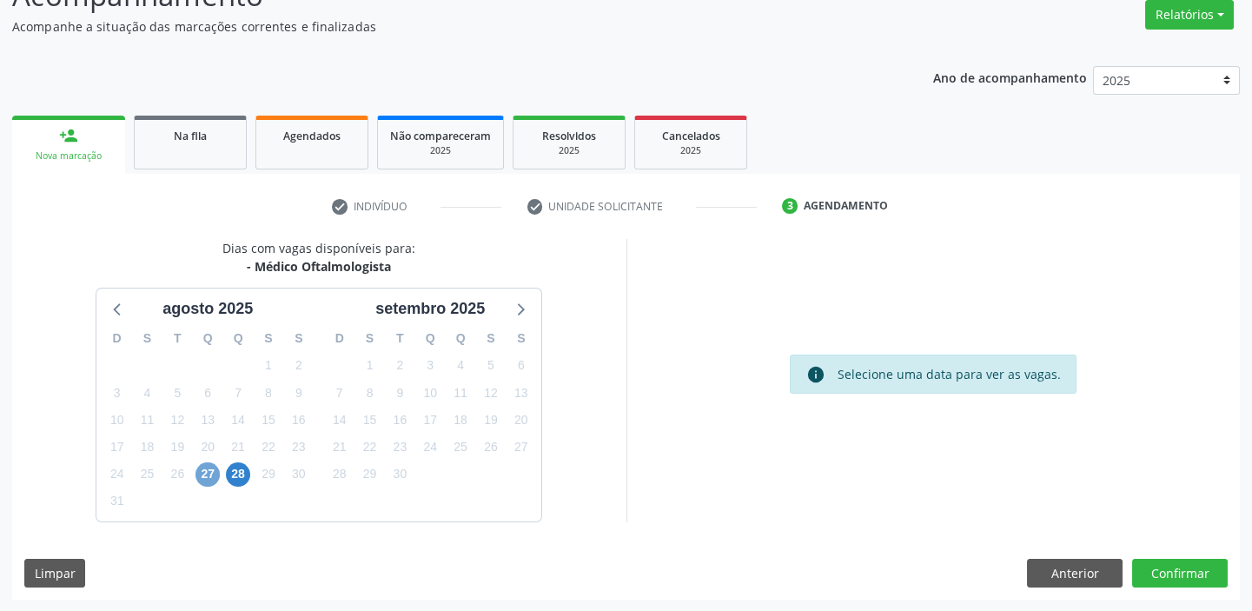
click at [202, 471] on span "27" at bounding box center [207, 474] width 24 height 24
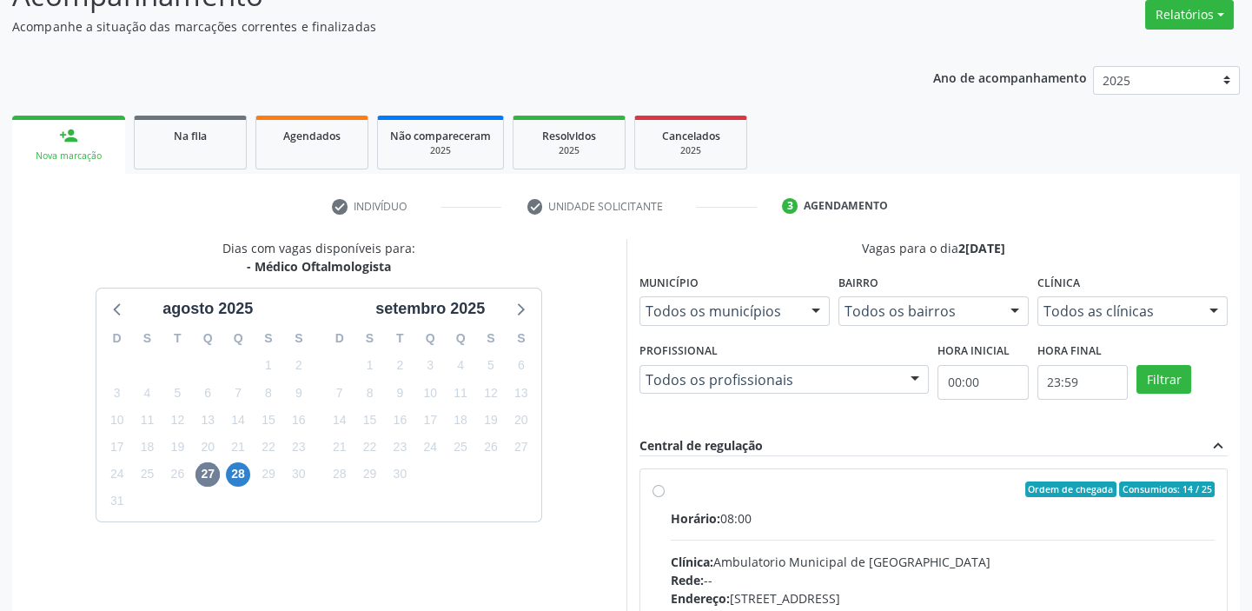
click at [927, 522] on div "Horário: 08:00" at bounding box center [943, 518] width 545 height 18
click at [665, 497] on input "Ordem de chegada Consumidos: 14 / 25 Horário: 08:00 Clínica: Ambulatorio Munici…" at bounding box center [658, 489] width 12 height 16
radio input "true"
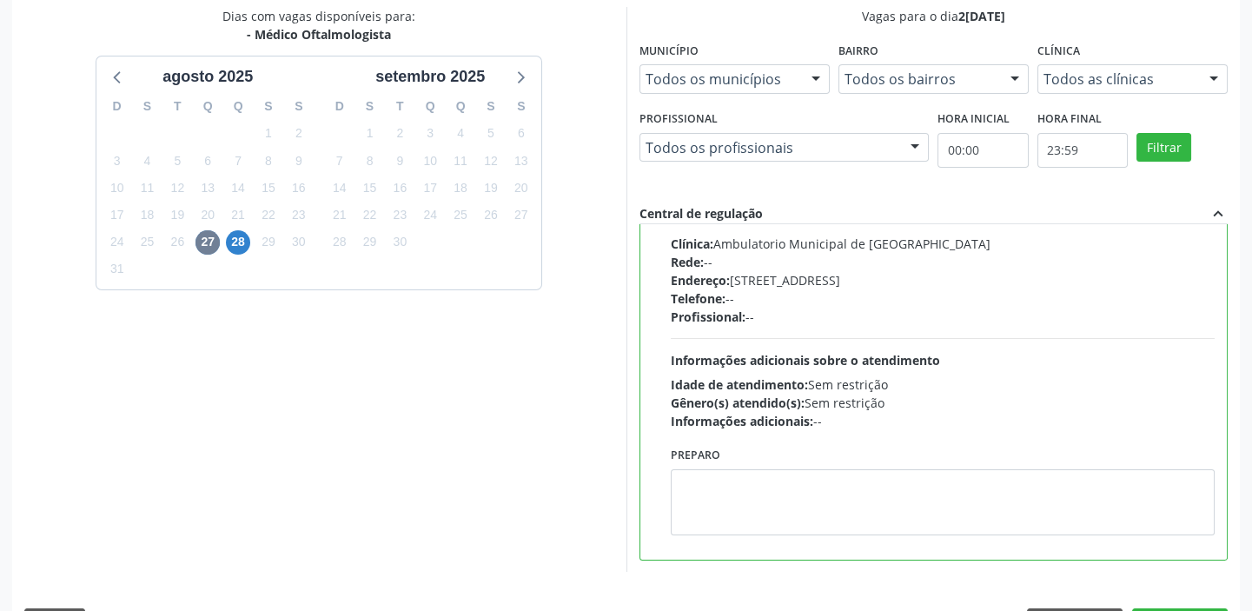
scroll to position [381, 0]
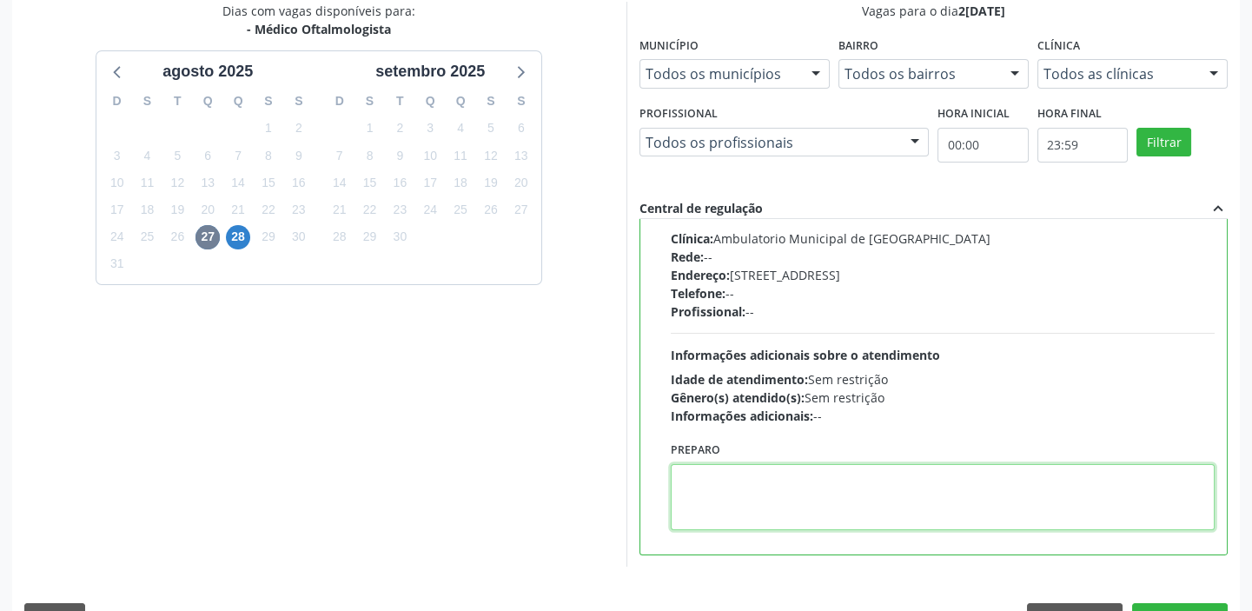
click at [791, 497] on textarea at bounding box center [943, 497] width 545 height 66
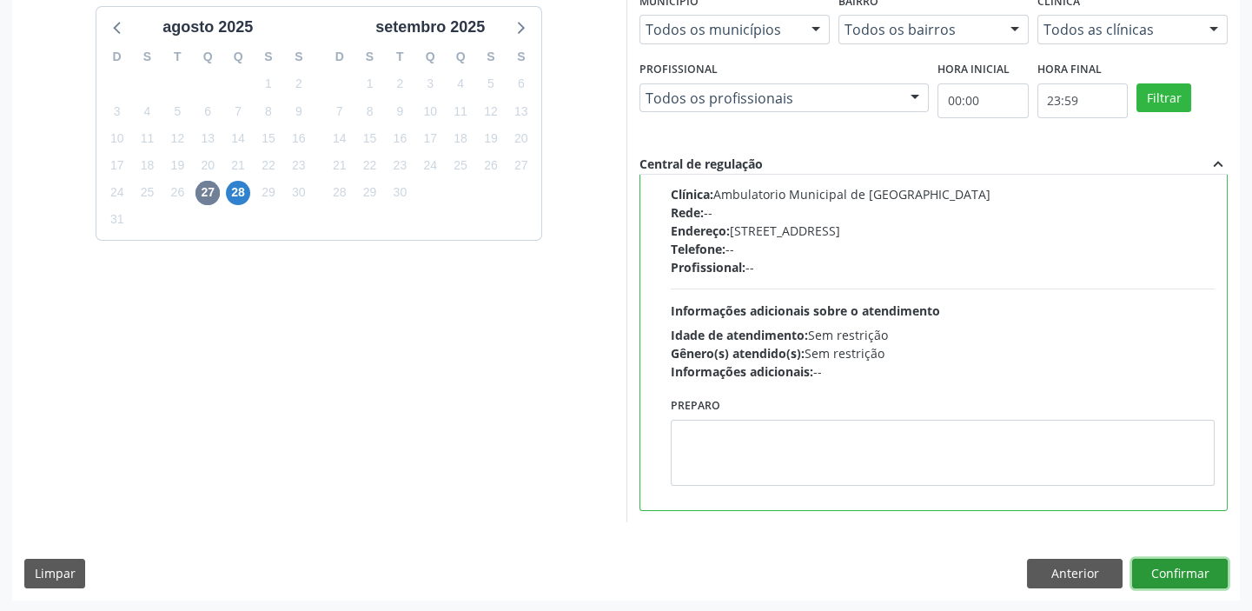
click at [1198, 566] on button "Confirmar" at bounding box center [1180, 574] width 96 height 30
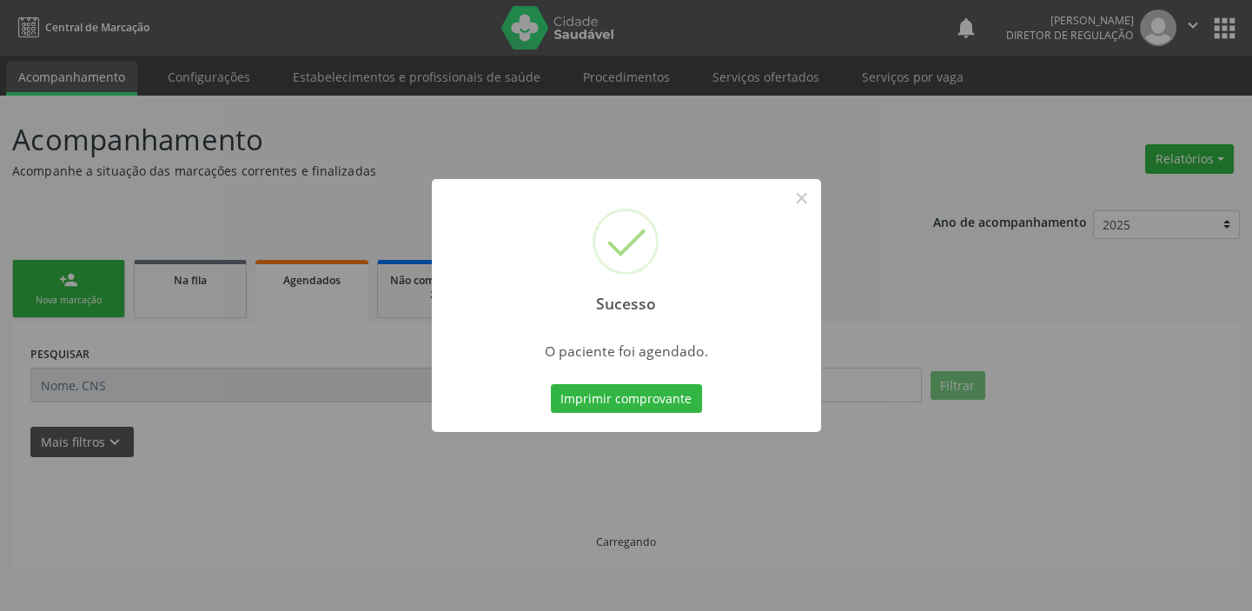
scroll to position [0, 0]
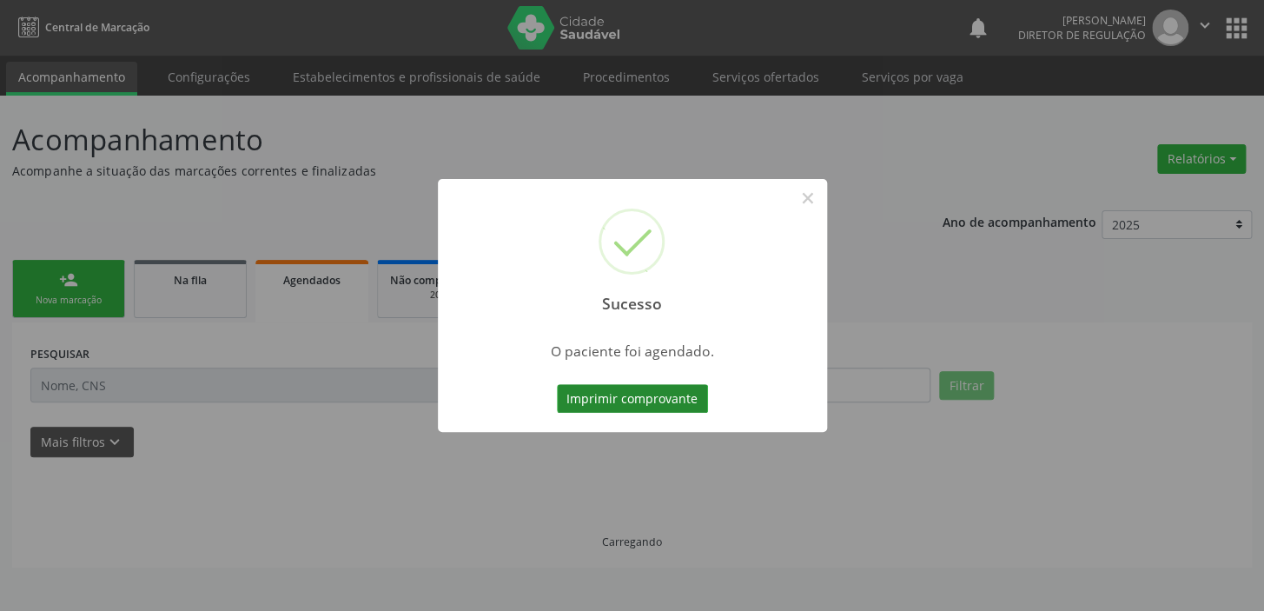
click at [644, 399] on button "Imprimir comprovante" at bounding box center [632, 399] width 151 height 30
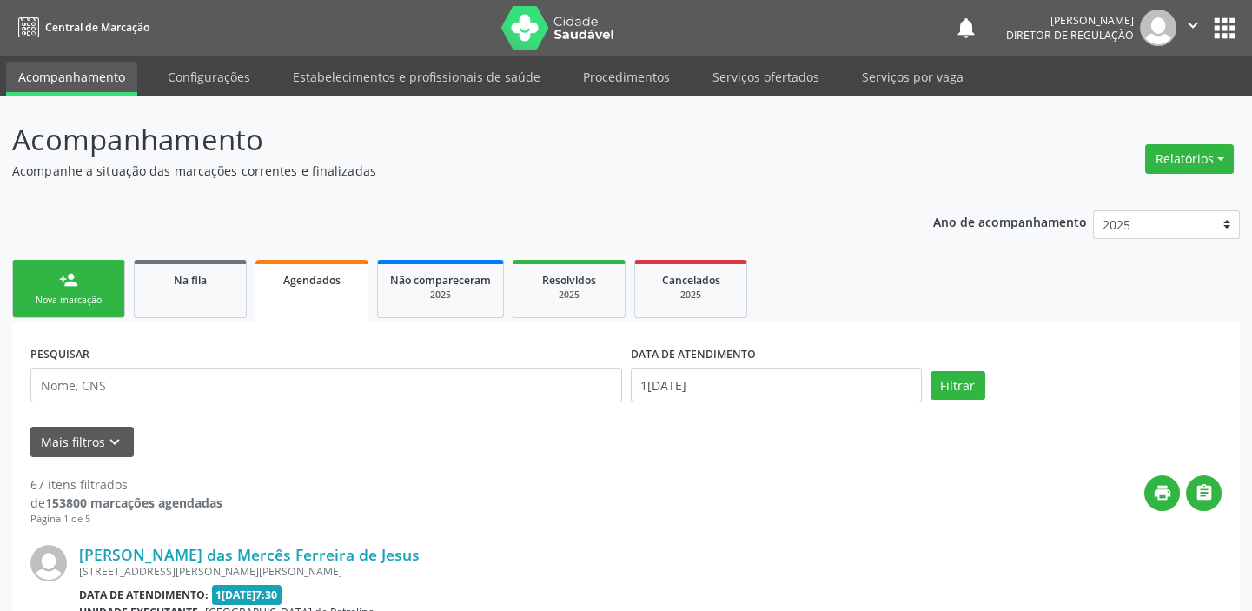
click at [63, 281] on div "person_add" at bounding box center [68, 279] width 19 height 19
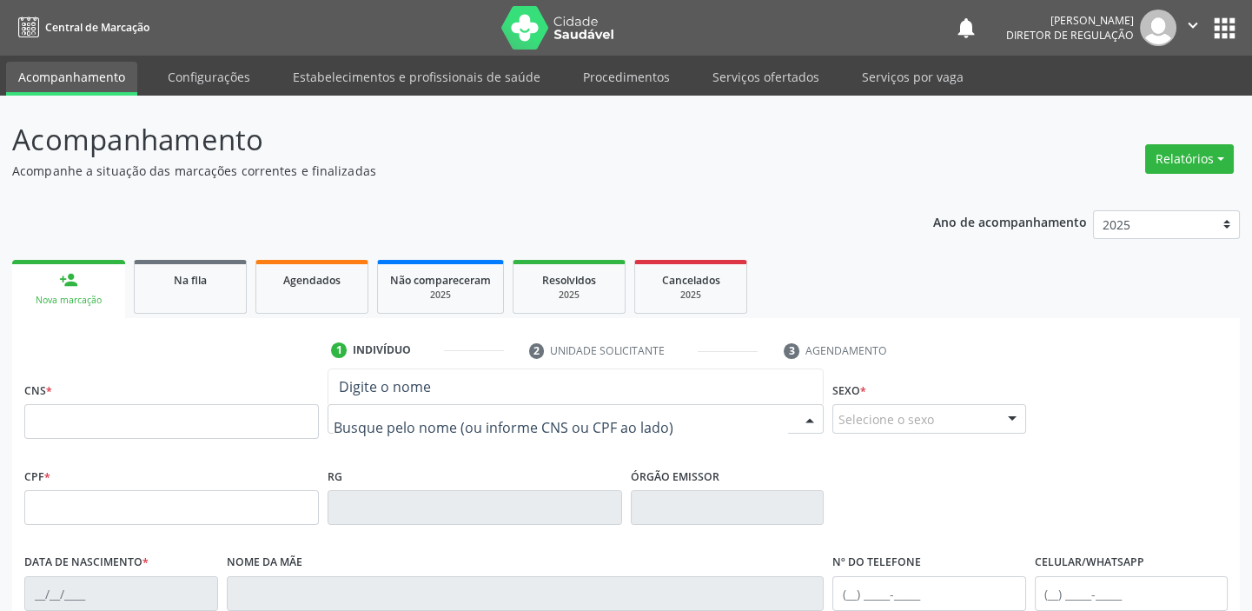
drag, startPoint x: 442, startPoint y: 406, endPoint x: 429, endPoint y: 416, distance: 16.7
click at [433, 415] on div at bounding box center [576, 419] width 496 height 30
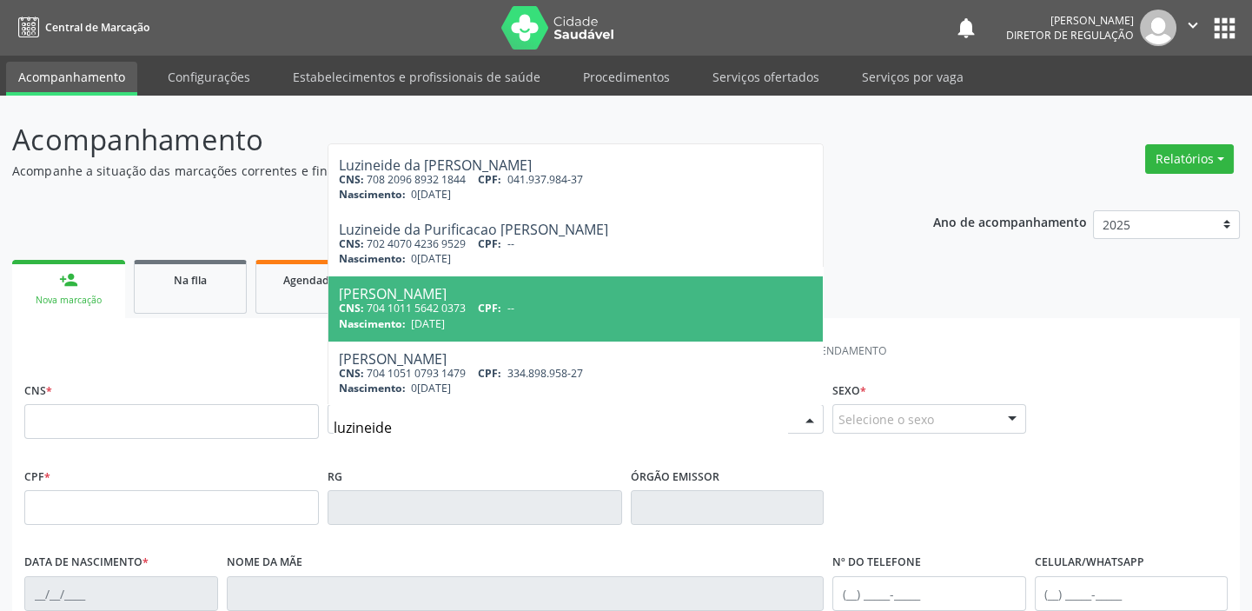
scroll to position [321, 0]
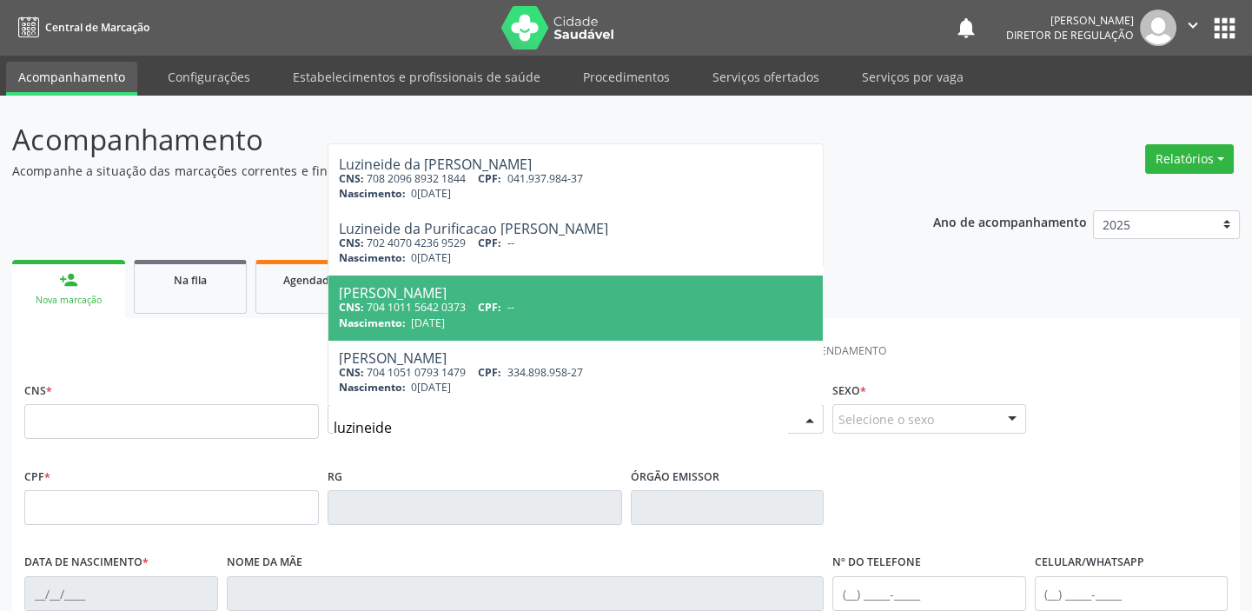
type input "luzineide"
click at [498, 338] on span "Luzineide de Araújo Silva Brito CNS: 704 1011 5642 0373 CPF: -- Nascimento: 03/…" at bounding box center [575, 307] width 494 height 64
type input "704 1011 5642 0373"
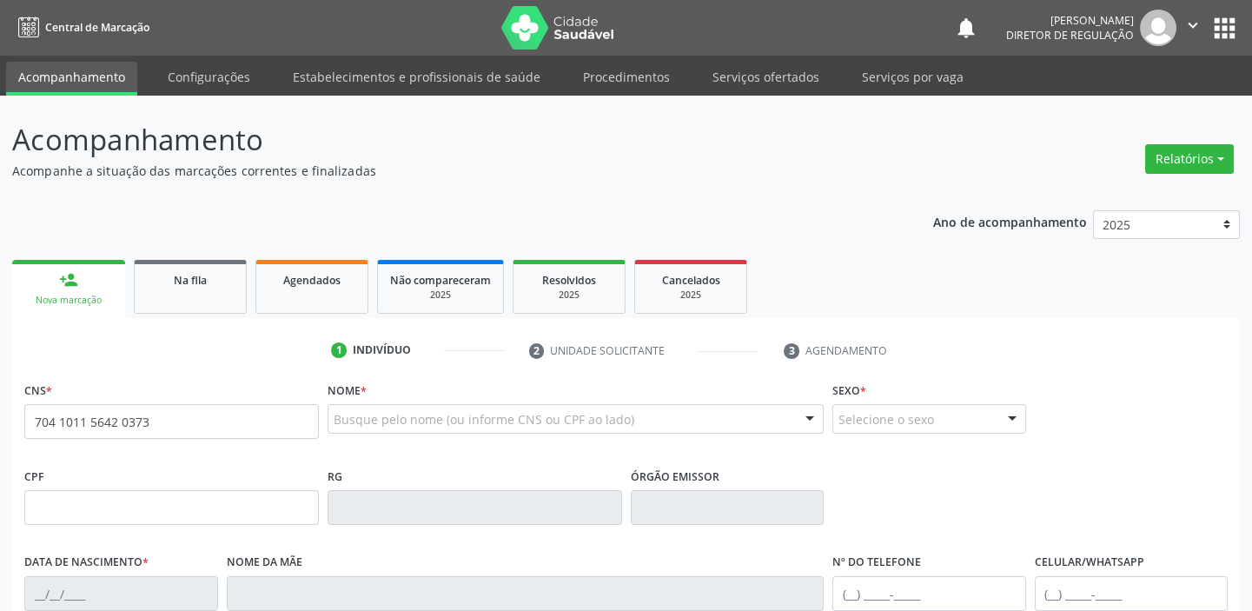
scroll to position [0, 0]
type input "03/03/1971"
type input "Judith Maria de Araújo Silva"
type input "(87) 98847-0776"
type input "S/N"
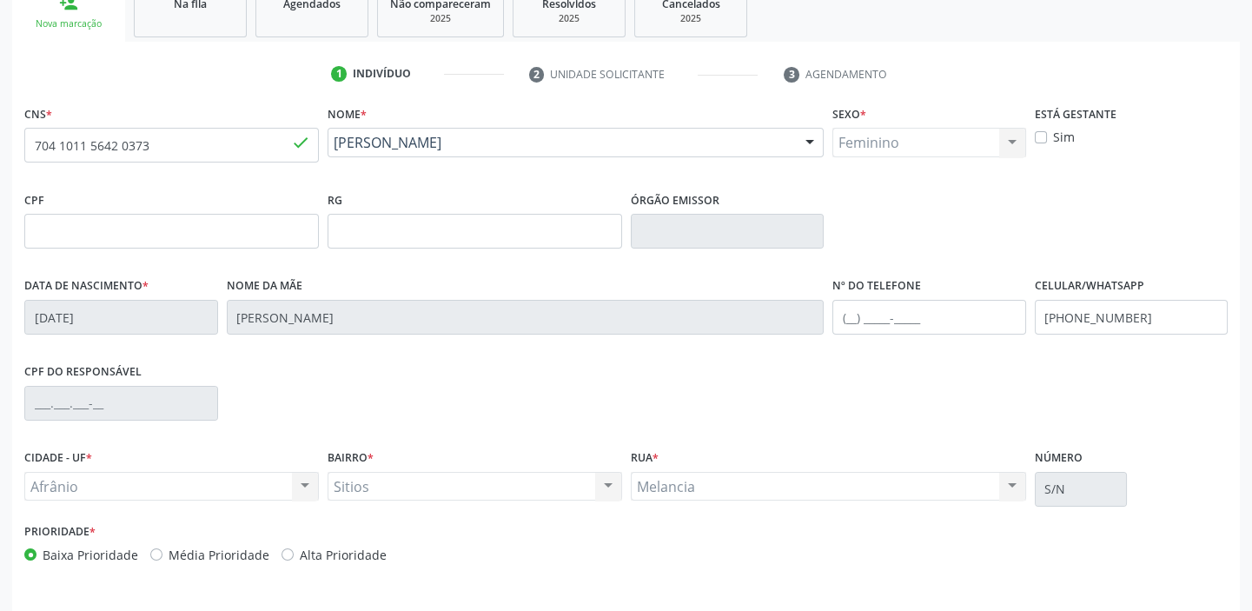
scroll to position [330, 0]
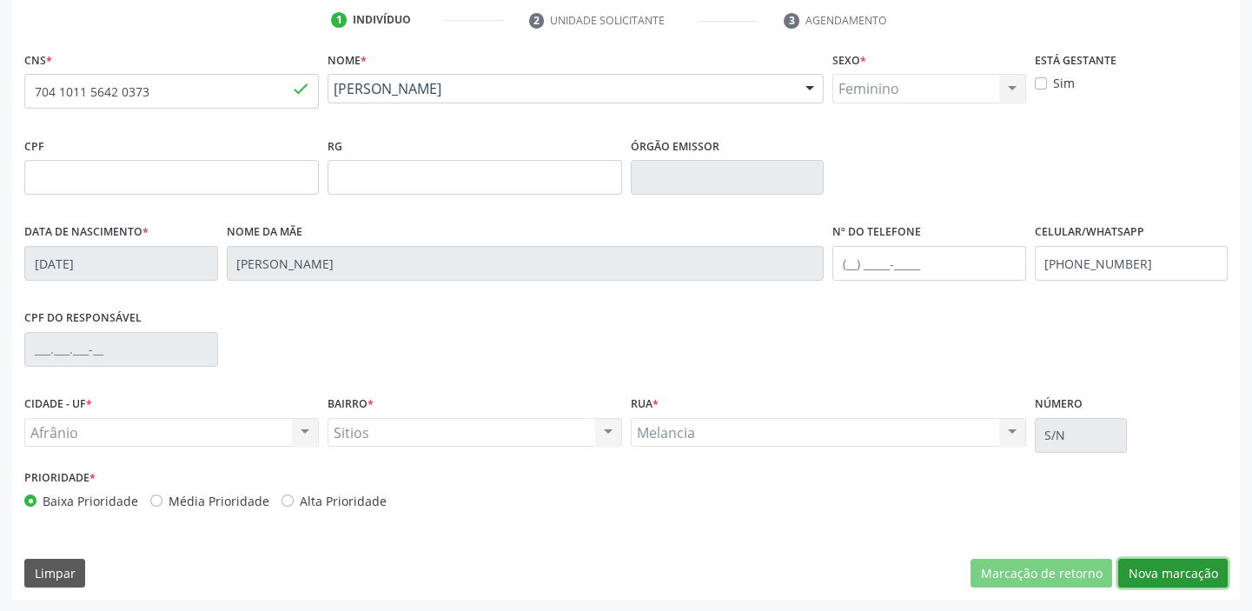
click at [1148, 573] on button "Nova marcação" at bounding box center [1172, 574] width 109 height 30
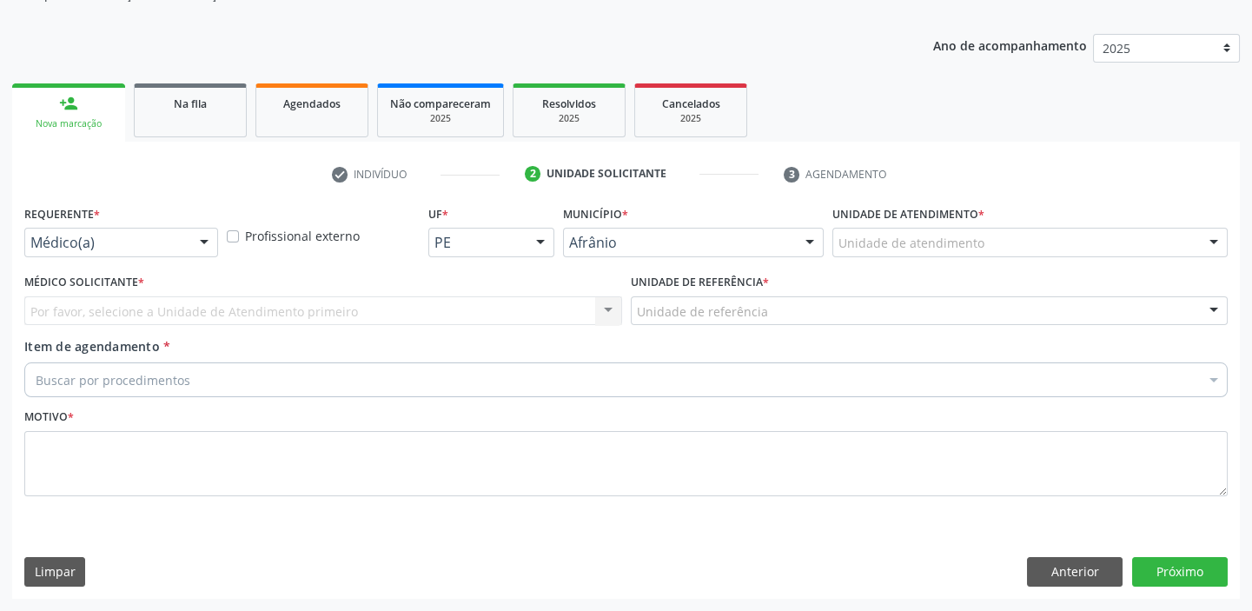
scroll to position [175, 0]
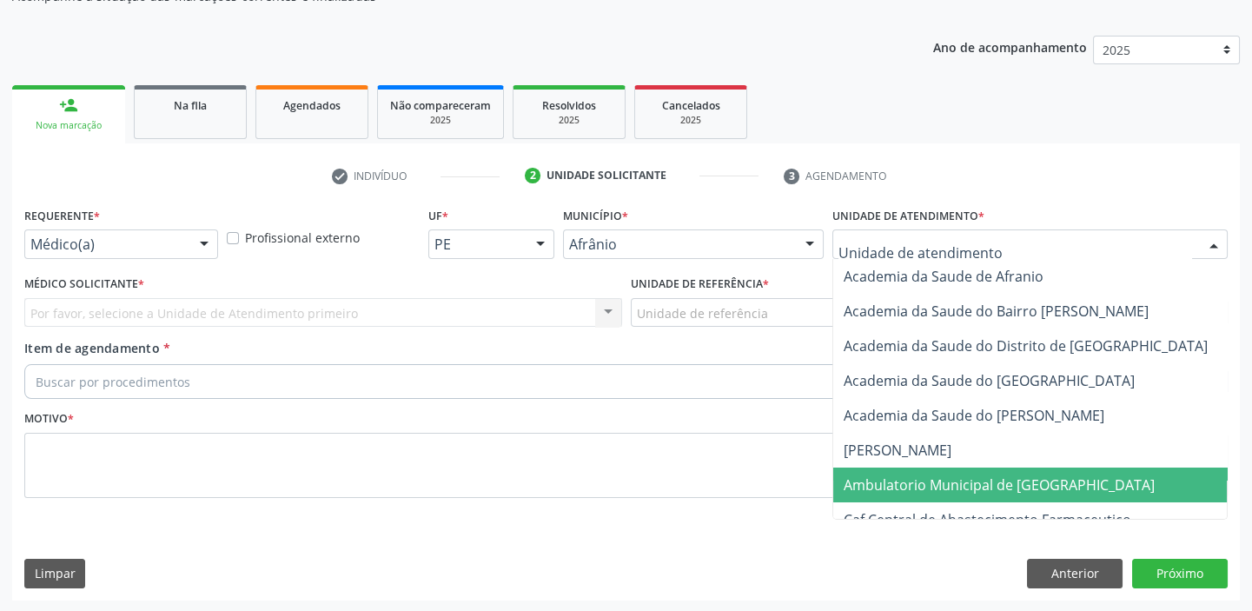
click at [866, 484] on span "Ambulatorio Municipal de [GEOGRAPHIC_DATA]" at bounding box center [999, 484] width 311 height 19
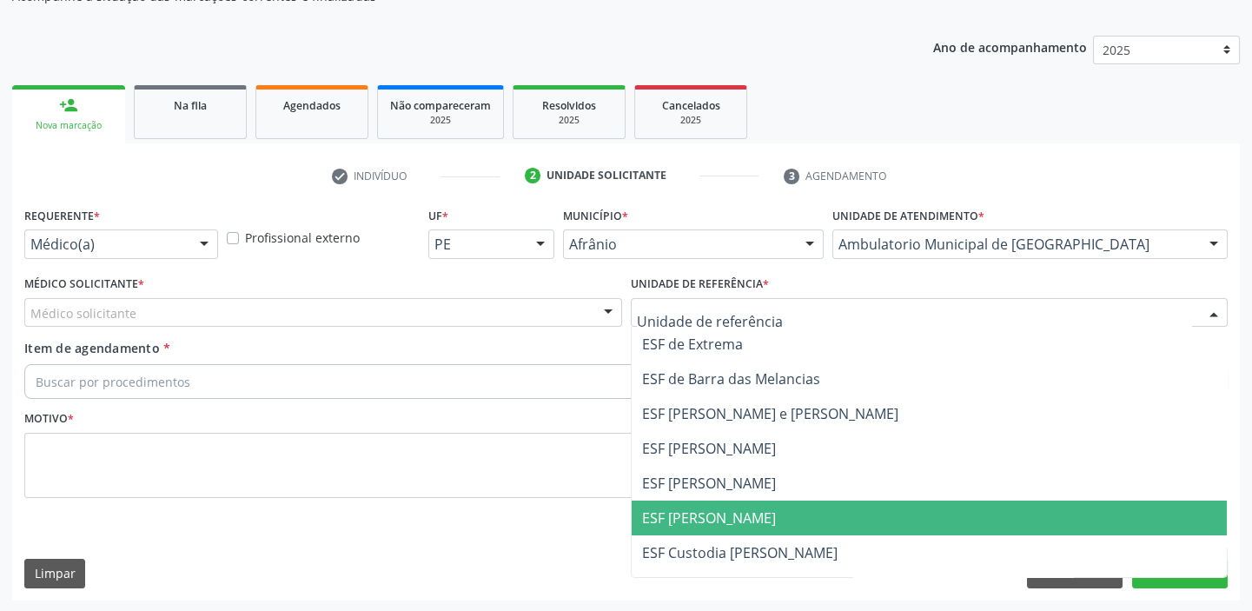
click at [674, 518] on span "ESF [PERSON_NAME]" at bounding box center [709, 517] width 134 height 19
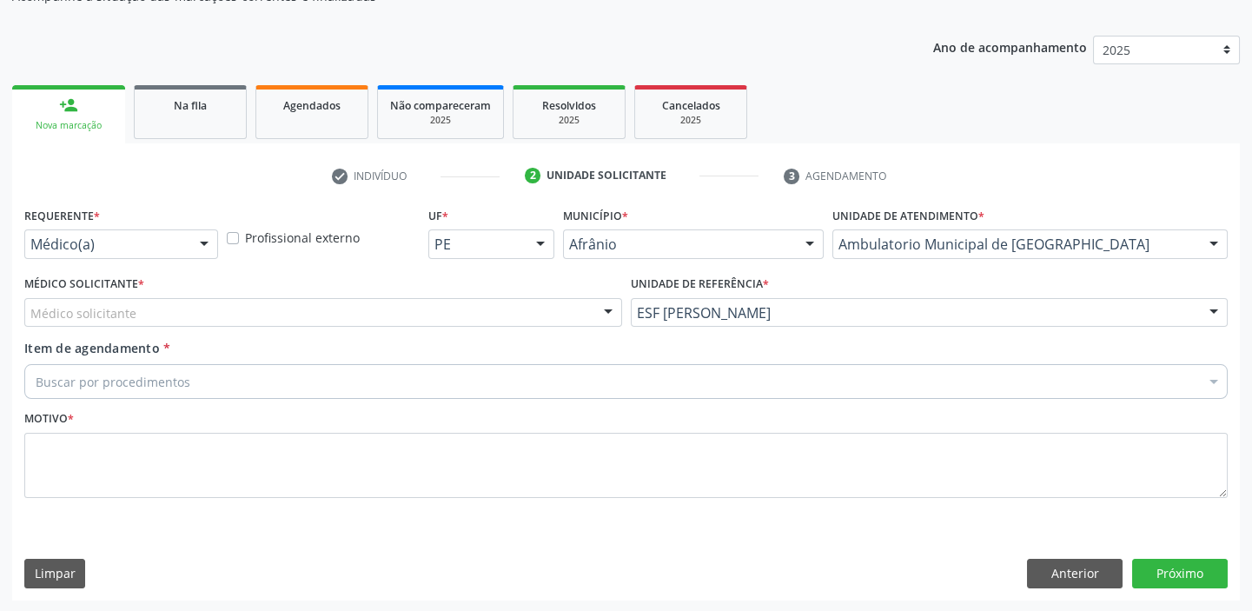
click at [129, 321] on div "Médico solicitante" at bounding box center [323, 313] width 598 height 30
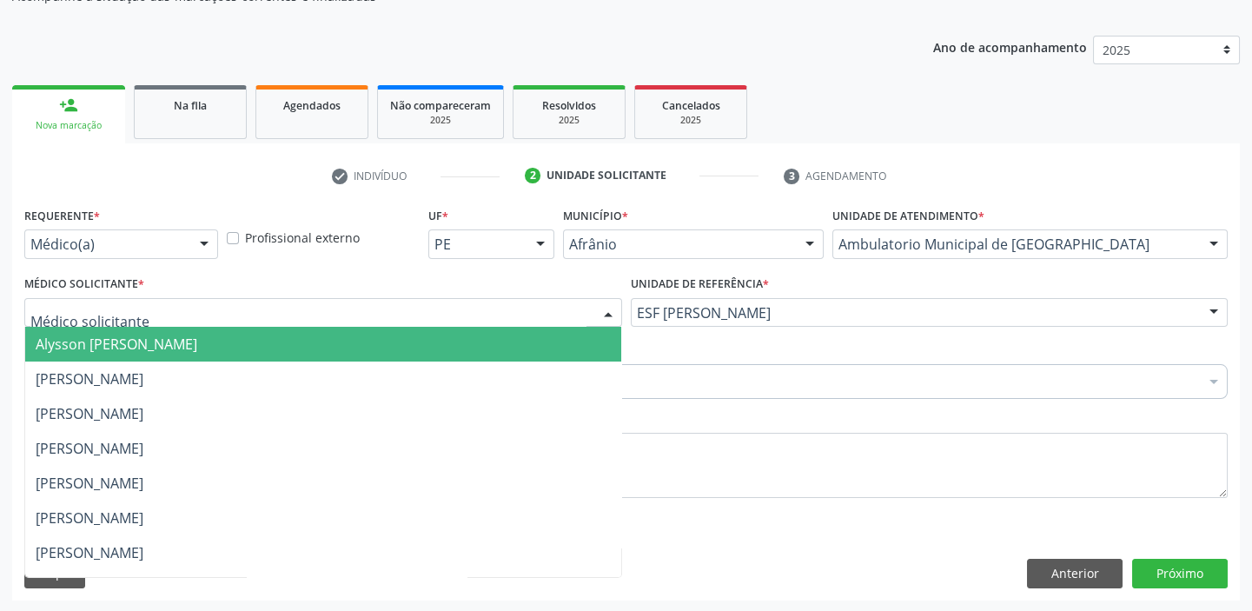
click at [124, 348] on span "Alysson [PERSON_NAME]" at bounding box center [117, 343] width 162 height 19
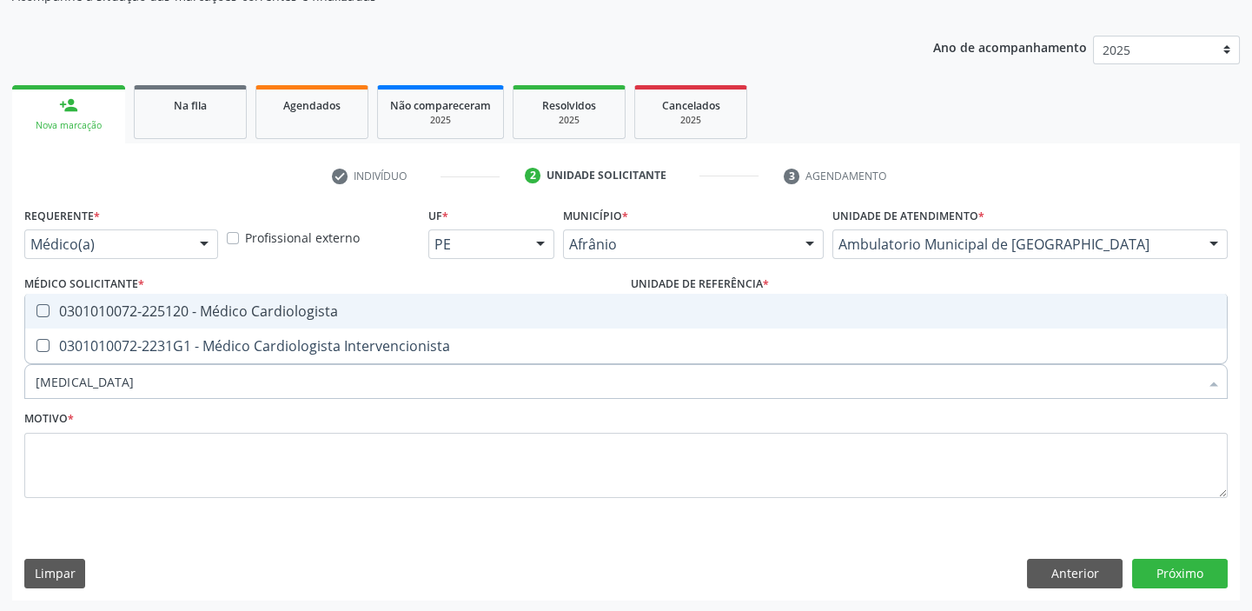
type input "cardiologista"
click at [162, 309] on div "0301010072-225120 - Médico Cardiologista" at bounding box center [626, 311] width 1181 height 14
checkbox Cardiologista "true"
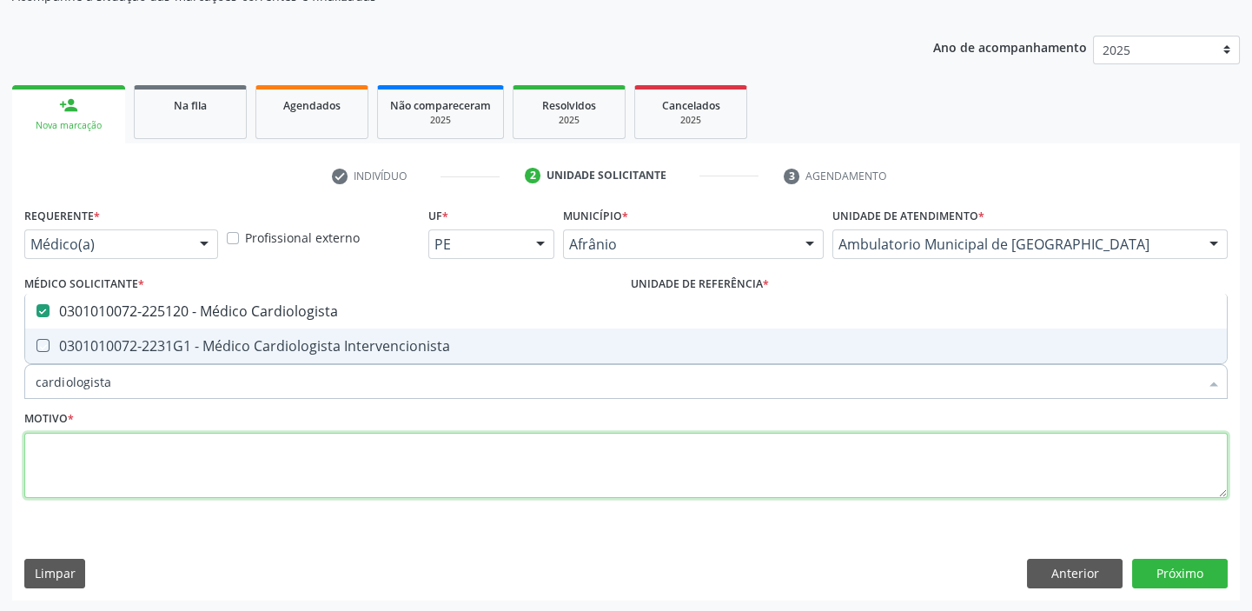
click at [104, 458] on textarea at bounding box center [625, 466] width 1203 height 66
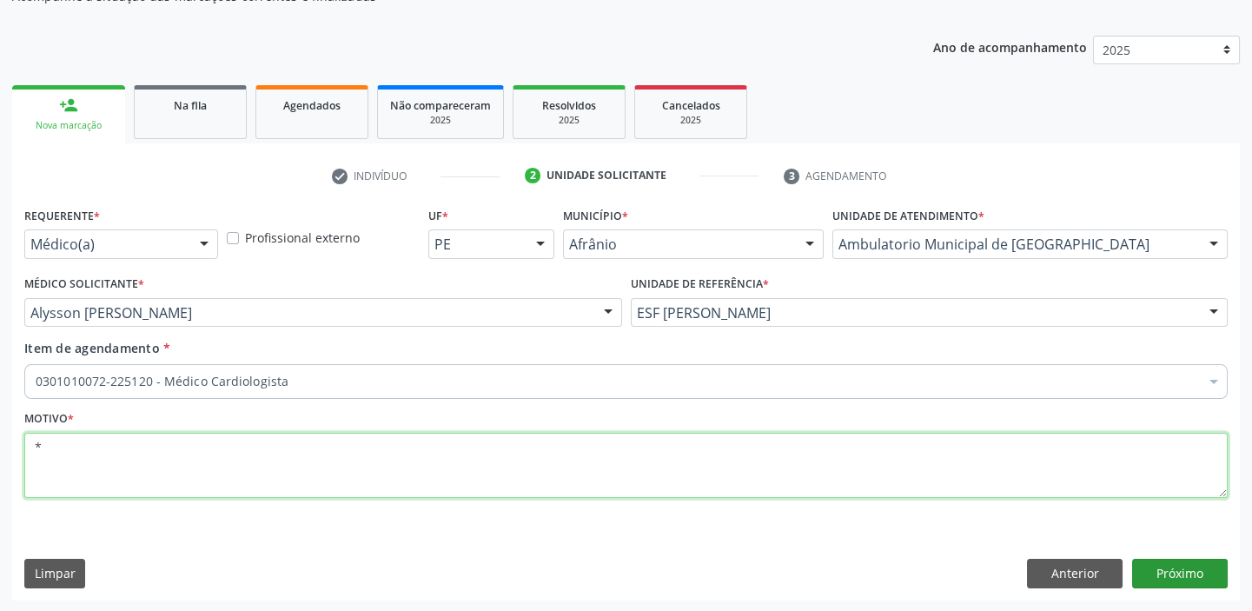
type textarea "*"
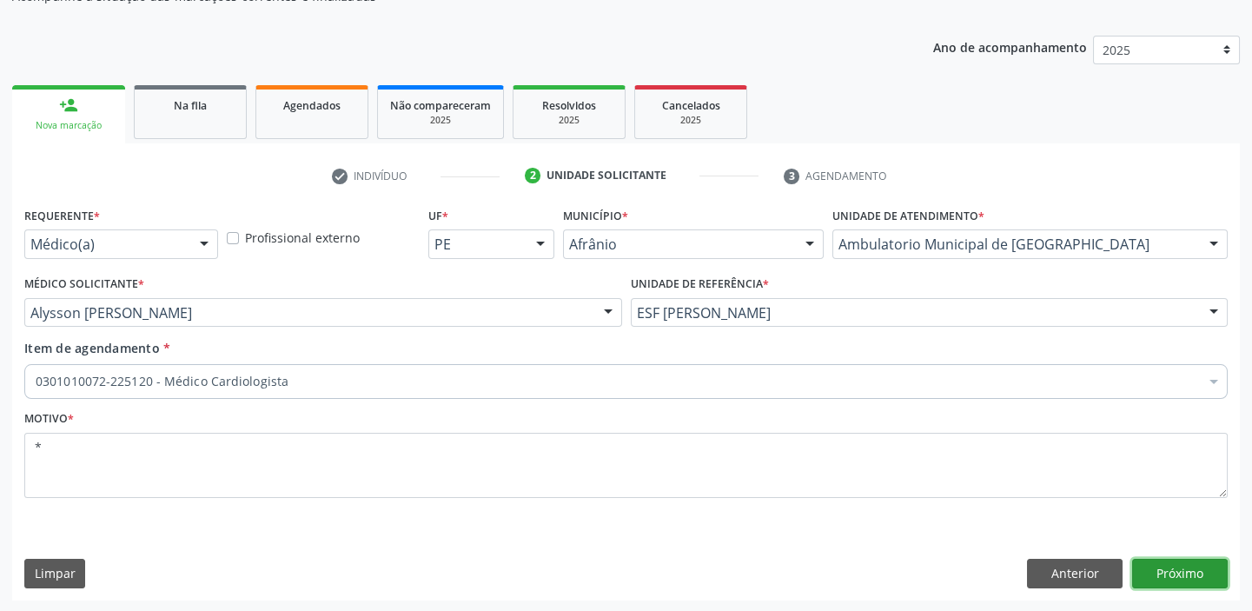
click at [1179, 559] on button "Próximo" at bounding box center [1180, 574] width 96 height 30
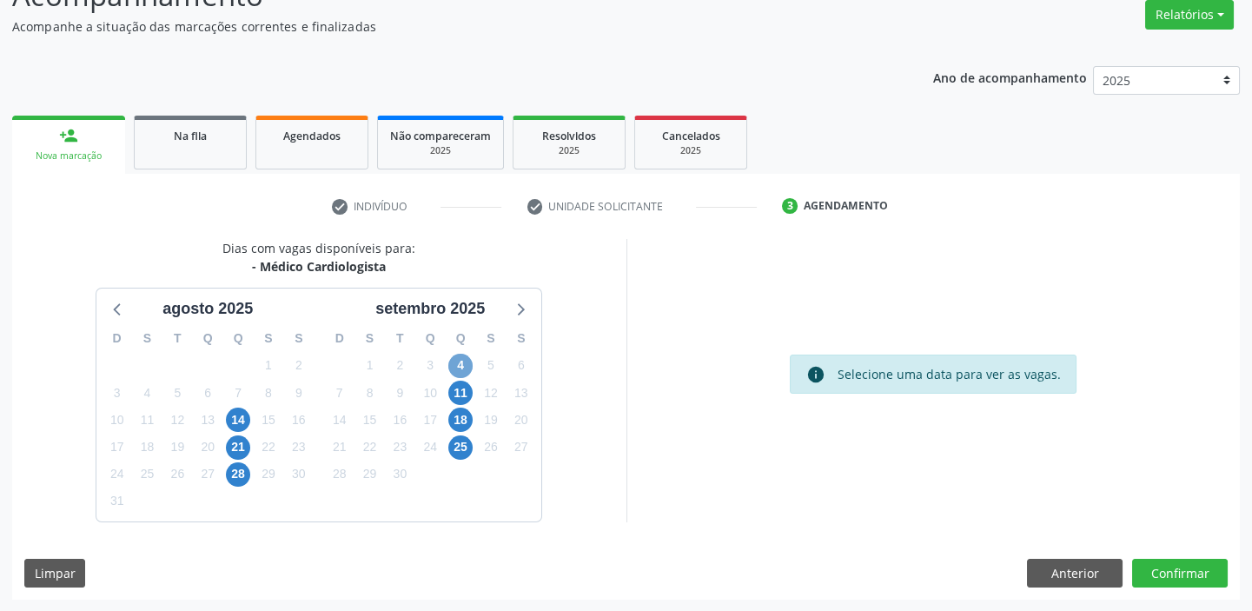
click at [461, 367] on span "4" at bounding box center [460, 366] width 24 height 24
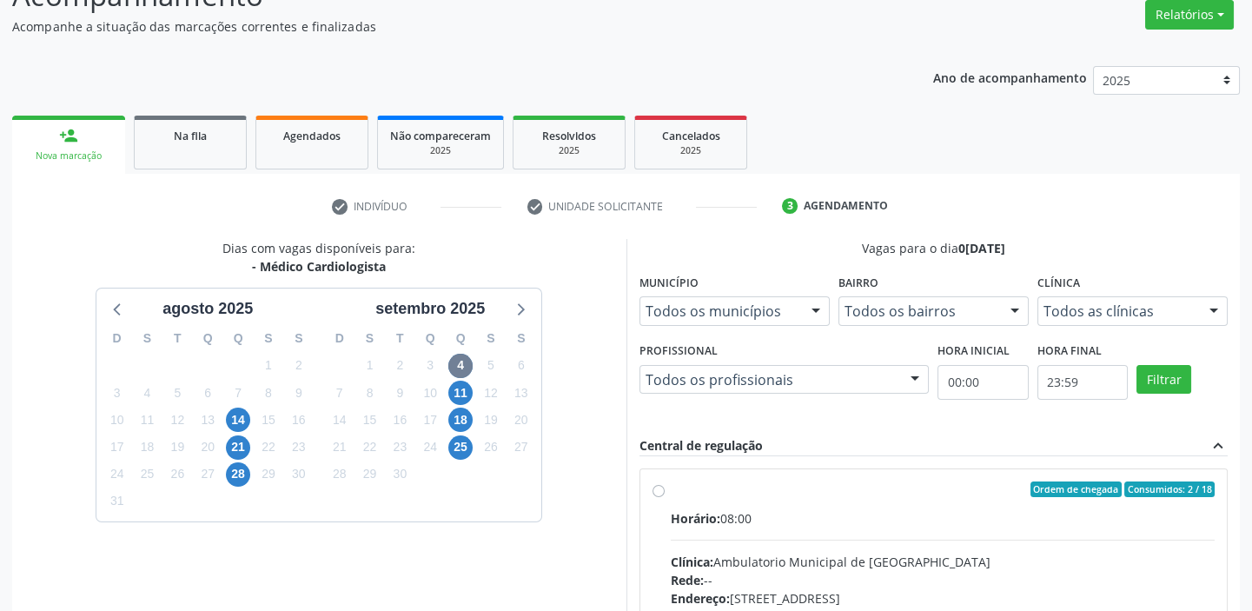
click at [903, 509] on div "Horário: 08:00" at bounding box center [943, 518] width 545 height 18
click at [665, 497] on input "Ordem de chegada Consumidos: 2 / 18 Horário: 08:00 Clínica: Ambulatorio Municip…" at bounding box center [658, 489] width 12 height 16
radio input "true"
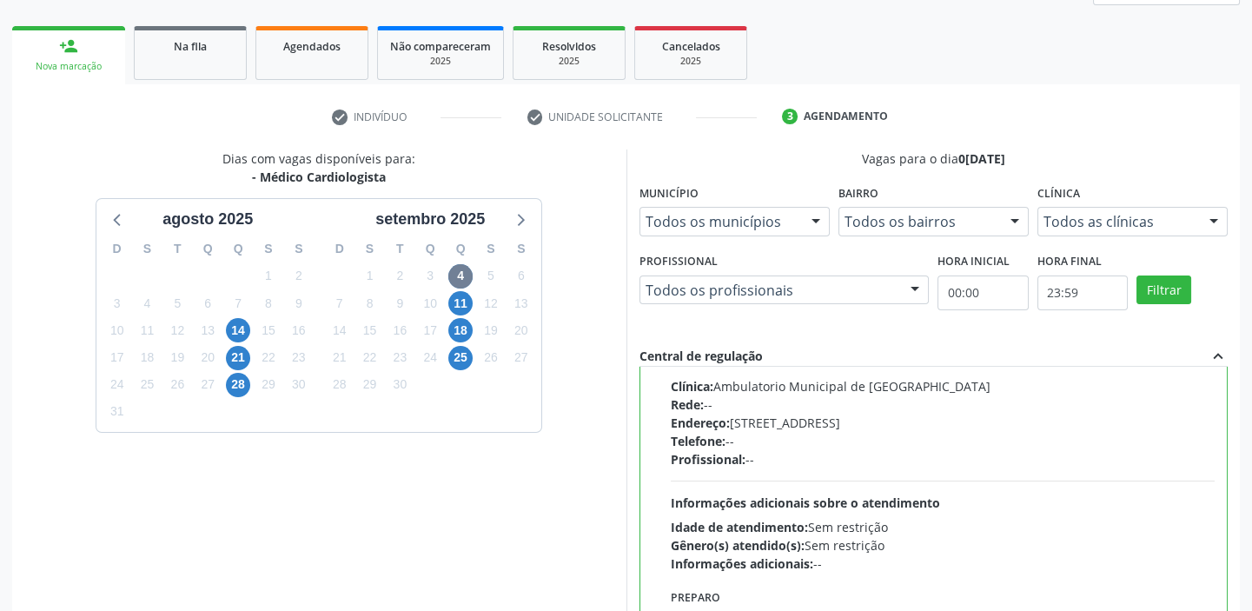
scroll to position [381, 0]
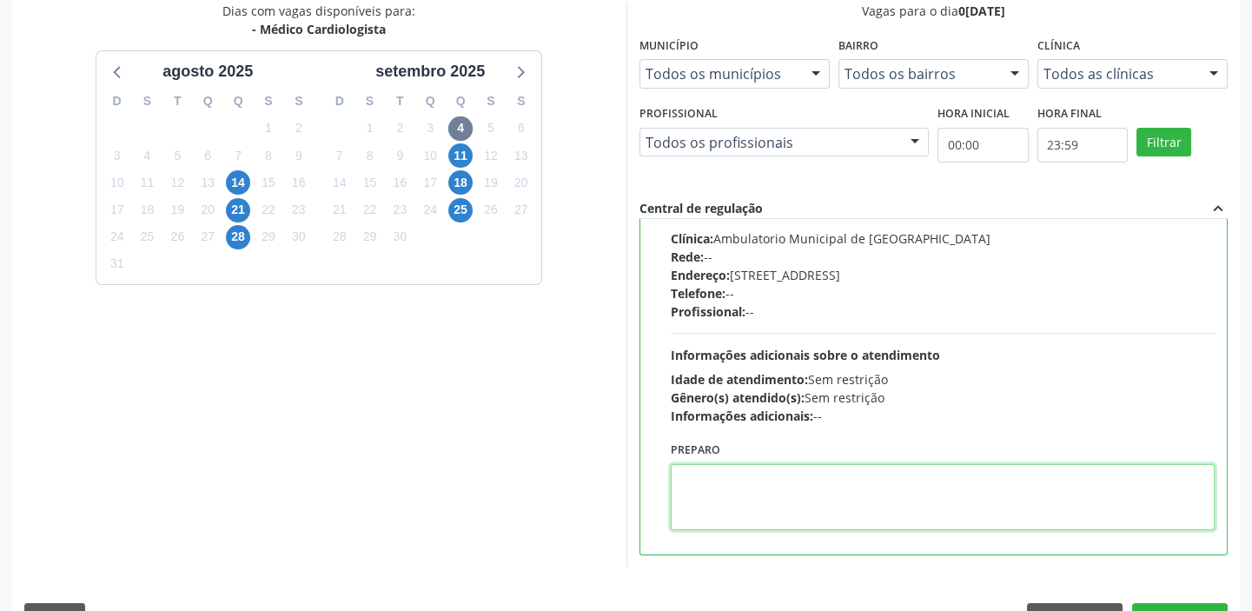
click at [870, 494] on textarea at bounding box center [943, 497] width 545 height 66
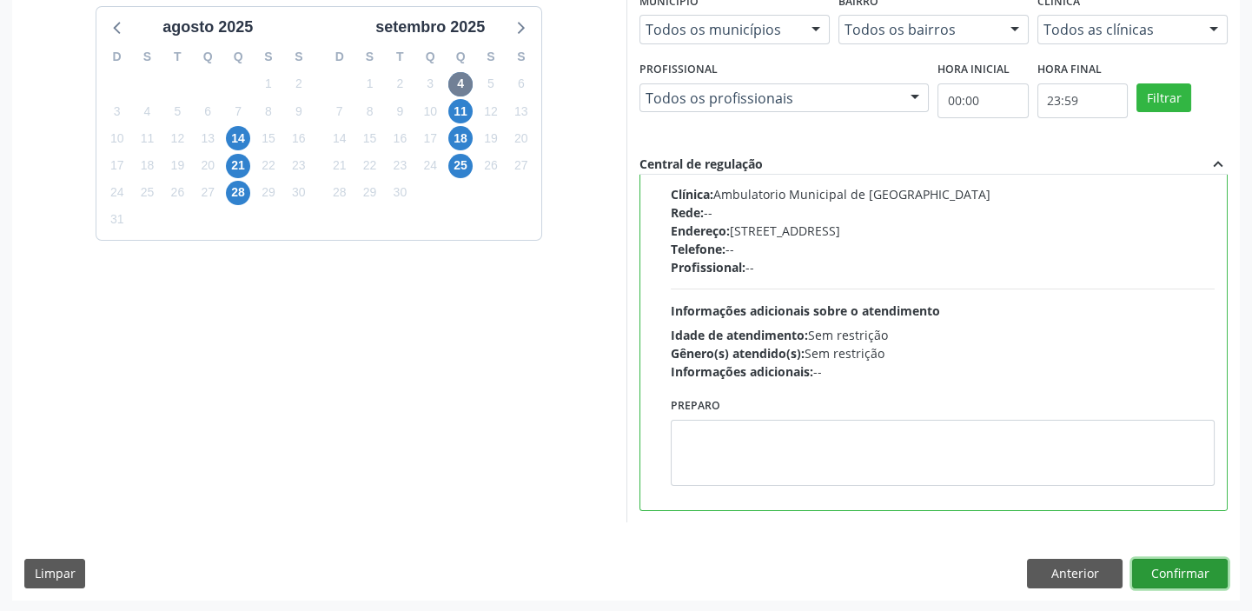
click at [1149, 572] on button "Confirmar" at bounding box center [1180, 574] width 96 height 30
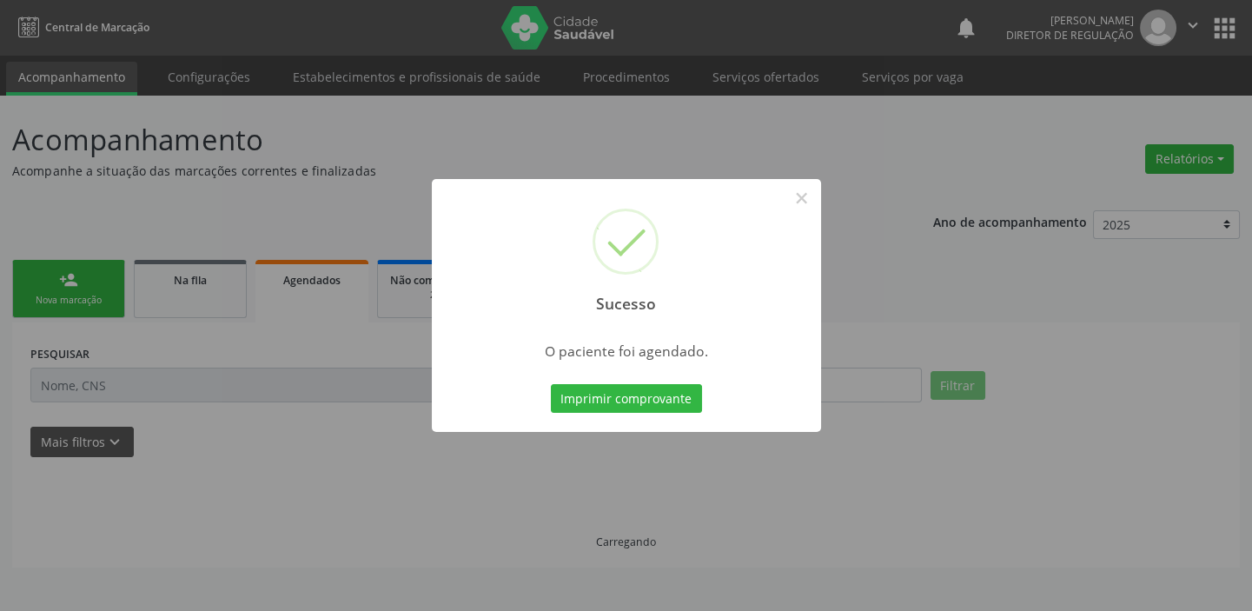
scroll to position [0, 0]
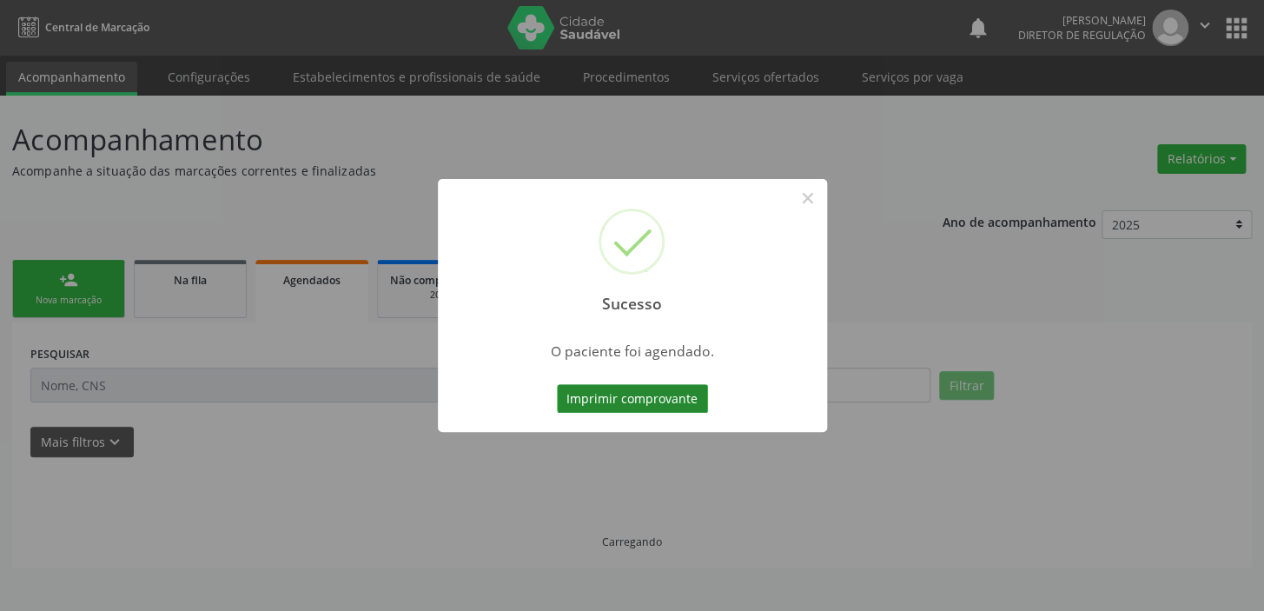
click at [618, 392] on button "Imprimir comprovante" at bounding box center [632, 399] width 151 height 30
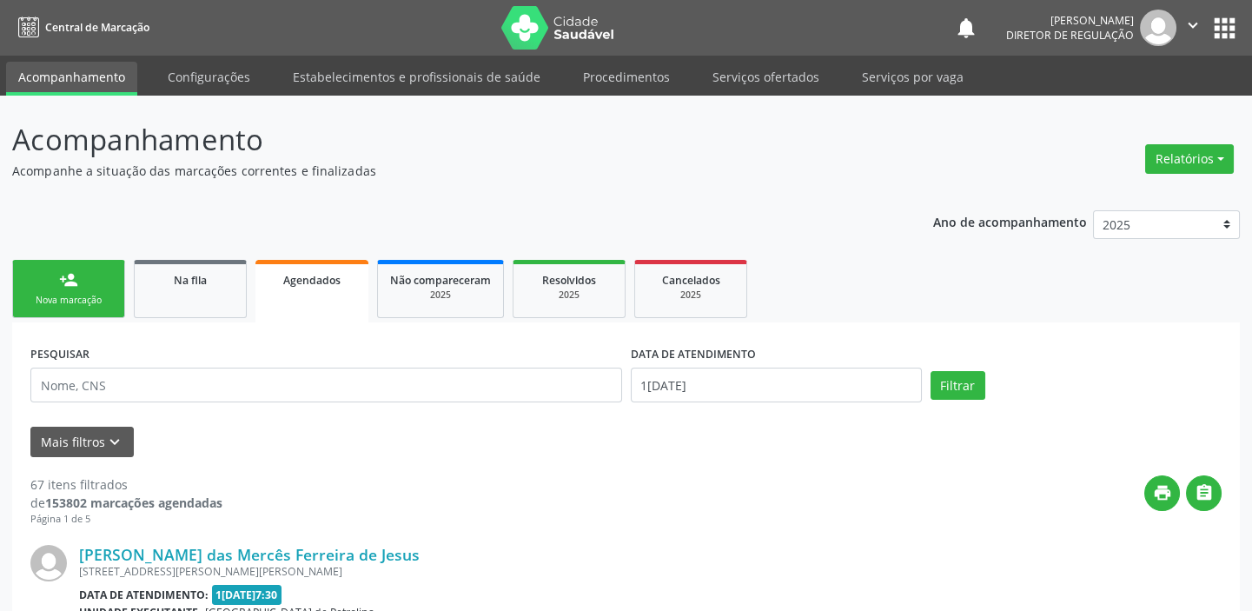
click at [73, 292] on link "person_add Nova marcação" at bounding box center [68, 289] width 113 height 58
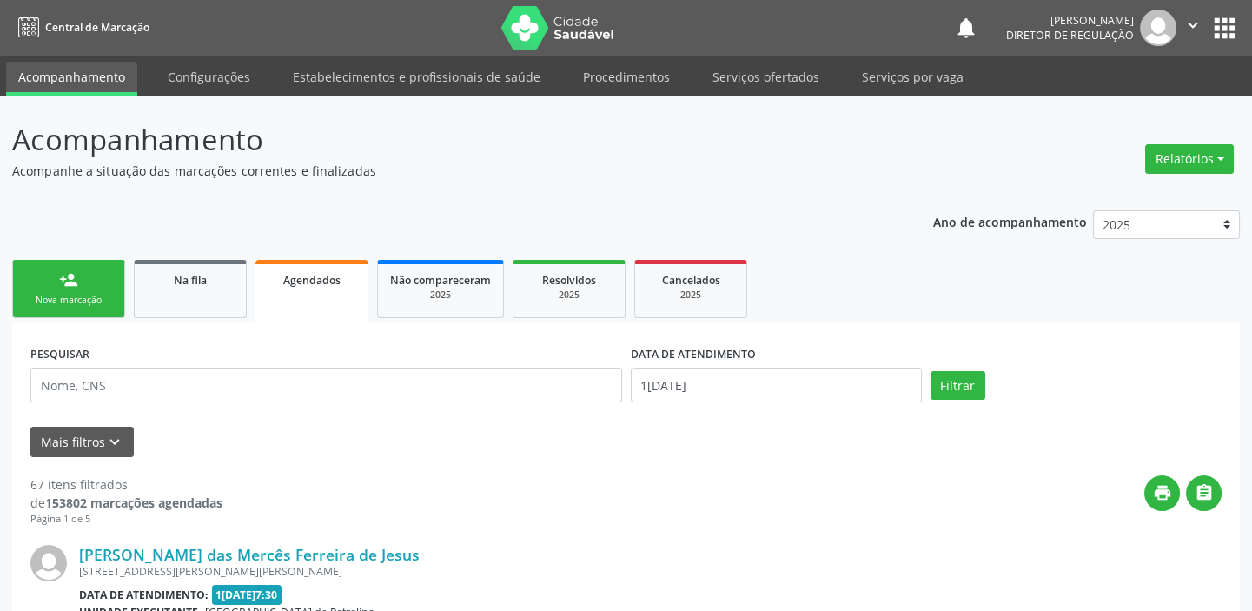
click at [73, 292] on link "person_add Nova marcação" at bounding box center [68, 289] width 113 height 58
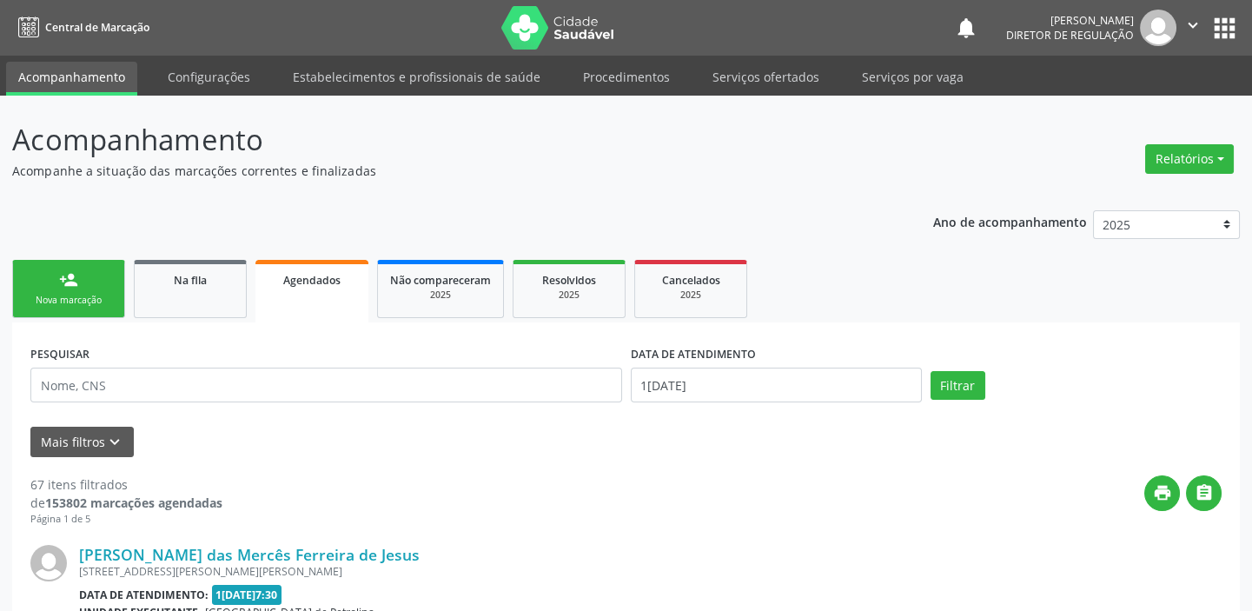
click at [73, 292] on link "person_add Nova marcação" at bounding box center [68, 289] width 113 height 58
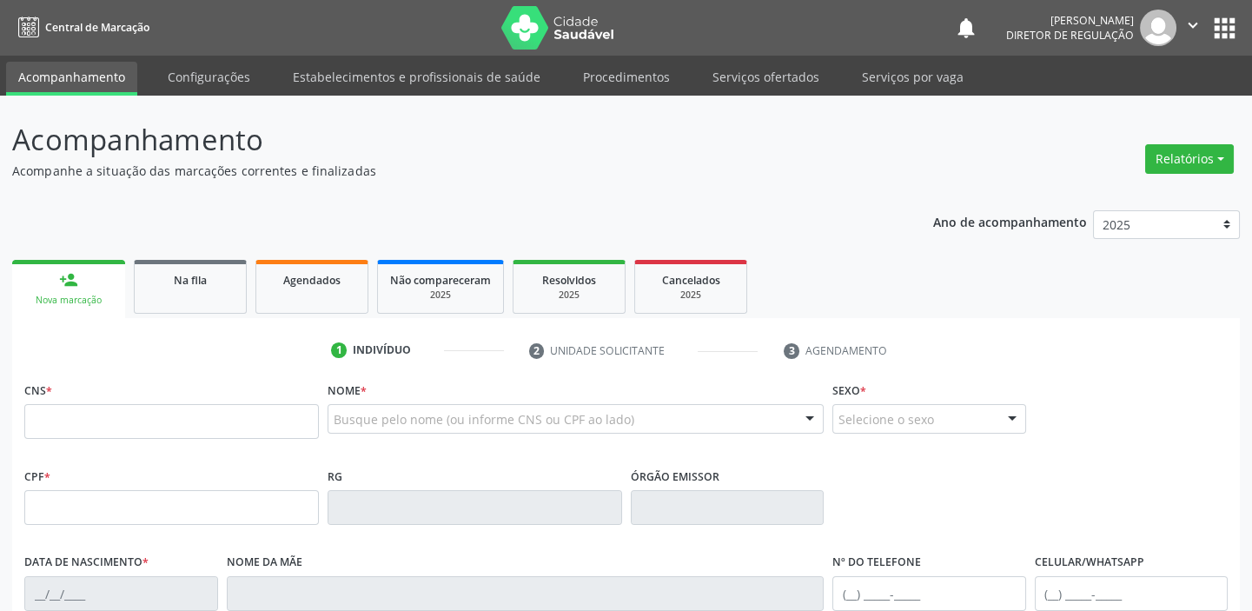
click at [88, 291] on link "person_add Nova marcação" at bounding box center [68, 289] width 113 height 58
click at [130, 426] on input "text" at bounding box center [171, 421] width 294 height 35
